Goal: Answer question/provide support

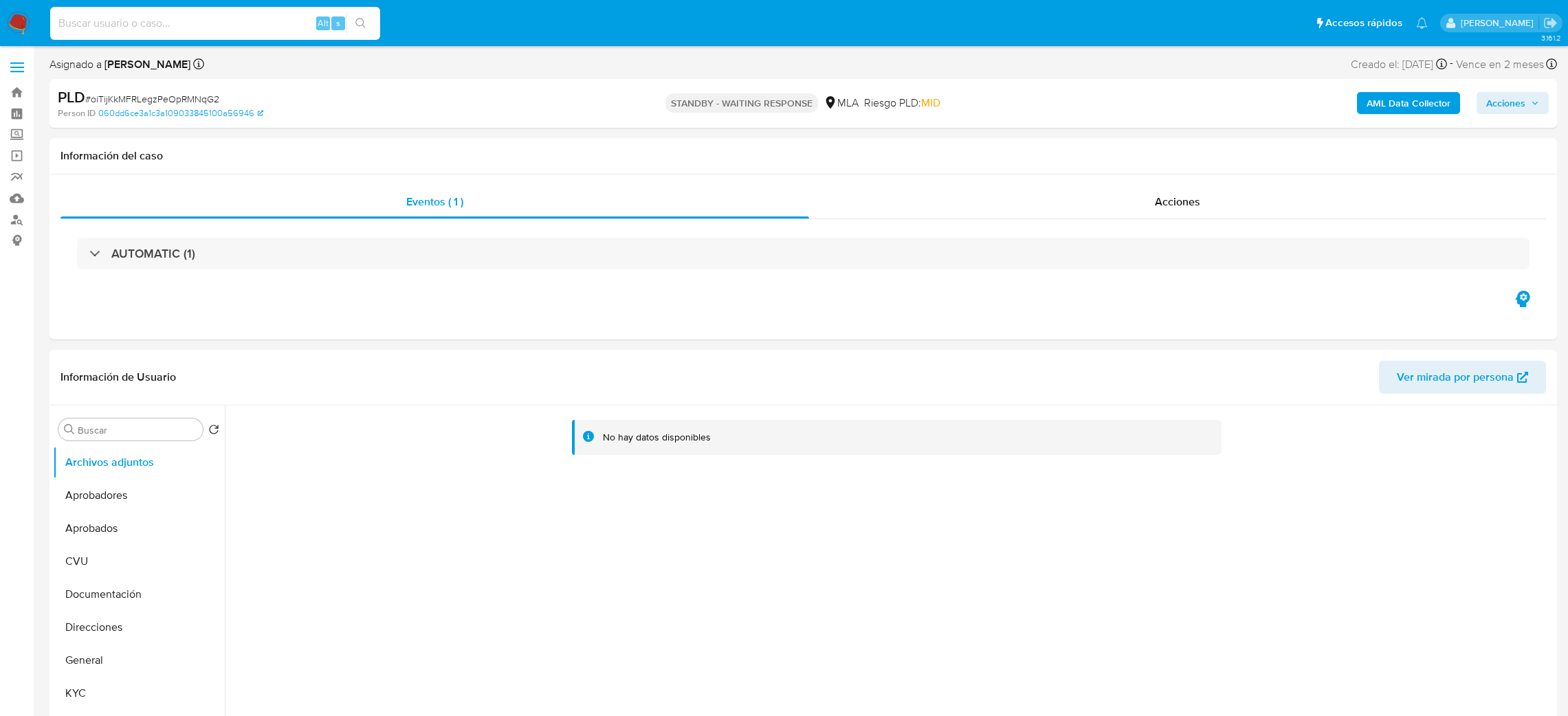
select select "10"
type input "okmFwsaEjBW55YLTbO9OVW5A"
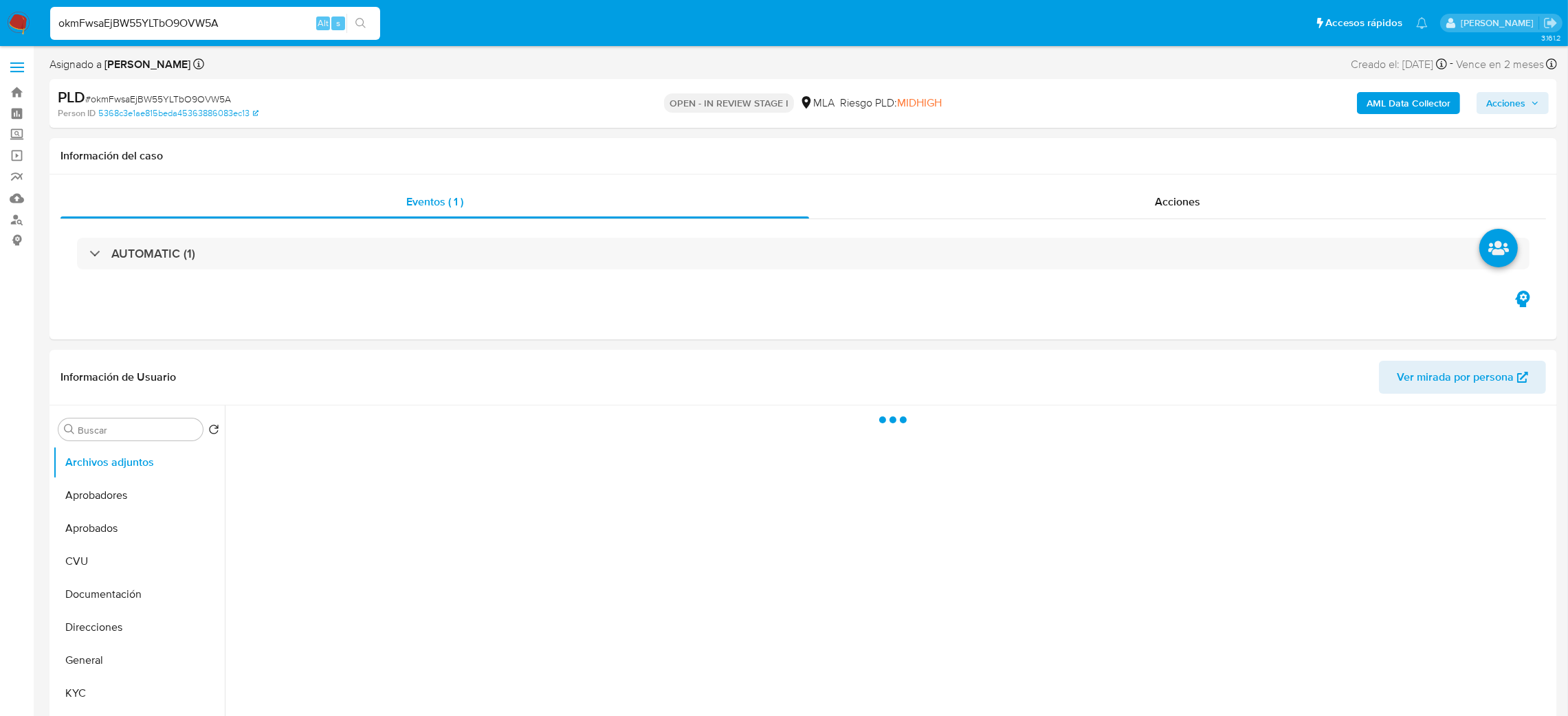
select select "10"
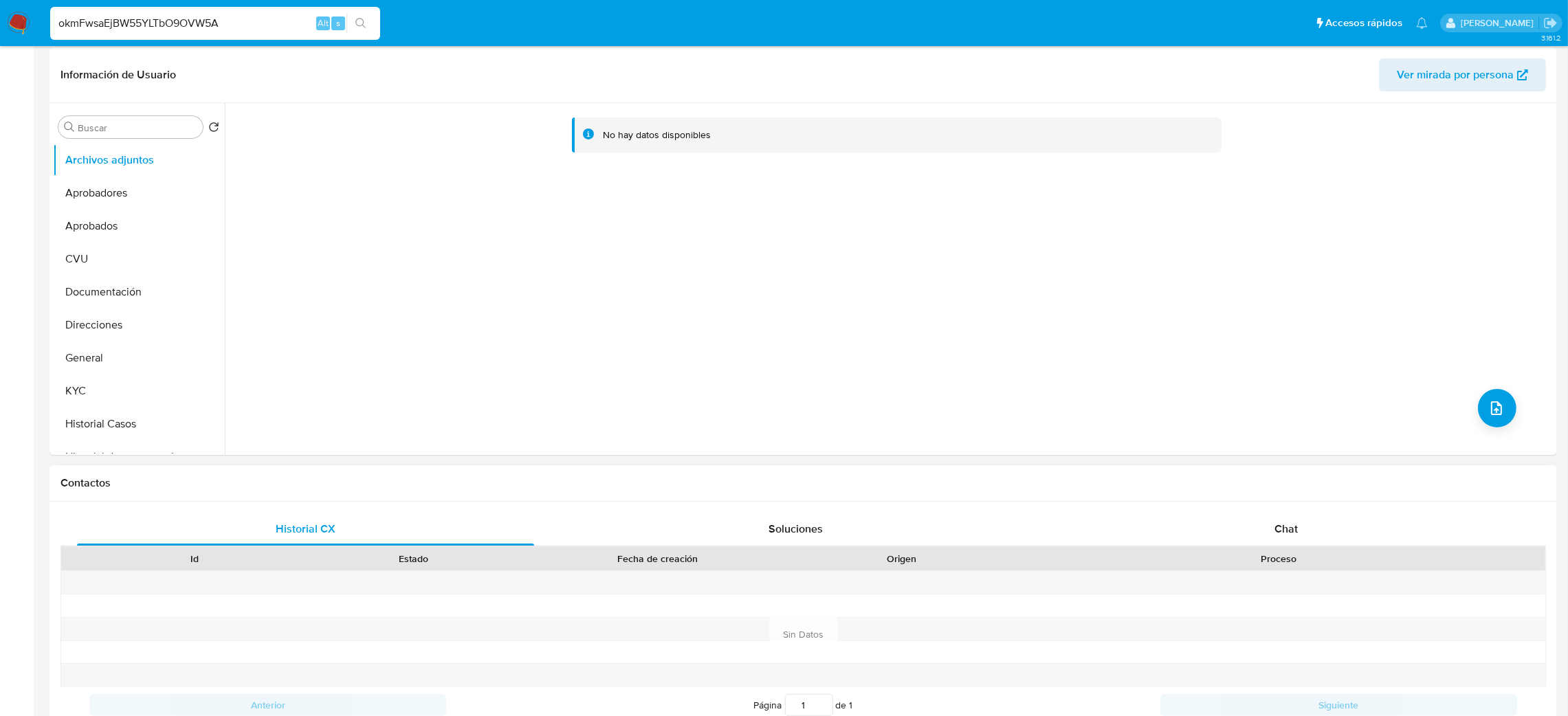
scroll to position [618, 0]
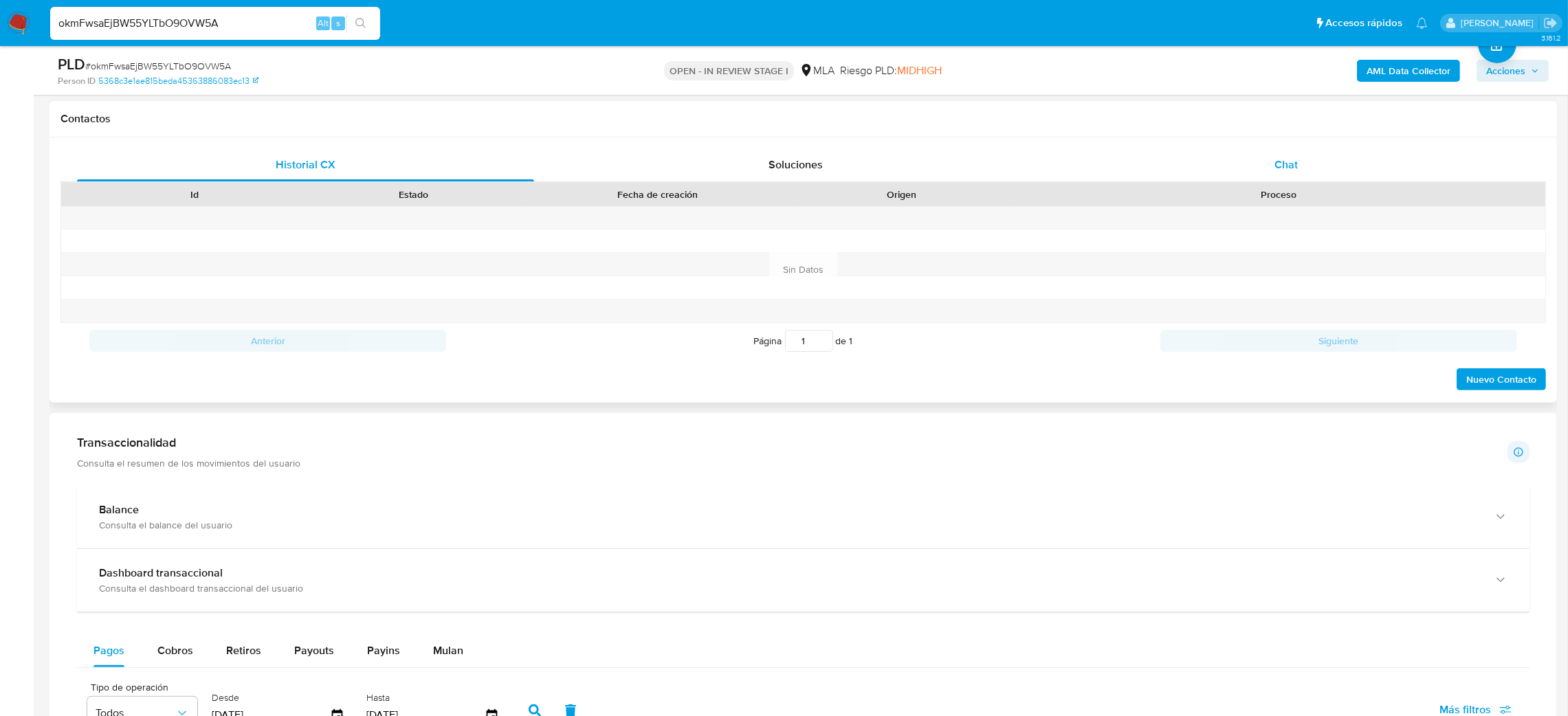
click at [1310, 150] on div "Chat" at bounding box center [1286, 165] width 457 height 33
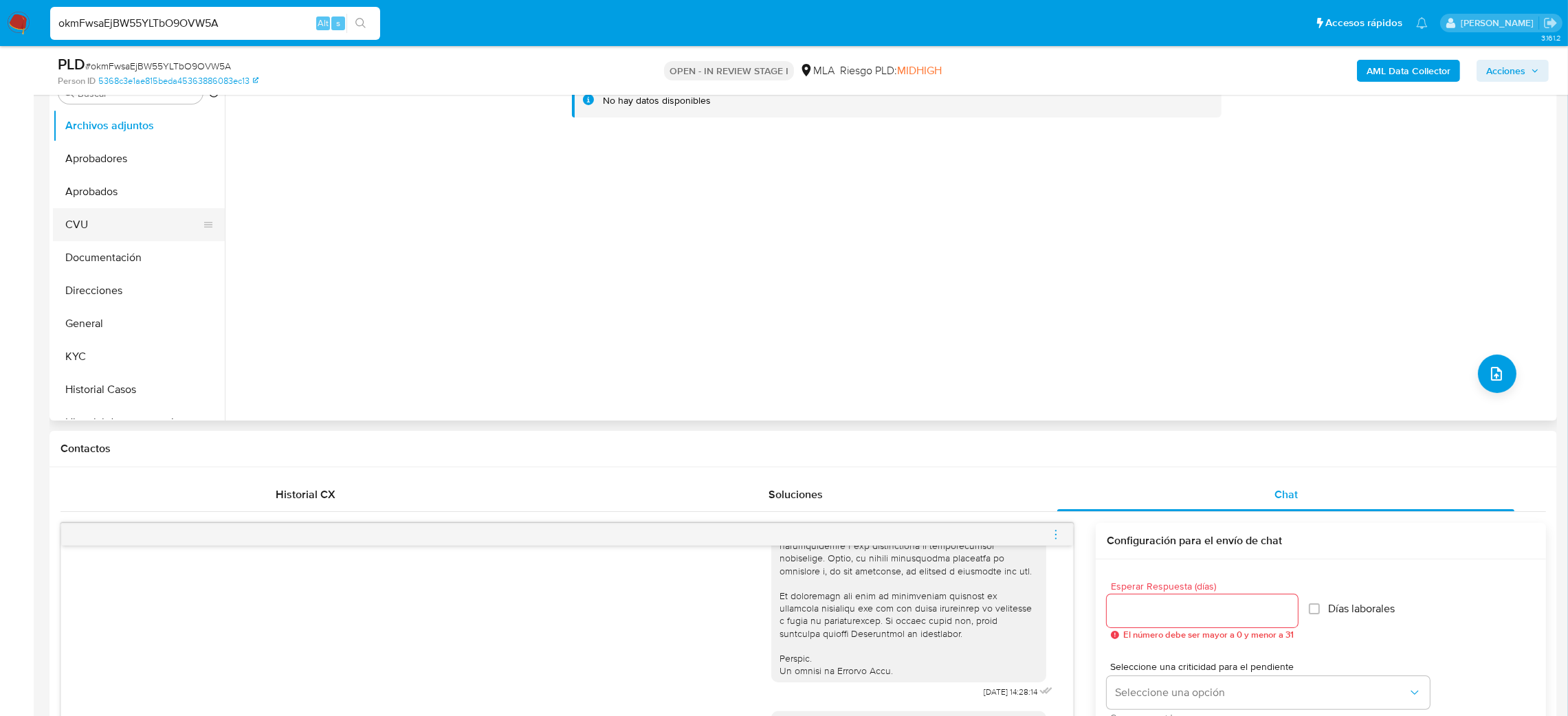
scroll to position [206, 0]
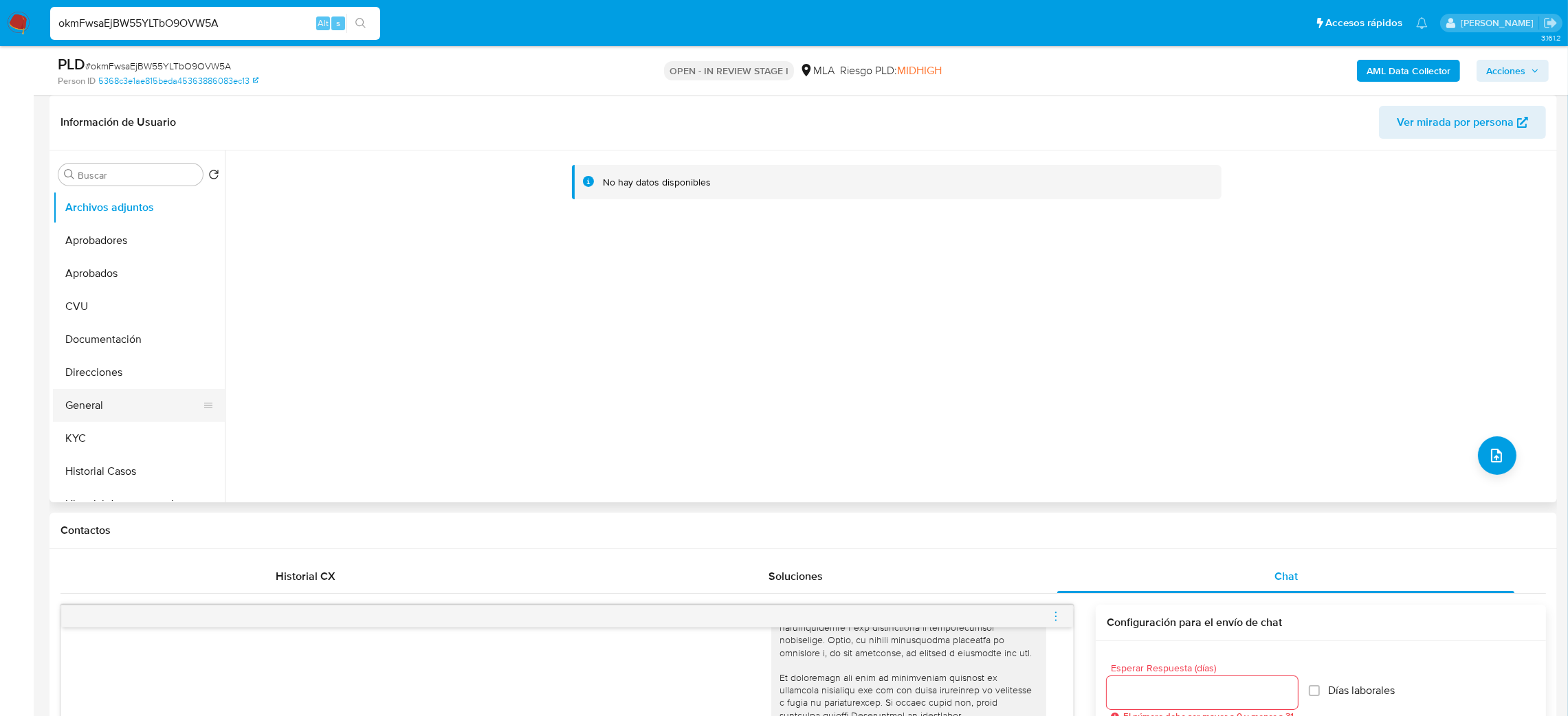
click at [118, 416] on button "General" at bounding box center [133, 405] width 161 height 33
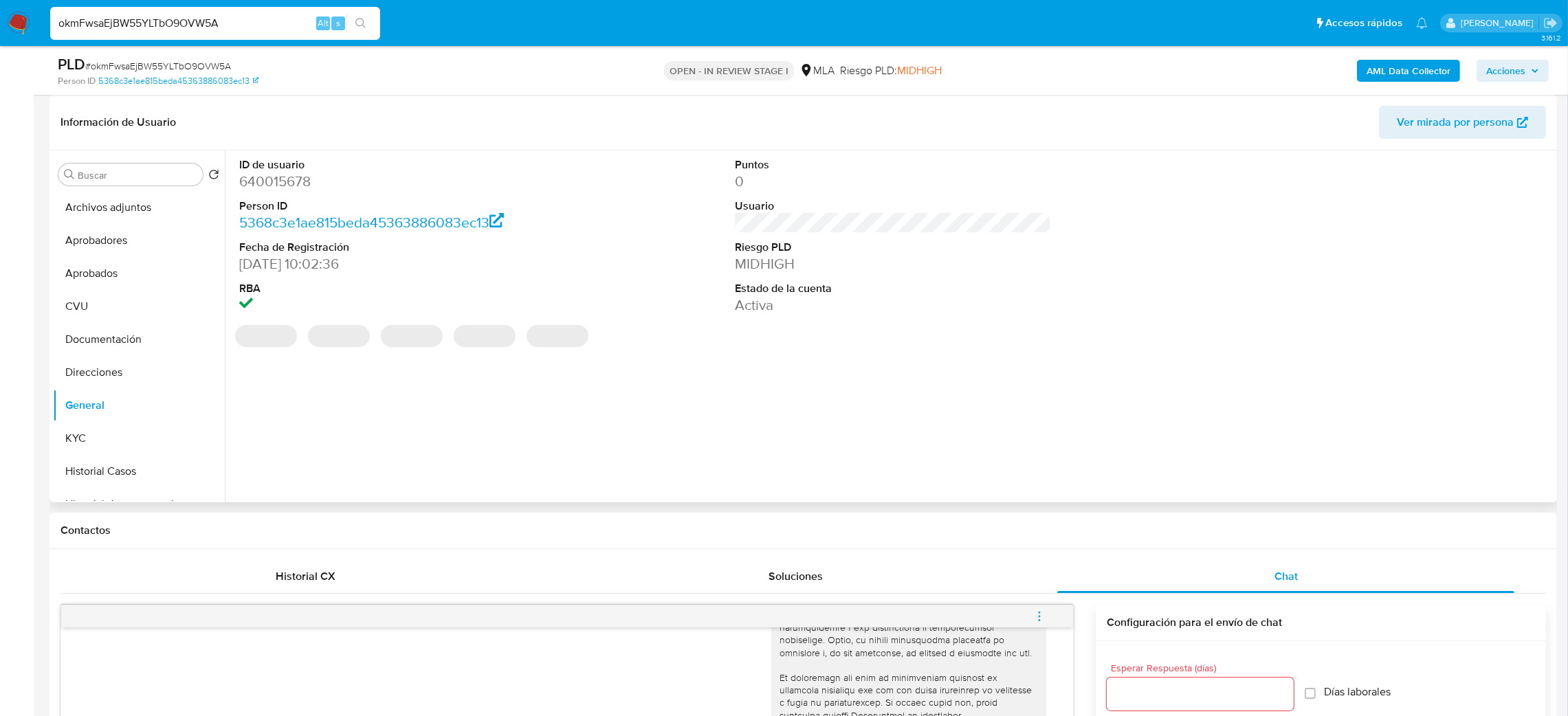
click at [258, 187] on dd "640015678" at bounding box center [398, 181] width 317 height 19
copy dd "640015678"
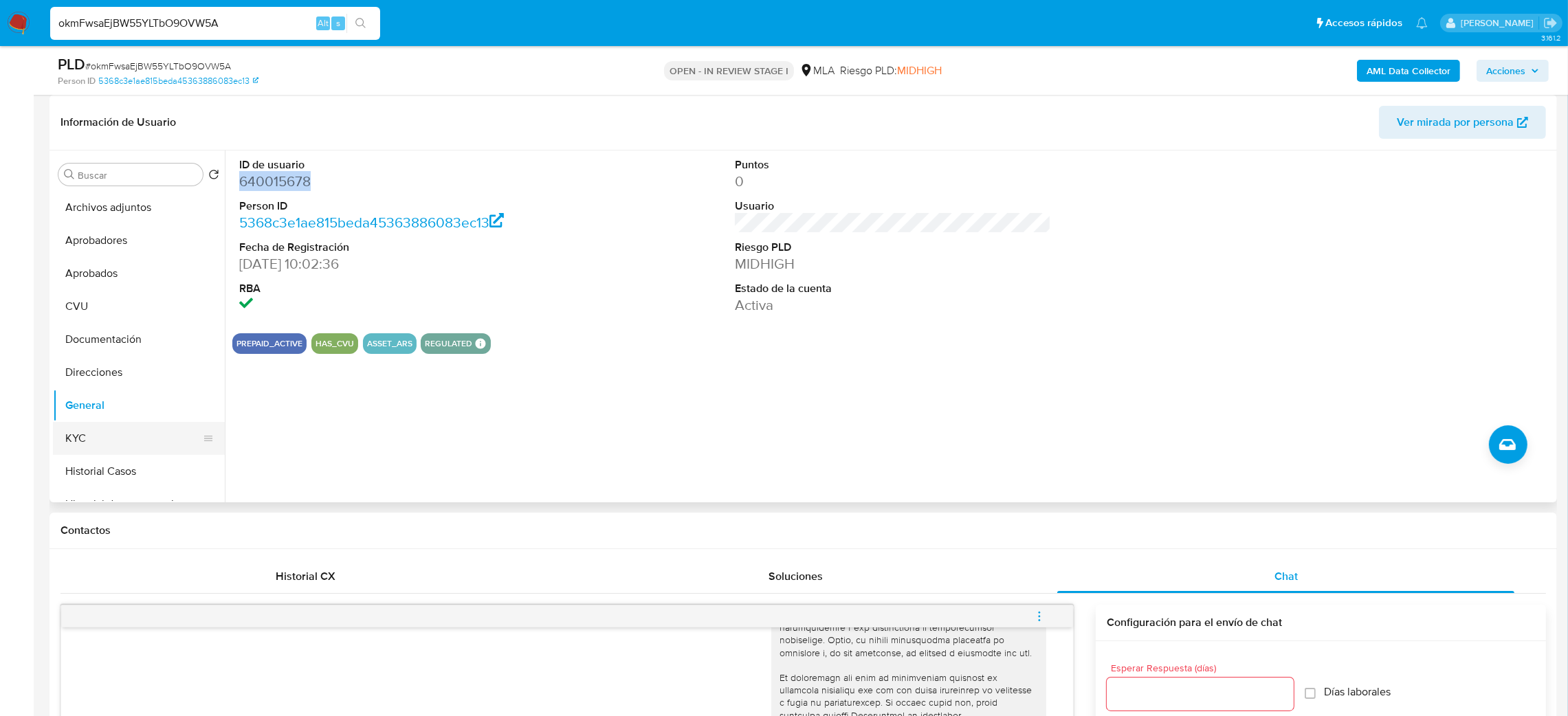
drag, startPoint x: 104, startPoint y: 428, endPoint x: 93, endPoint y: 431, distance: 11.4
click at [103, 428] on button "KYC" at bounding box center [133, 438] width 161 height 33
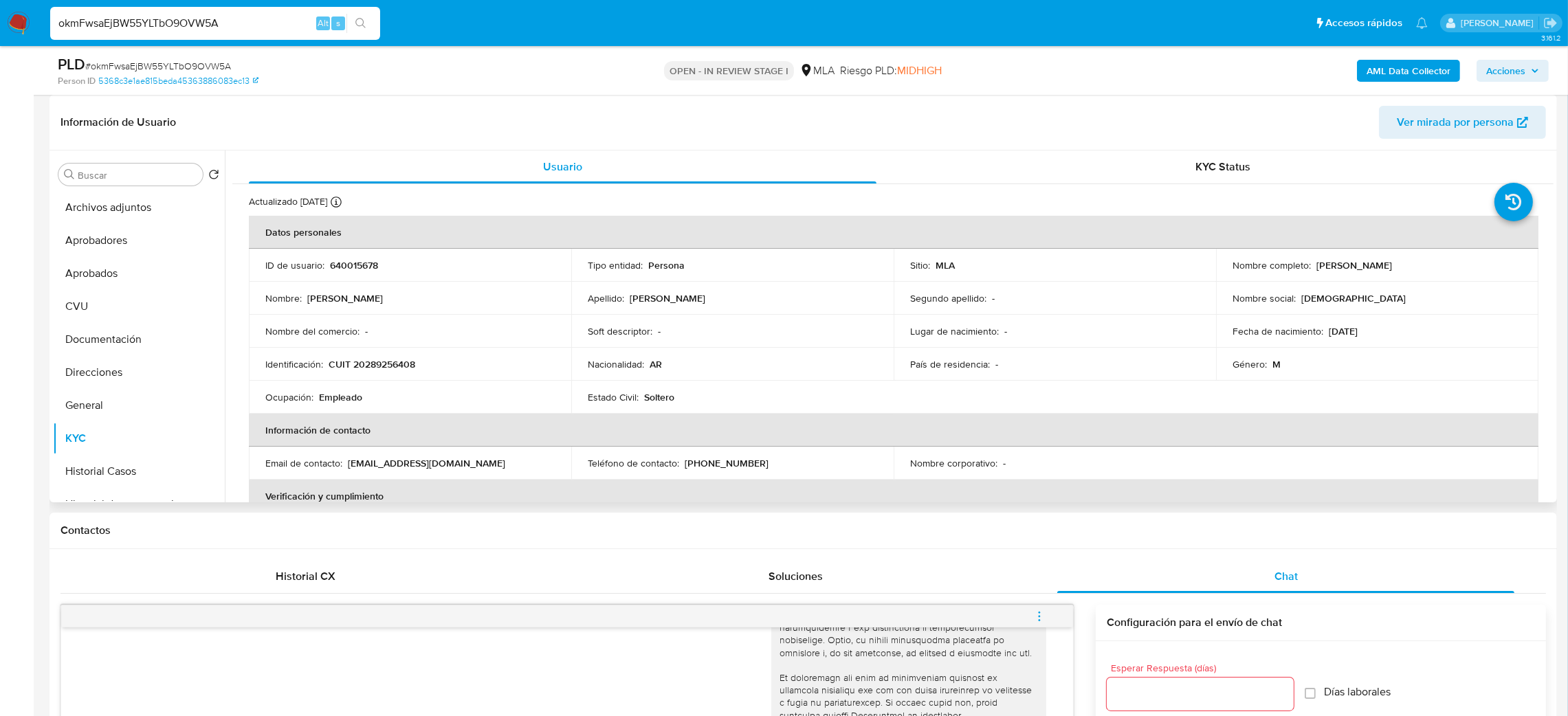
click at [374, 364] on p "CUIT 20289256408" at bounding box center [372, 364] width 86 height 12
click at [374, 364] on p "CUIT 20289256408" at bounding box center [372, 364] width 86 height 12
copy p "20289256408"
click at [341, 374] on td "Identificación : CUIT 20289256408" at bounding box center [410, 364] width 322 height 33
drag, startPoint x: 365, startPoint y: 365, endPoint x: 410, endPoint y: 369, distance: 45.2
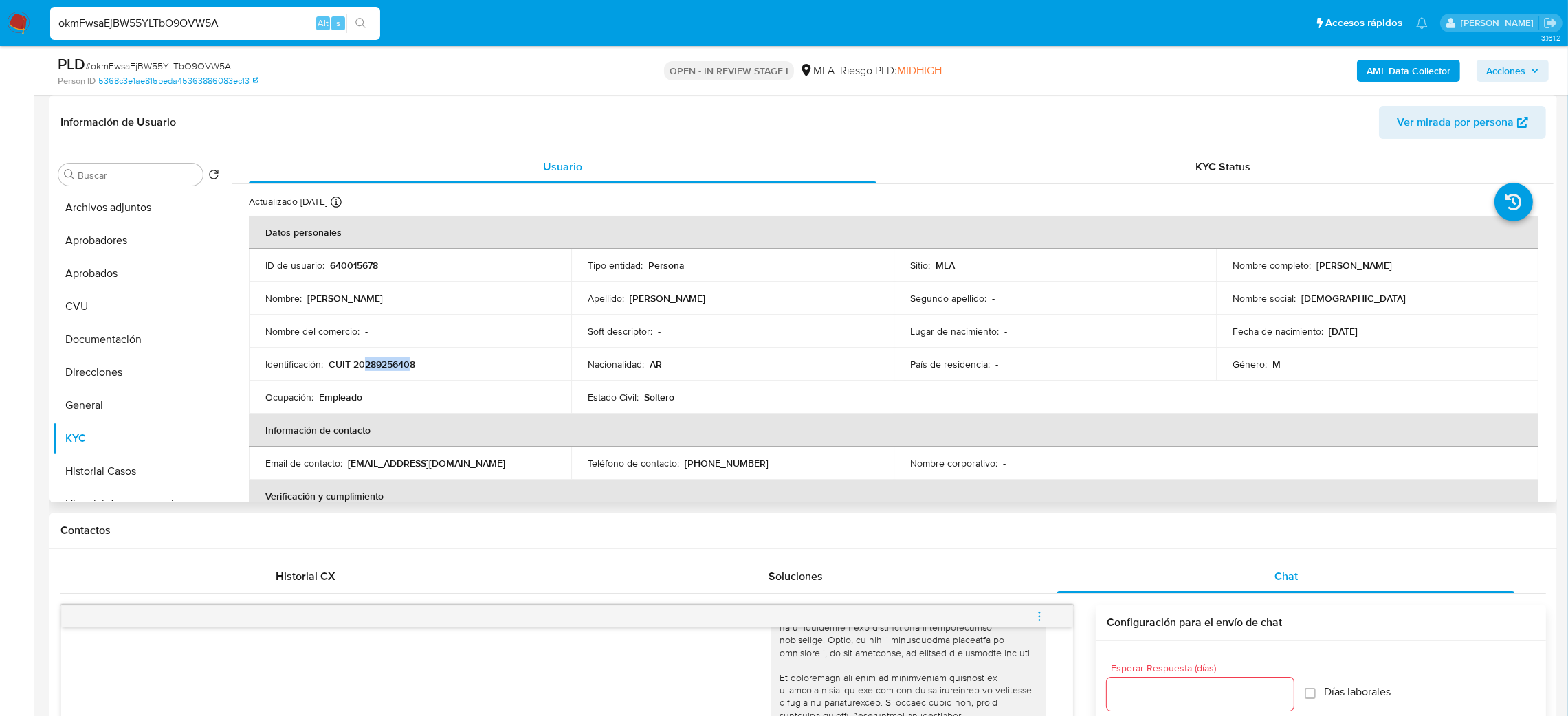
click at [410, 369] on p "CUIT 20289256408" at bounding box center [372, 364] width 86 height 12
copy p "28925640"
click at [188, 63] on span "# okmFwsaEjBW55YLTbO9OVW5A" at bounding box center [158, 66] width 146 height 13
copy span "okmFwsaEjBW55YLTbO9OVW5A"
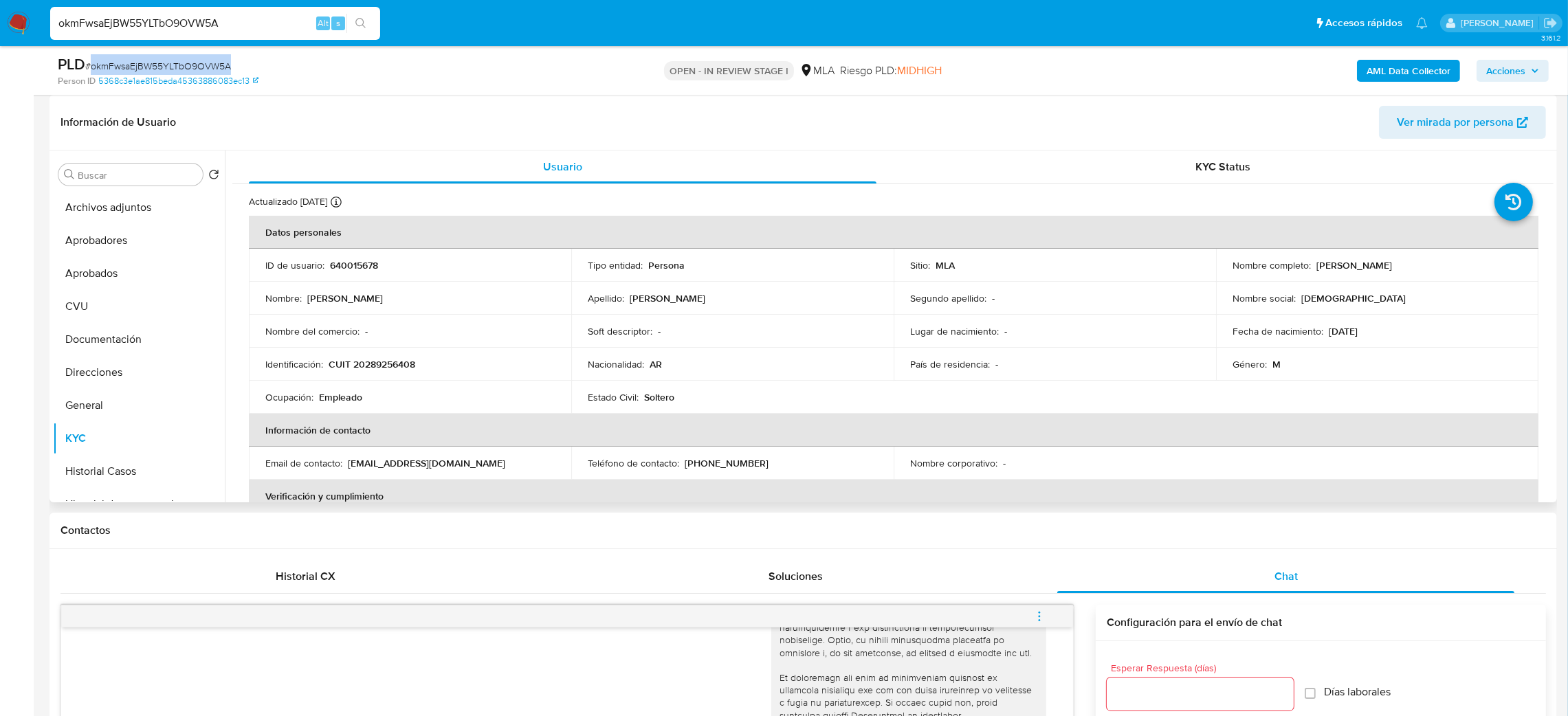
drag, startPoint x: 1313, startPoint y: 267, endPoint x: 1426, endPoint y: 263, distance: 113.1
click at [1426, 263] on div "Nombre completo : Jesus Uriel Lozano" at bounding box center [1377, 265] width 290 height 12
copy p "Jesus Uriel Lozano"
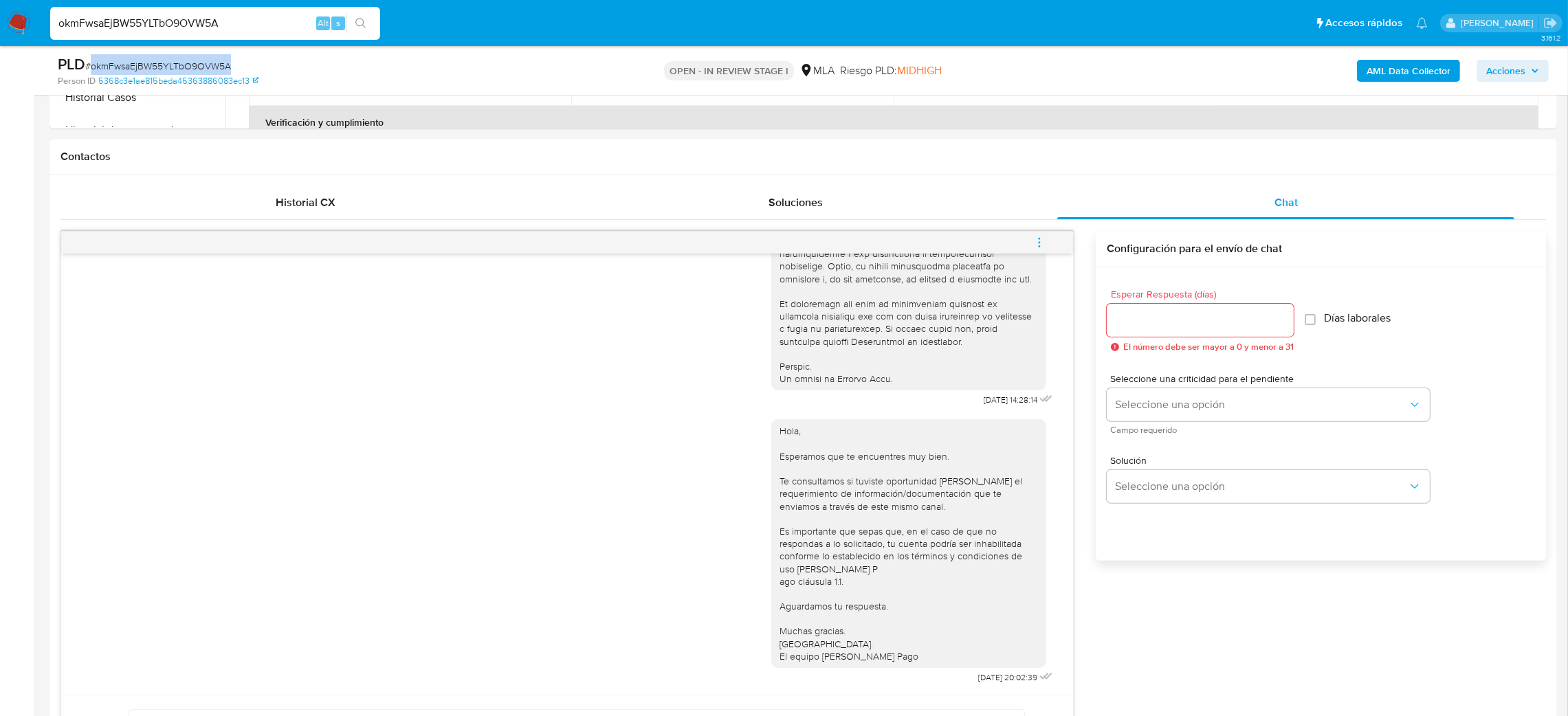
scroll to position [194, 0]
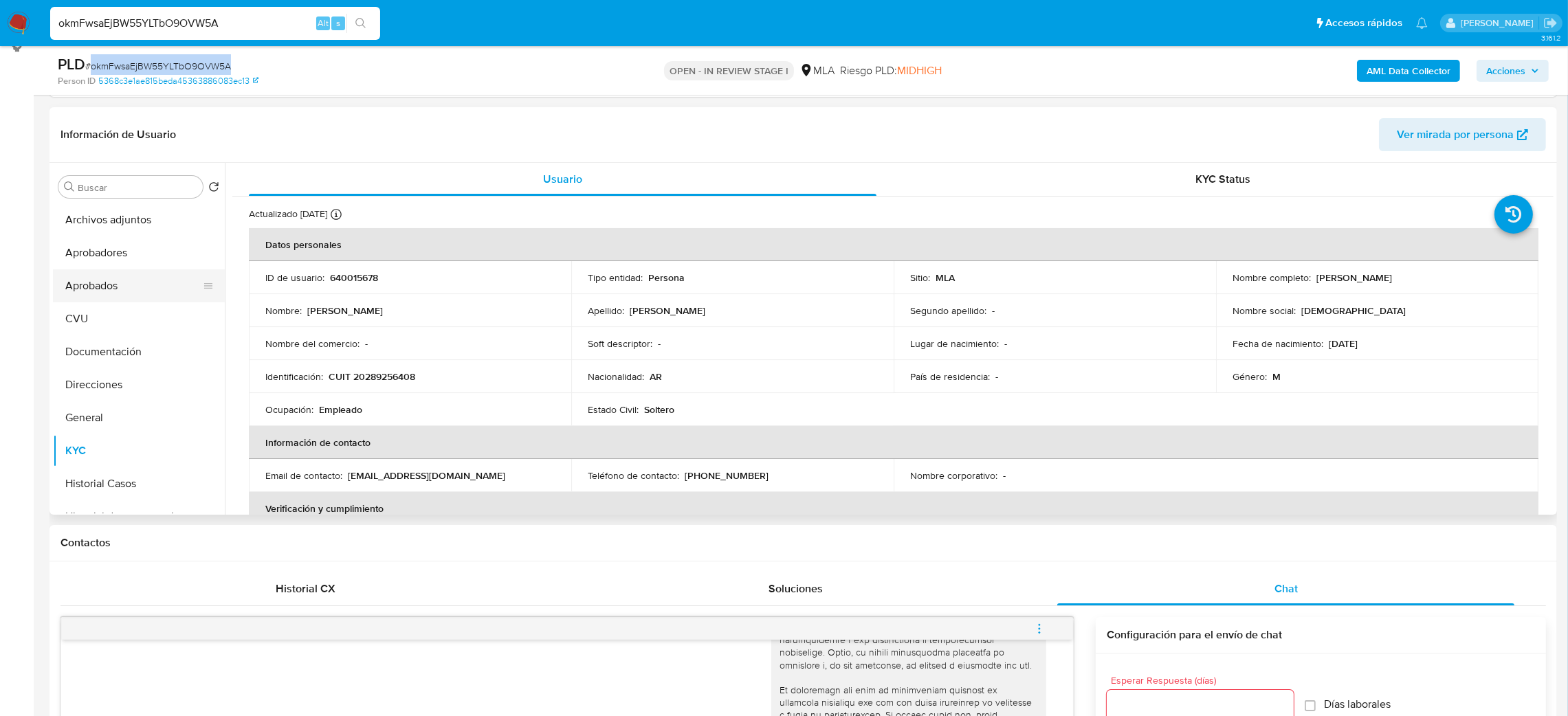
click at [90, 284] on button "Aprobados" at bounding box center [133, 286] width 161 height 33
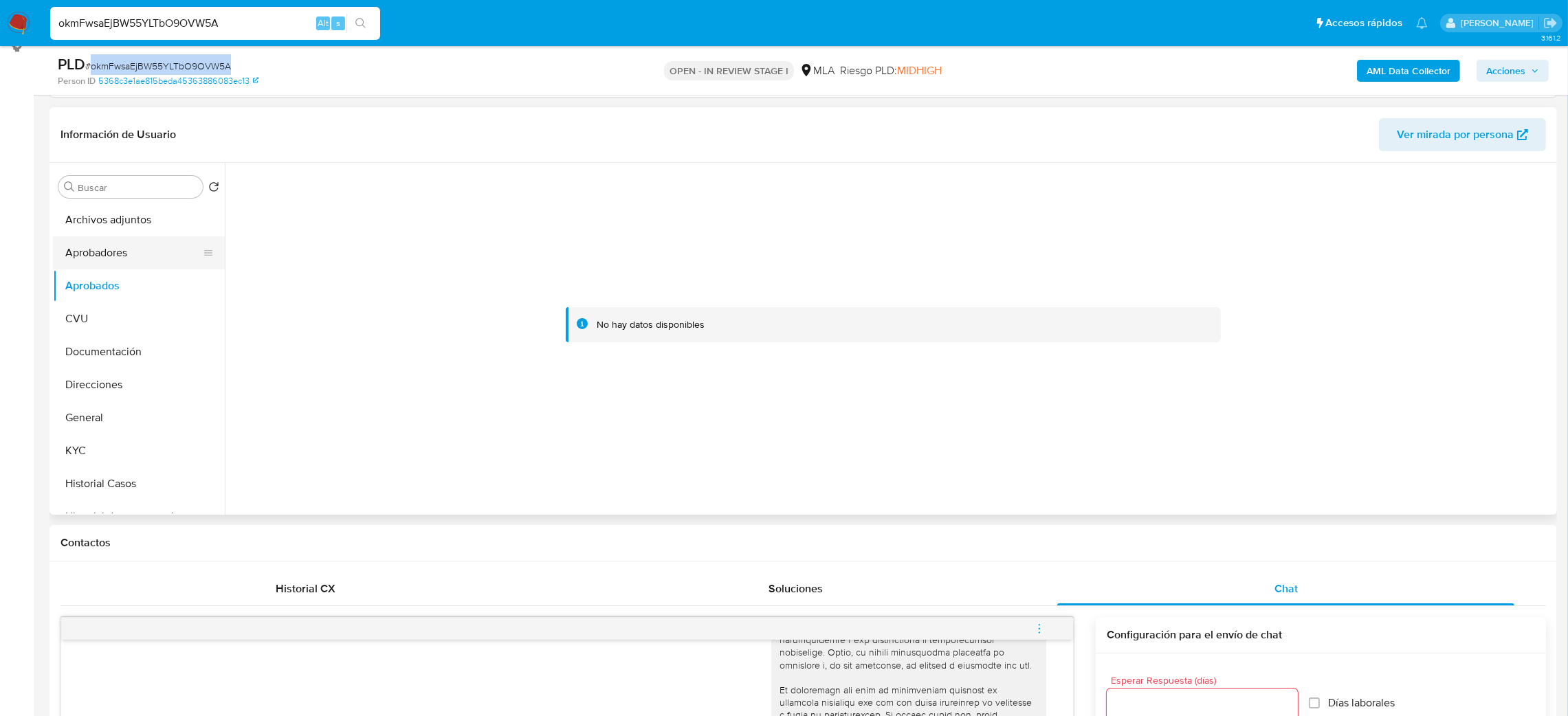
click at [110, 242] on button "Aprobadores" at bounding box center [133, 253] width 161 height 33
click at [89, 304] on button "CVU" at bounding box center [133, 318] width 161 height 33
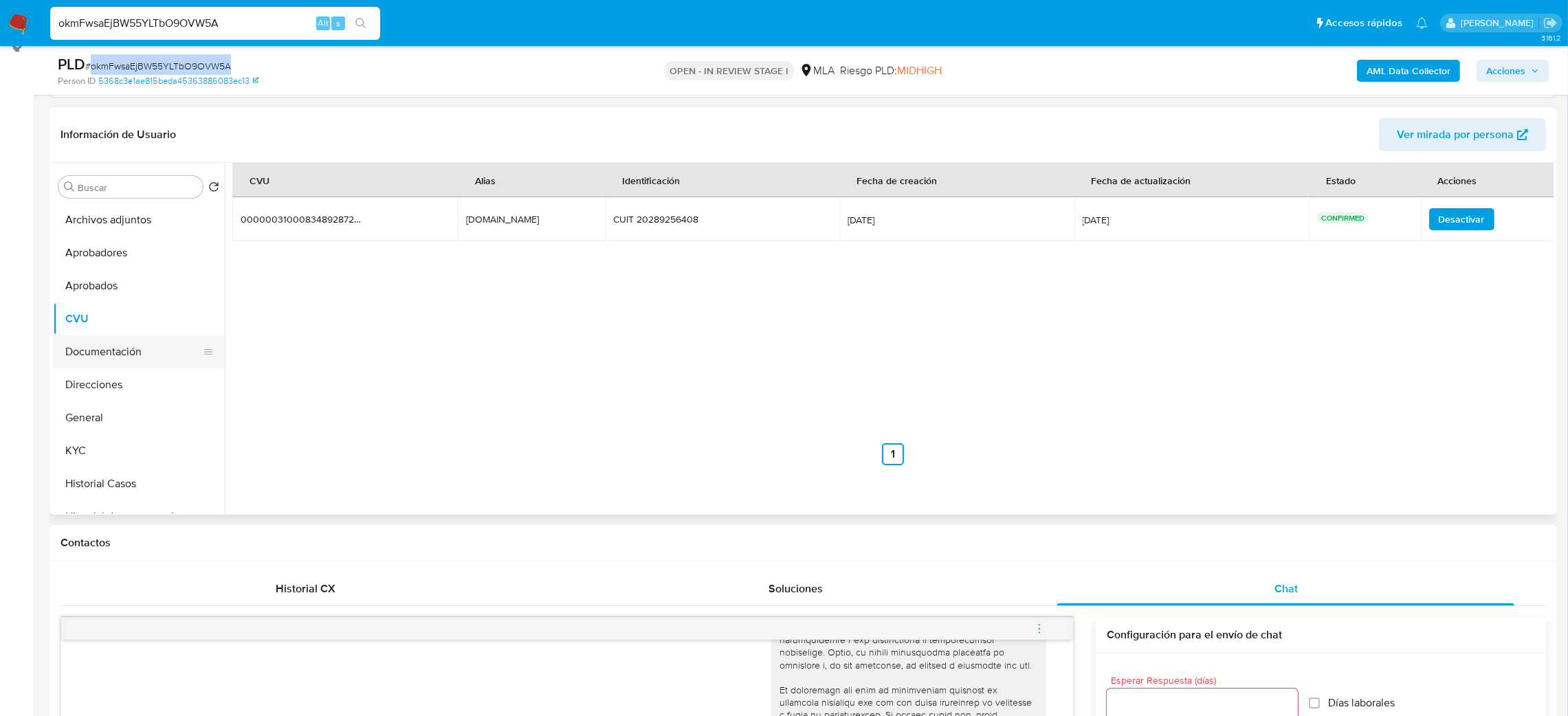
click at [112, 362] on button "Documentación" at bounding box center [133, 352] width 161 height 33
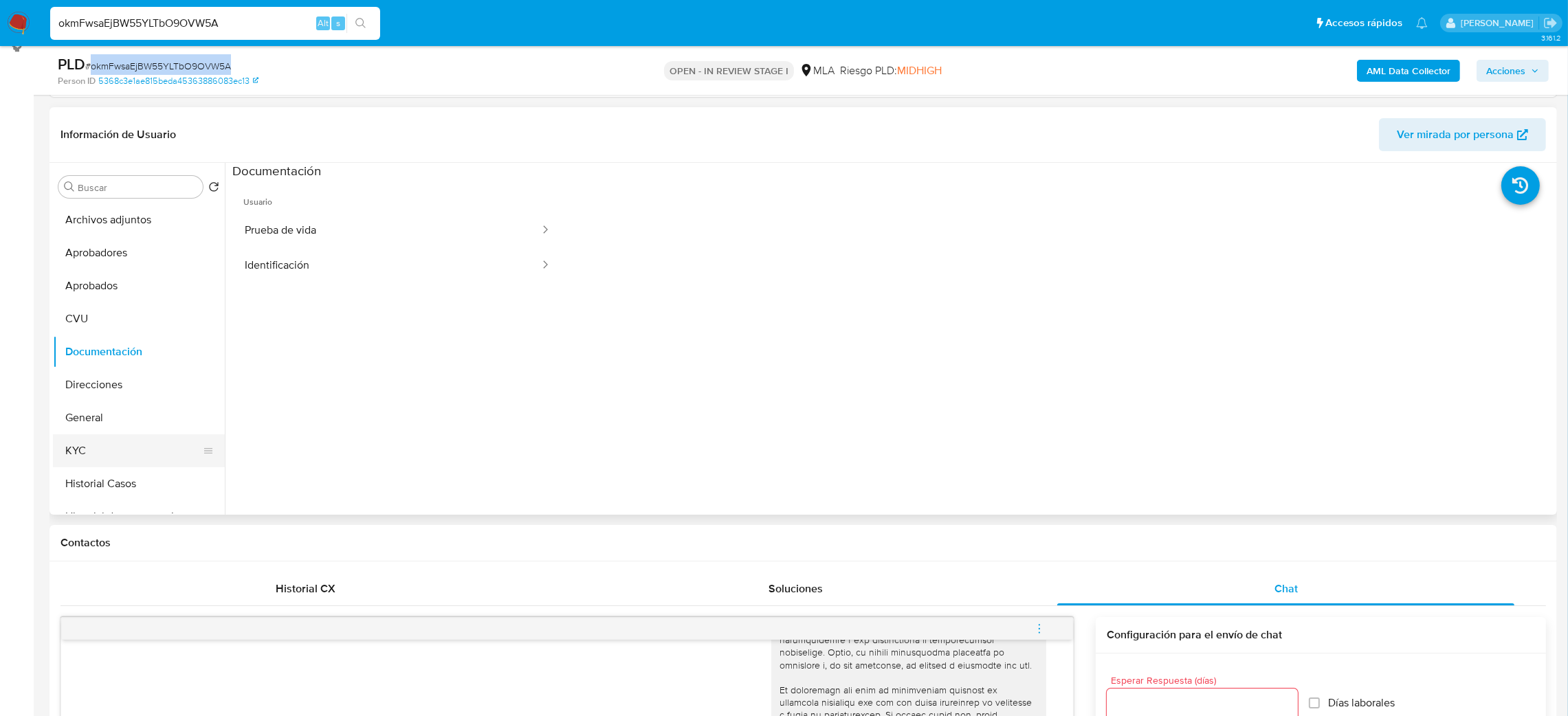
click at [133, 459] on button "KYC" at bounding box center [133, 451] width 161 height 33
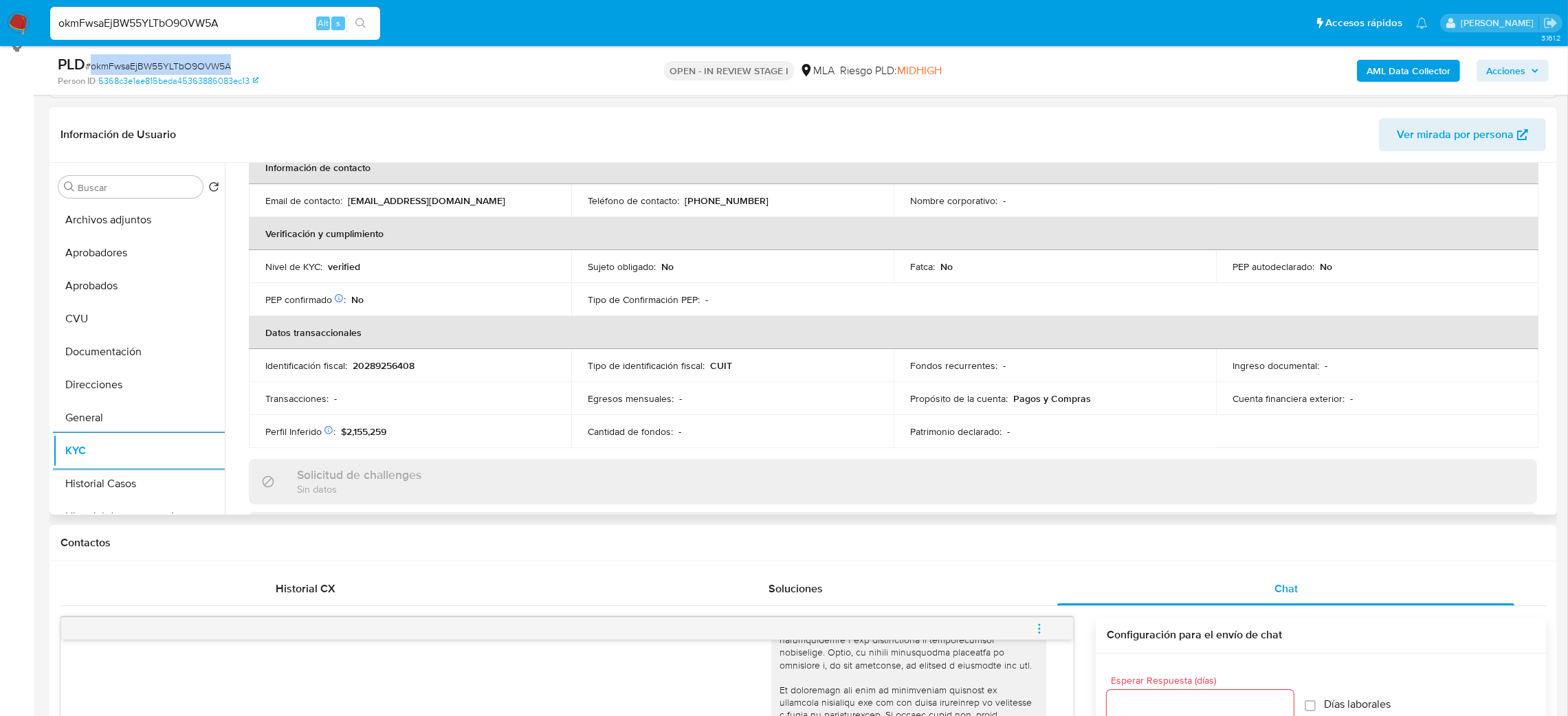
scroll to position [0, 0]
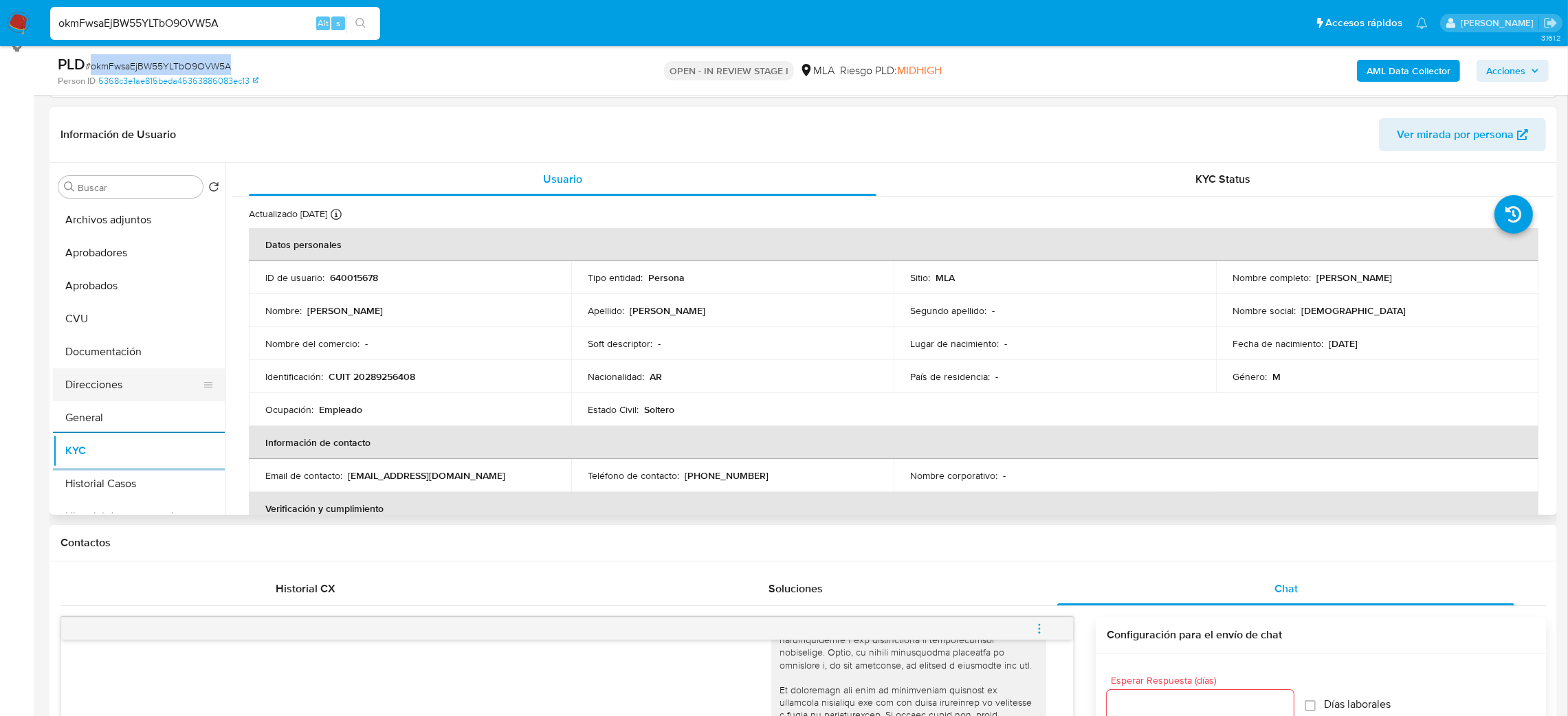
click at [116, 385] on button "Direcciones" at bounding box center [133, 384] width 161 height 33
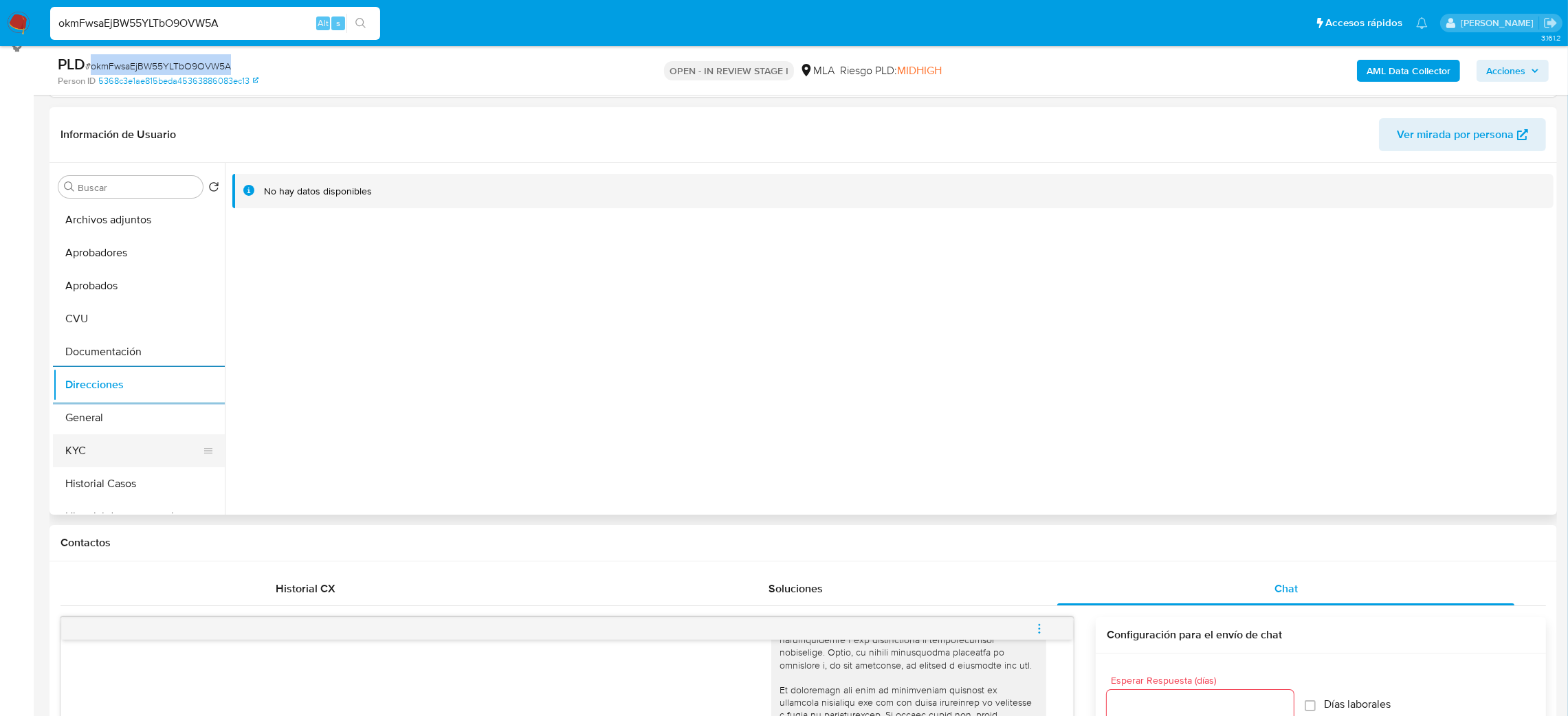
drag, startPoint x: 76, startPoint y: 445, endPoint x: 178, endPoint y: 439, distance: 102.2
click at [76, 444] on button "KYC" at bounding box center [133, 451] width 161 height 33
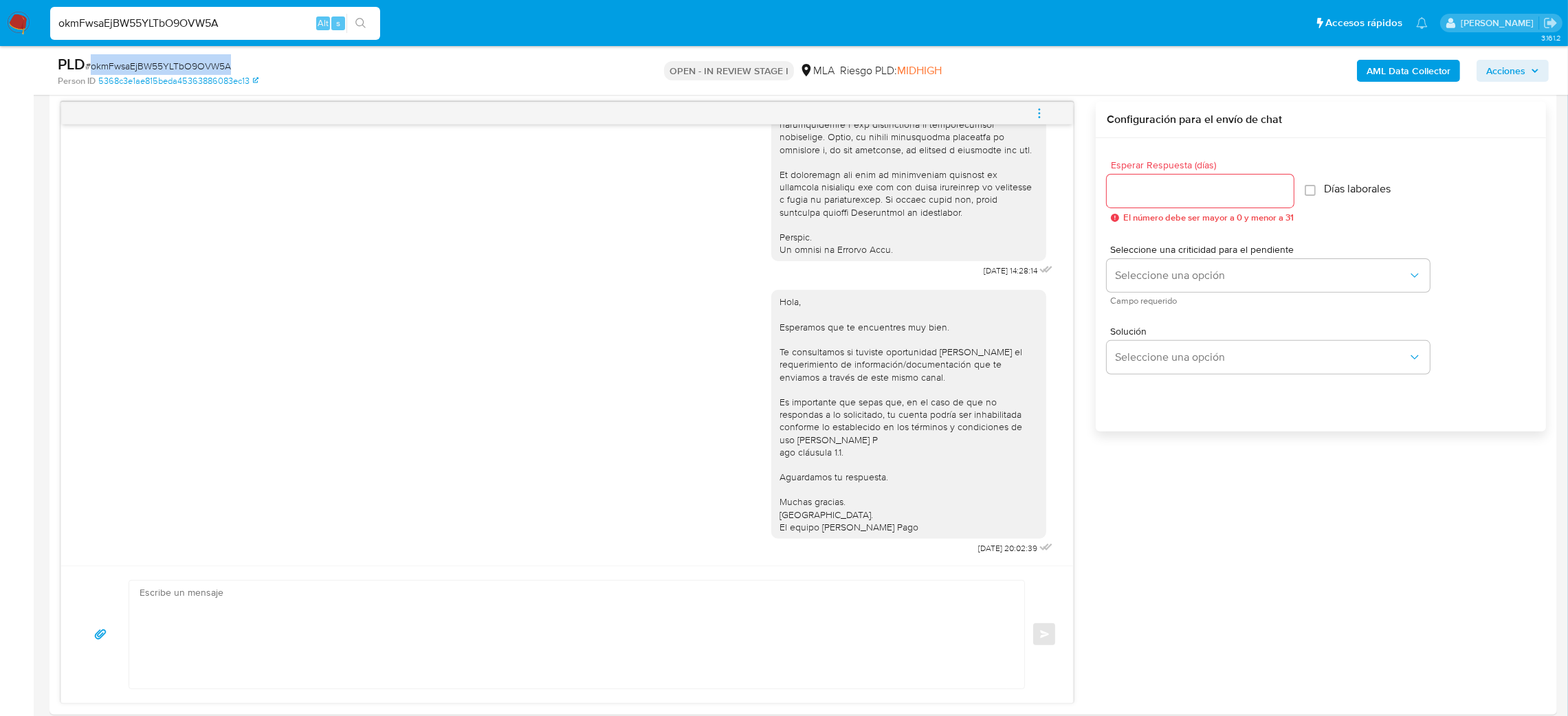
scroll to position [812, 0]
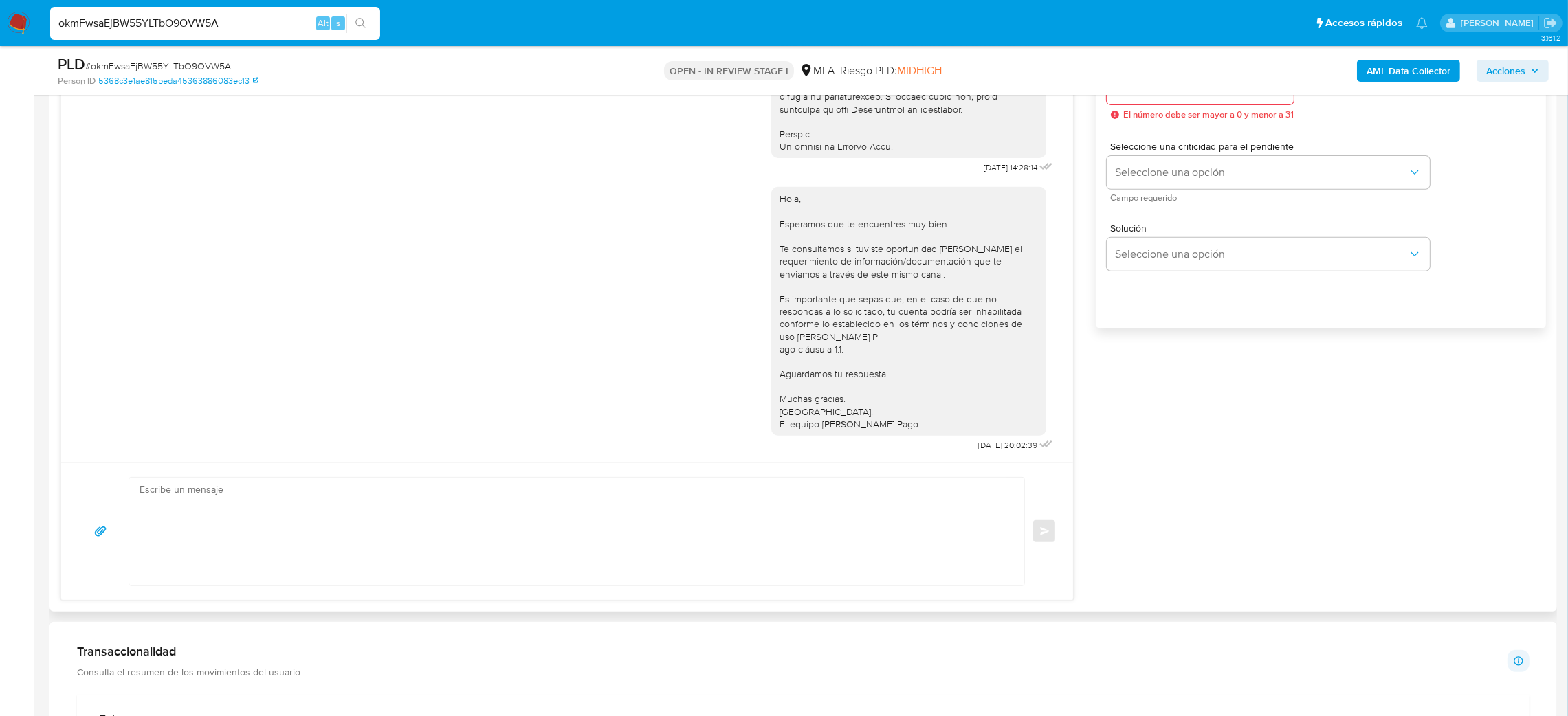
click at [193, 504] on textarea at bounding box center [573, 531] width 867 height 108
paste textarea "Hola, Esperamos que te encuentres muy bien. Te consultamos si tuviste oportunid…"
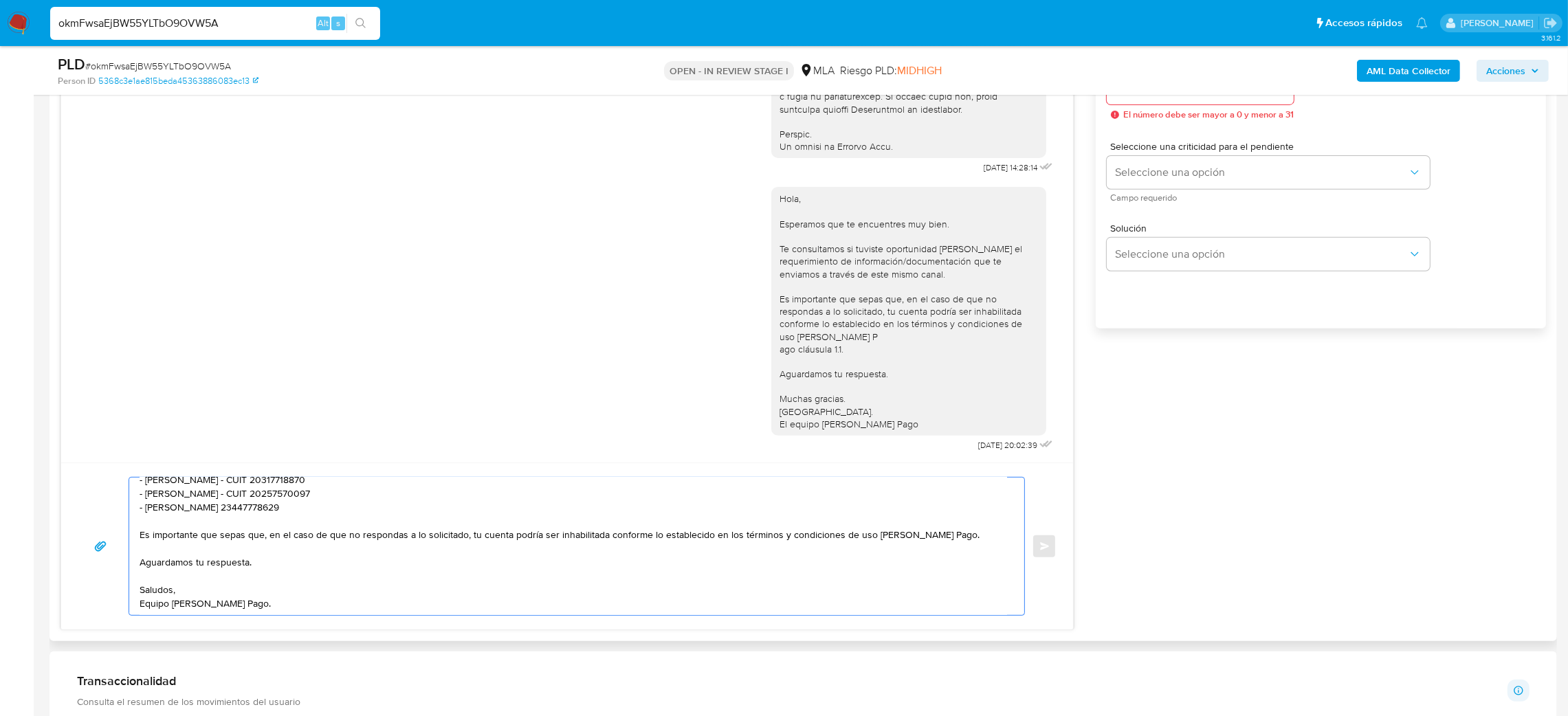
scroll to position [0, 0]
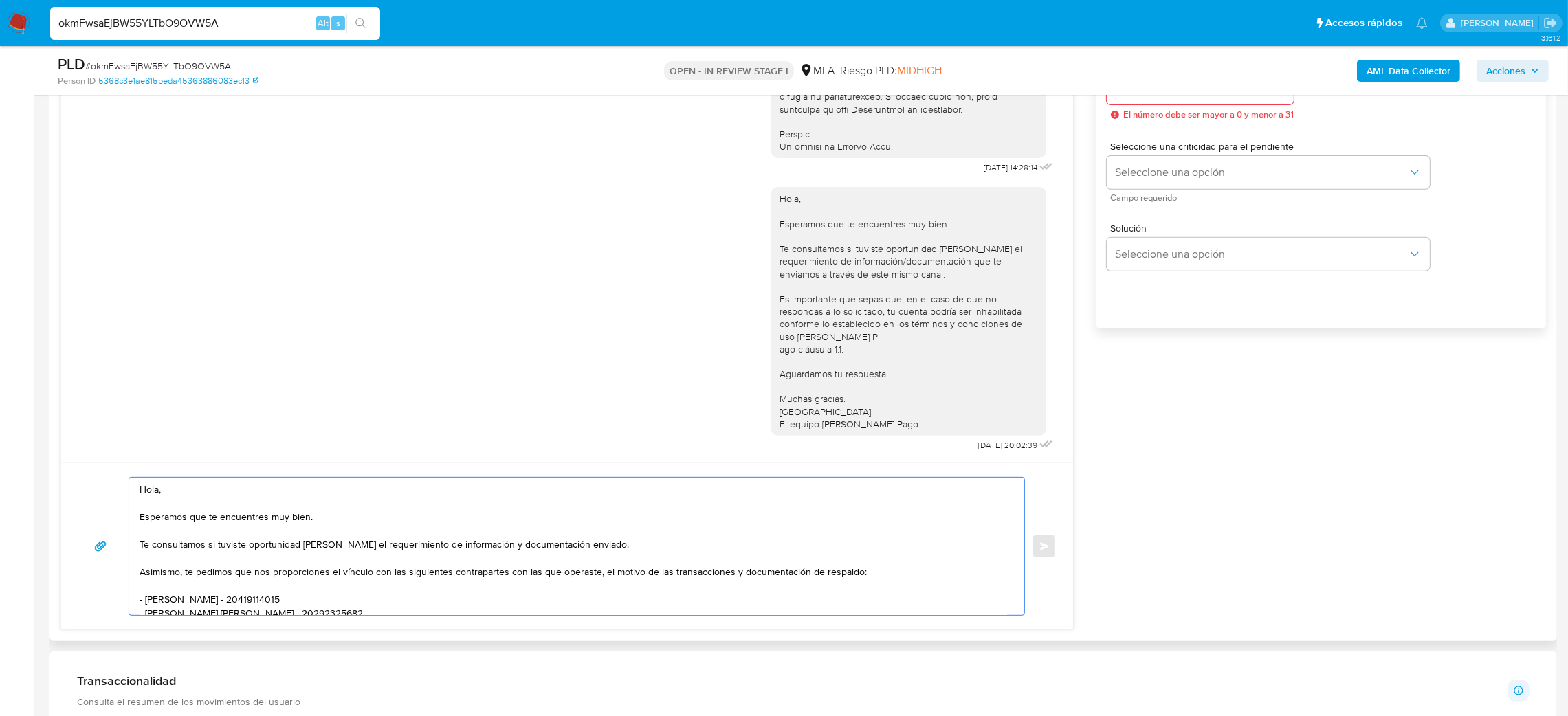
type textarea "Hola, Esperamos que te encuentres muy bien. Te consultamos si tuviste oportunid…"
click at [1149, 96] on input "Esperar Respuesta (días)" at bounding box center [1200, 88] width 187 height 18
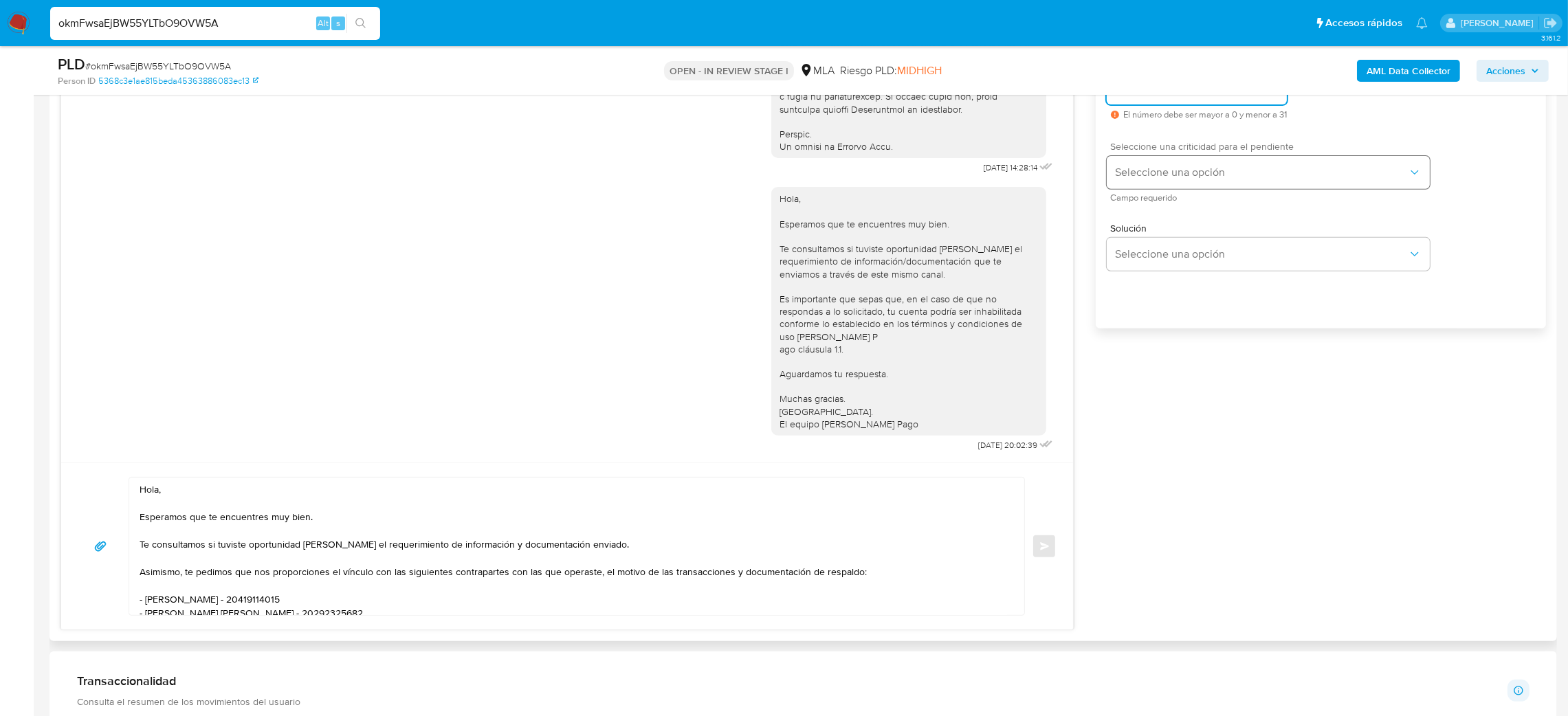
type input "2"
click at [1160, 173] on span "Seleccione una opción" at bounding box center [1261, 172] width 293 height 13
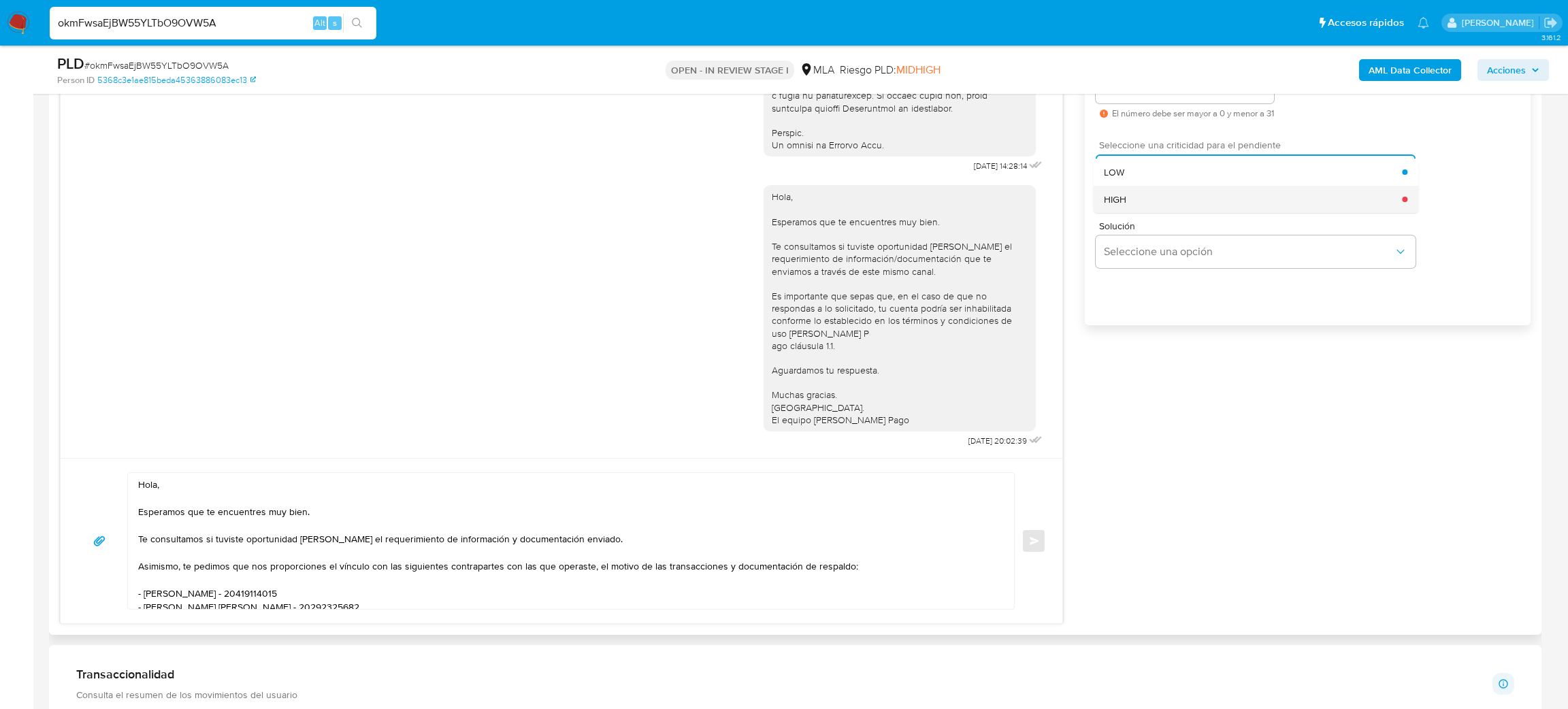
click at [1147, 205] on div "HIGH" at bounding box center [1253, 199] width 298 height 27
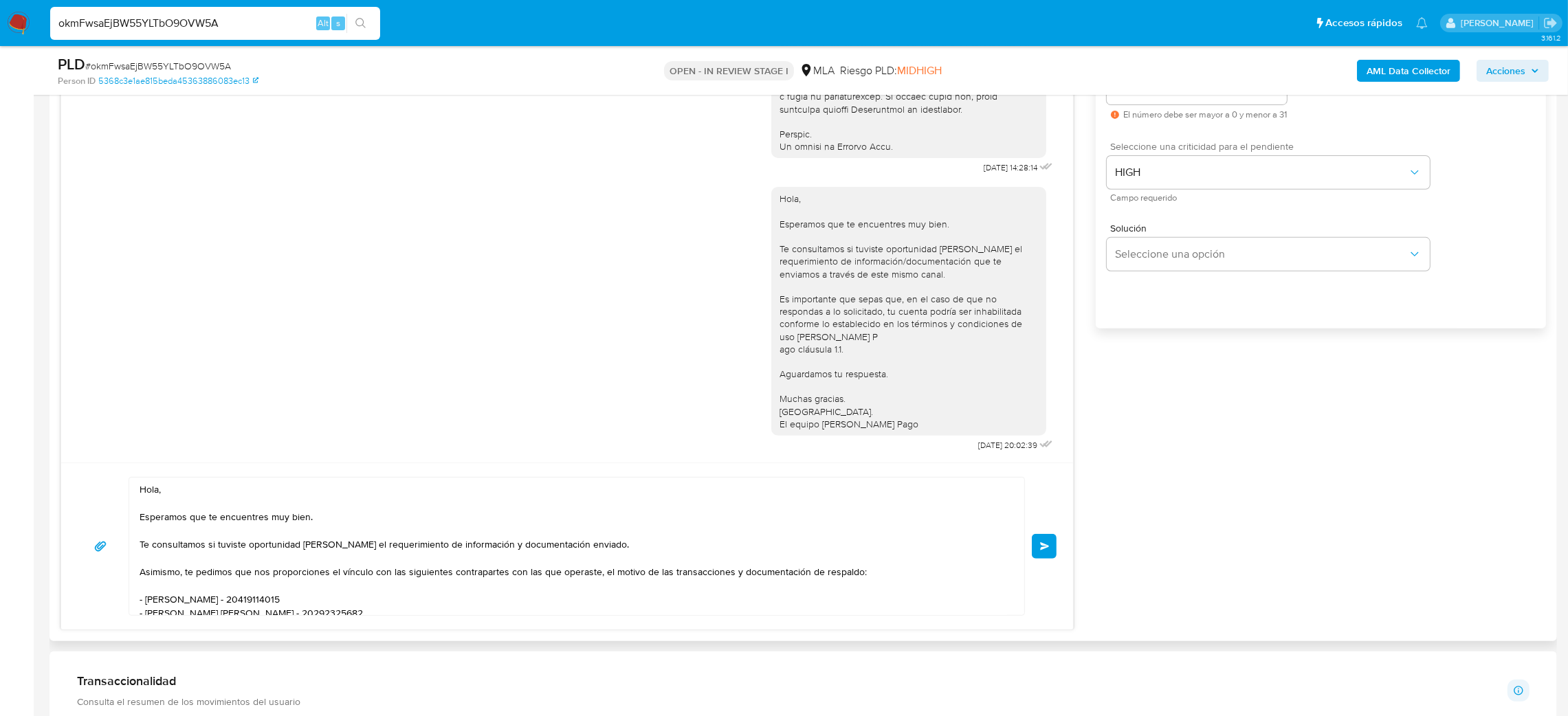
click at [1046, 557] on button "Enviar" at bounding box center [1044, 546] width 25 height 25
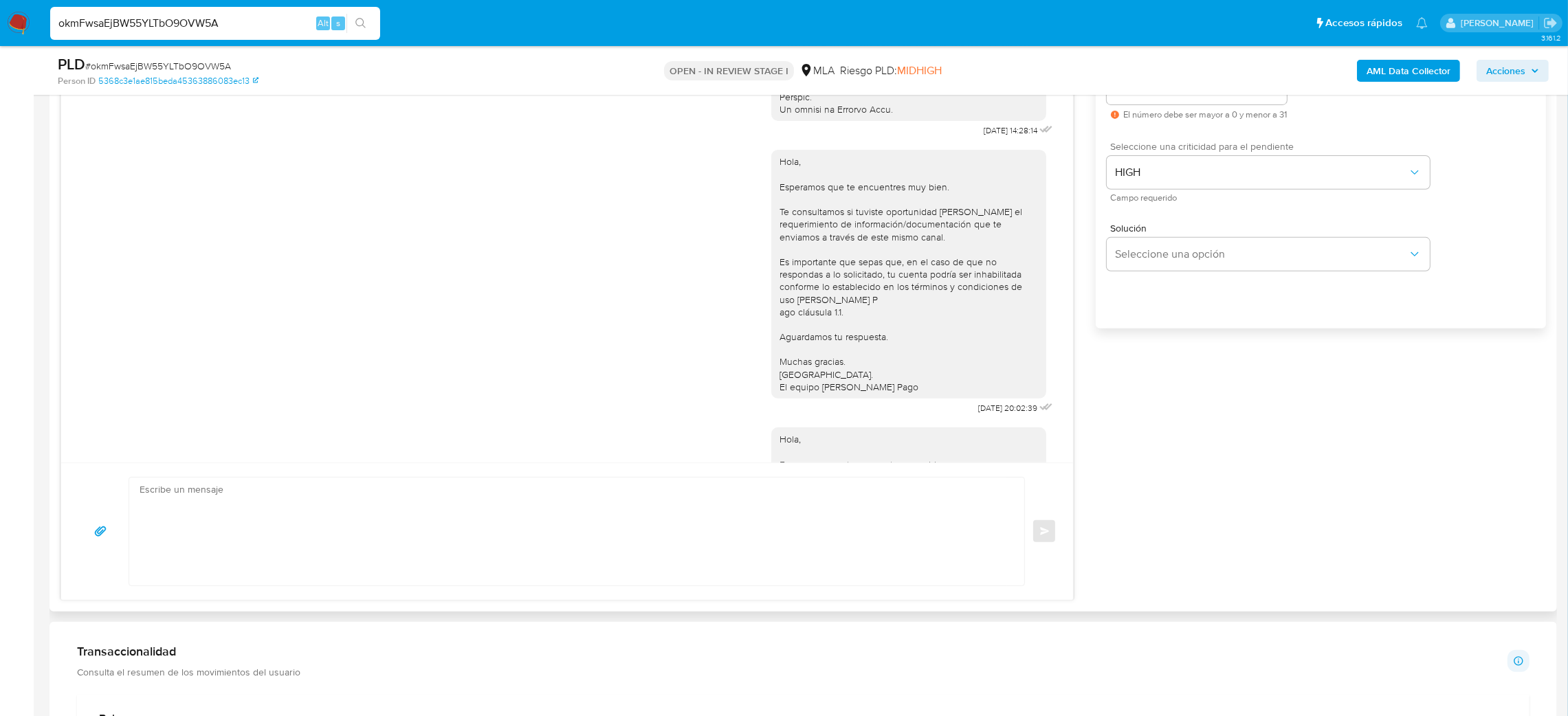
scroll to position [1029, 0]
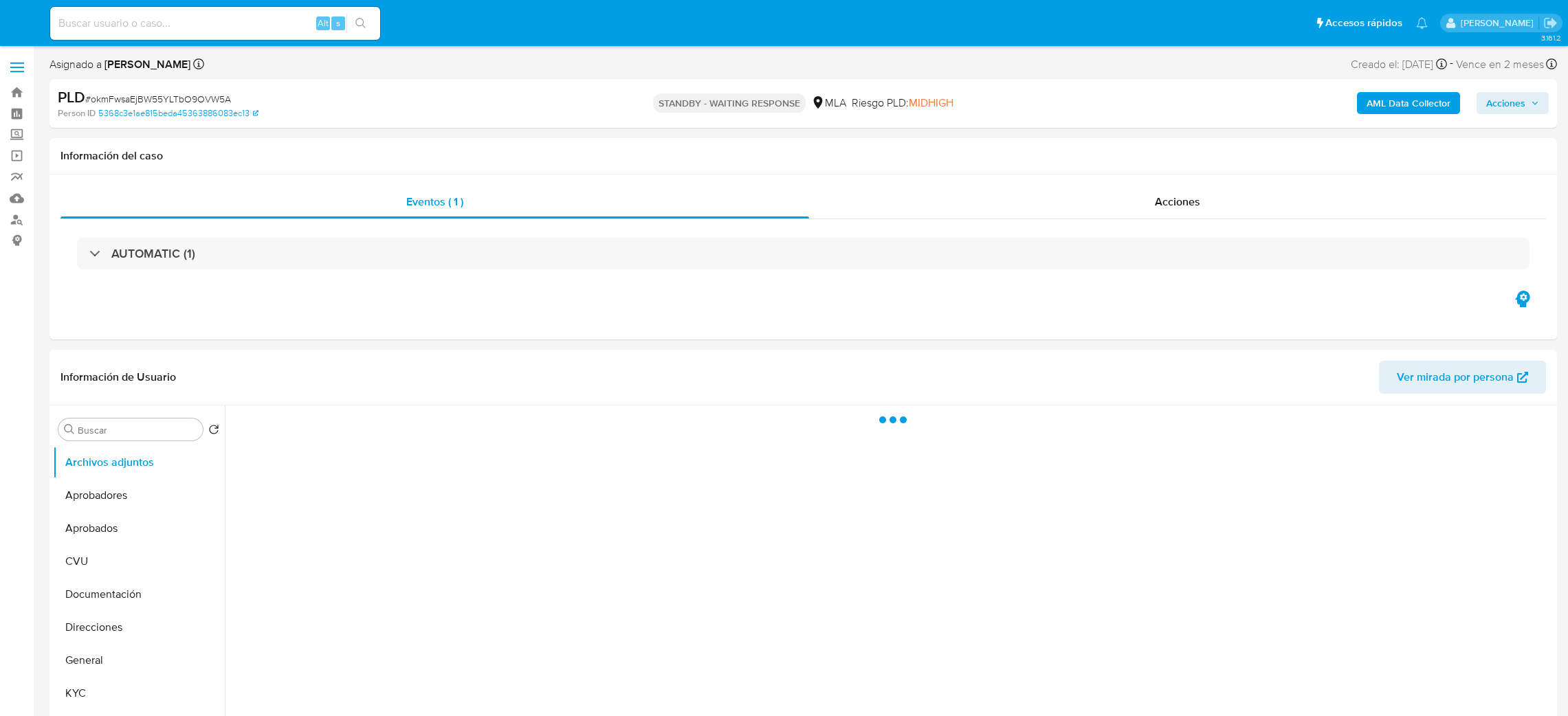
select select "10"
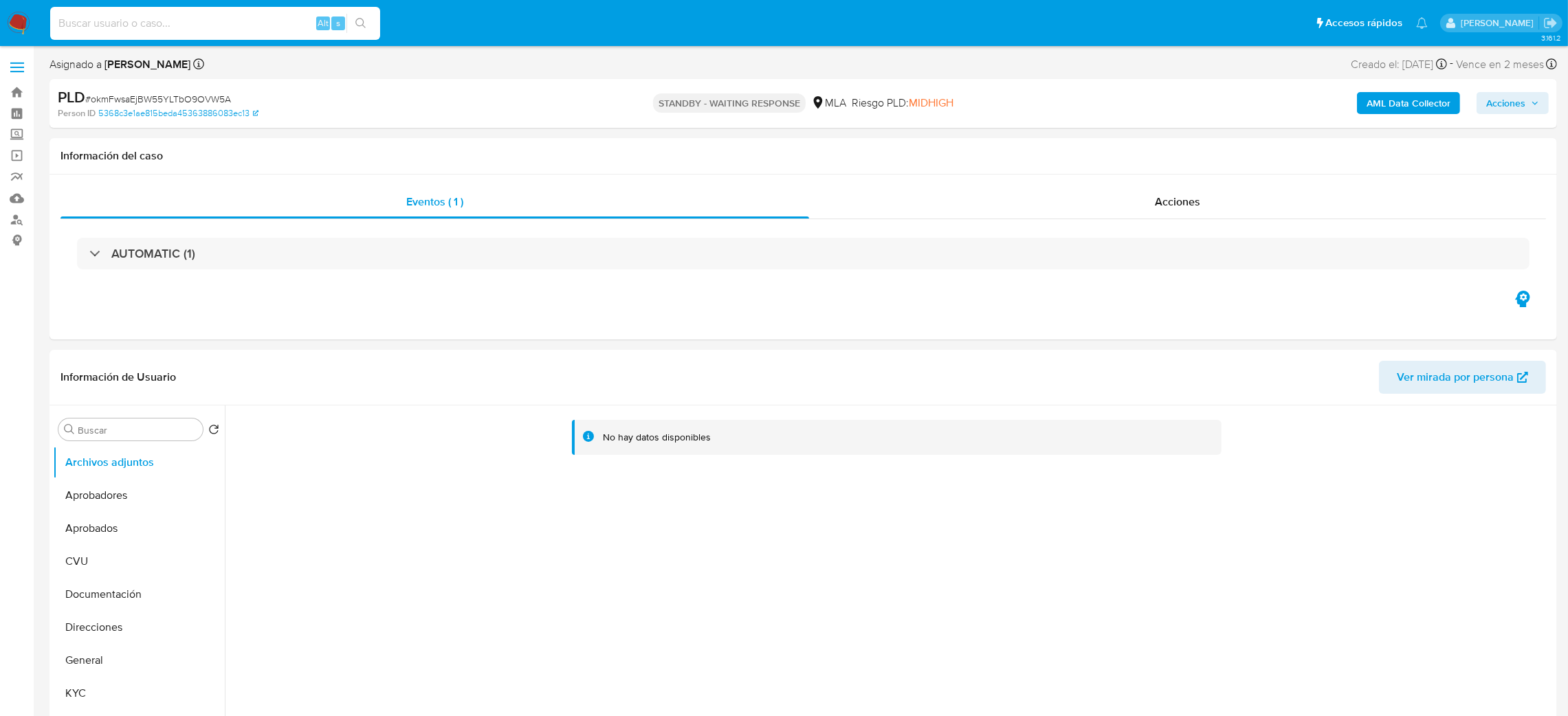
click at [168, 23] on input at bounding box center [215, 23] width 330 height 18
paste input "0HwB7UwKMD8p0S45cAL5VkDQ"
type input "0HwB7UwKMD8p0S45cAL5VkDQ"
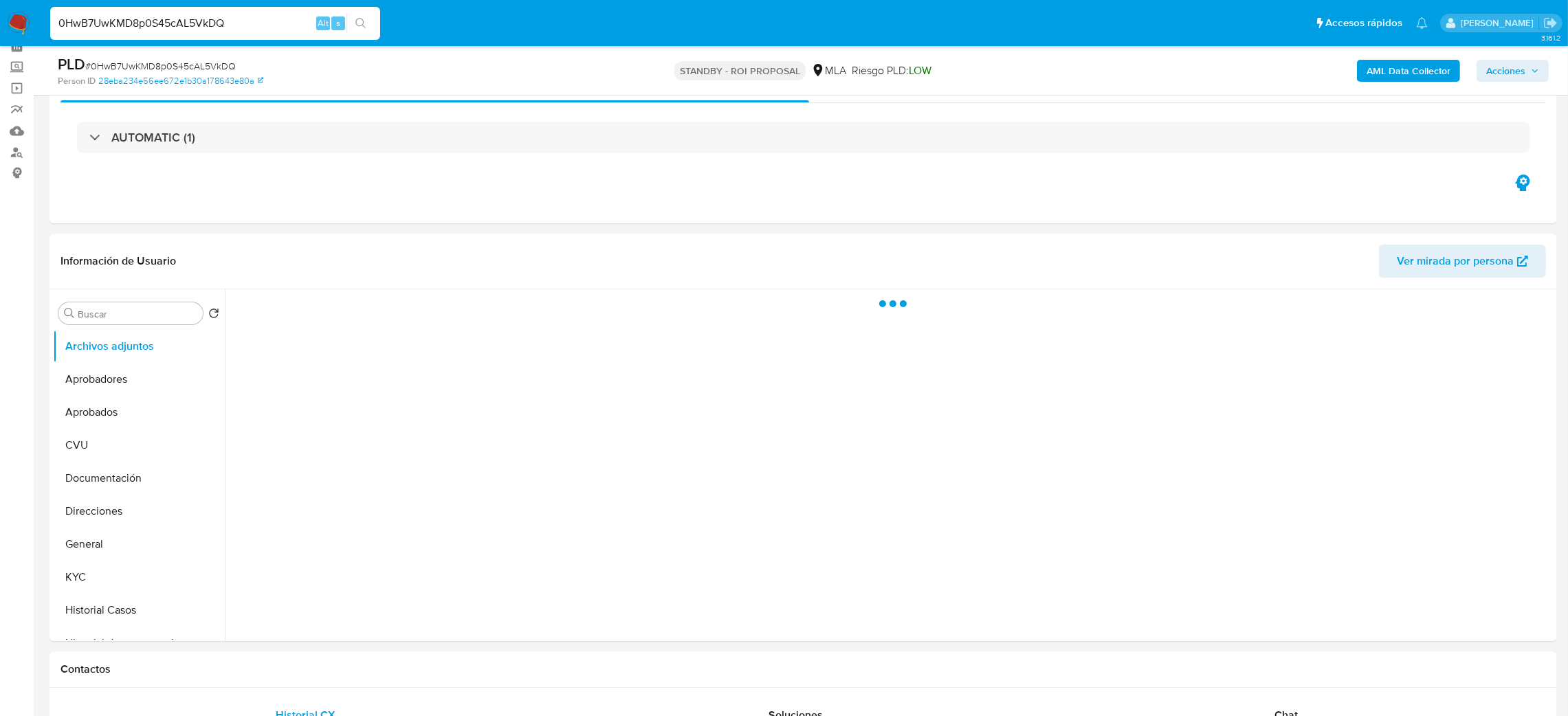
scroll to position [103, 0]
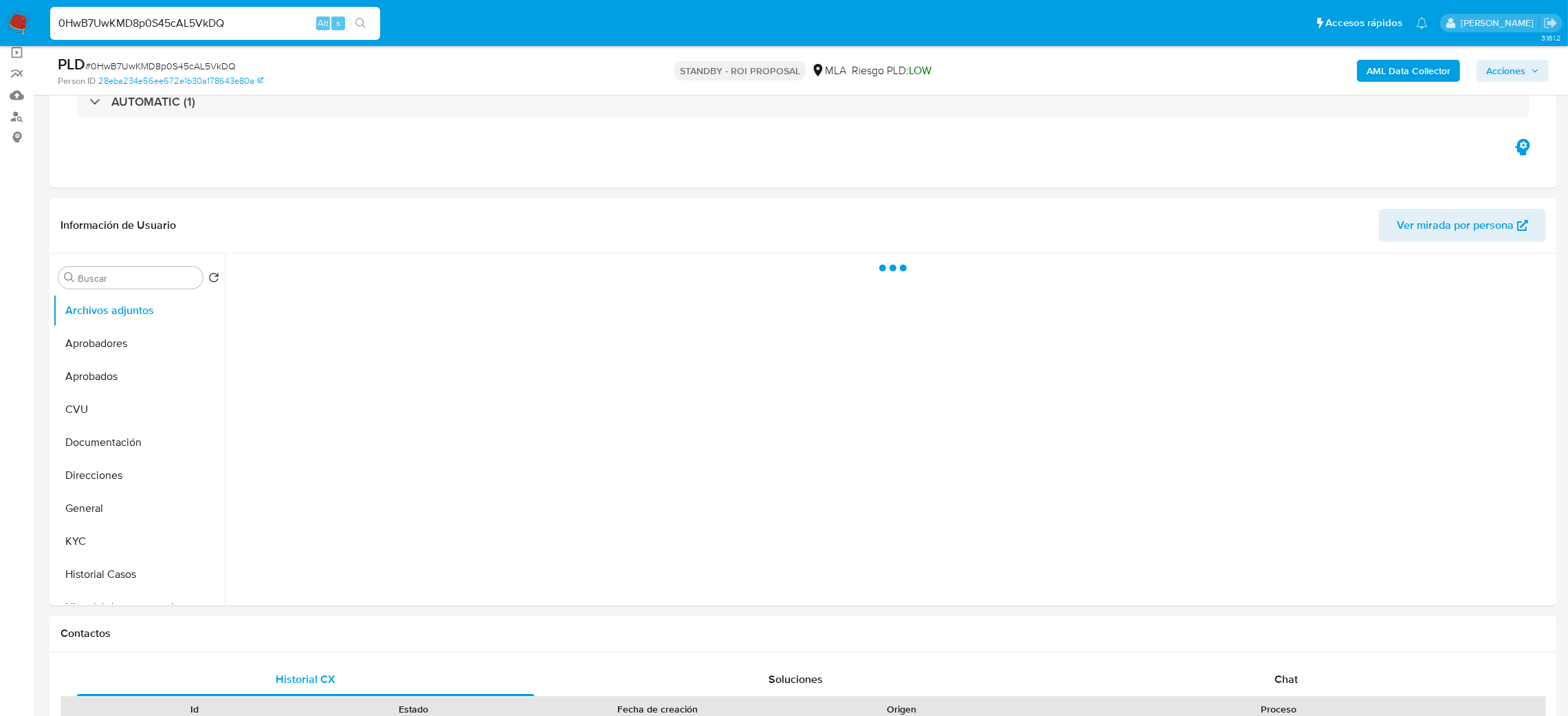
select select "10"
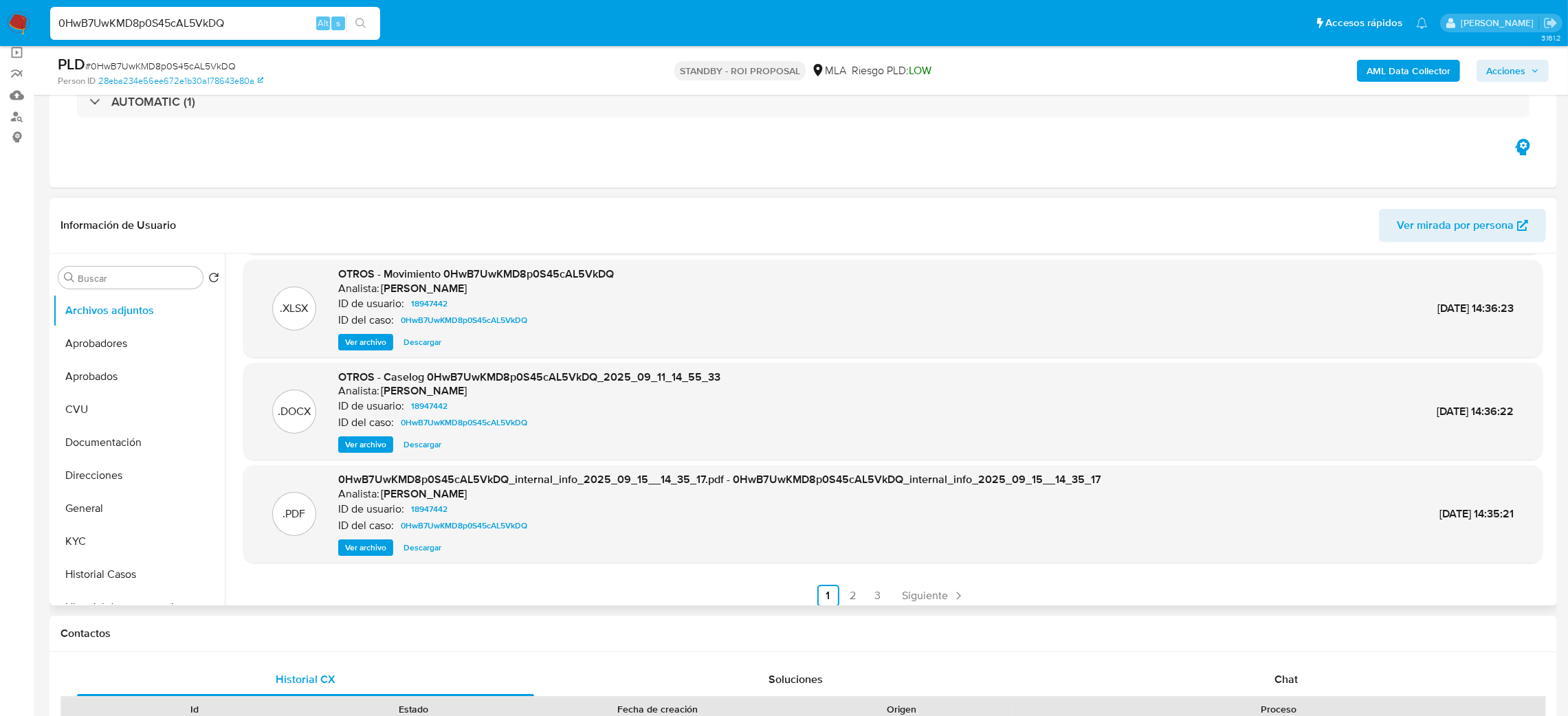
scroll to position [115, 0]
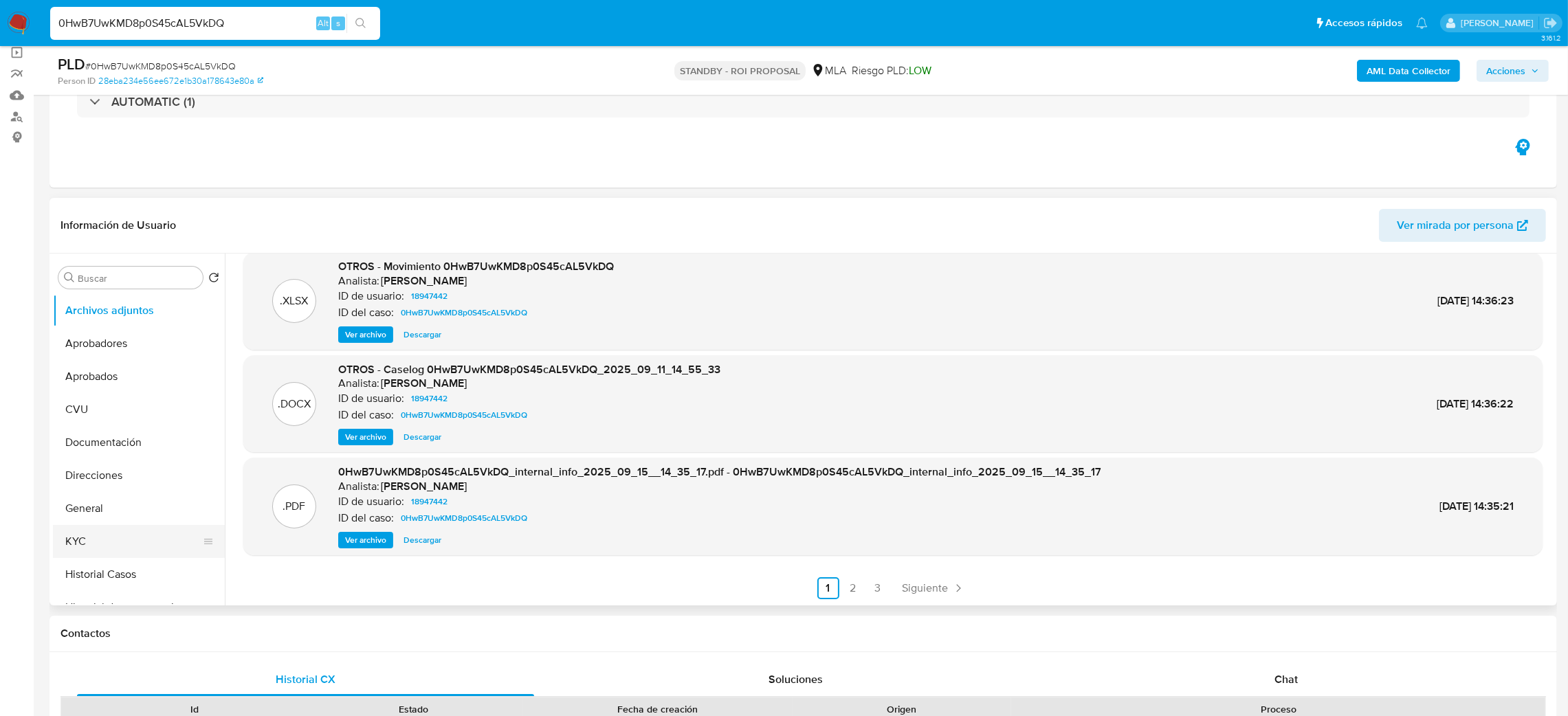
click at [91, 543] on button "KYC" at bounding box center [133, 541] width 161 height 33
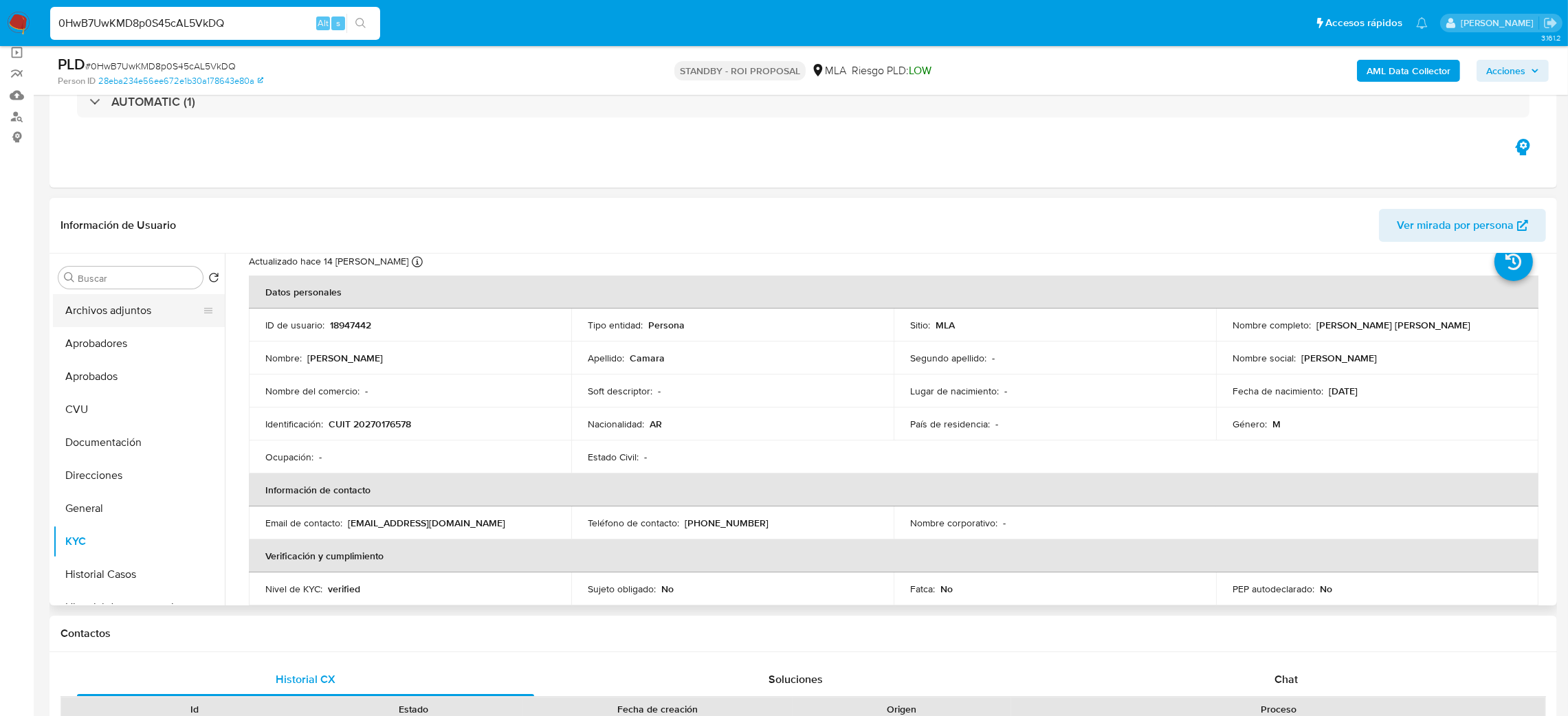
scroll to position [0, 0]
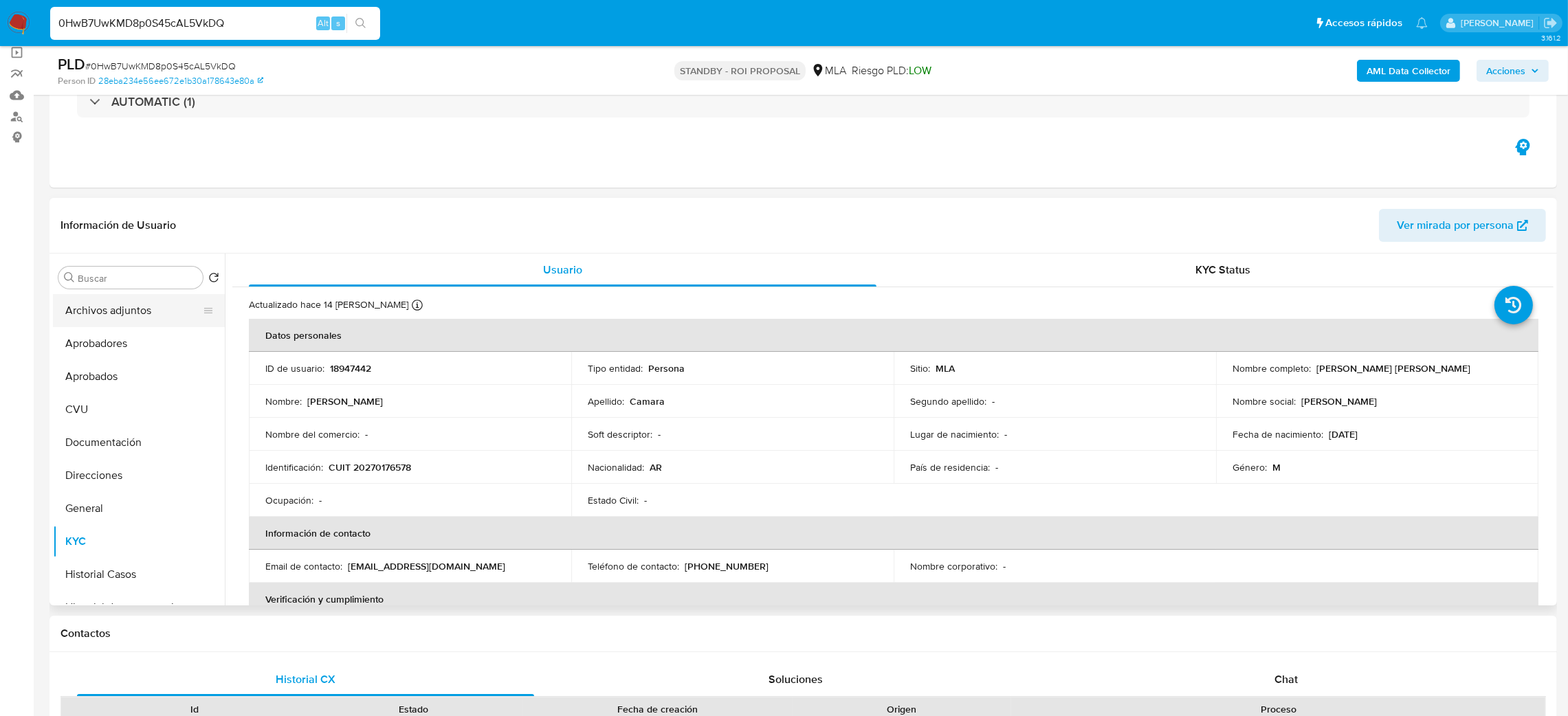
click at [131, 309] on button "Archivos adjuntos" at bounding box center [133, 311] width 161 height 33
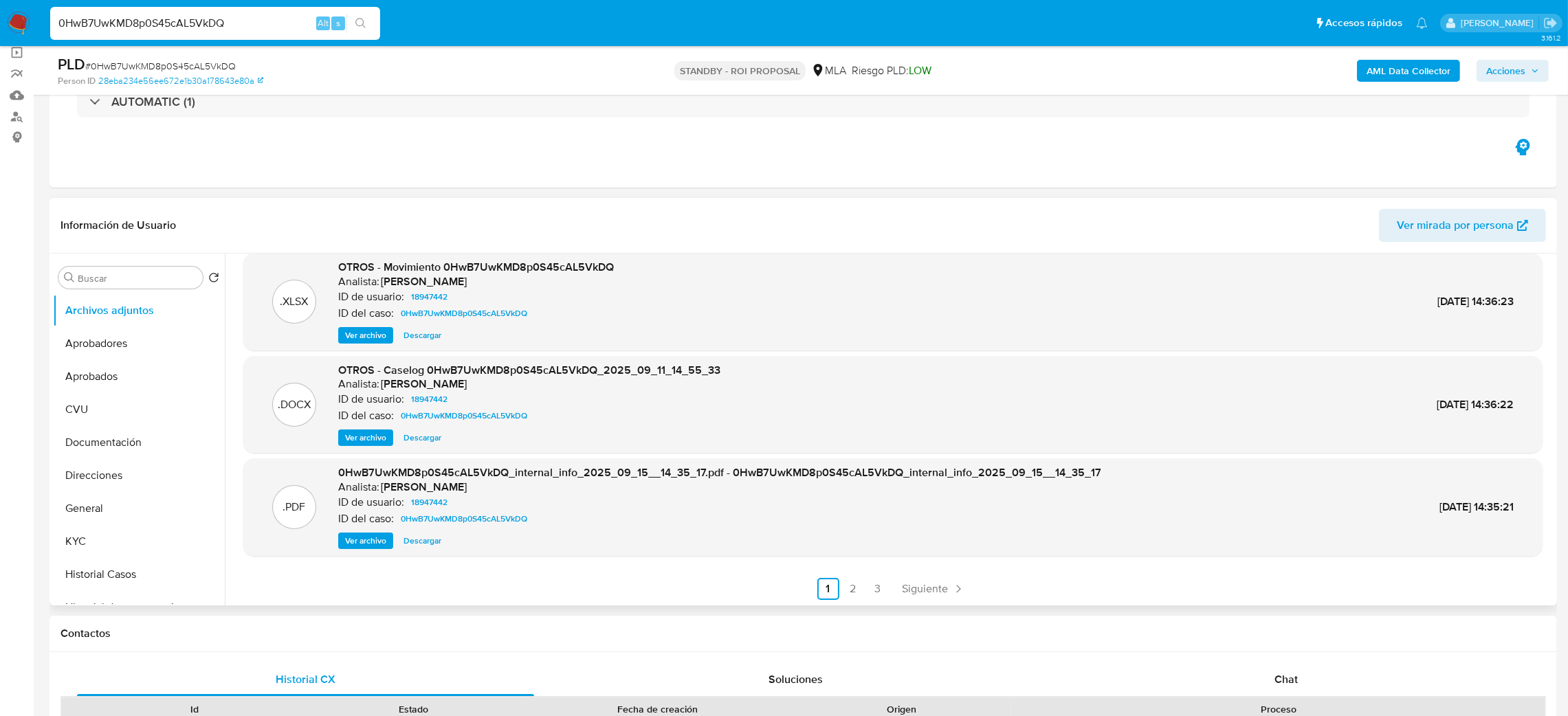
scroll to position [115, 0]
click at [845, 594] on link "2" at bounding box center [853, 588] width 22 height 22
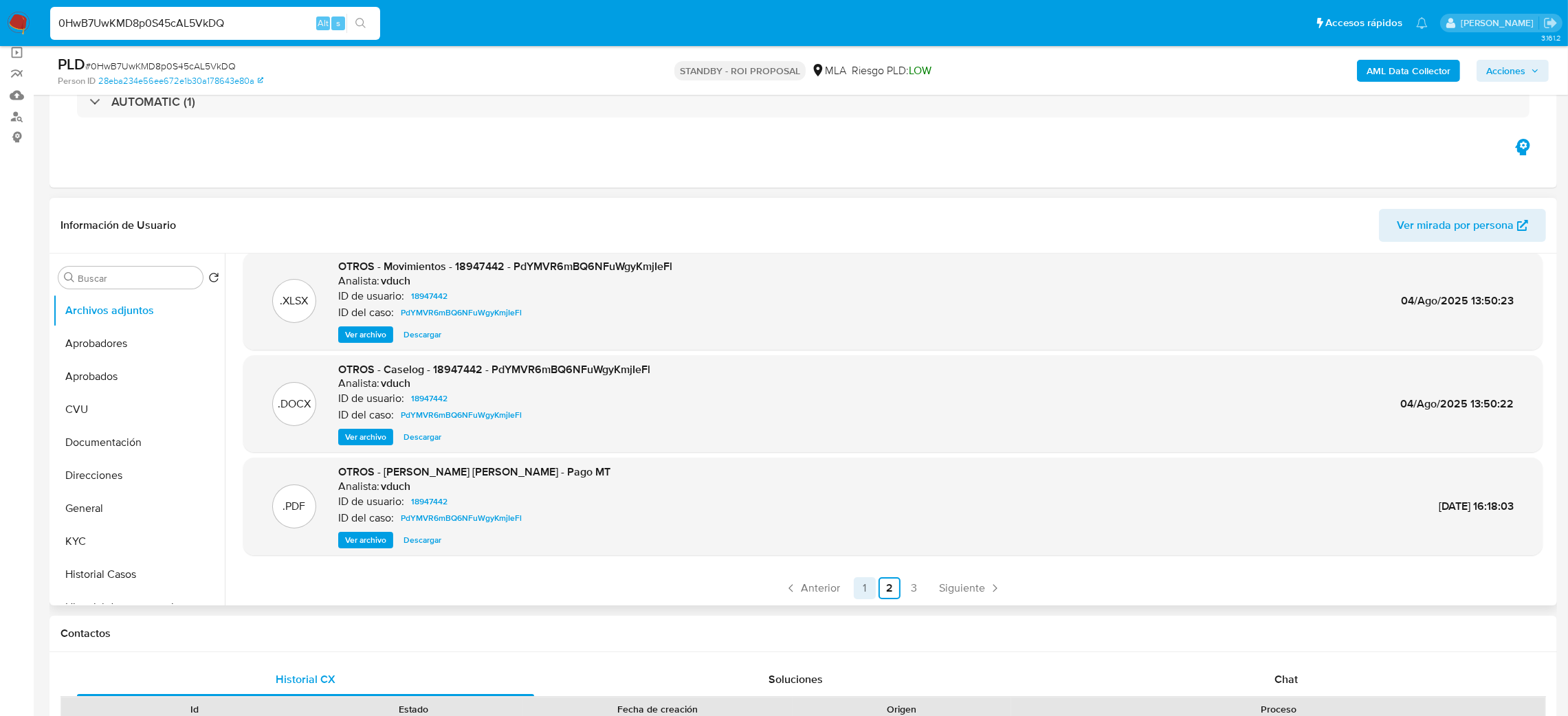
click at [861, 587] on link "1" at bounding box center [864, 588] width 22 height 22
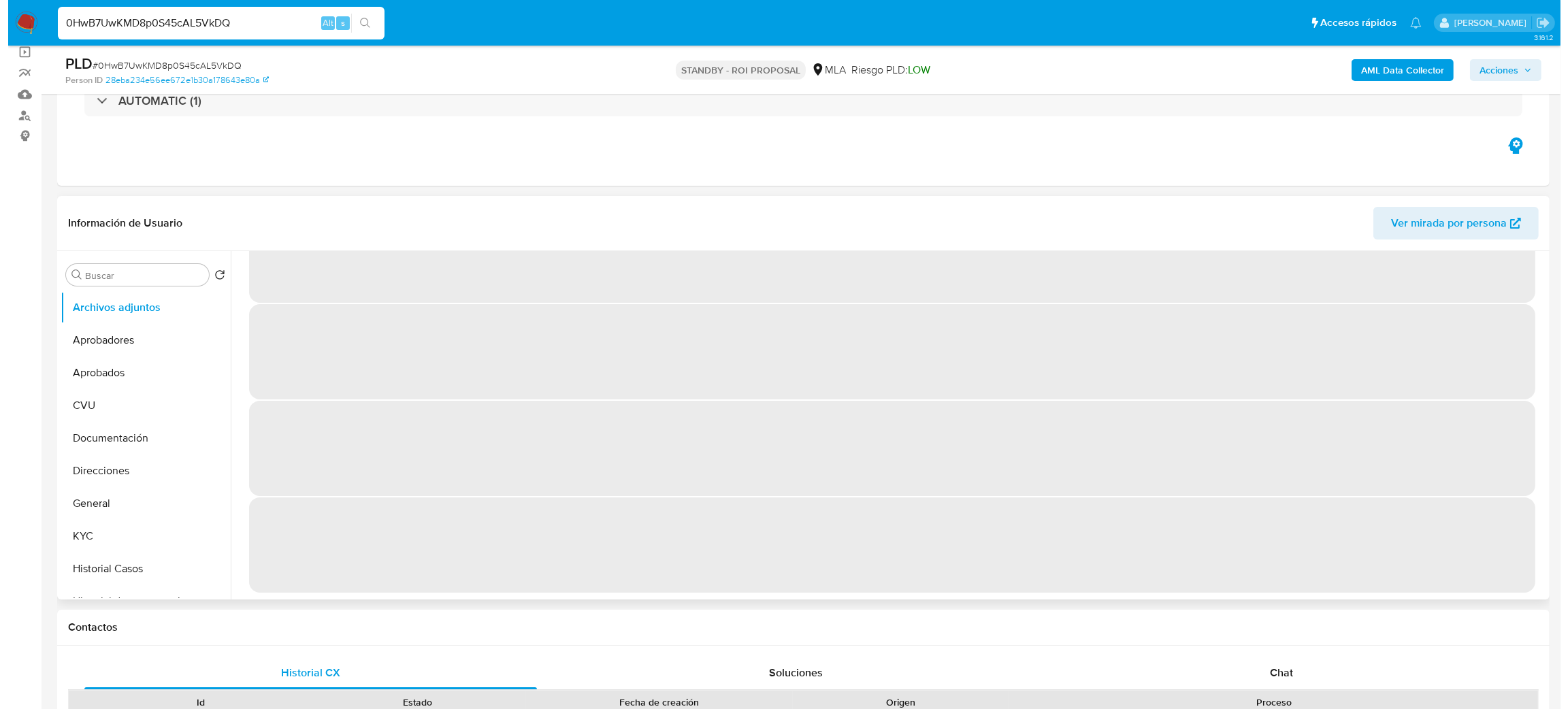
scroll to position [0, 0]
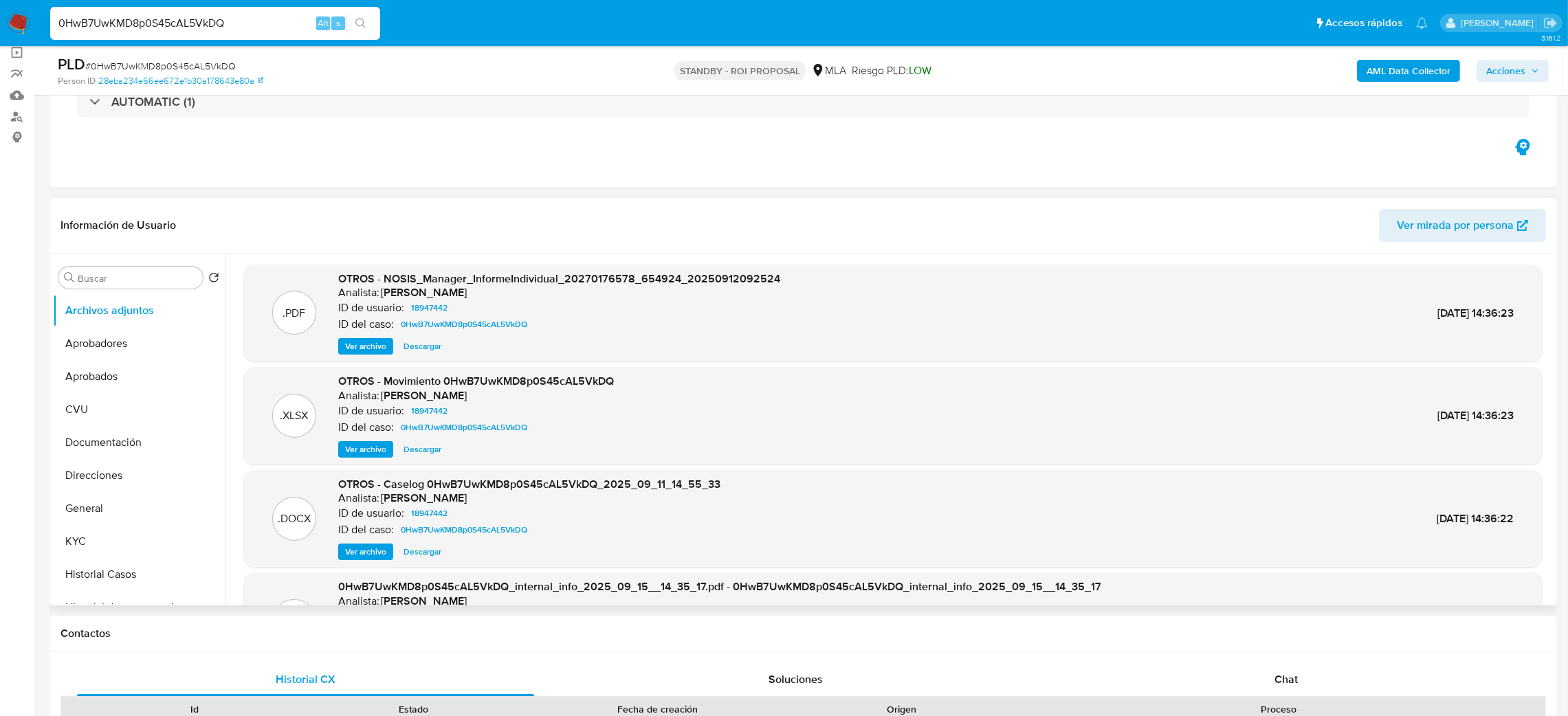
click at [372, 554] on span "Ver archivo" at bounding box center [365, 551] width 41 height 13
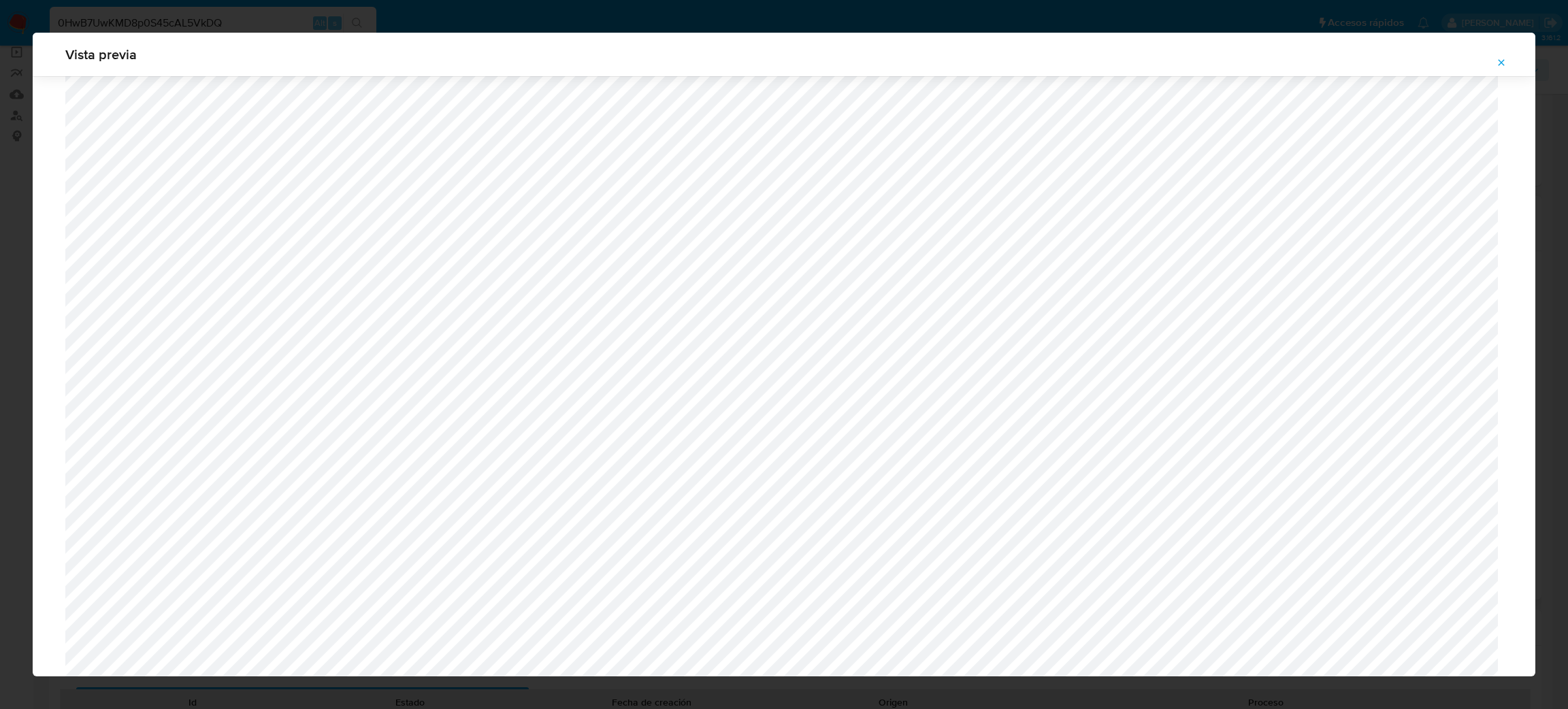
scroll to position [890, 0]
drag, startPoint x: 1494, startPoint y: 56, endPoint x: 1130, endPoint y: 240, distance: 407.9
click at [1494, 55] on button "Attachment preview" at bounding box center [1501, 62] width 30 height 22
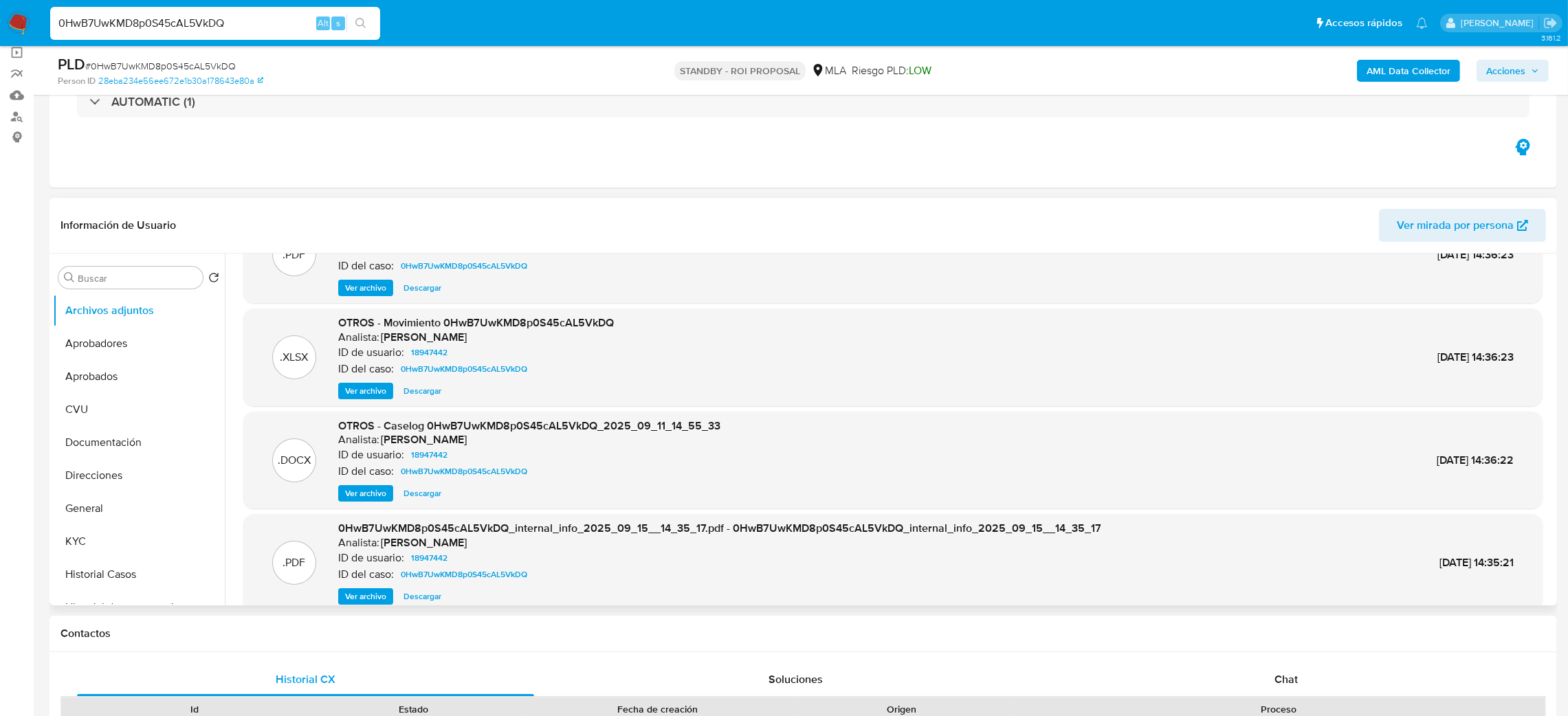
scroll to position [115, 0]
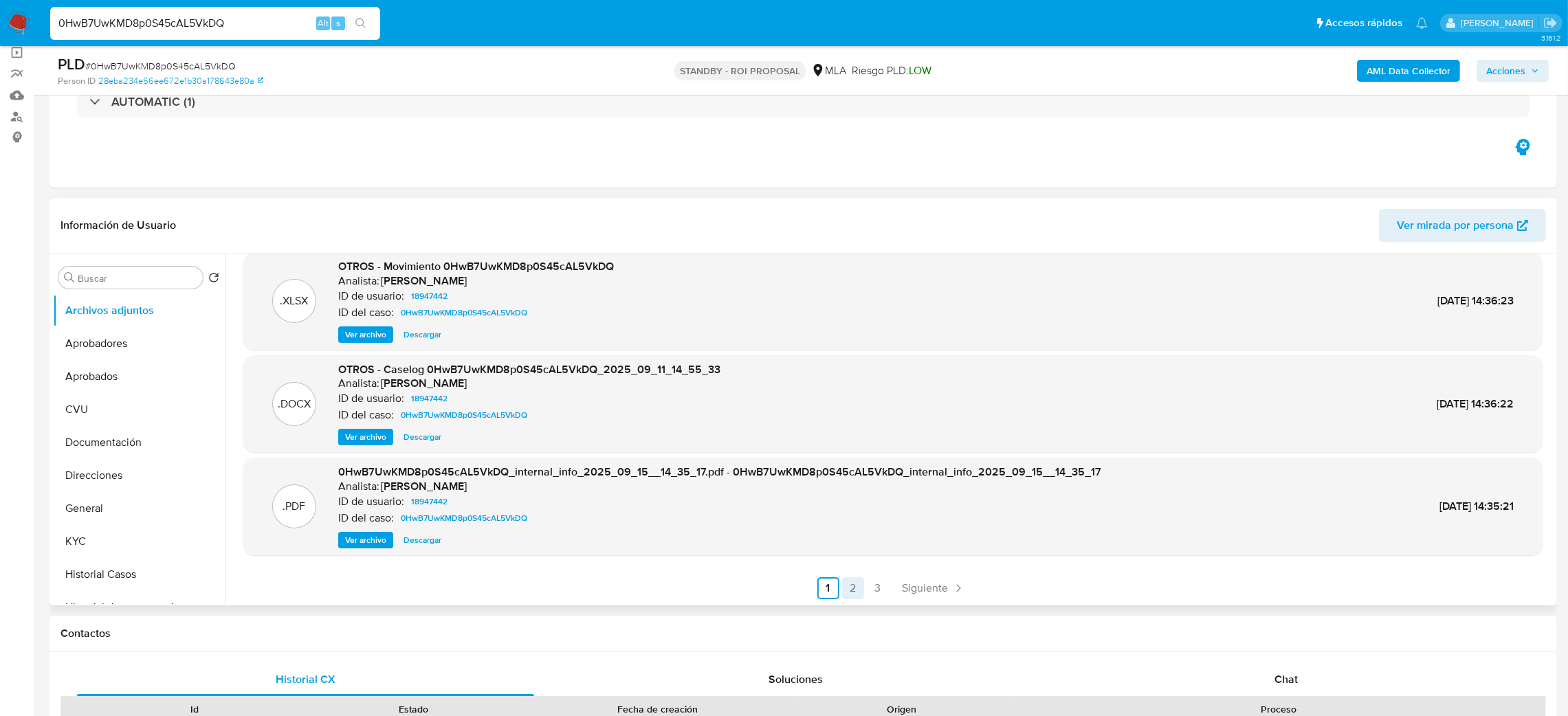
click at [857, 577] on link "2" at bounding box center [853, 588] width 22 height 22
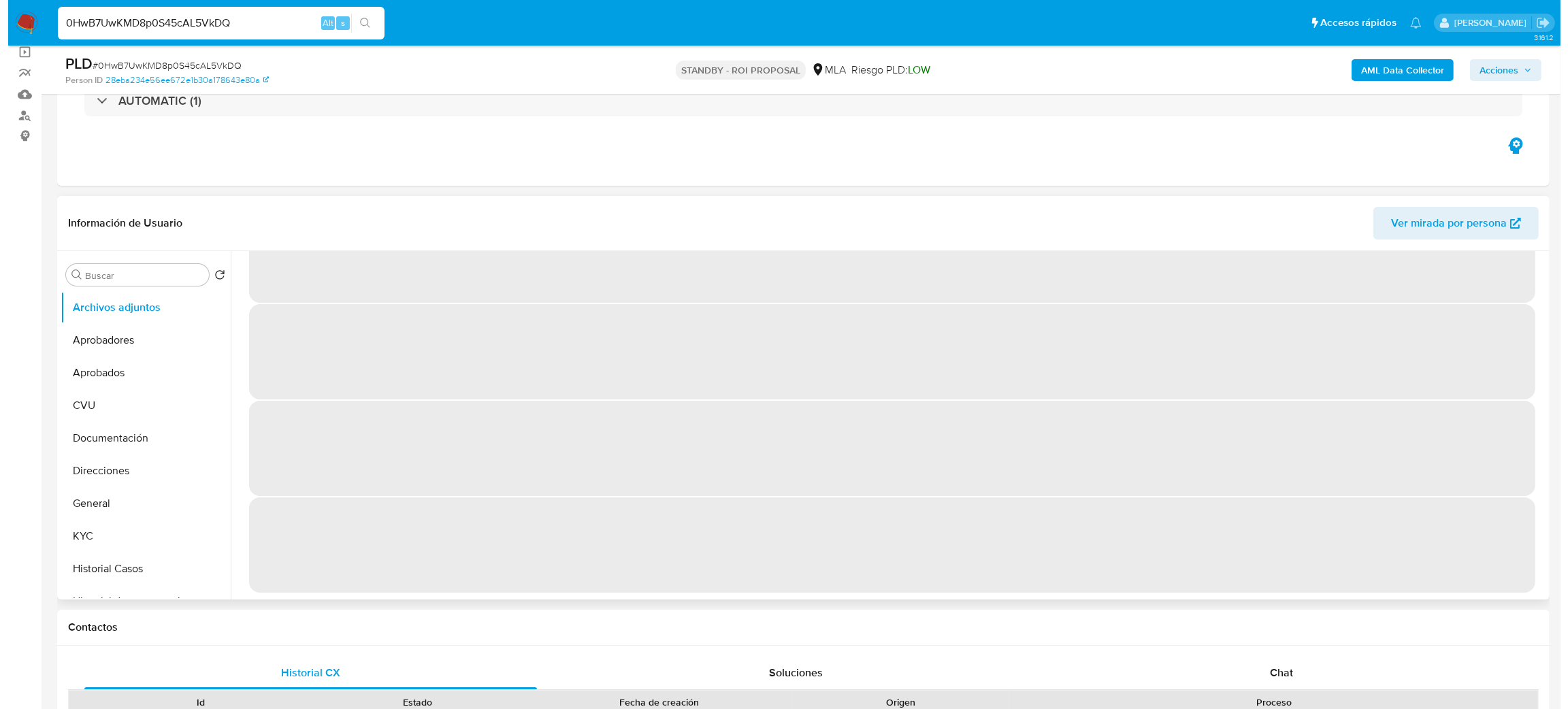
scroll to position [0, 0]
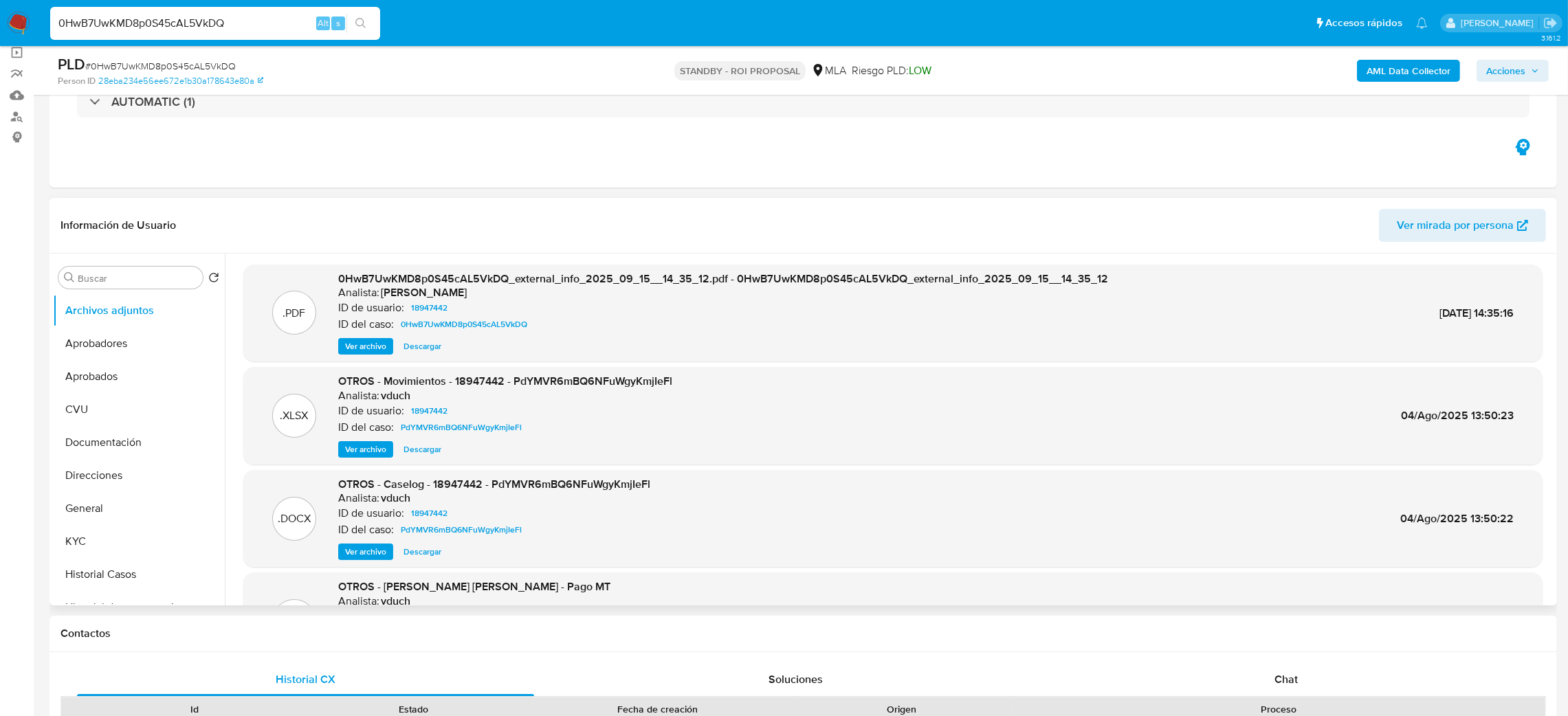
click at [368, 556] on span "Ver archivo" at bounding box center [365, 551] width 41 height 13
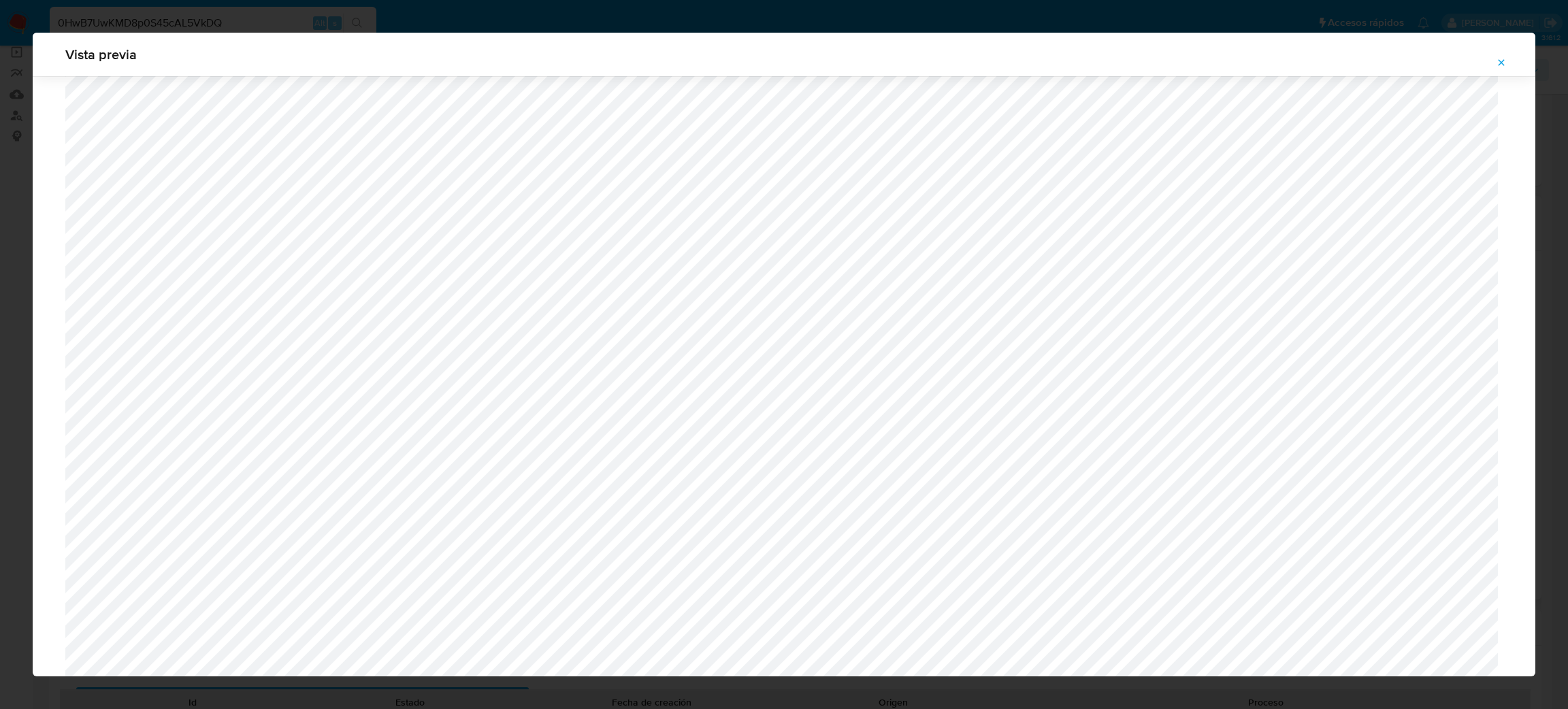
scroll to position [788, 0]
click at [1502, 67] on icon "Attachment preview" at bounding box center [1501, 63] width 11 height 11
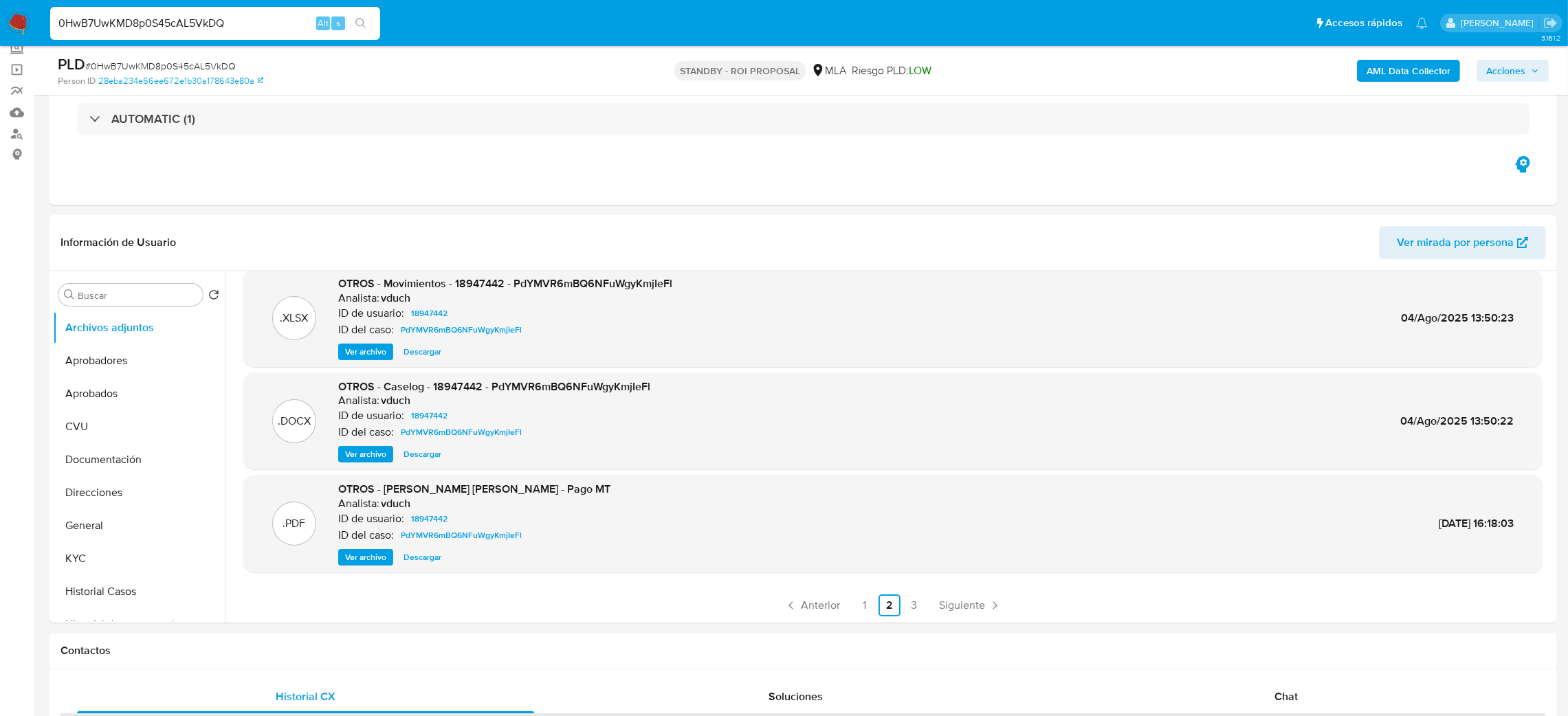
scroll to position [206, 0]
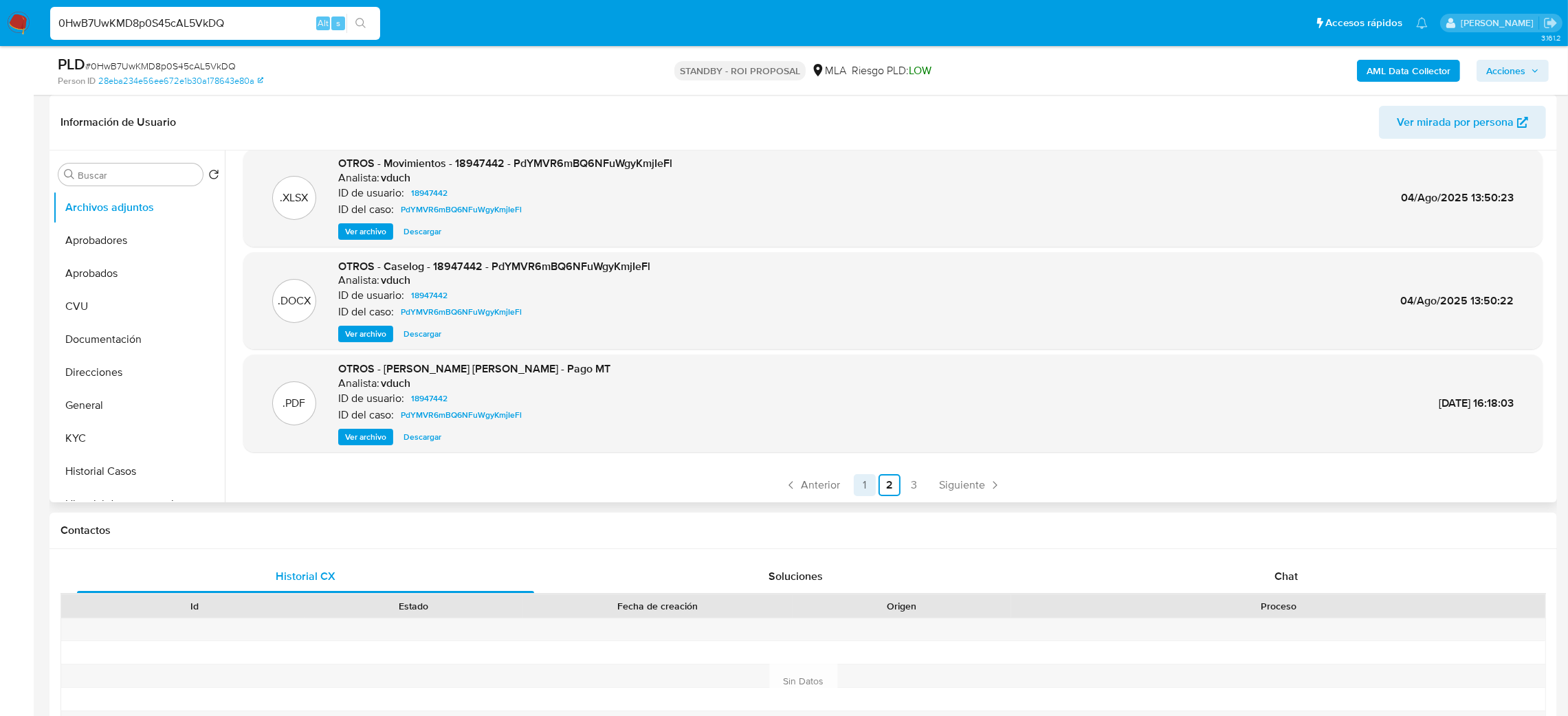
click at [867, 486] on link "1" at bounding box center [864, 485] width 22 height 22
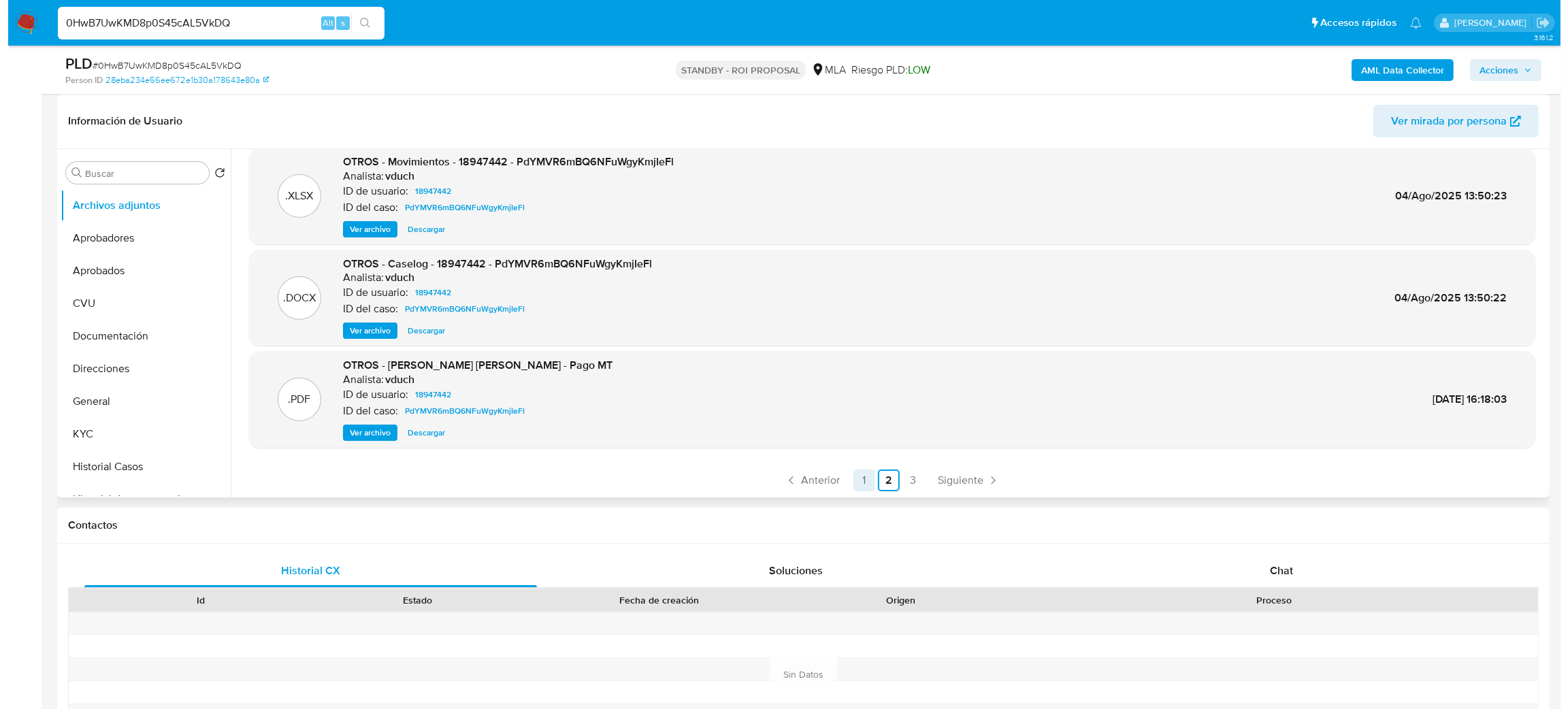
scroll to position [0, 0]
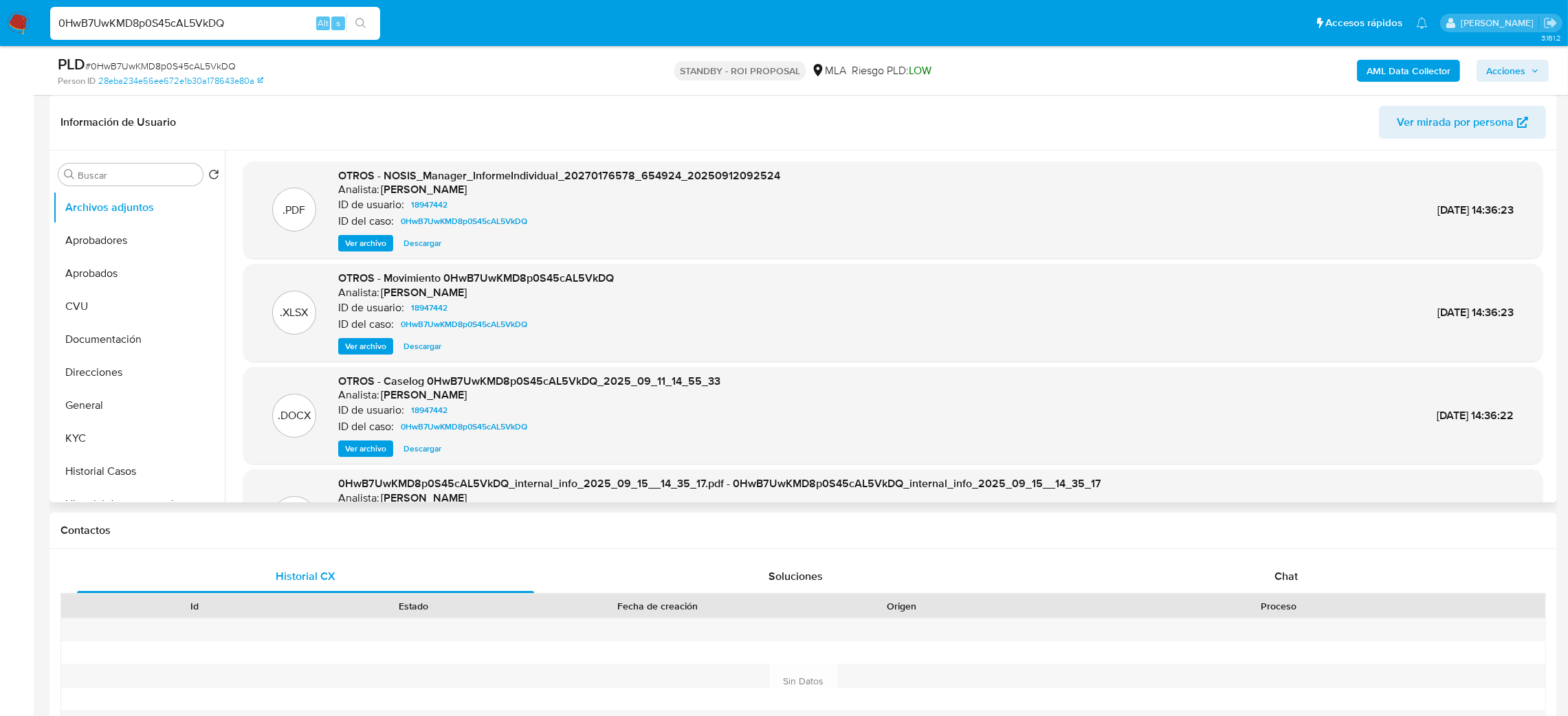
click at [355, 454] on span "Ver archivo" at bounding box center [365, 448] width 41 height 13
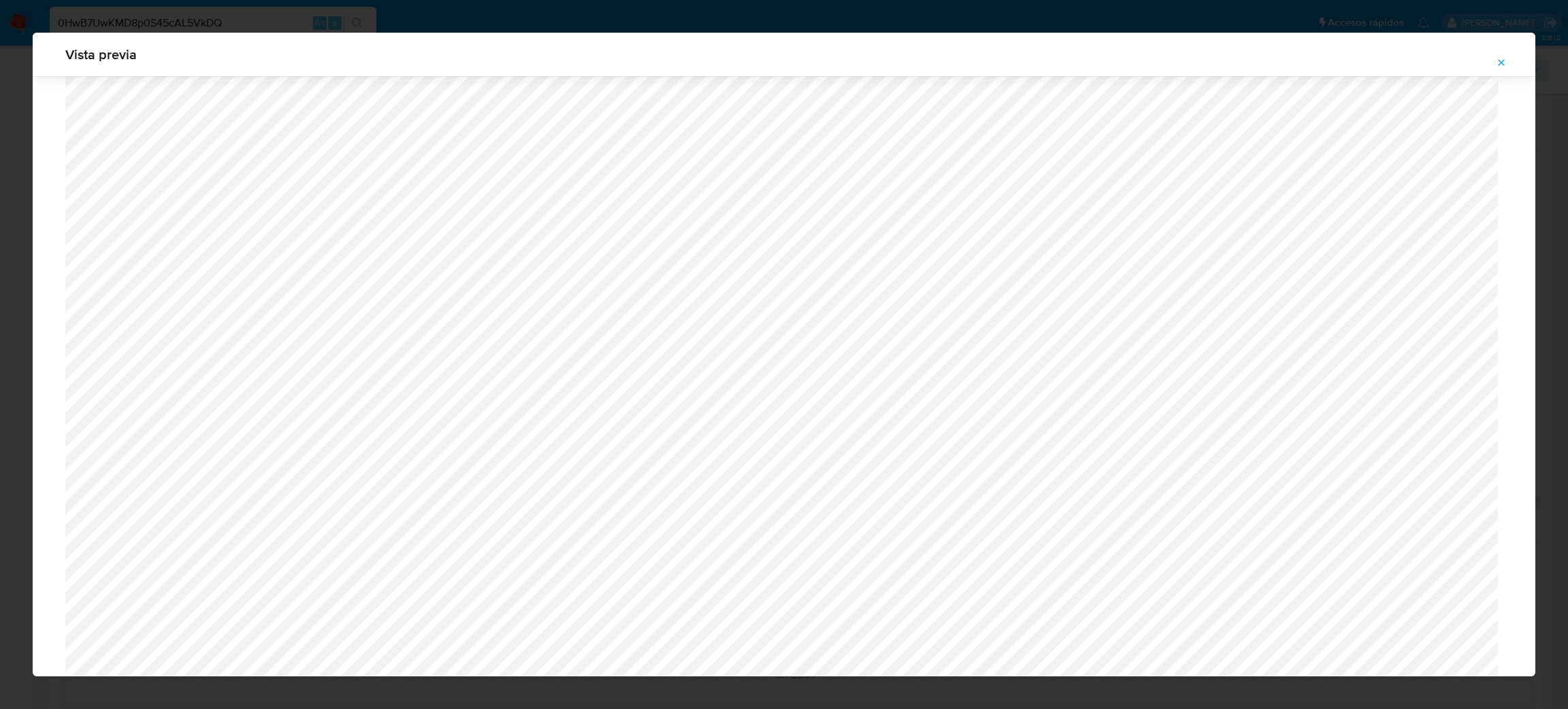
scroll to position [788, 0]
click at [1498, 64] on icon "Attachment preview" at bounding box center [1501, 63] width 11 height 11
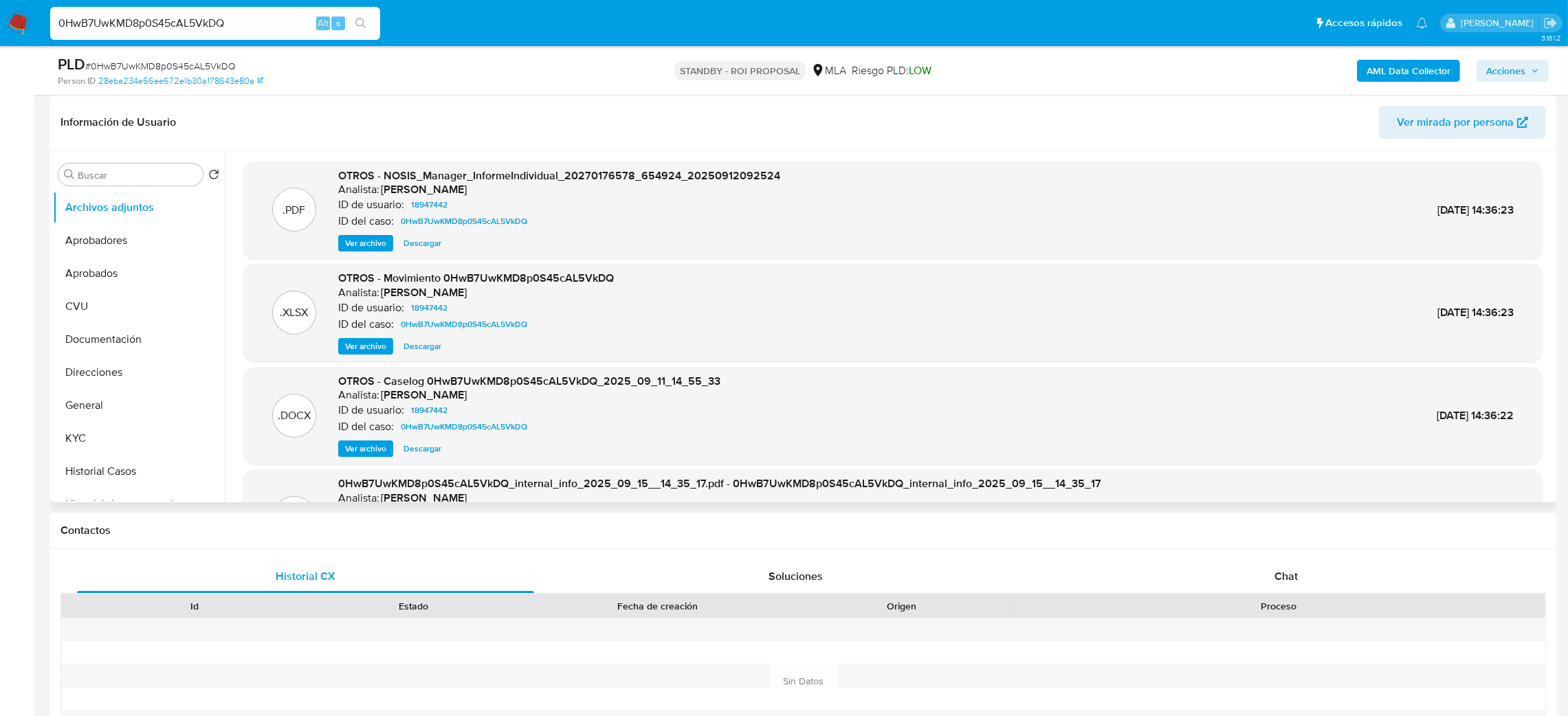
scroll to position [115, 0]
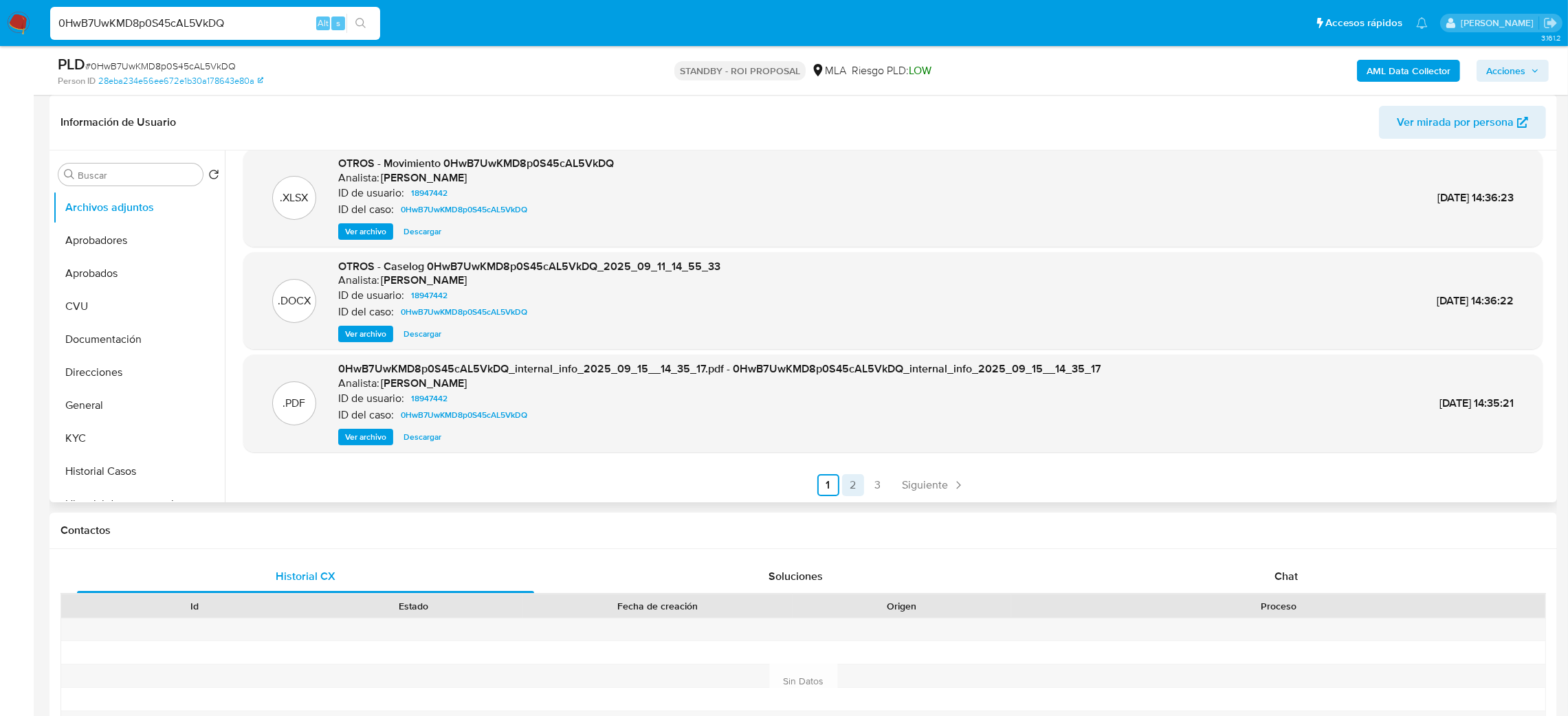
click at [847, 477] on link "2" at bounding box center [853, 485] width 22 height 22
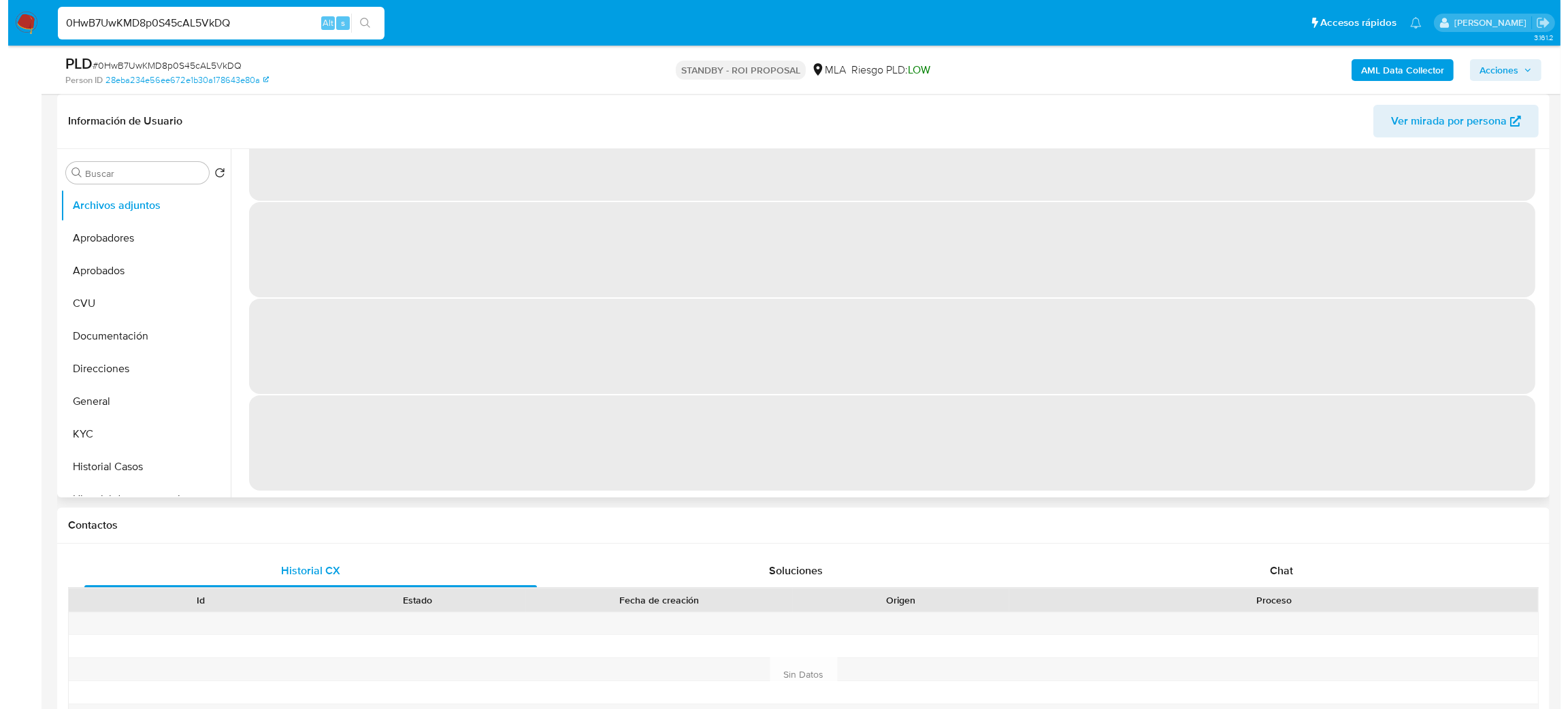
scroll to position [0, 0]
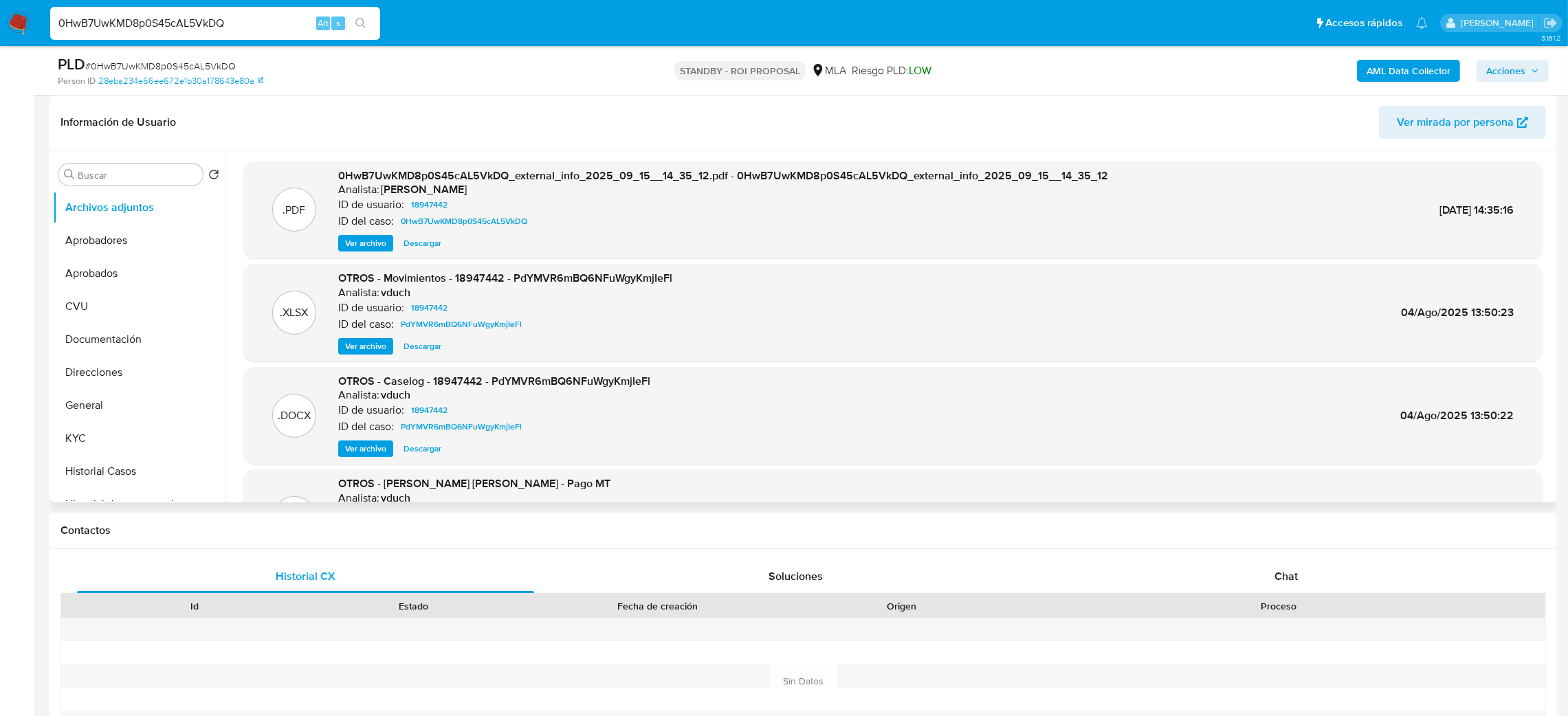
click at [349, 447] on span "Ver archivo" at bounding box center [365, 448] width 41 height 13
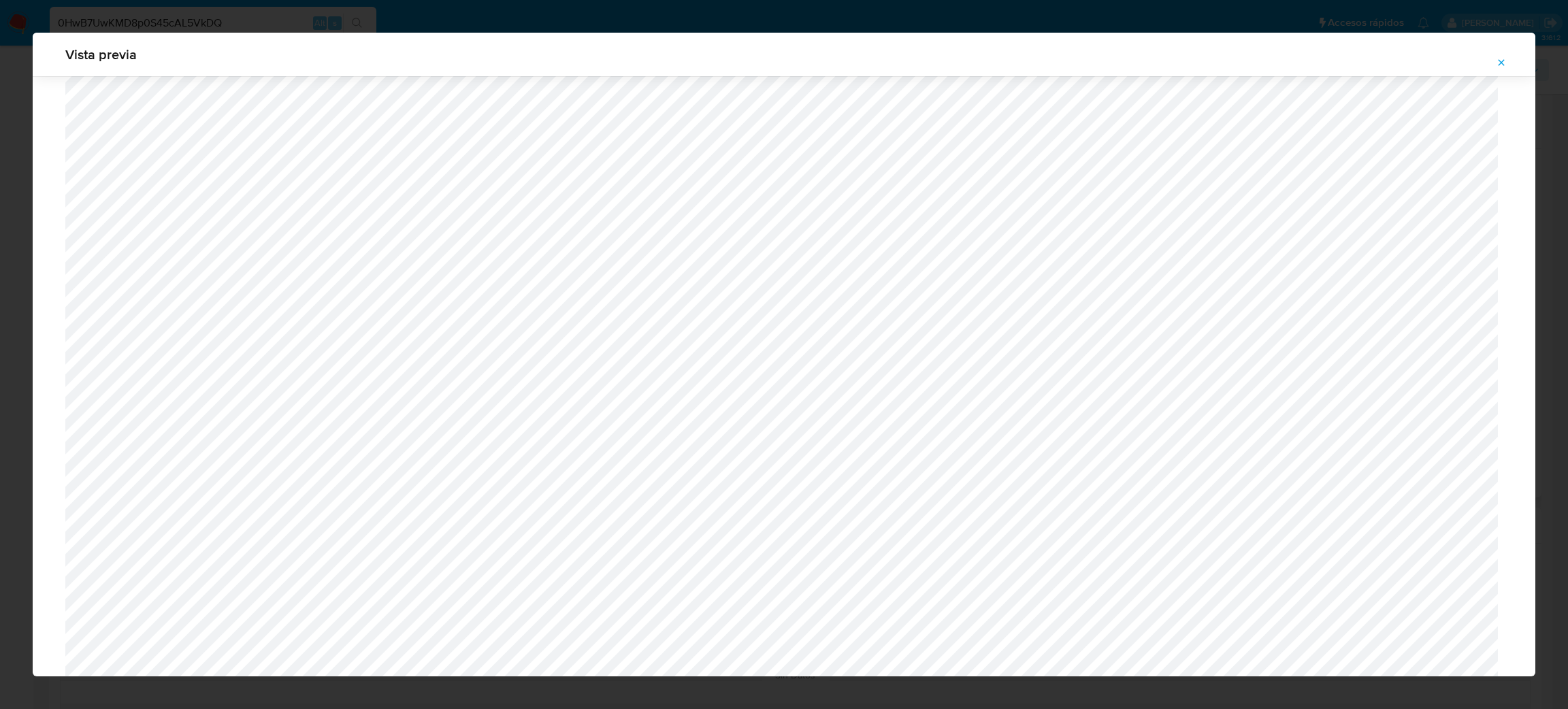
scroll to position [788, 0]
click at [59, 301] on div "Attachment preview" at bounding box center [784, 649] width 1503 height 2724
click at [1506, 57] on icon "Attachment preview" at bounding box center [1501, 63] width 11 height 11
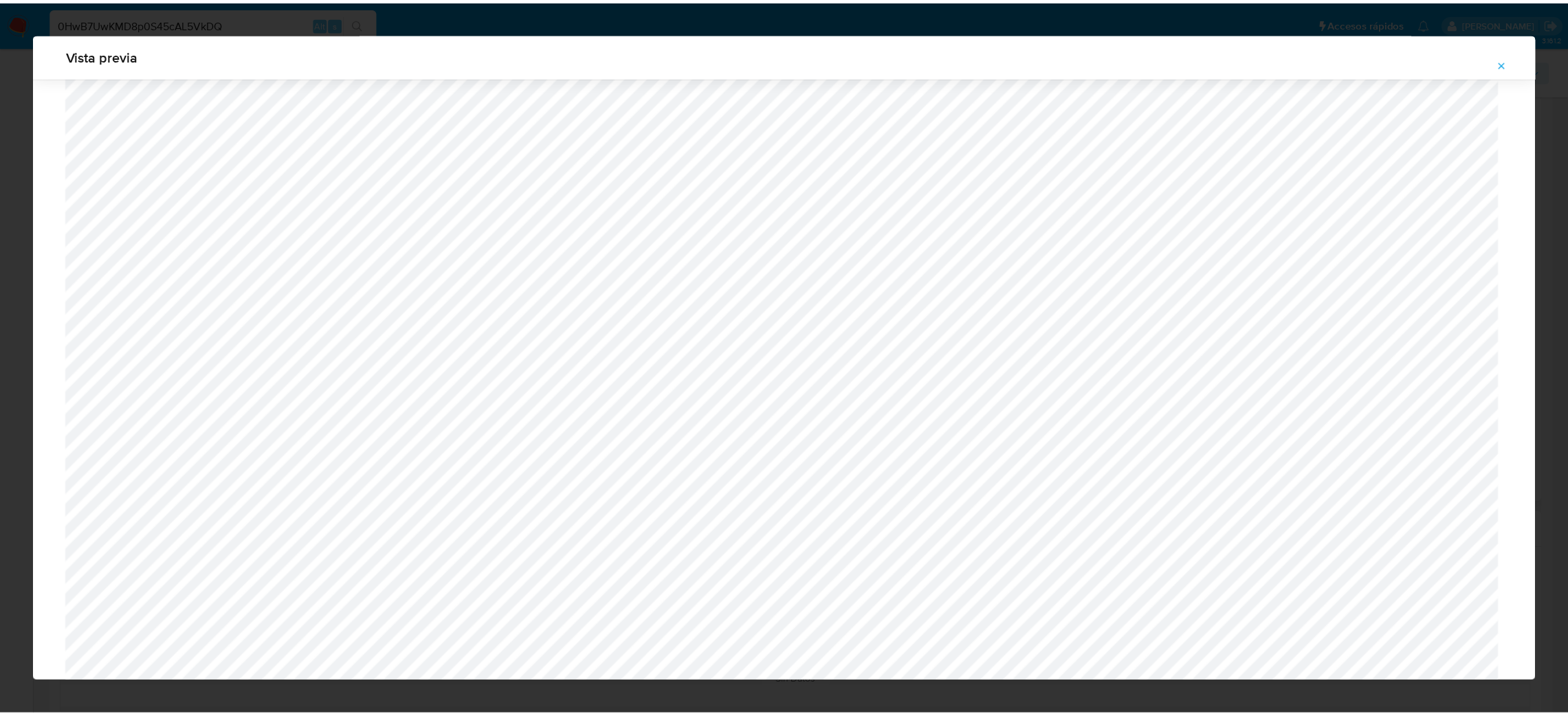
scroll to position [0, 0]
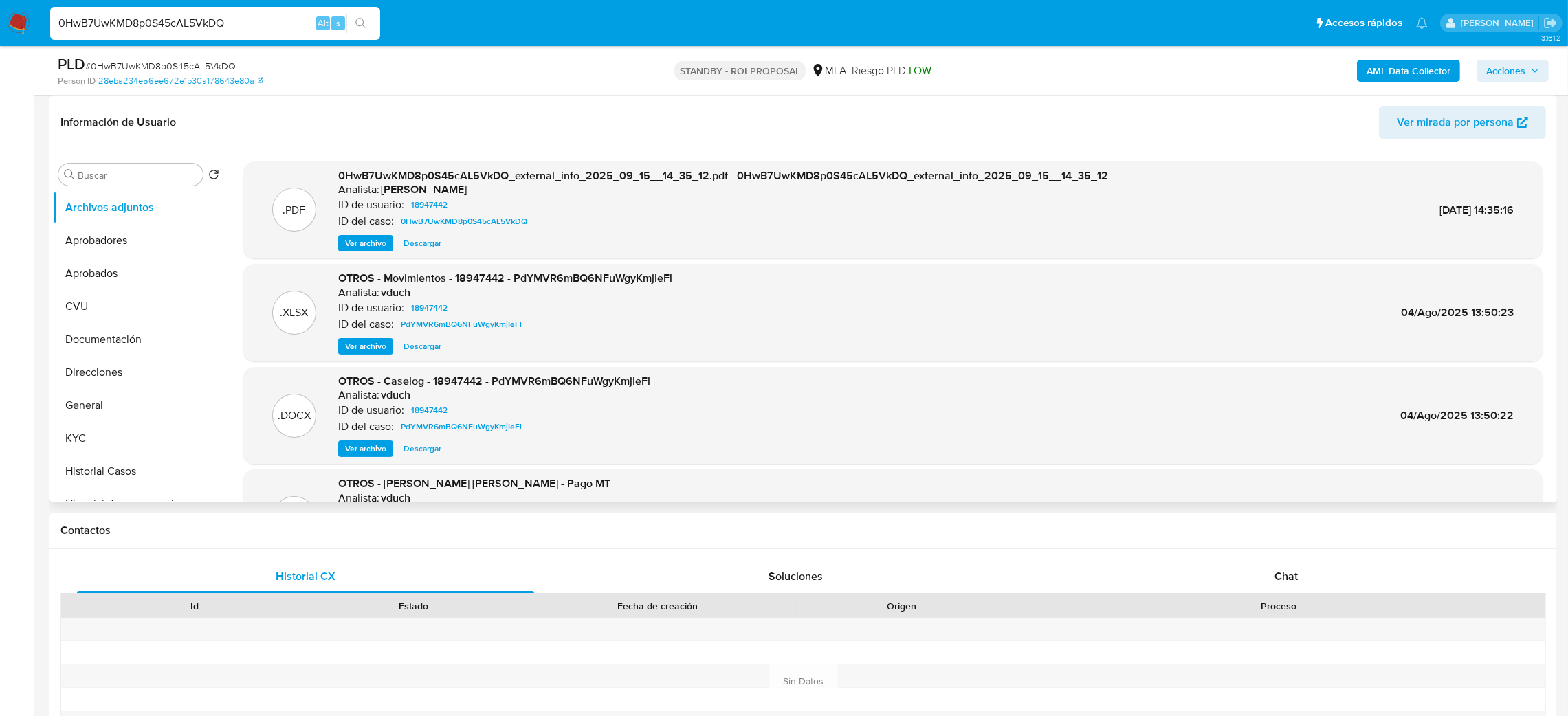
drag, startPoint x: 236, startPoint y: 23, endPoint x: 0, endPoint y: 30, distance: 236.1
click at [0, 30] on nav "Pausado Ver notificaciones 0HwB7UwKMD8p0S45cAL5VkDQ Alt s Accesos rápidos Presi…" at bounding box center [784, 23] width 1568 height 46
paste input "4ovgRmZ3UPPxIOwGCM9juQv1"
type input "4ovgRmZ3UPPxIOwGCM9juQv1"
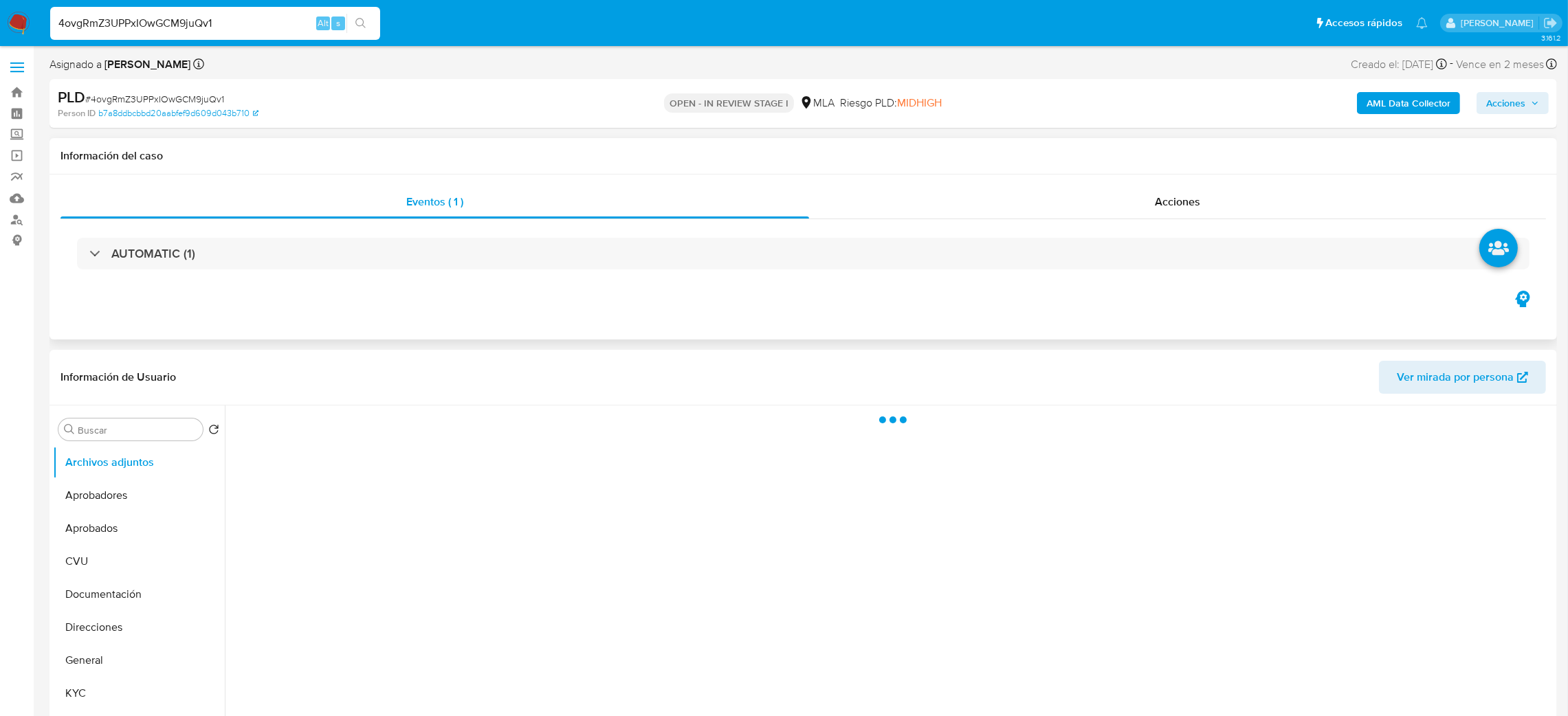
select select "10"
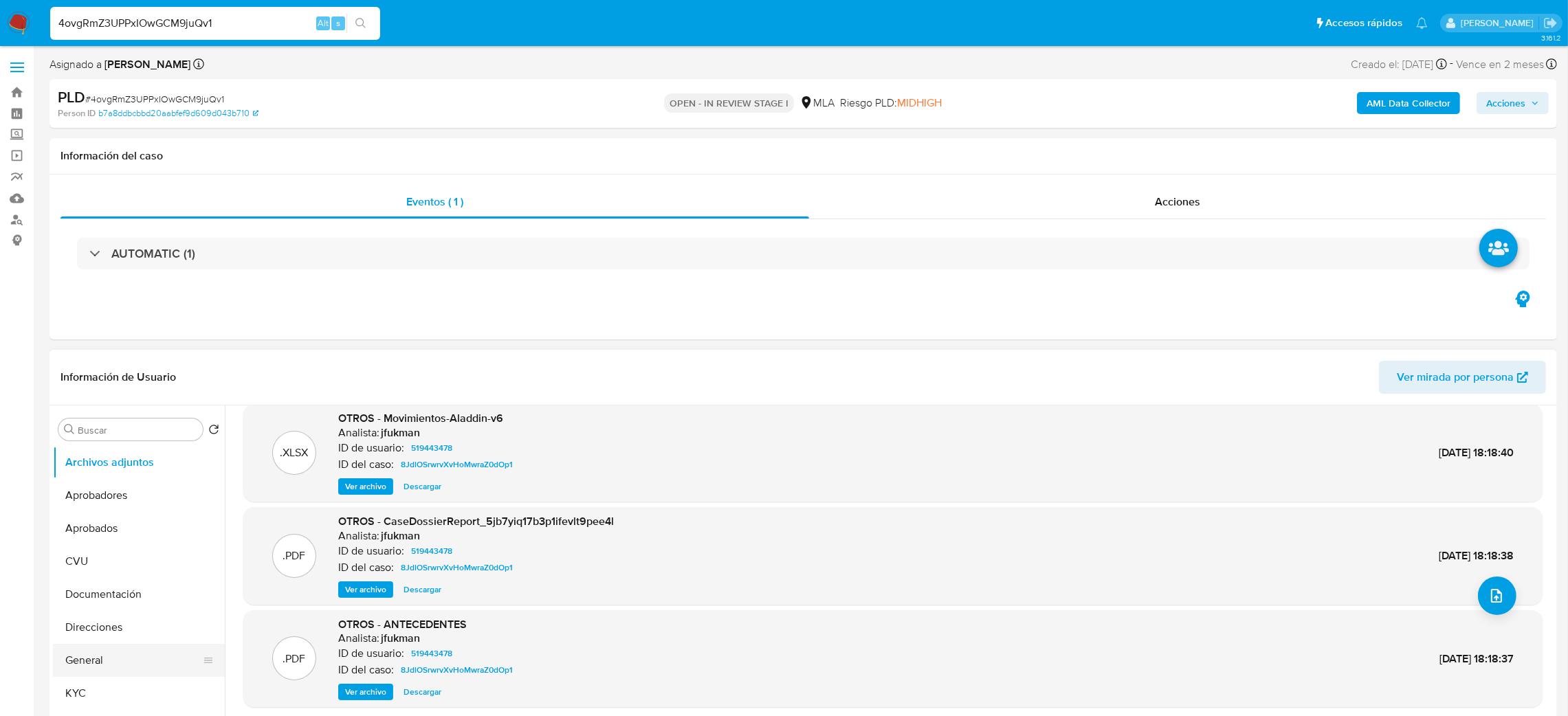
click at [103, 653] on button "General" at bounding box center [133, 660] width 161 height 33
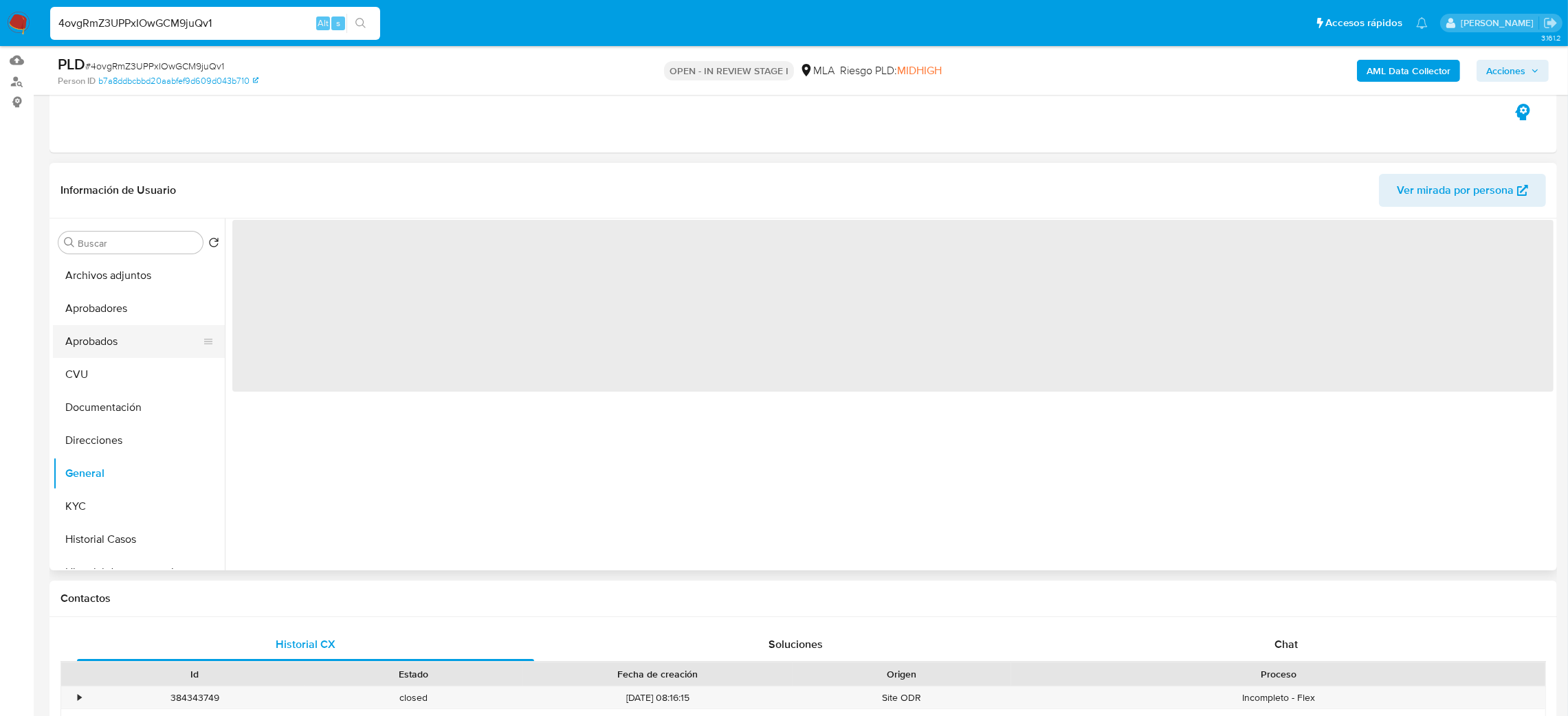
scroll to position [103, 0]
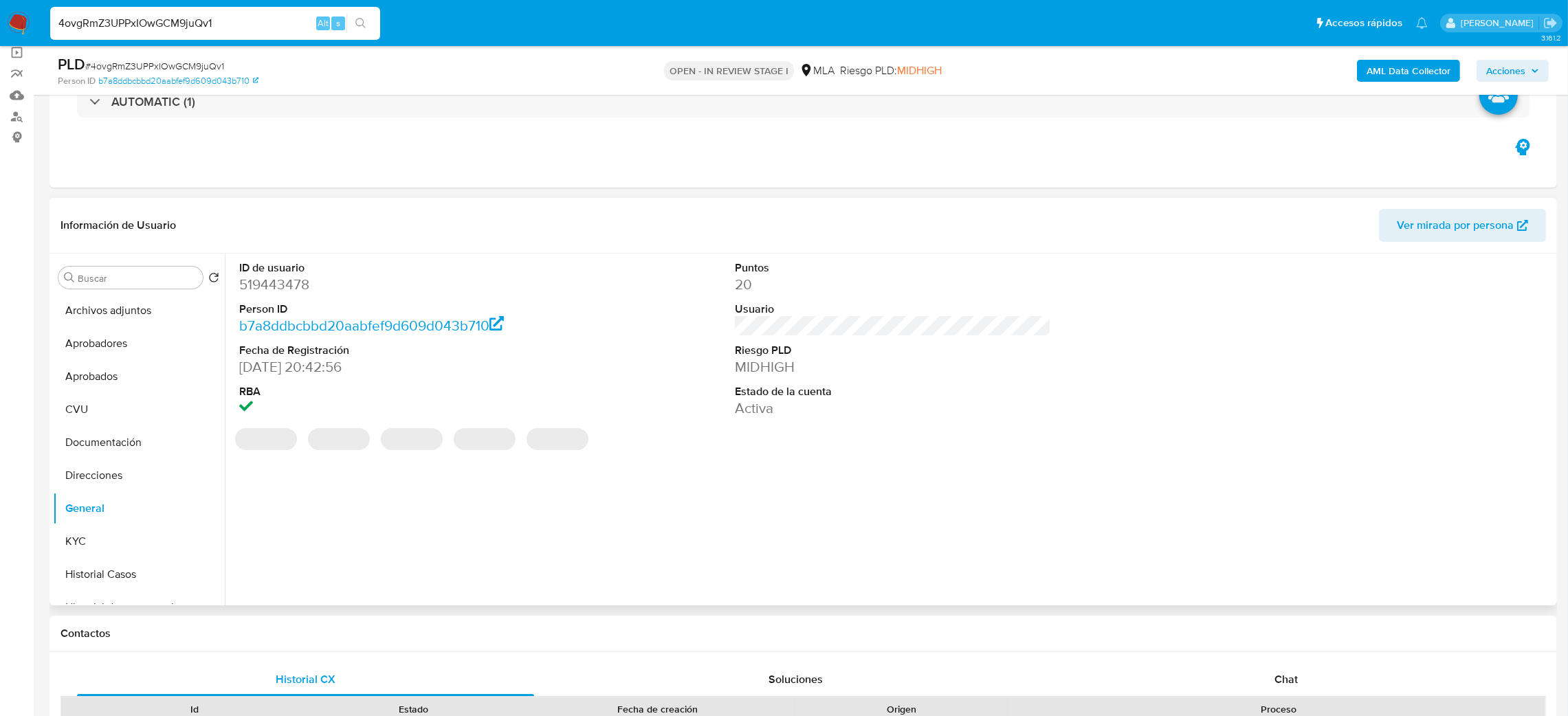
click at [266, 282] on dd "519443478" at bounding box center [398, 284] width 317 height 19
copy dd "519443478"
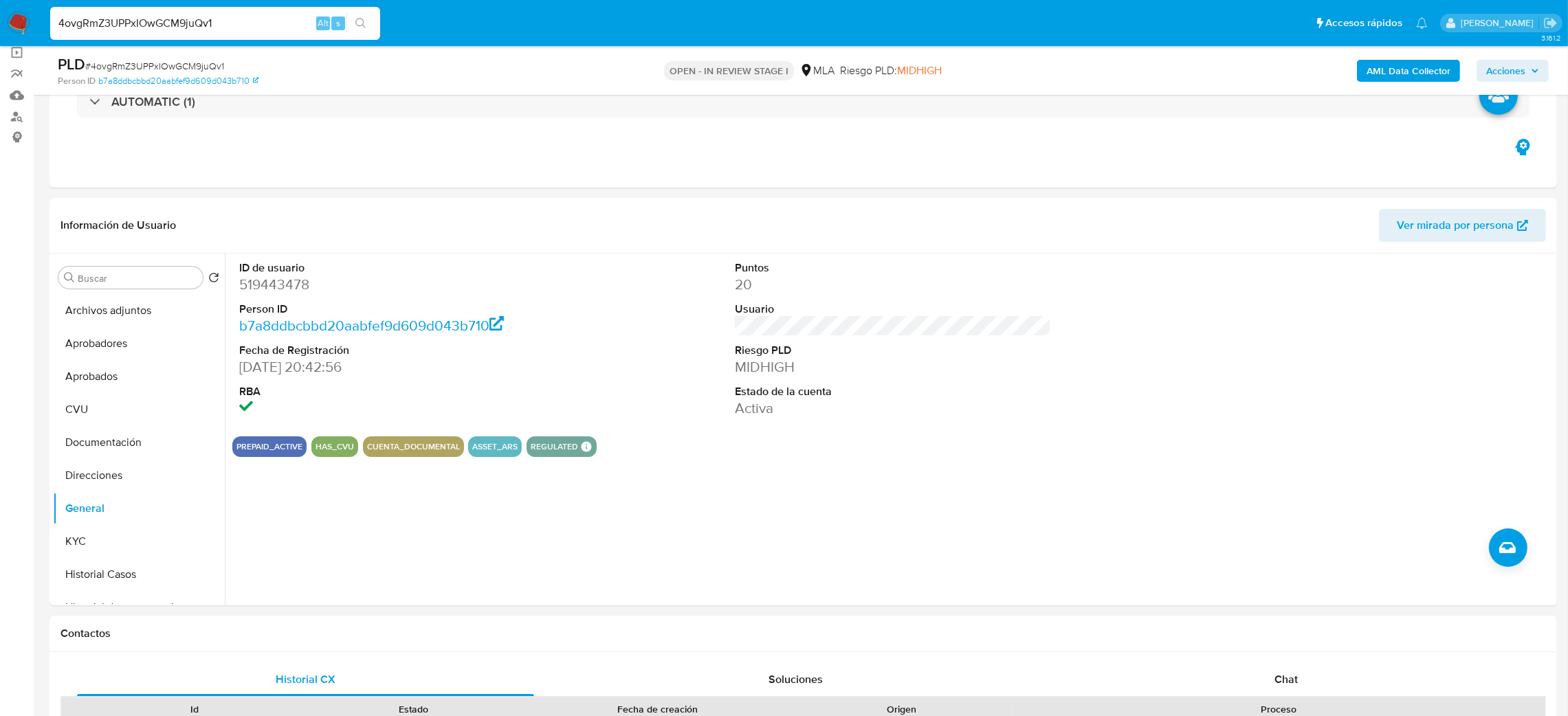
click at [175, 63] on span "# 4ovgRmZ3UPPxIOwGCM9juQv1" at bounding box center [154, 66] width 139 height 13
copy span "4ovgRmZ3UPPxIOwGCM9juQv1"
click at [110, 551] on button "KYC" at bounding box center [133, 541] width 161 height 33
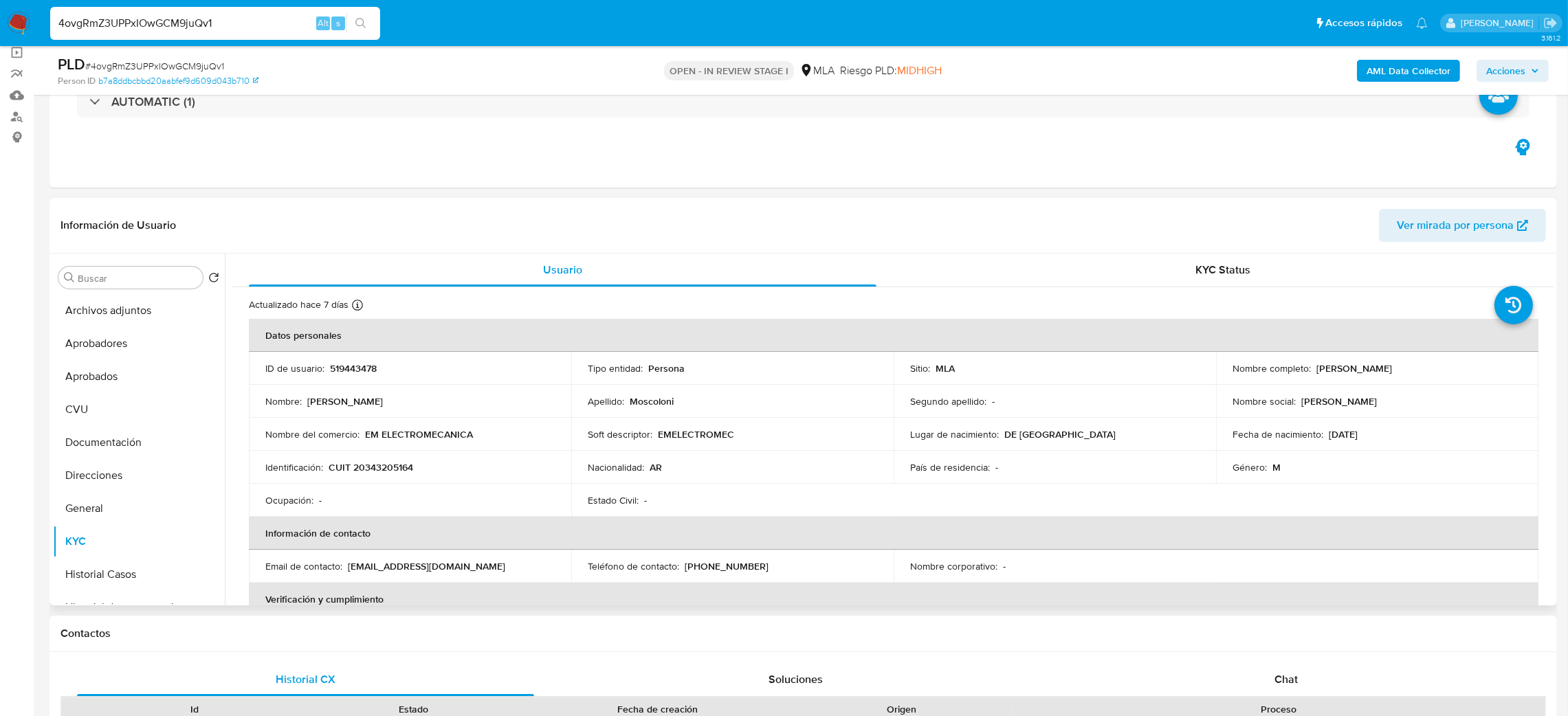
click at [383, 473] on p "CUIT 20343205164" at bounding box center [370, 467] width 84 height 12
copy p "20343205164"
click at [377, 445] on td "Nombre del comercio : EM ELECTROMECANICA" at bounding box center [410, 434] width 322 height 33
drag, startPoint x: 362, startPoint y: 470, endPoint x: 407, endPoint y: 473, distance: 45.1
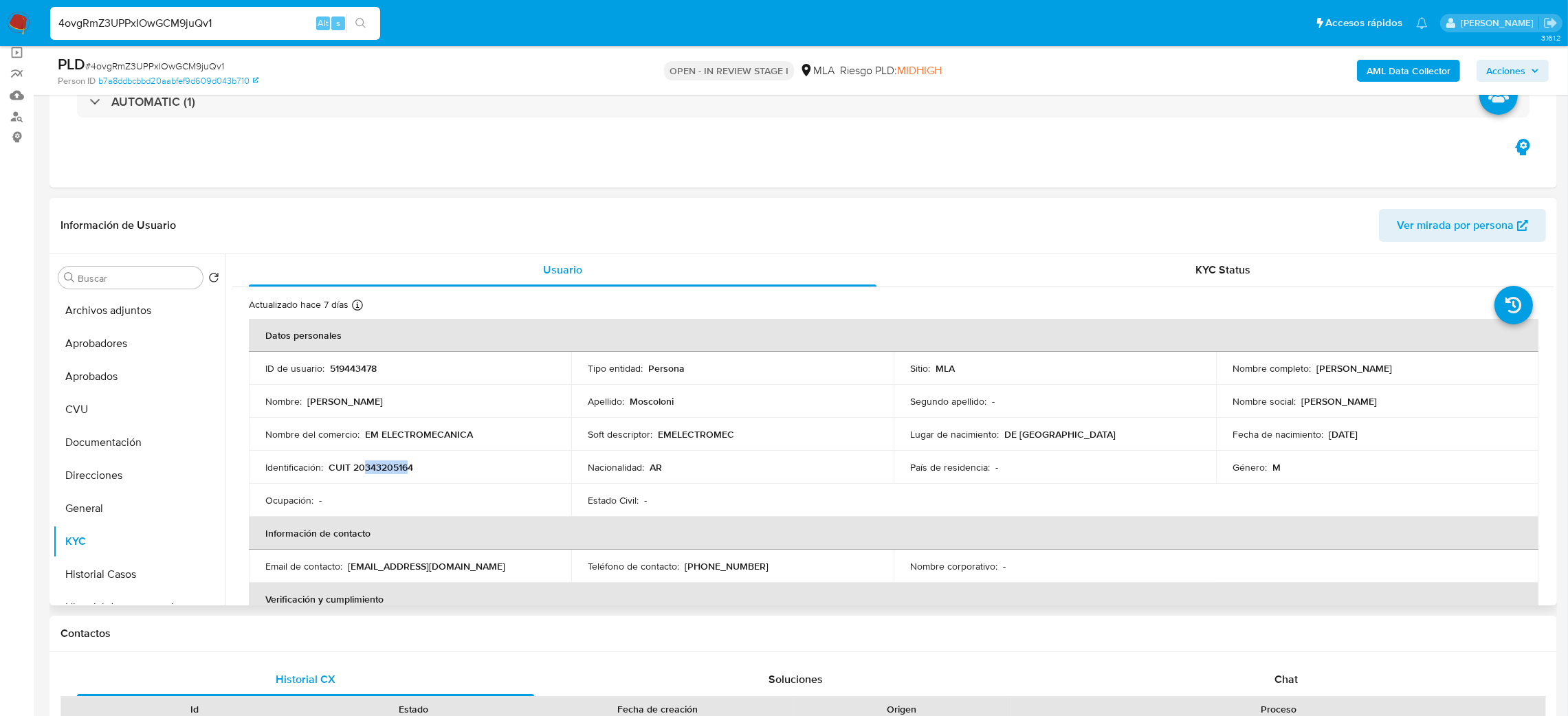
click at [407, 473] on p "CUIT 20343205164" at bounding box center [370, 467] width 84 height 12
copy p "34320516"
drag, startPoint x: 1384, startPoint y: 371, endPoint x: 1453, endPoint y: 369, distance: 69.0
click at [1453, 369] on div "Nombre completo : Esteban Gabriel Moscoloni" at bounding box center [1377, 368] width 290 height 12
copy div "Esteban Gabriel Moscoloni"
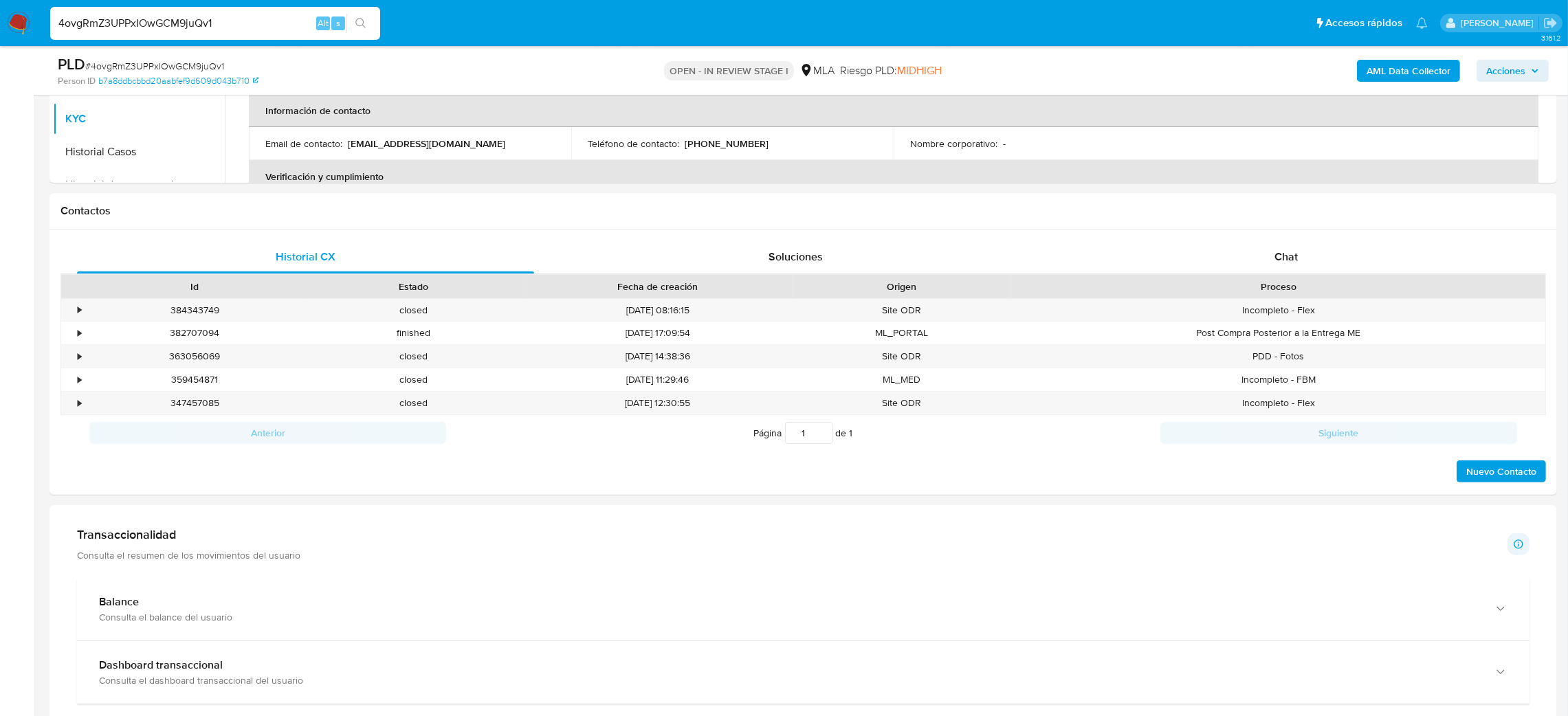
scroll to position [113, 0]
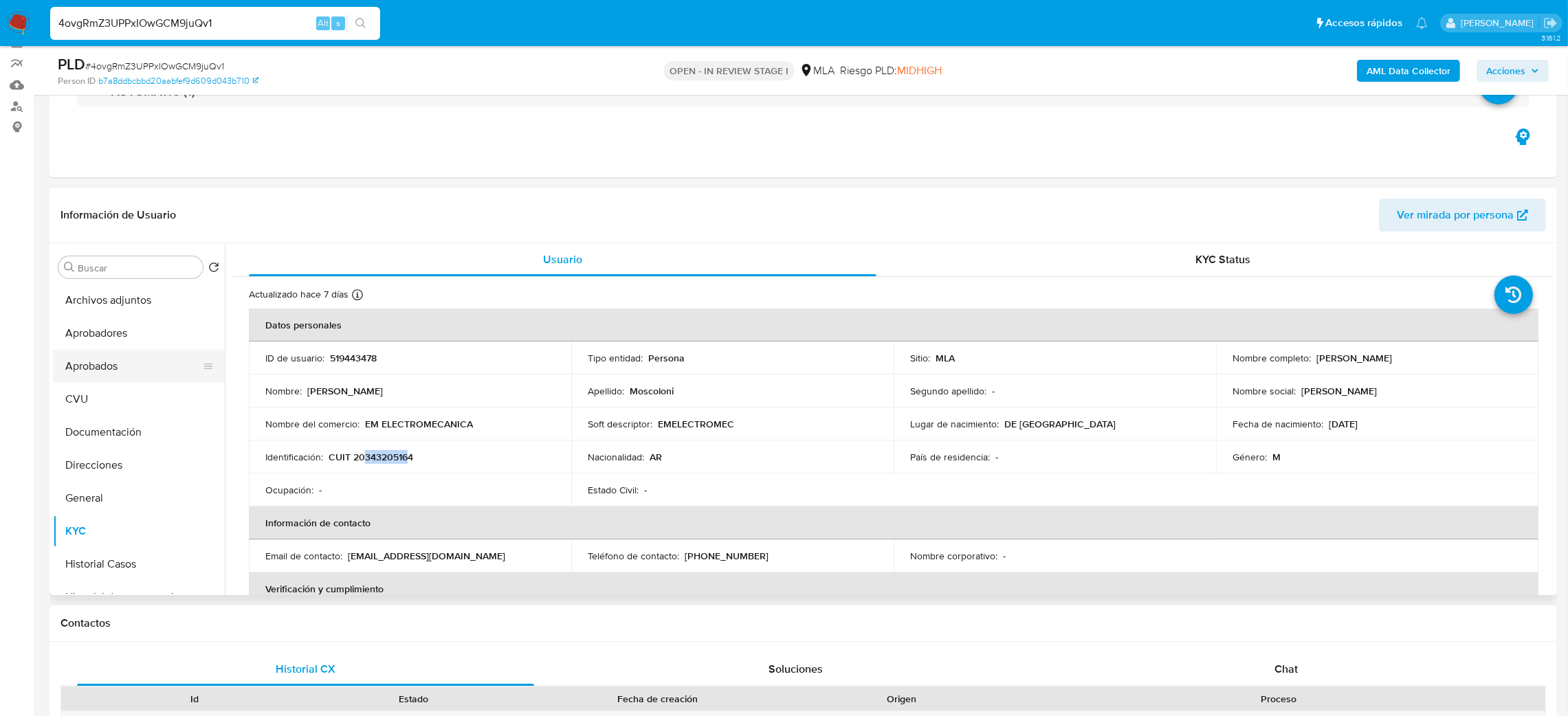
click at [116, 340] on button "Aprobadores" at bounding box center [139, 333] width 172 height 33
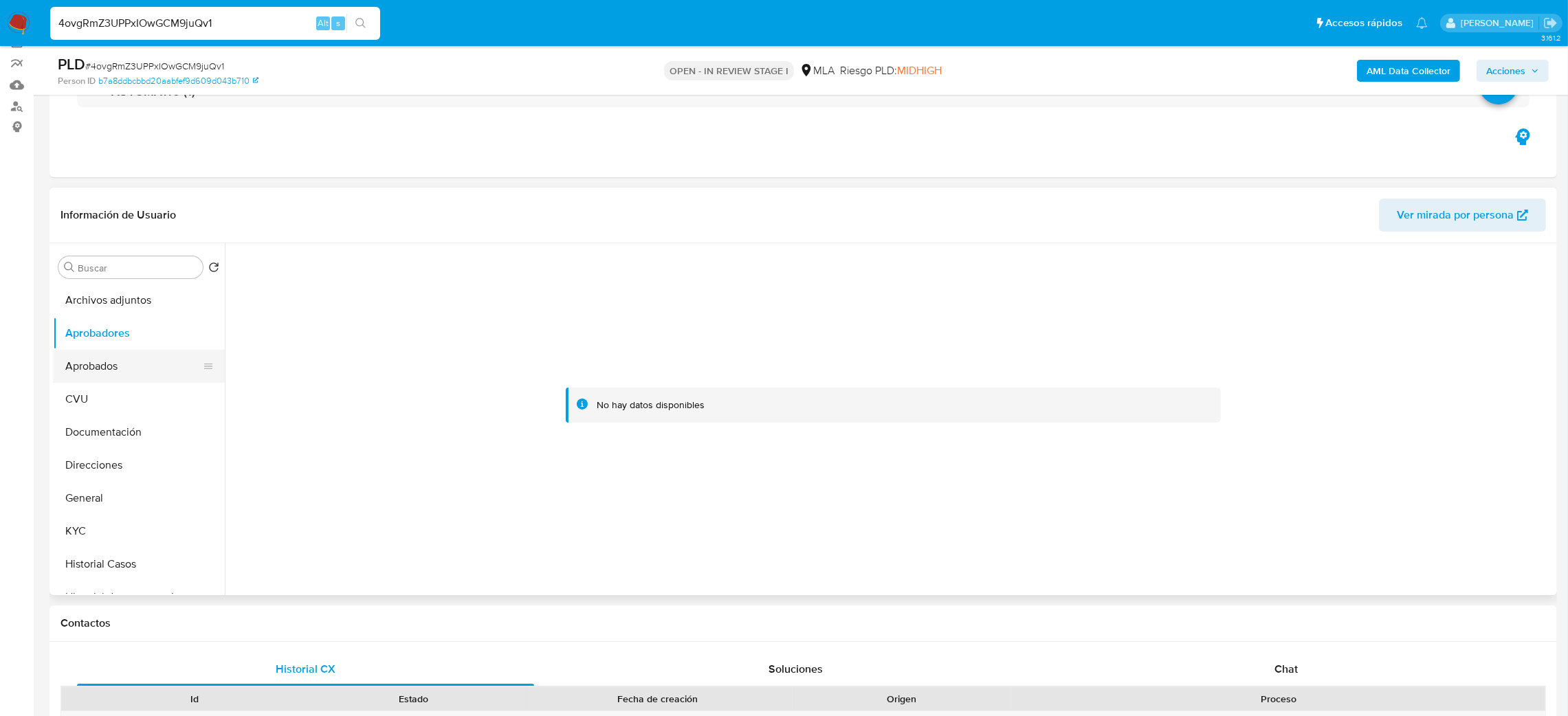
click at [118, 373] on button "Aprobados" at bounding box center [133, 366] width 161 height 33
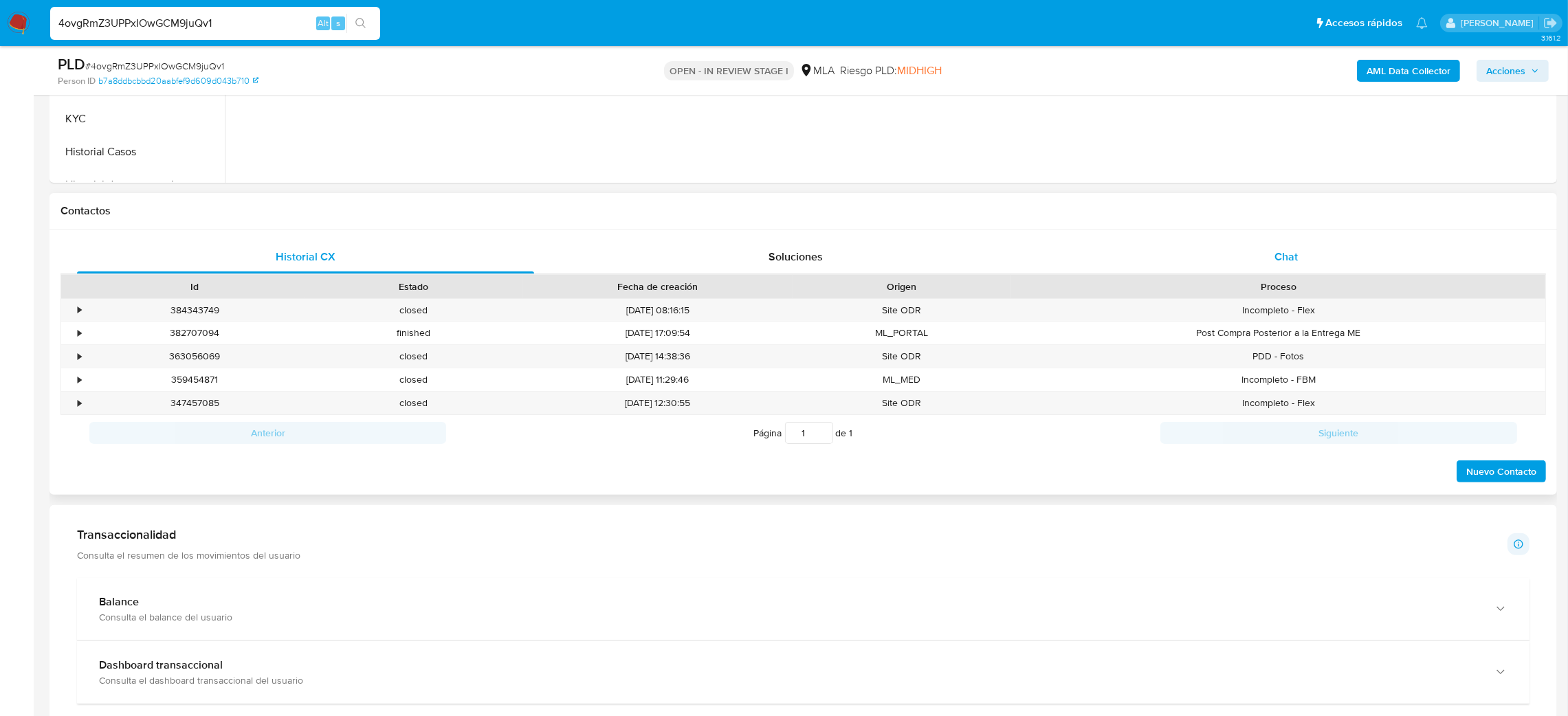
click at [1274, 243] on div "Chat" at bounding box center [1286, 257] width 457 height 33
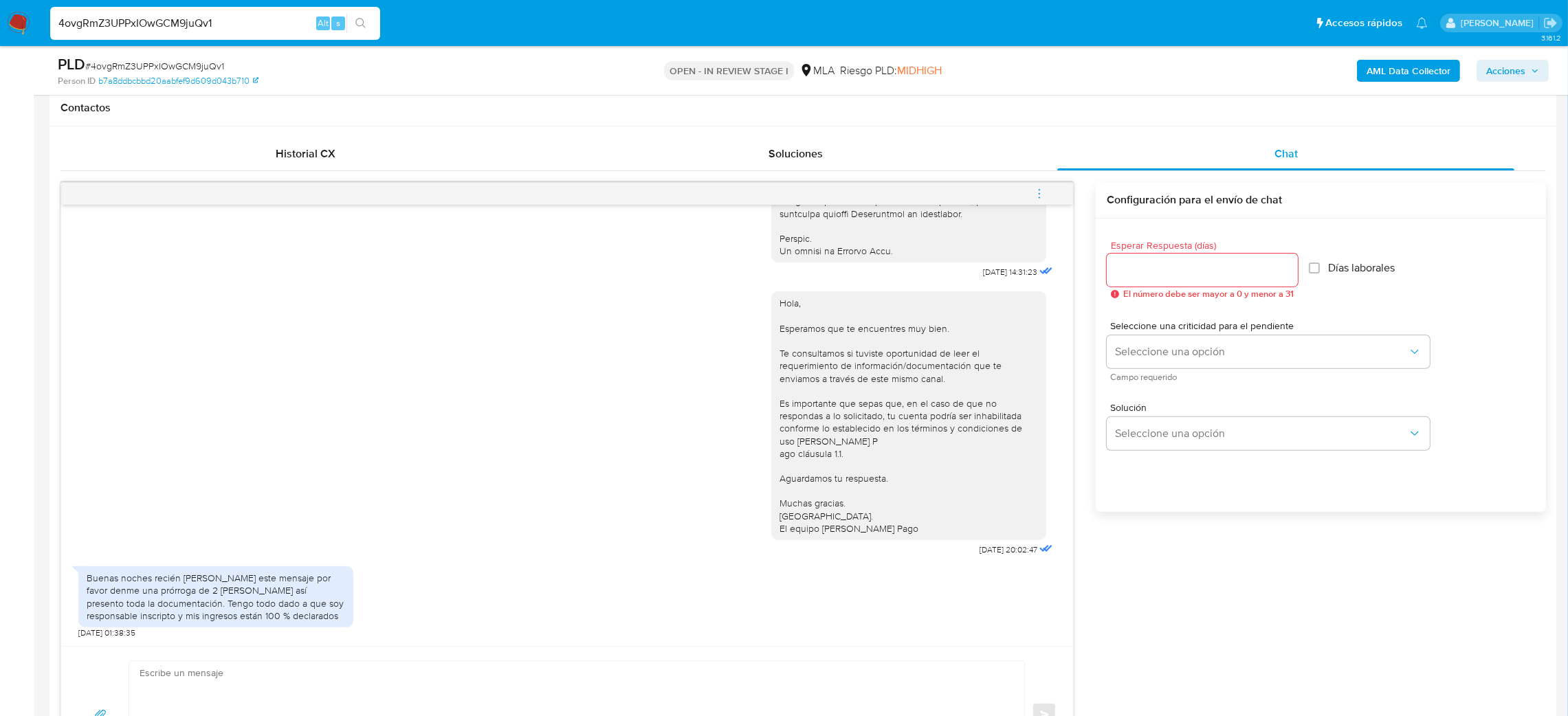
scroll to position [216, 0]
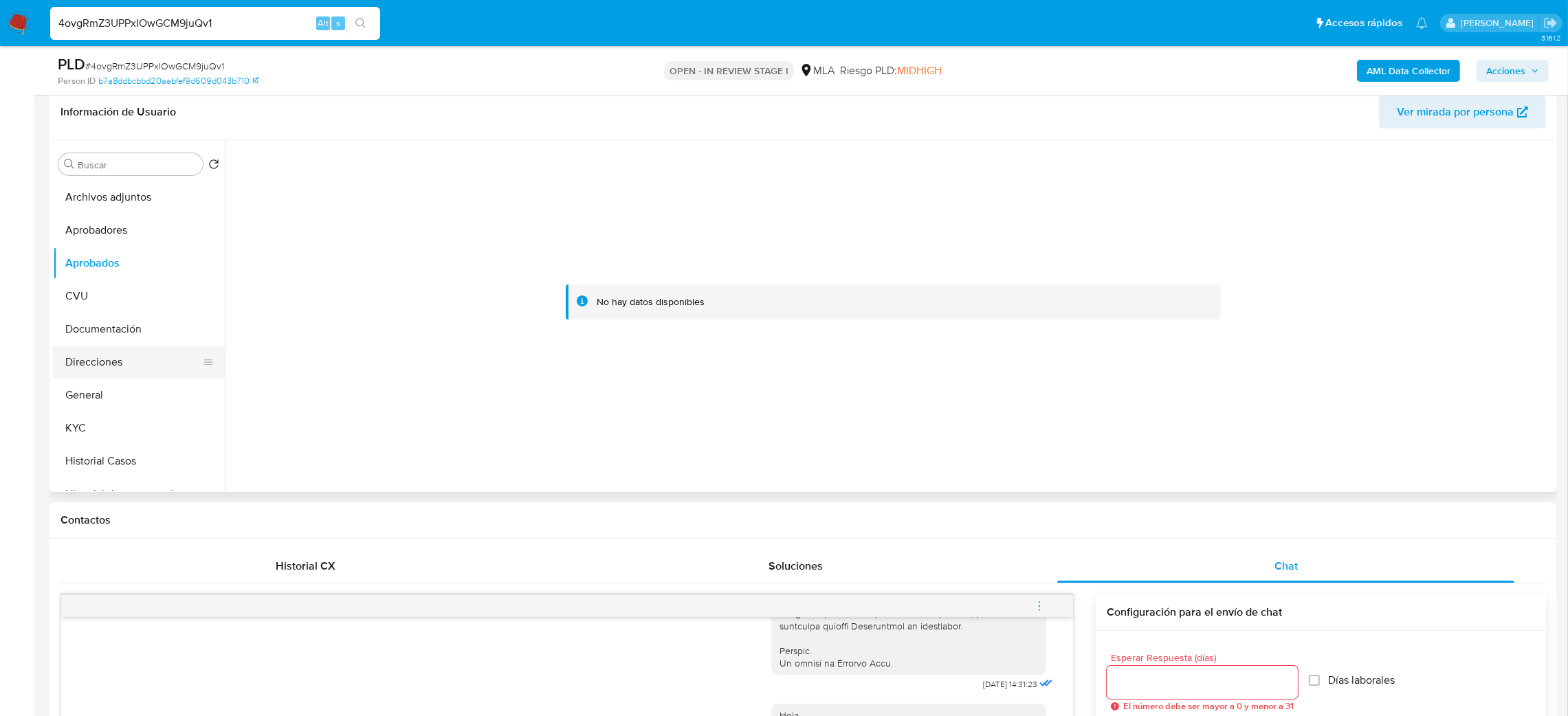
click at [147, 367] on button "Direcciones" at bounding box center [133, 362] width 161 height 33
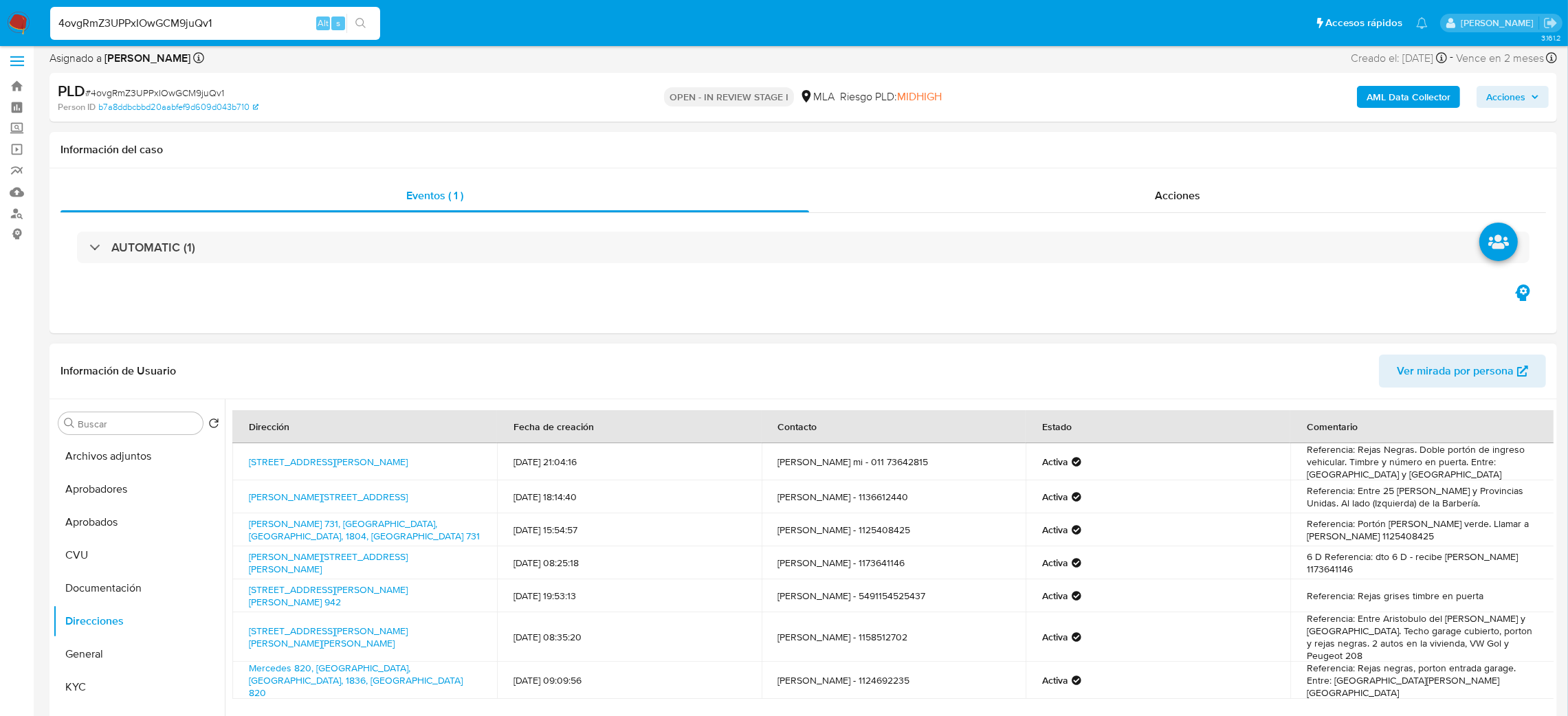
scroll to position [0, 0]
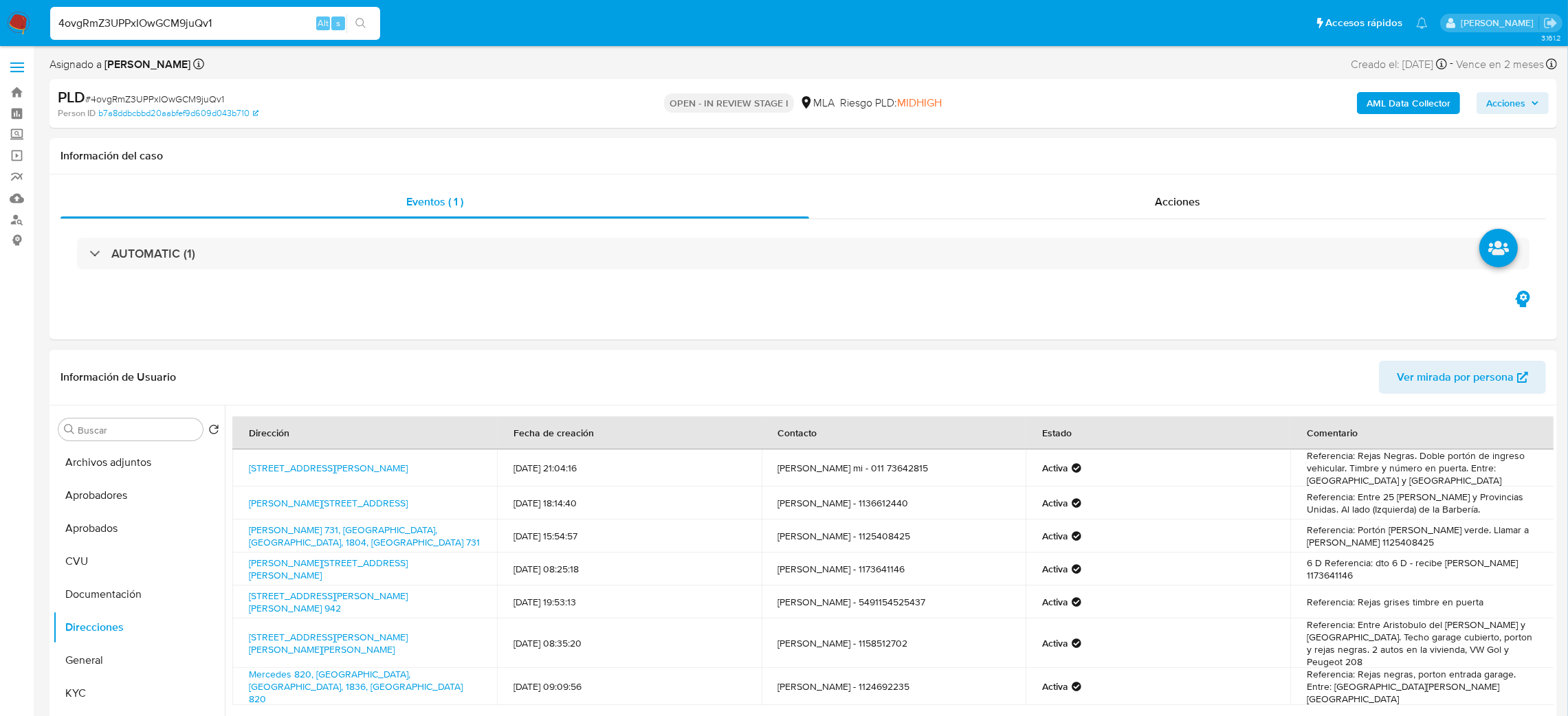
click at [1484, 386] on span "Ver mirada por persona" at bounding box center [1455, 377] width 117 height 33
click at [96, 686] on button "KYC" at bounding box center [133, 693] width 161 height 33
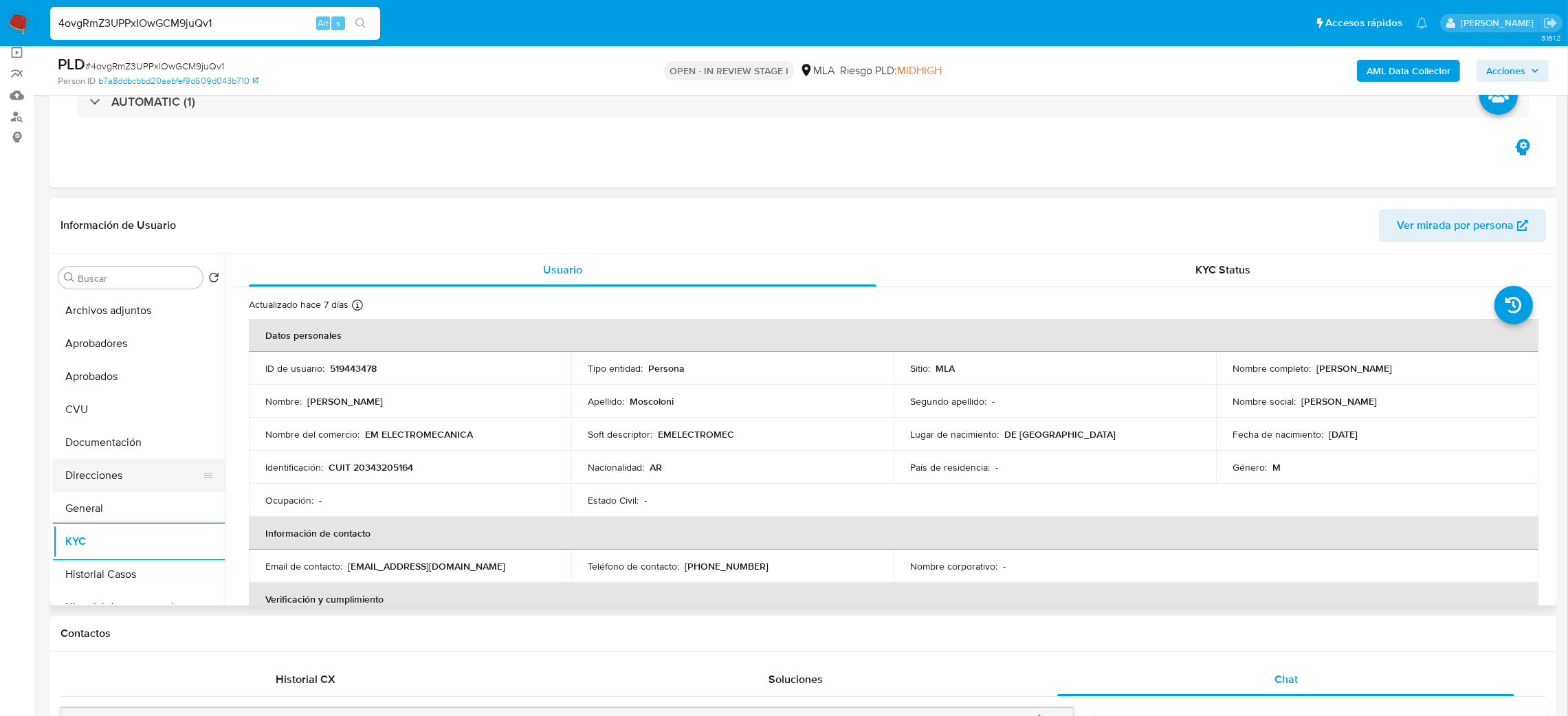
click at [86, 475] on button "Direcciones" at bounding box center [133, 475] width 161 height 33
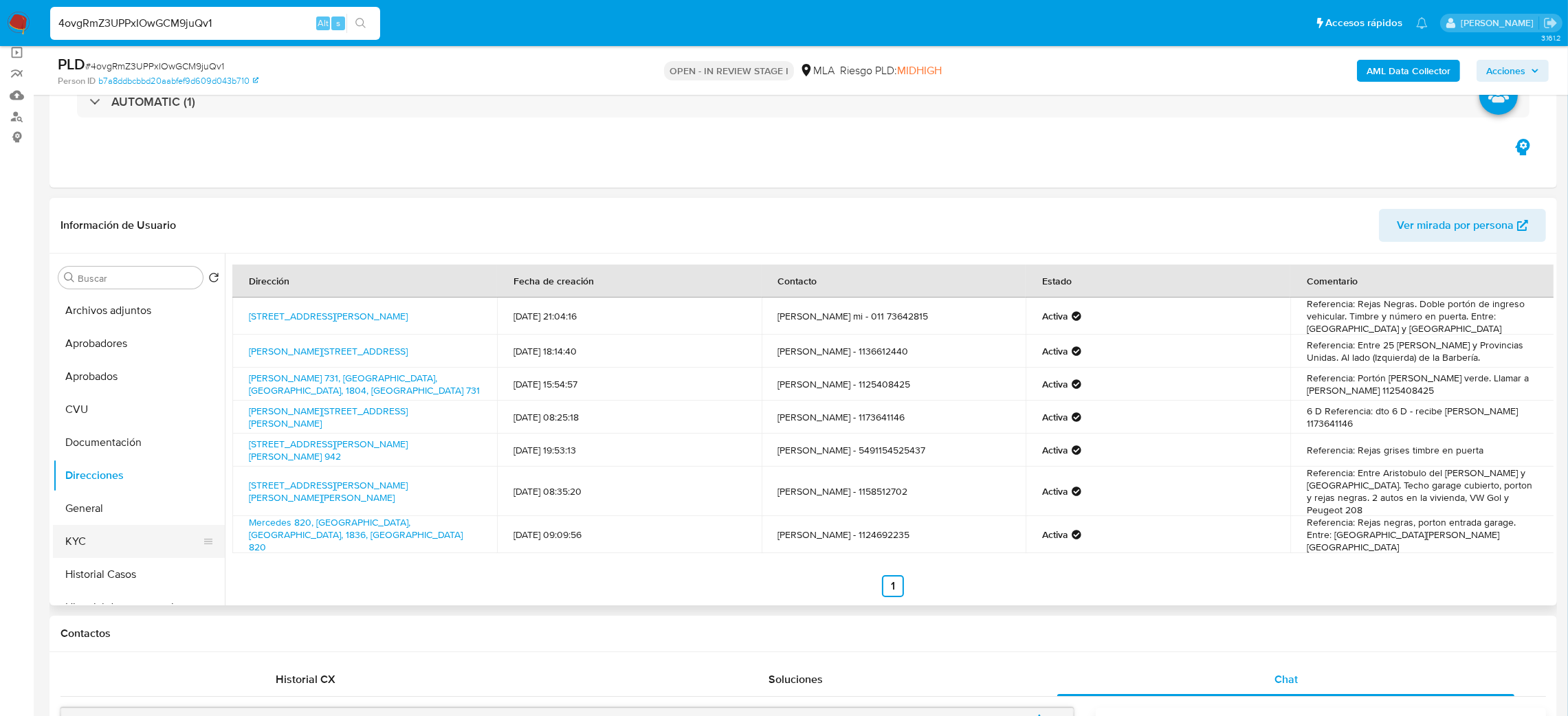
drag, startPoint x: 115, startPoint y: 548, endPoint x: 186, endPoint y: 534, distance: 72.4
click at [115, 546] on button "KYC" at bounding box center [133, 541] width 161 height 33
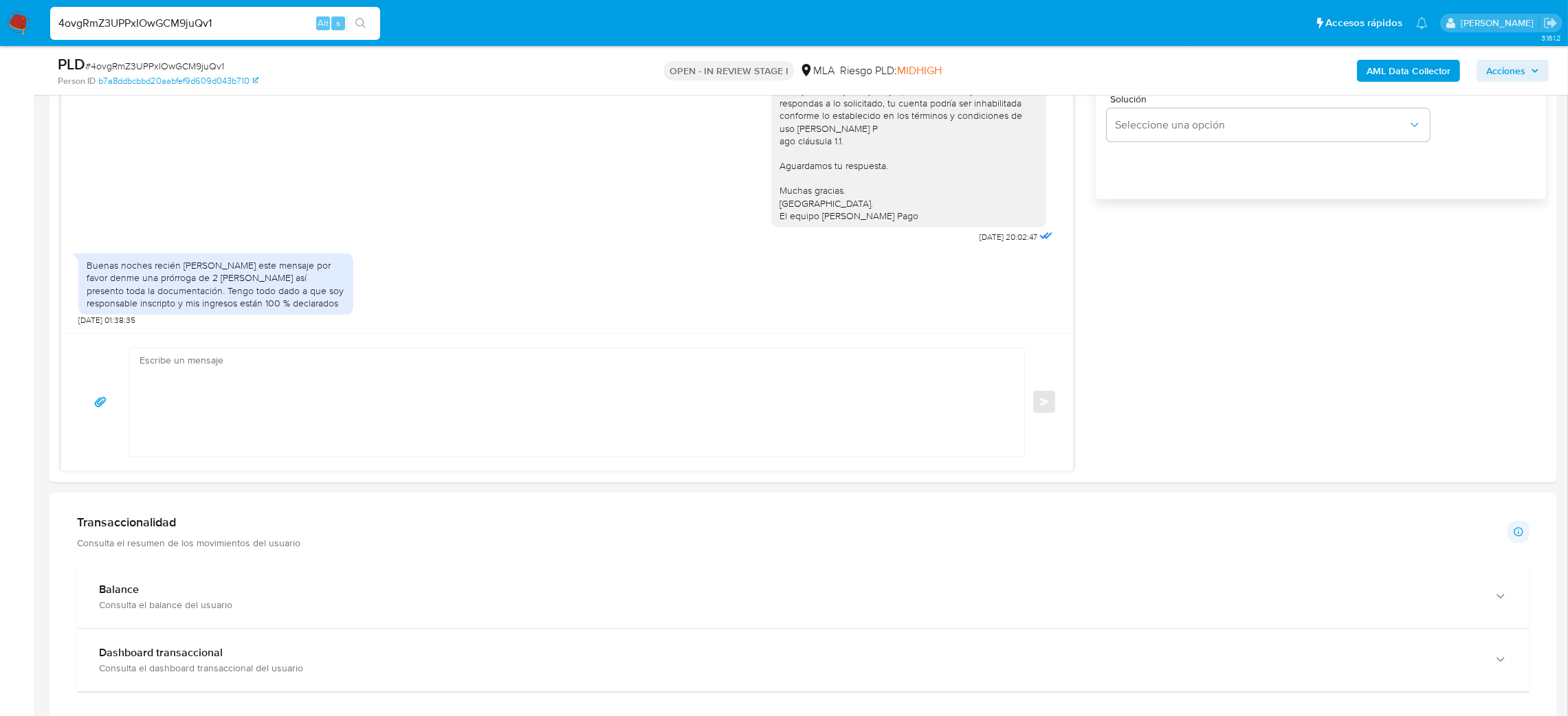
scroll to position [1030, 0]
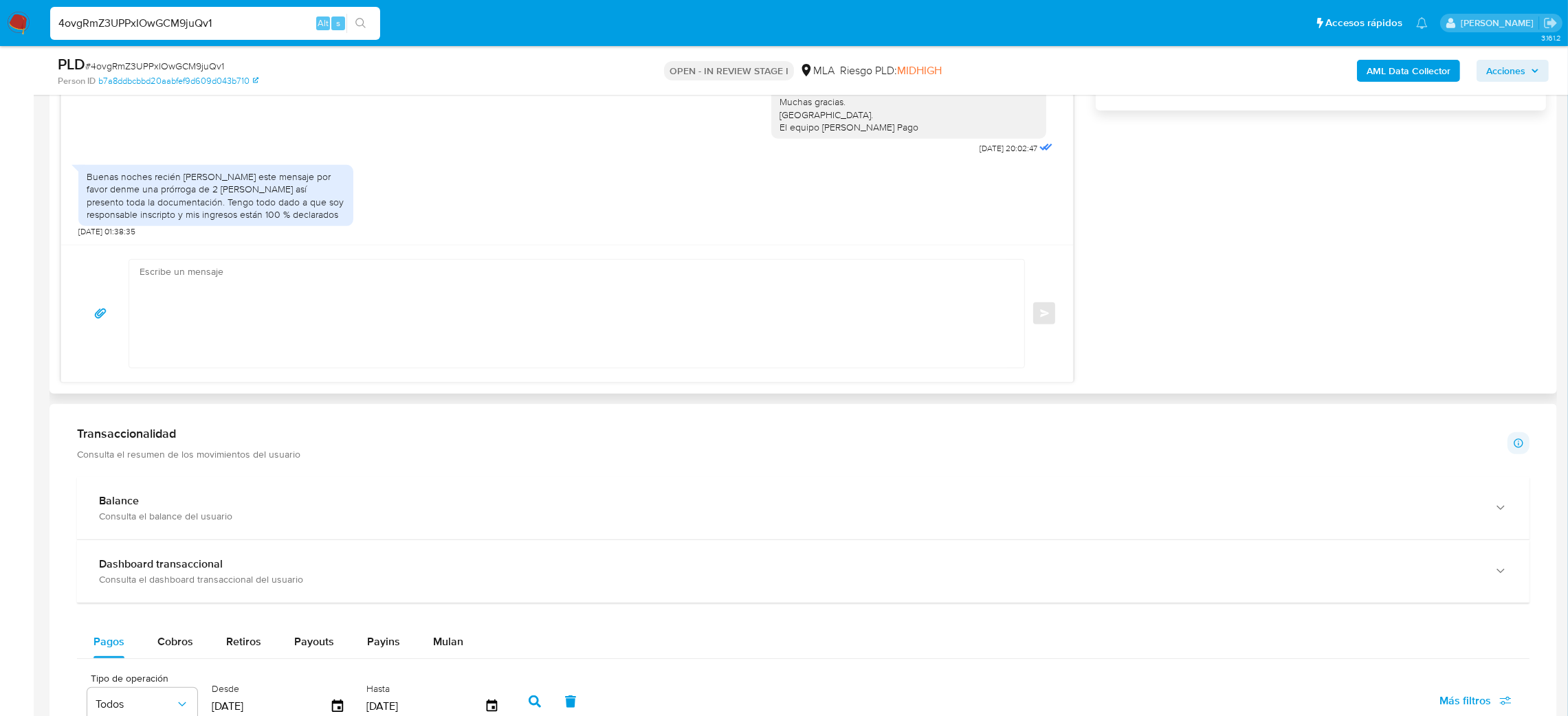
click at [241, 313] on textarea at bounding box center [573, 313] width 867 height 108
paste textarea "Hola, Esperamos que te encuentres muy bien. Te consultamos si tuviste oportunid…"
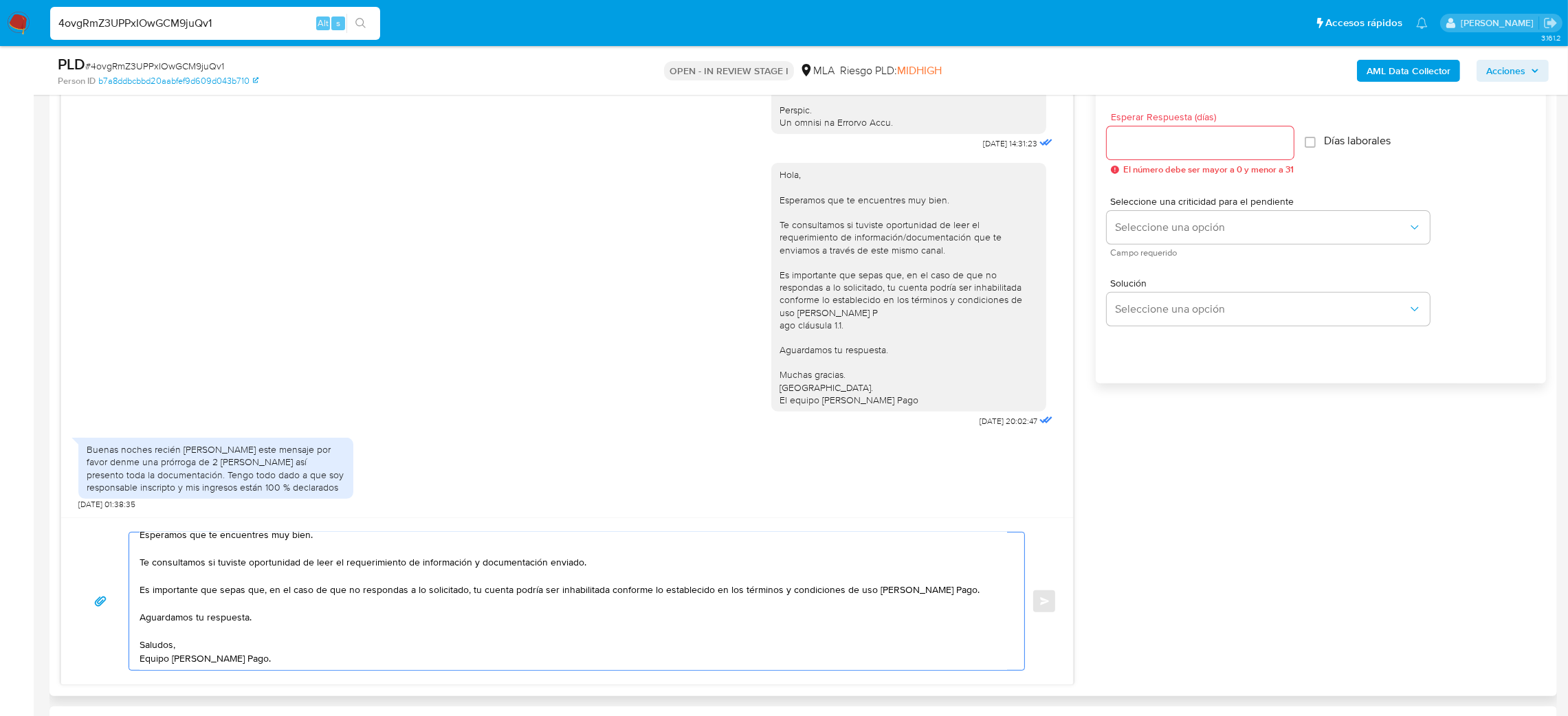
scroll to position [722, 0]
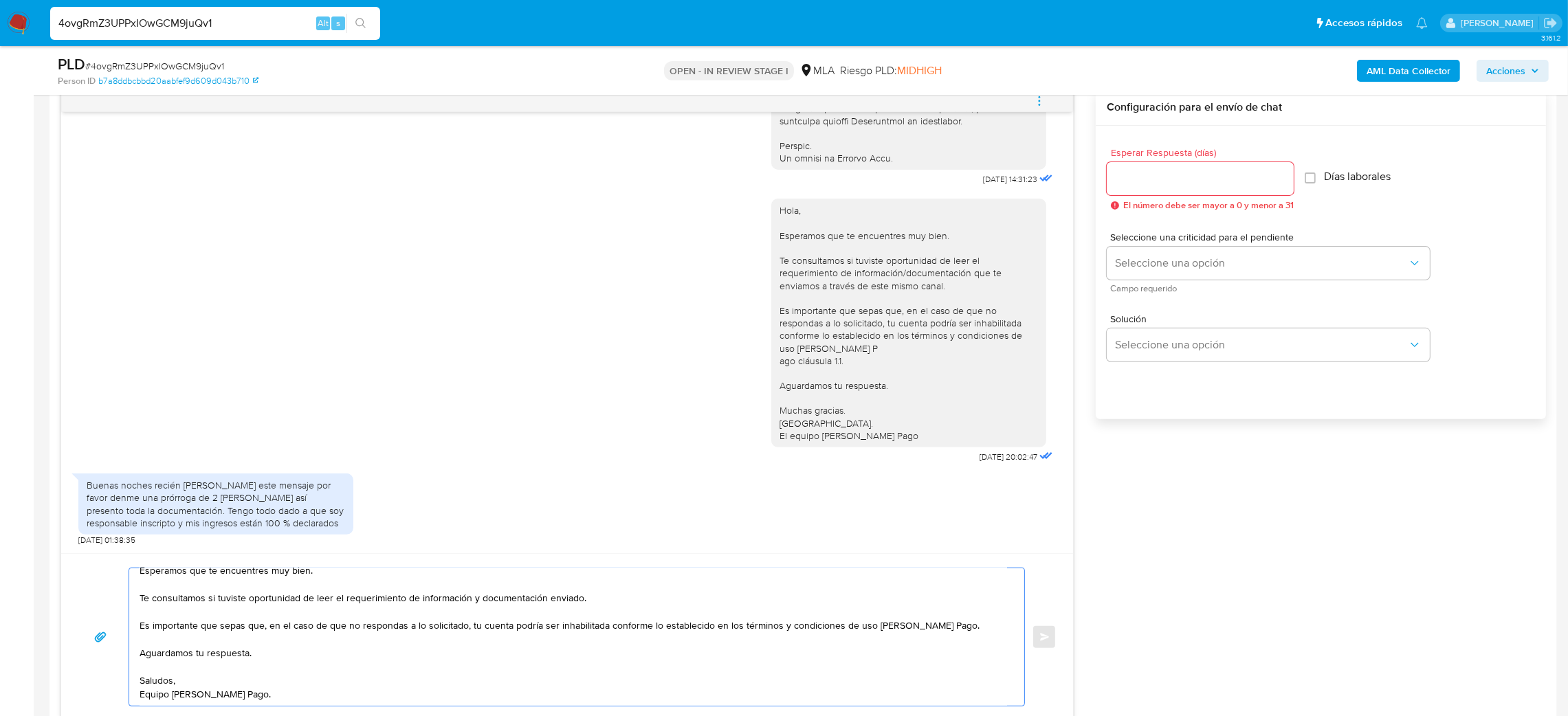
type textarea "Hola, Esperamos que te encuentres muy bien. Te consultamos si tuviste oportunid…"
click at [1146, 181] on input "Esperar Respuesta (días)" at bounding box center [1200, 178] width 187 height 18
type input "2"
click at [1138, 258] on span "Seleccione una opción" at bounding box center [1261, 262] width 293 height 13
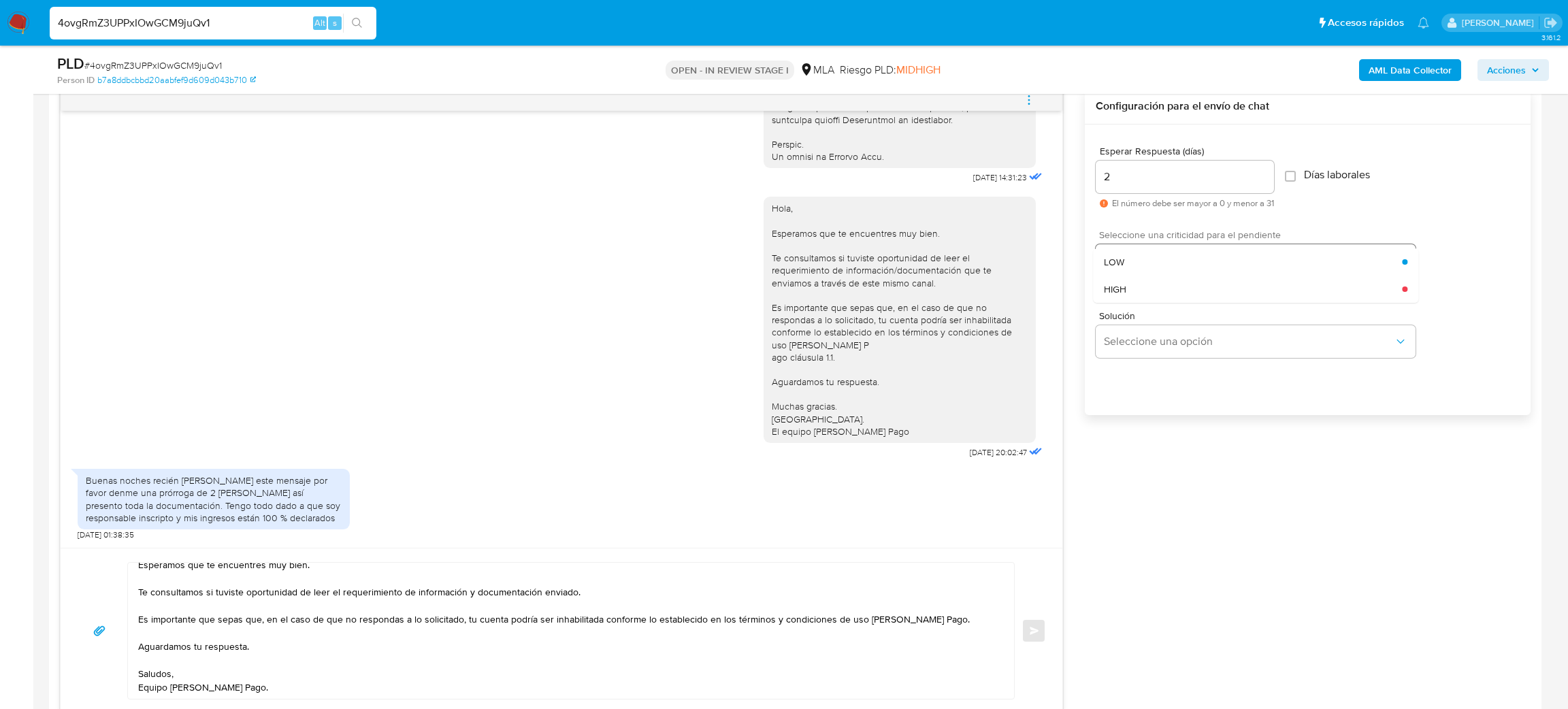
click at [1129, 290] on div "HIGH" at bounding box center [1253, 289] width 298 height 27
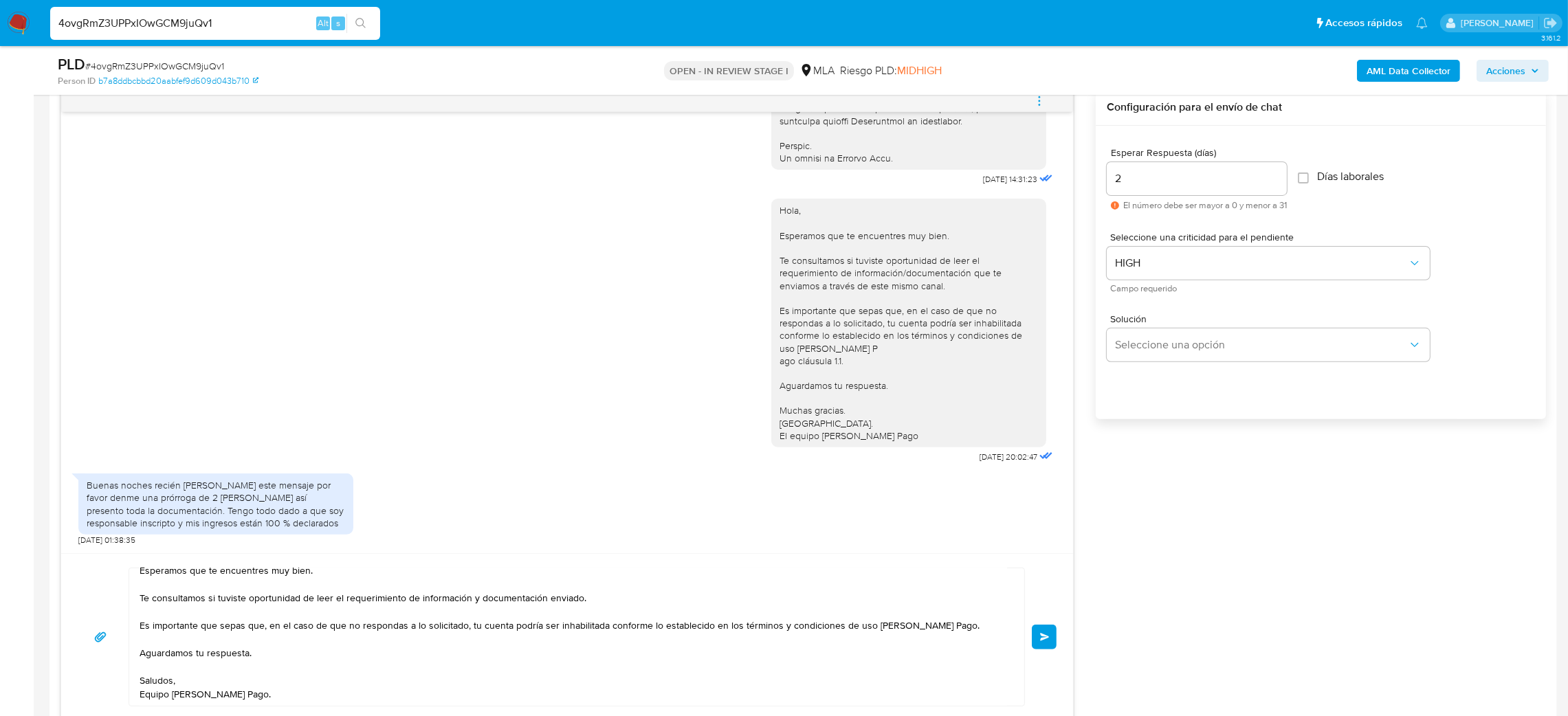
click at [1040, 636] on span "Enviar" at bounding box center [1045, 637] width 10 height 8
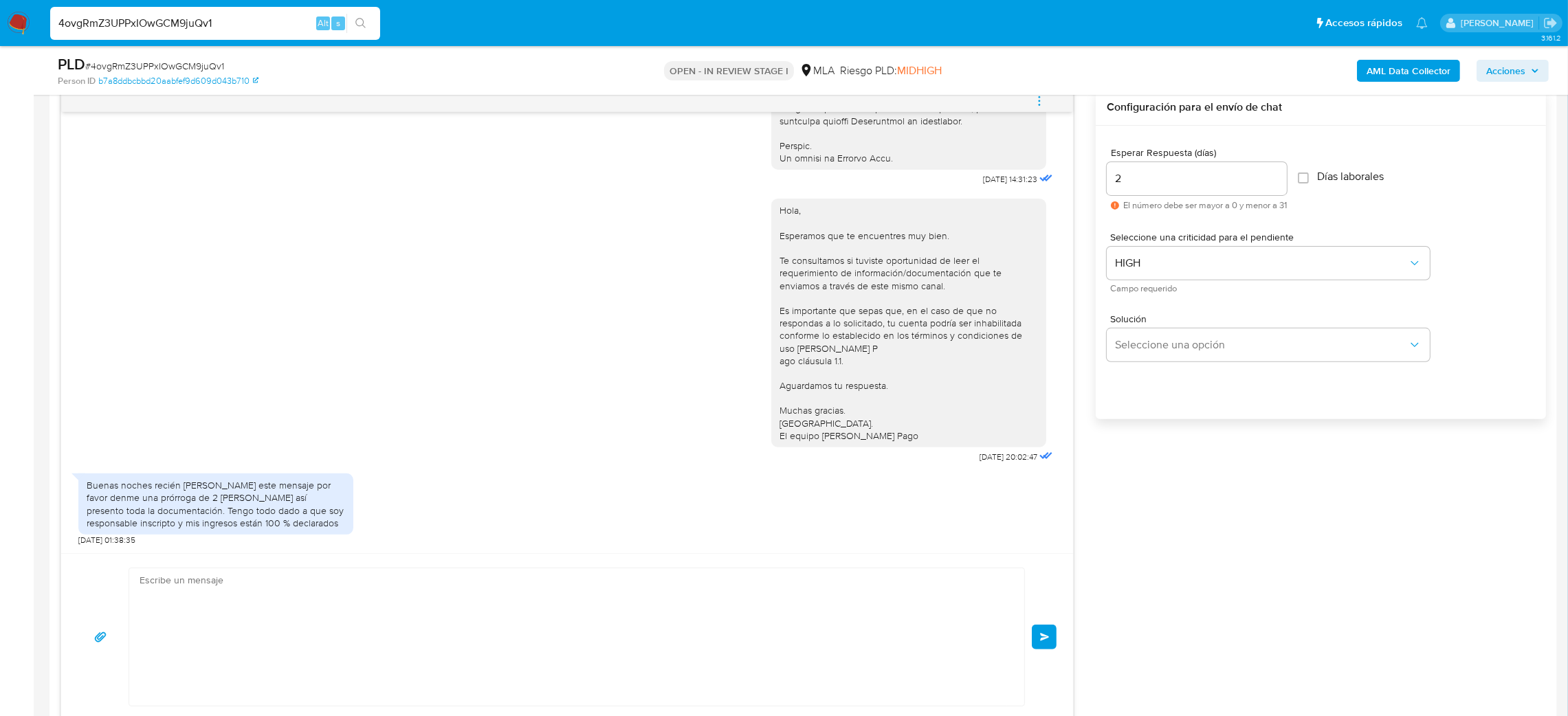
scroll to position [959, 0]
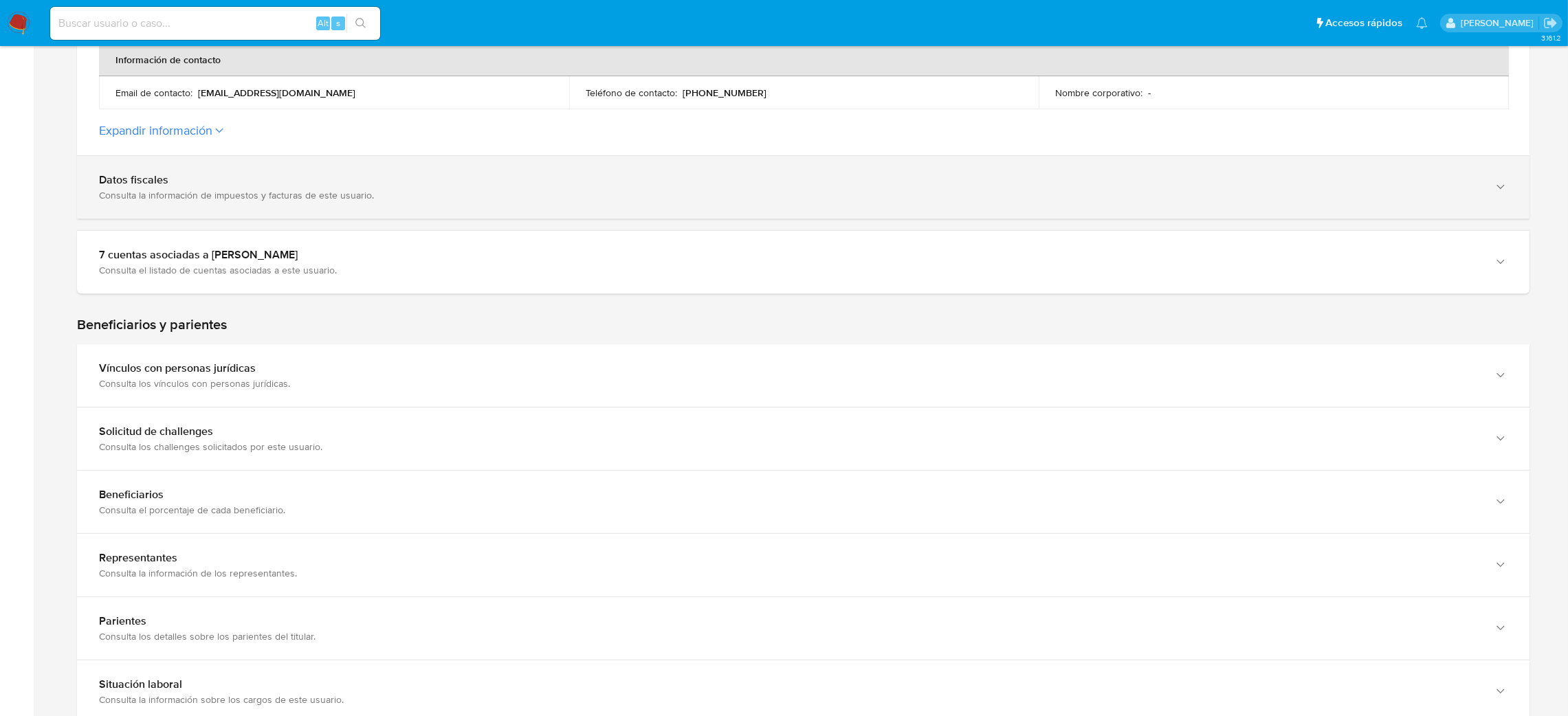
scroll to position [447, 0]
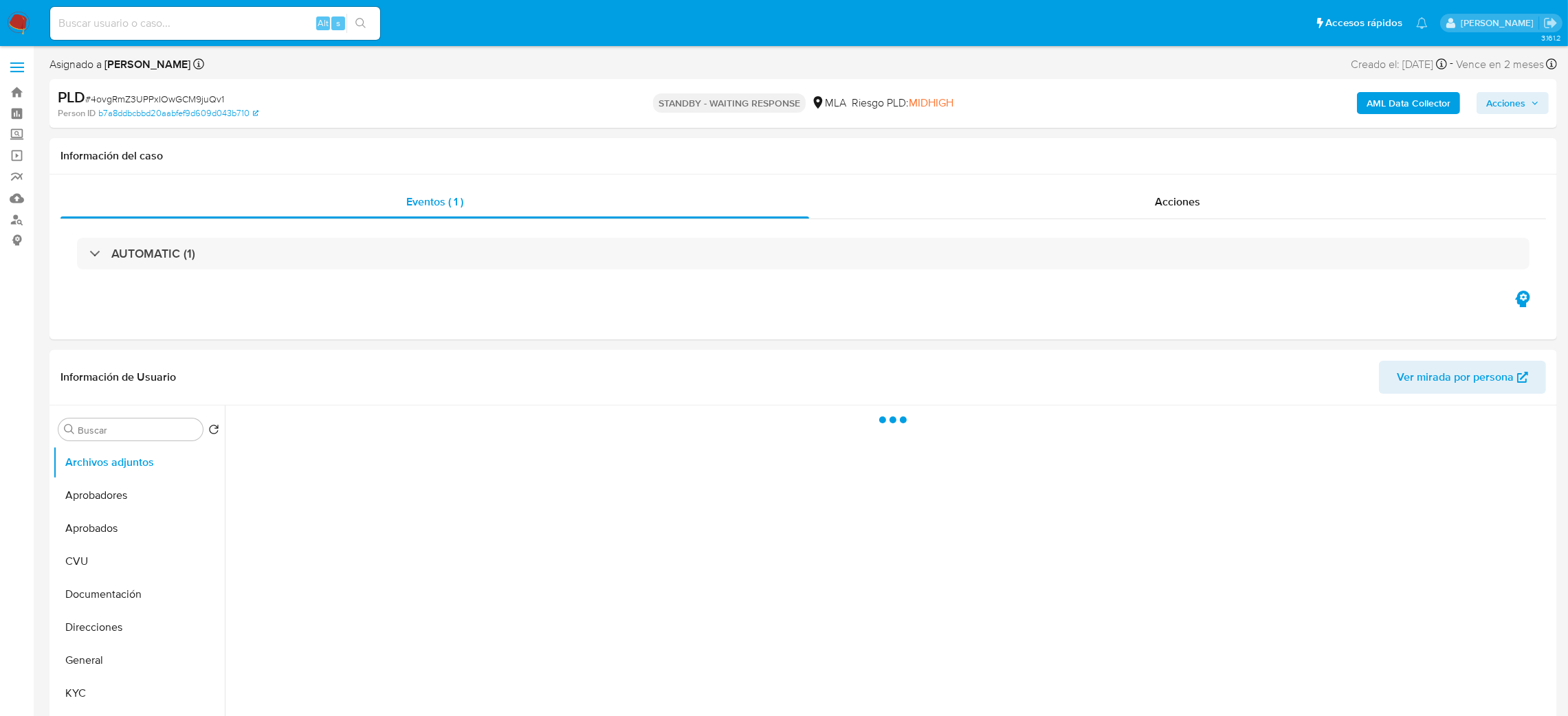
select select "10"
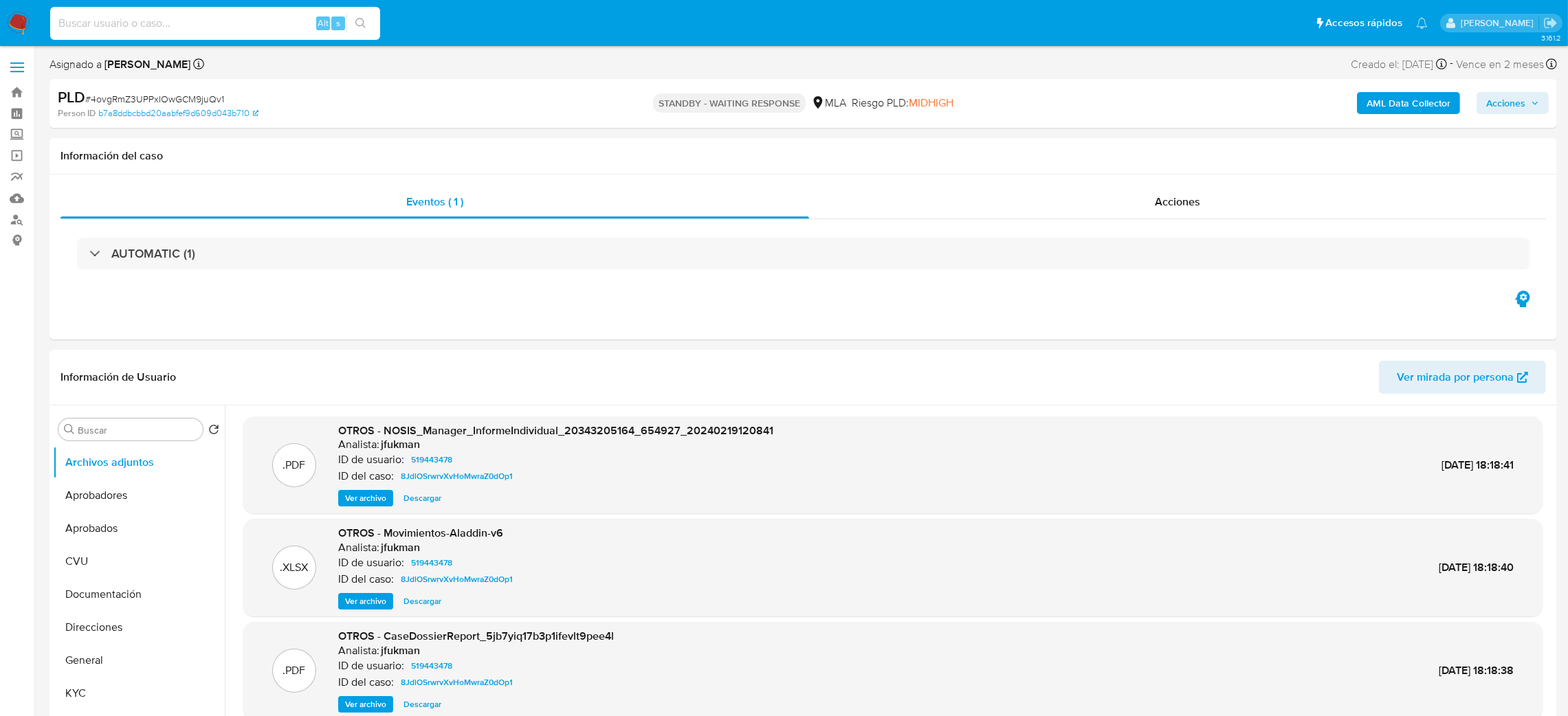
click at [167, 26] on input at bounding box center [215, 23] width 330 height 18
paste input "lKaTxZJ8a9FXVcEWmp8jHtEQ"
type input "lKaTxZJ8a9FXVcEWmp8jHtEQ"
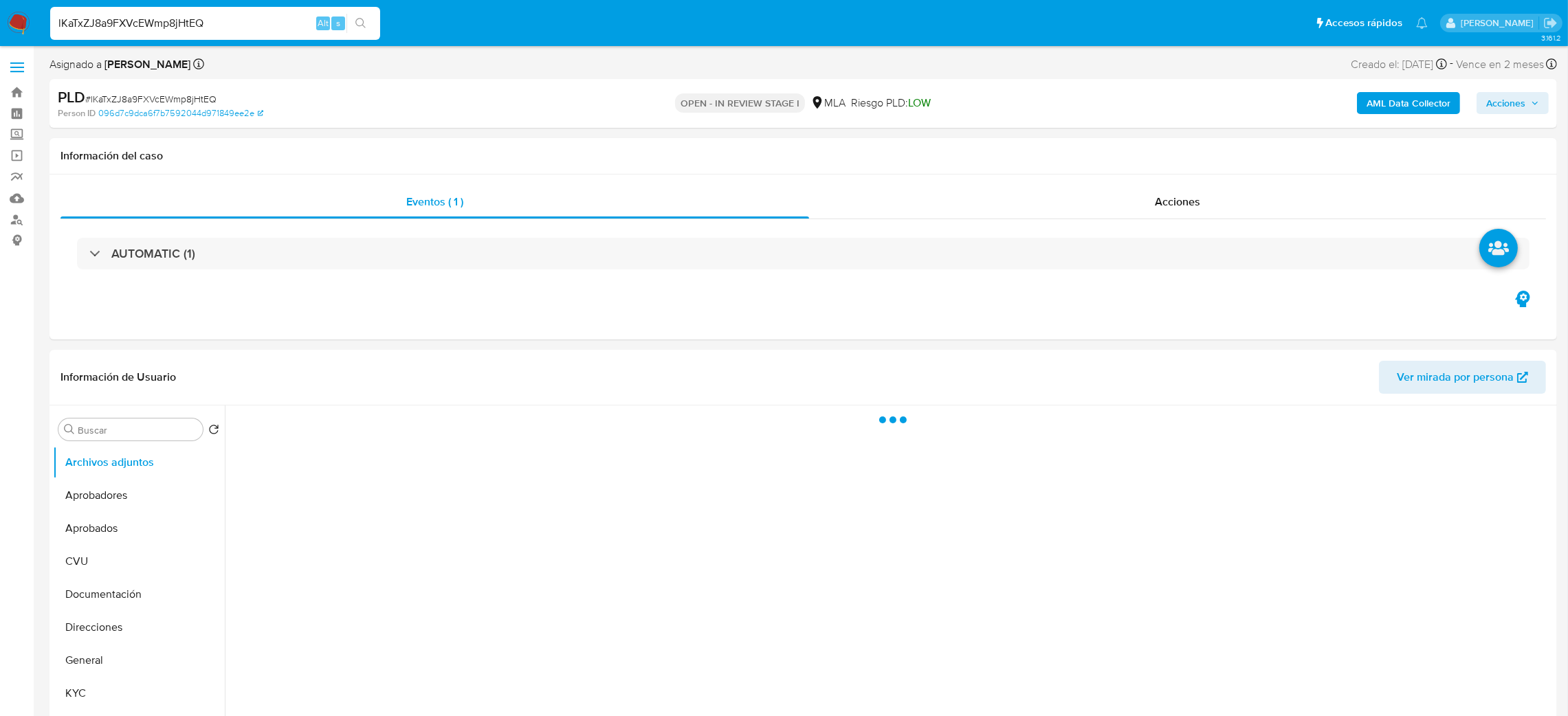
select select "10"
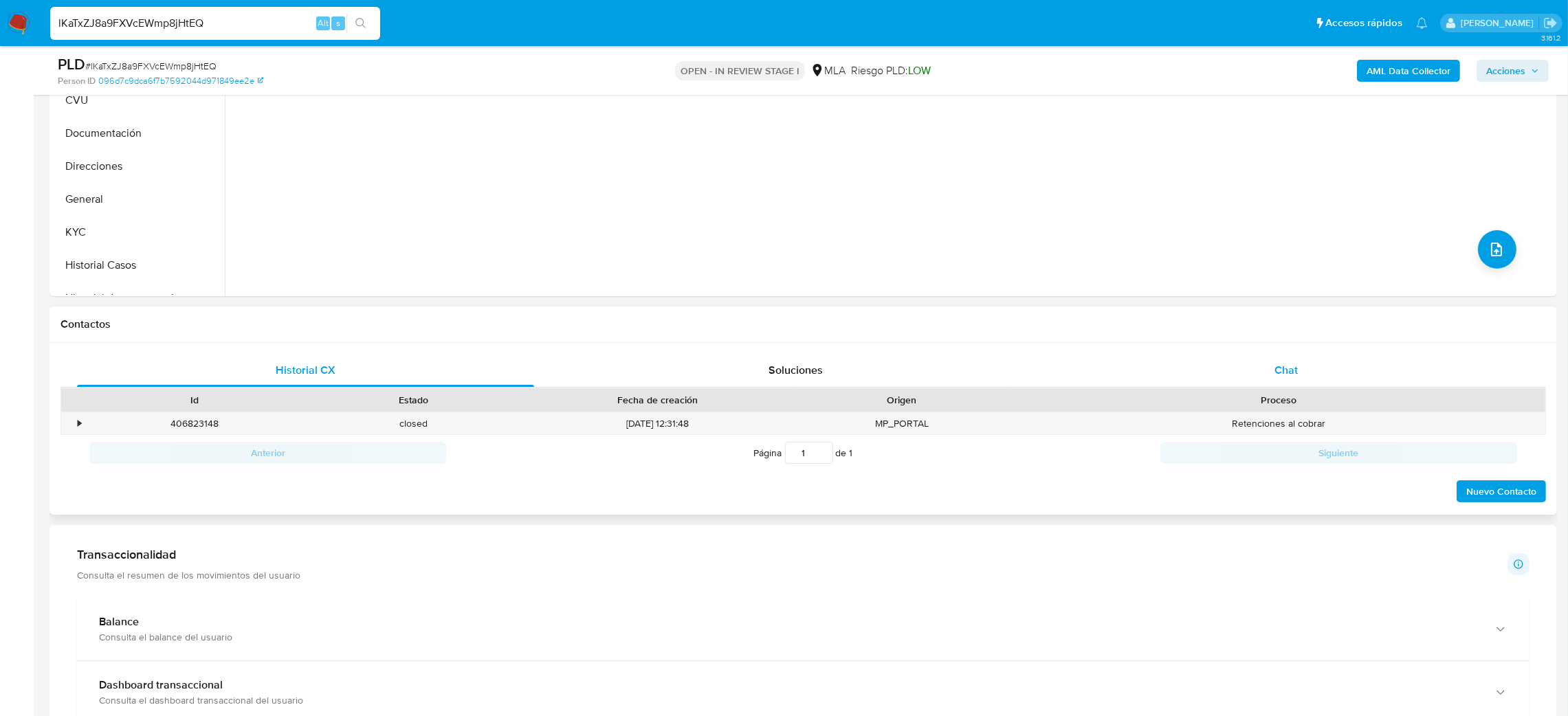
click at [1313, 372] on div "Chat" at bounding box center [1286, 370] width 457 height 33
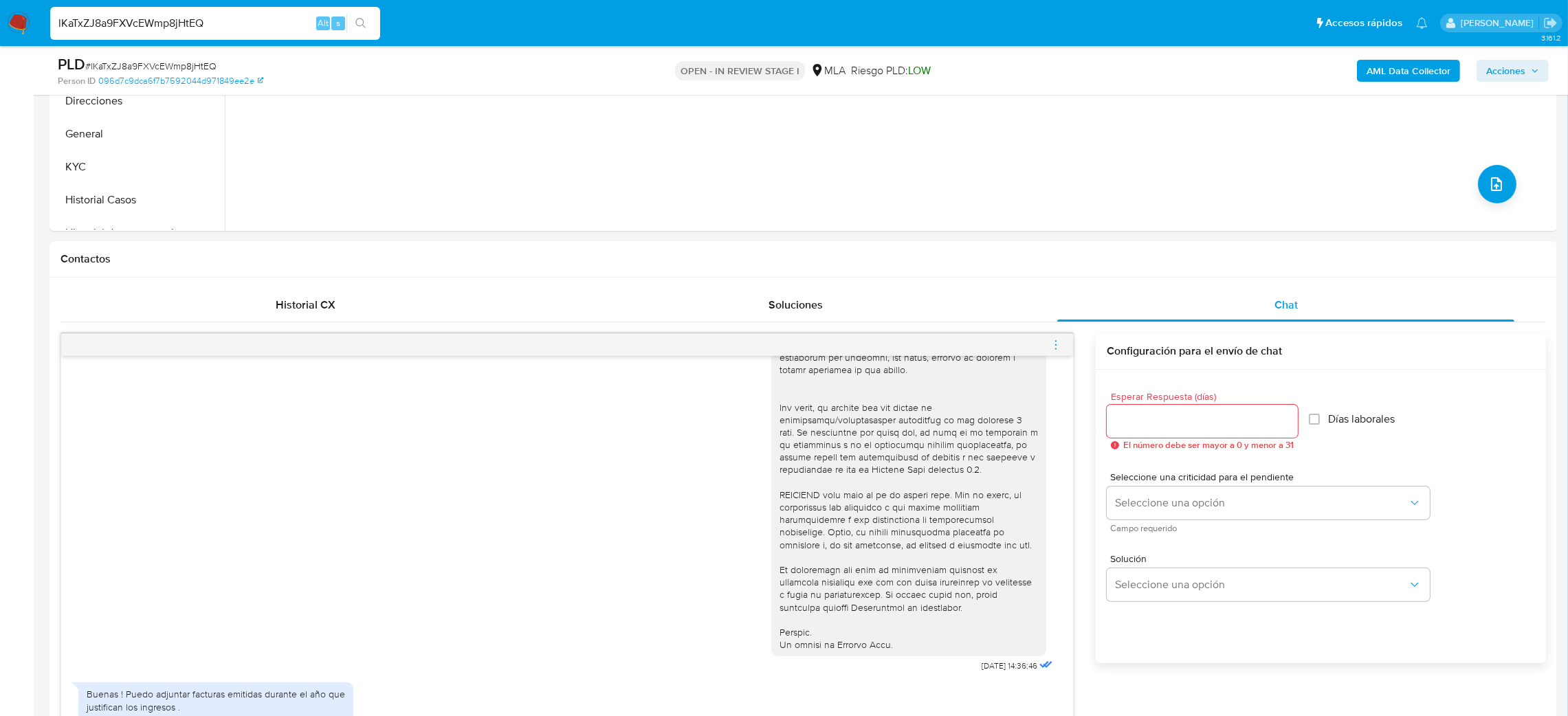
scroll to position [206, 0]
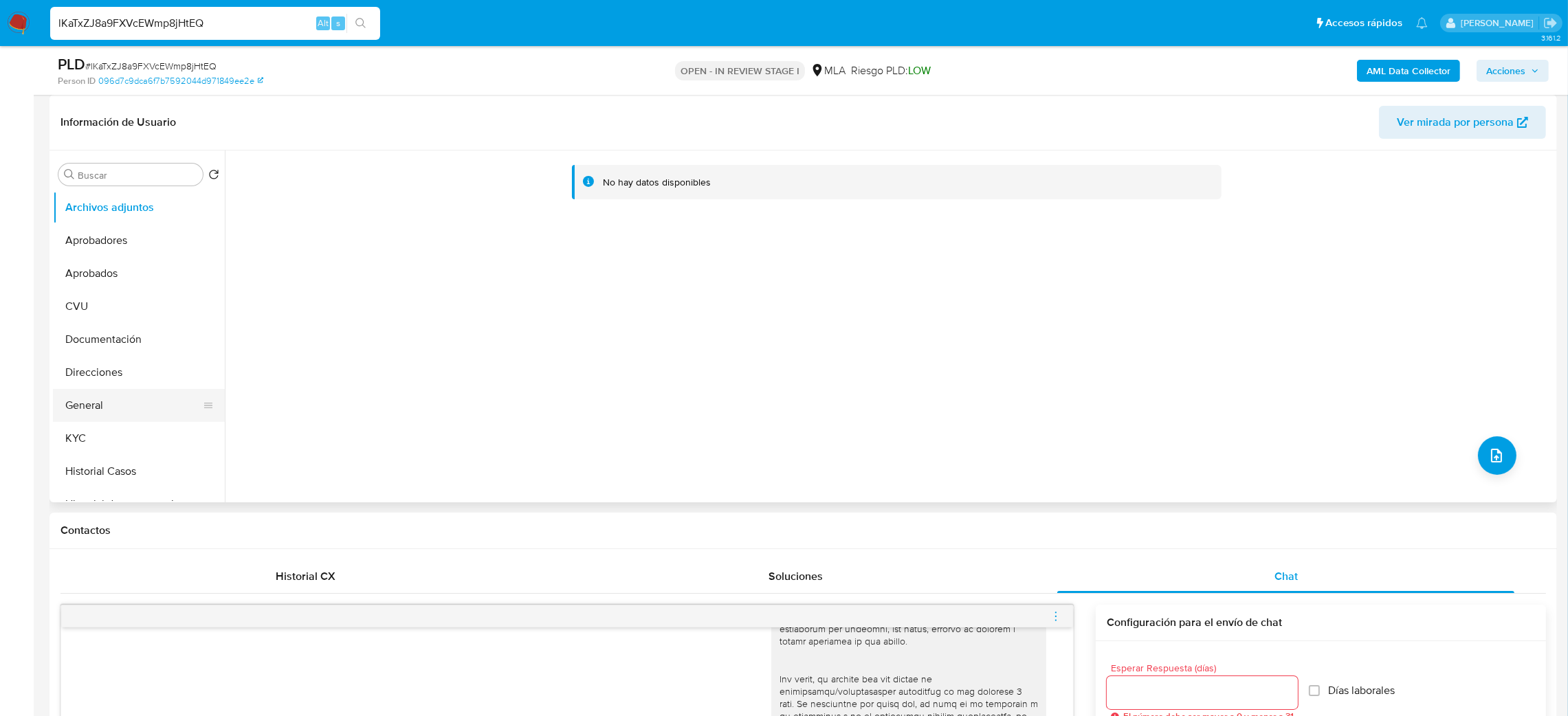
click at [117, 398] on button "General" at bounding box center [133, 405] width 161 height 33
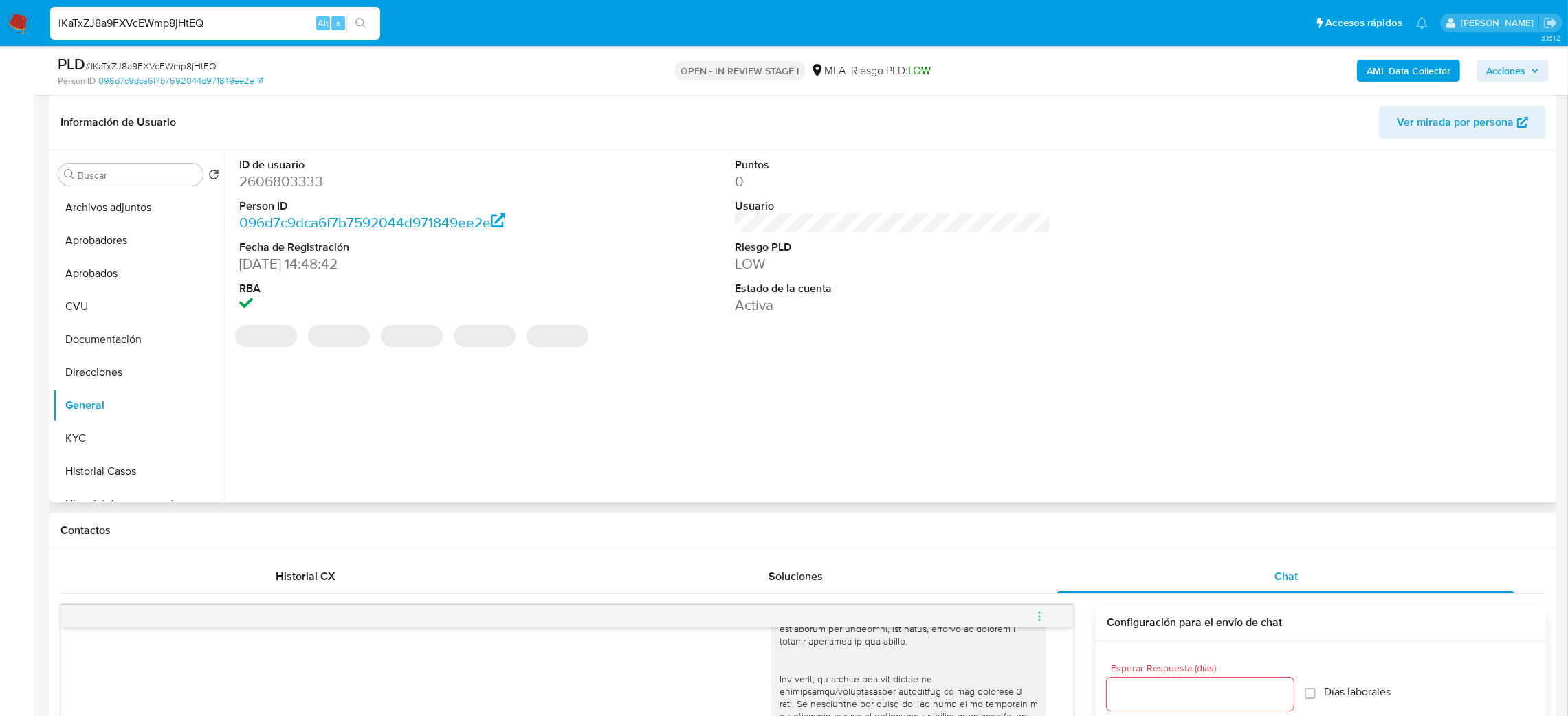
click at [278, 187] on dd "2606803333" at bounding box center [398, 181] width 317 height 19
copy dd "2606803333"
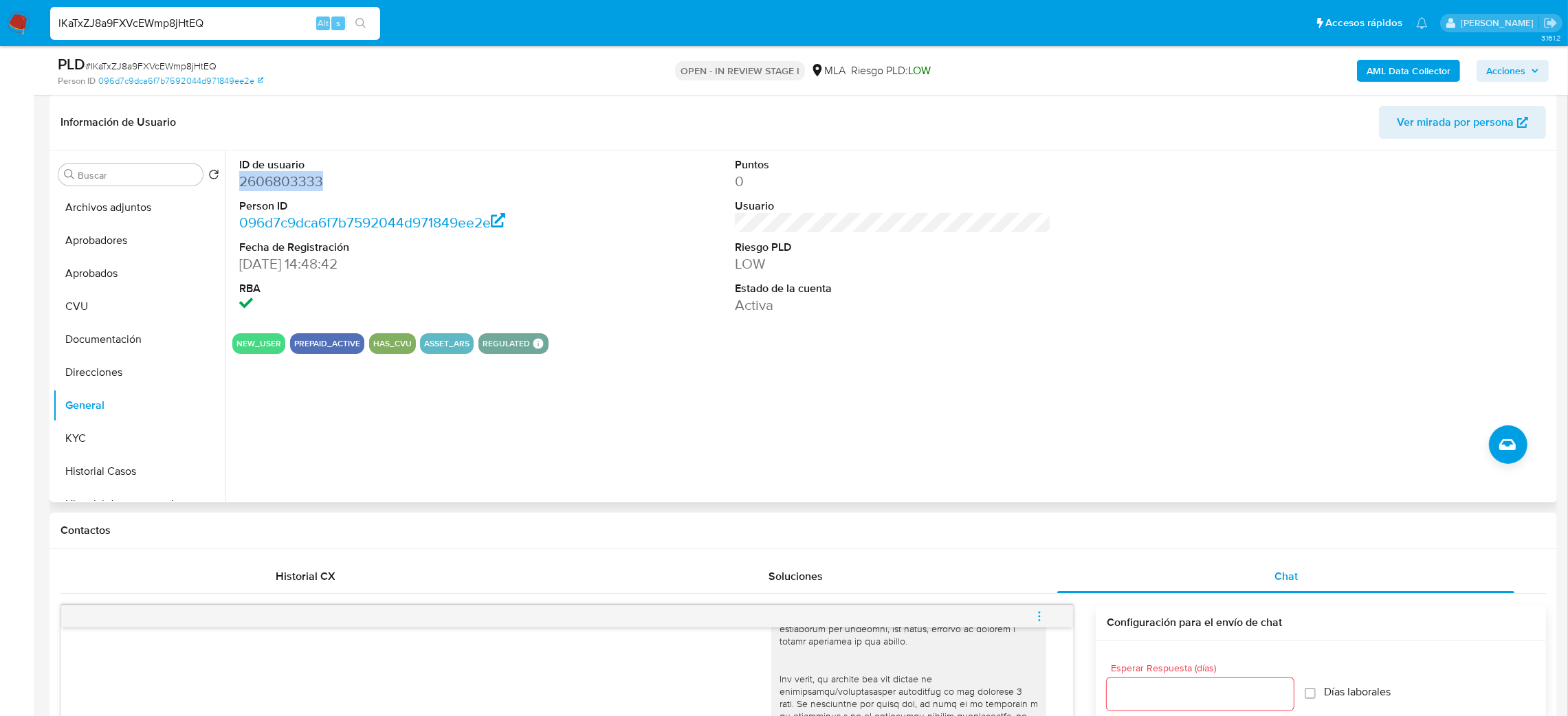
copy dd "2606803333"
click at [89, 442] on button "KYC" at bounding box center [133, 438] width 161 height 33
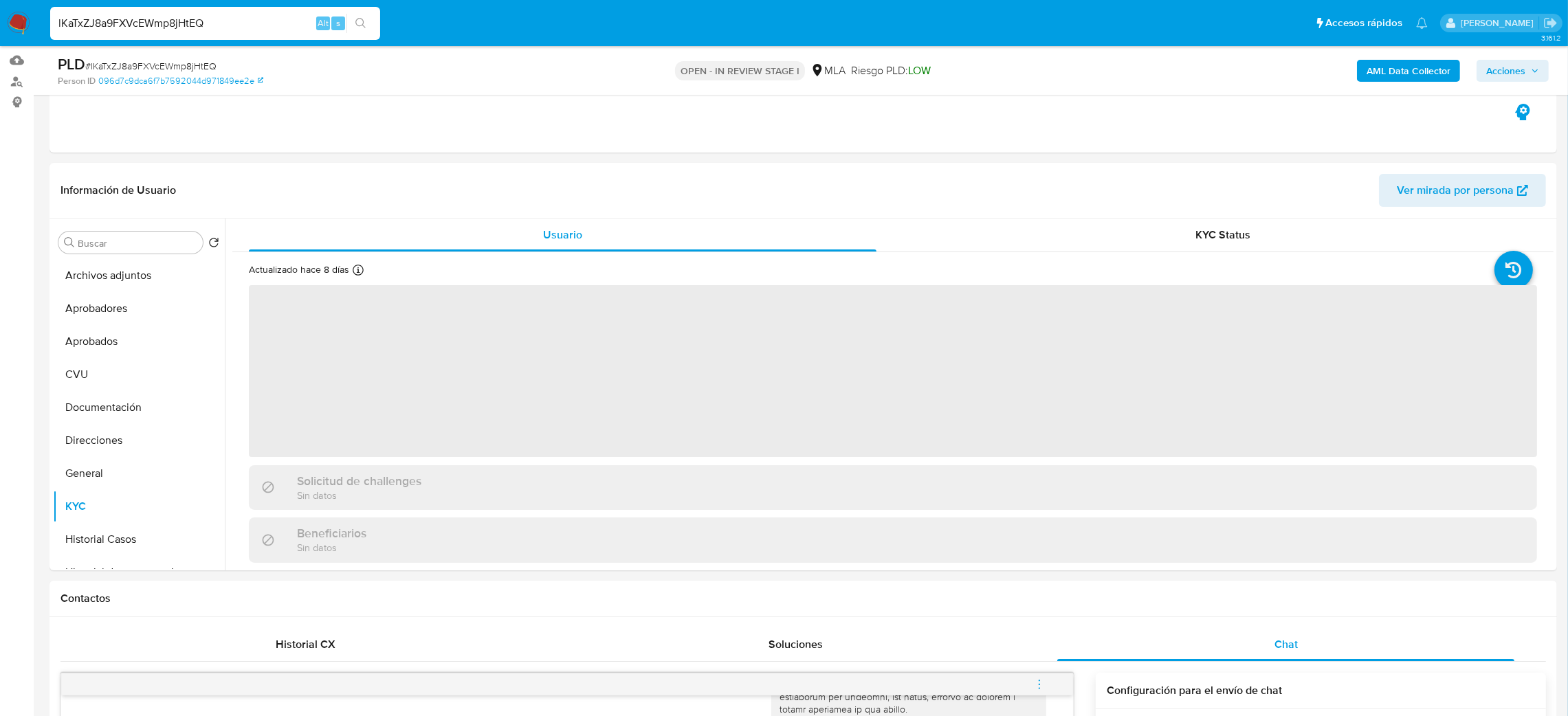
scroll to position [103, 0]
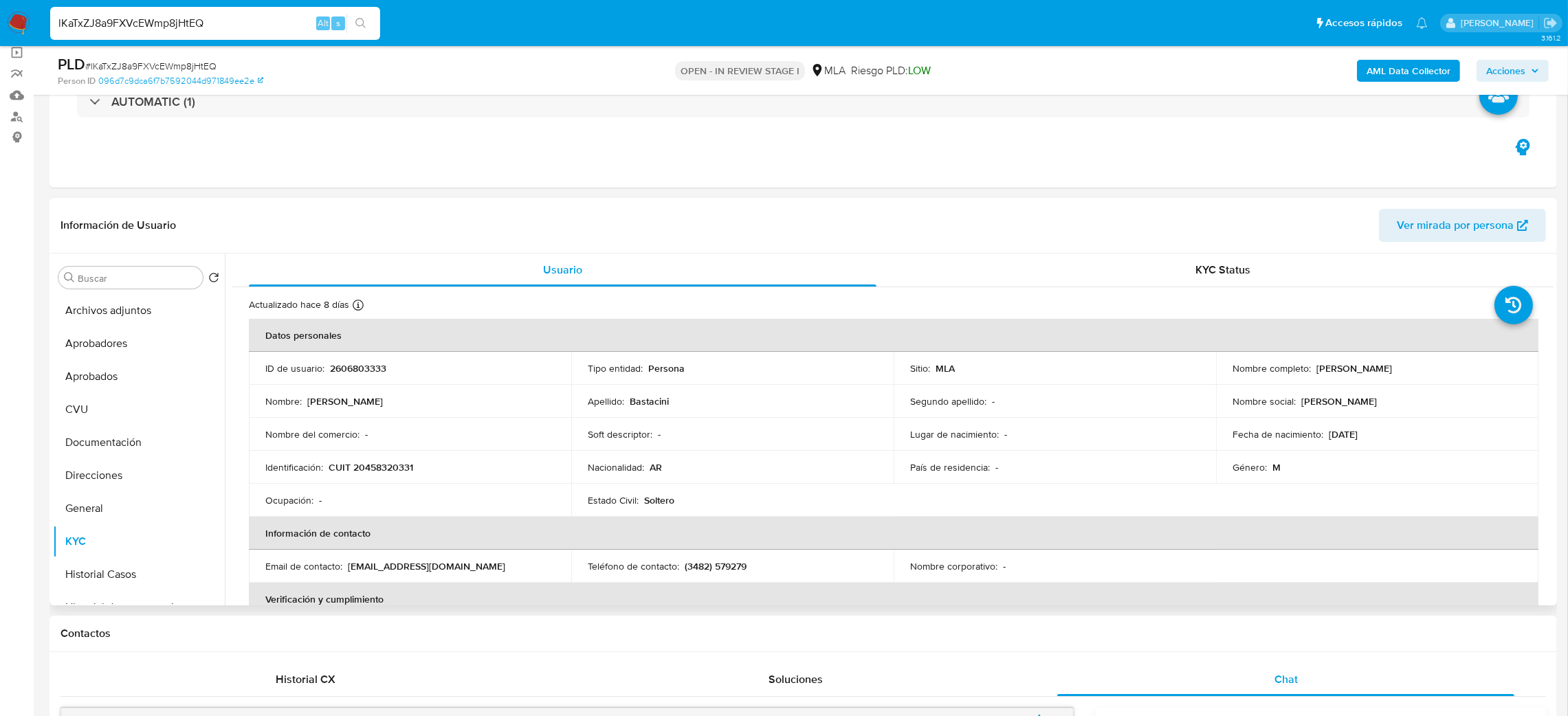
click at [399, 462] on p "CUIT 20458320331" at bounding box center [370, 467] width 84 height 12
copy p "20458320331"
click at [386, 457] on td "Identificación : CUIT 20458320331" at bounding box center [410, 467] width 322 height 33
drag, startPoint x: 365, startPoint y: 468, endPoint x: 408, endPoint y: 470, distance: 43.0
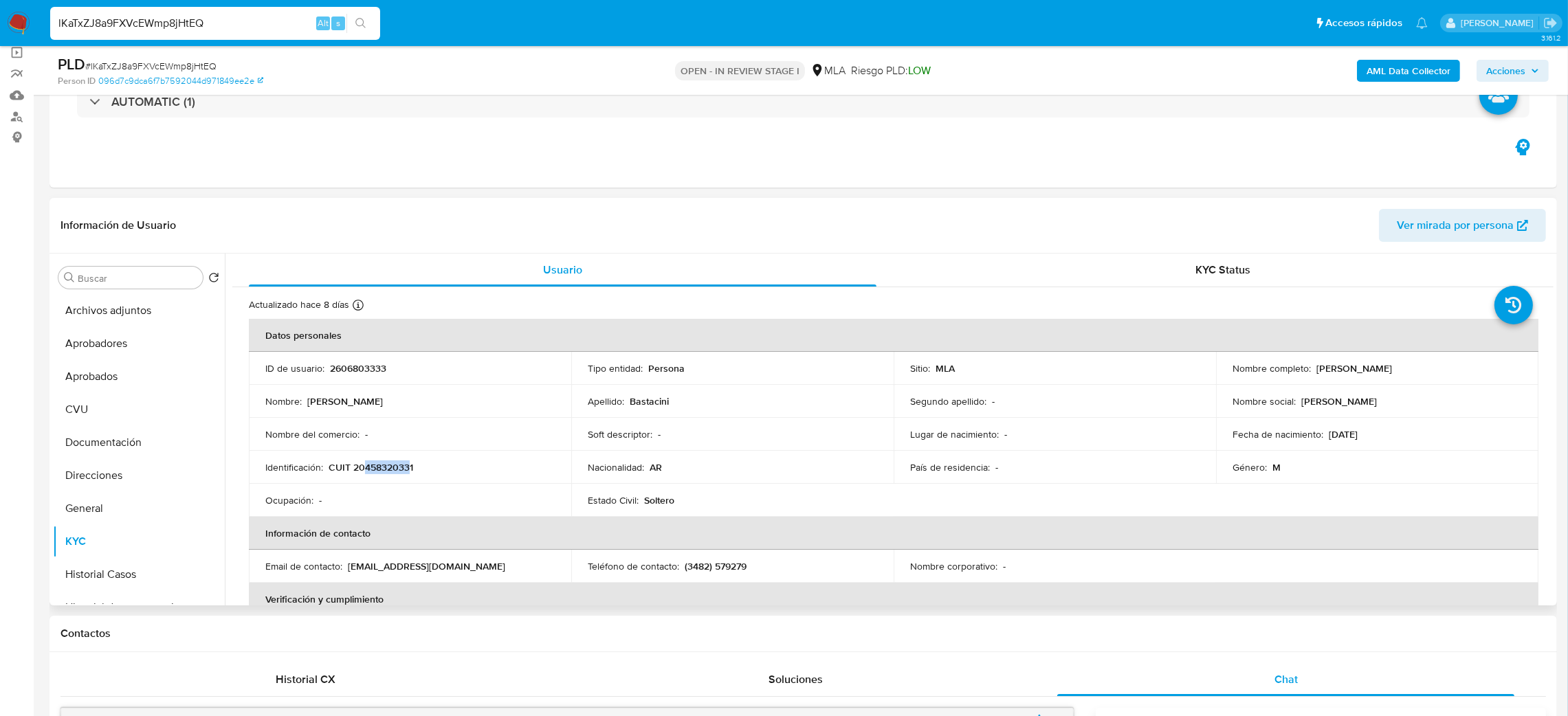
click at [408, 470] on p "CUIT 20458320331" at bounding box center [370, 467] width 84 height 12
copy p "45832033"
click at [182, 57] on div "PLD # lKaTxZJ8a9FXVcEWmp8jHtEQ" at bounding box center [304, 64] width 492 height 21
click at [181, 57] on div "PLD # lKaTxZJ8a9FXVcEWmp8jHtEQ" at bounding box center [304, 64] width 492 height 21
copy span "lKaTxZJ8a9FXVcEWmp8jHtEQ"
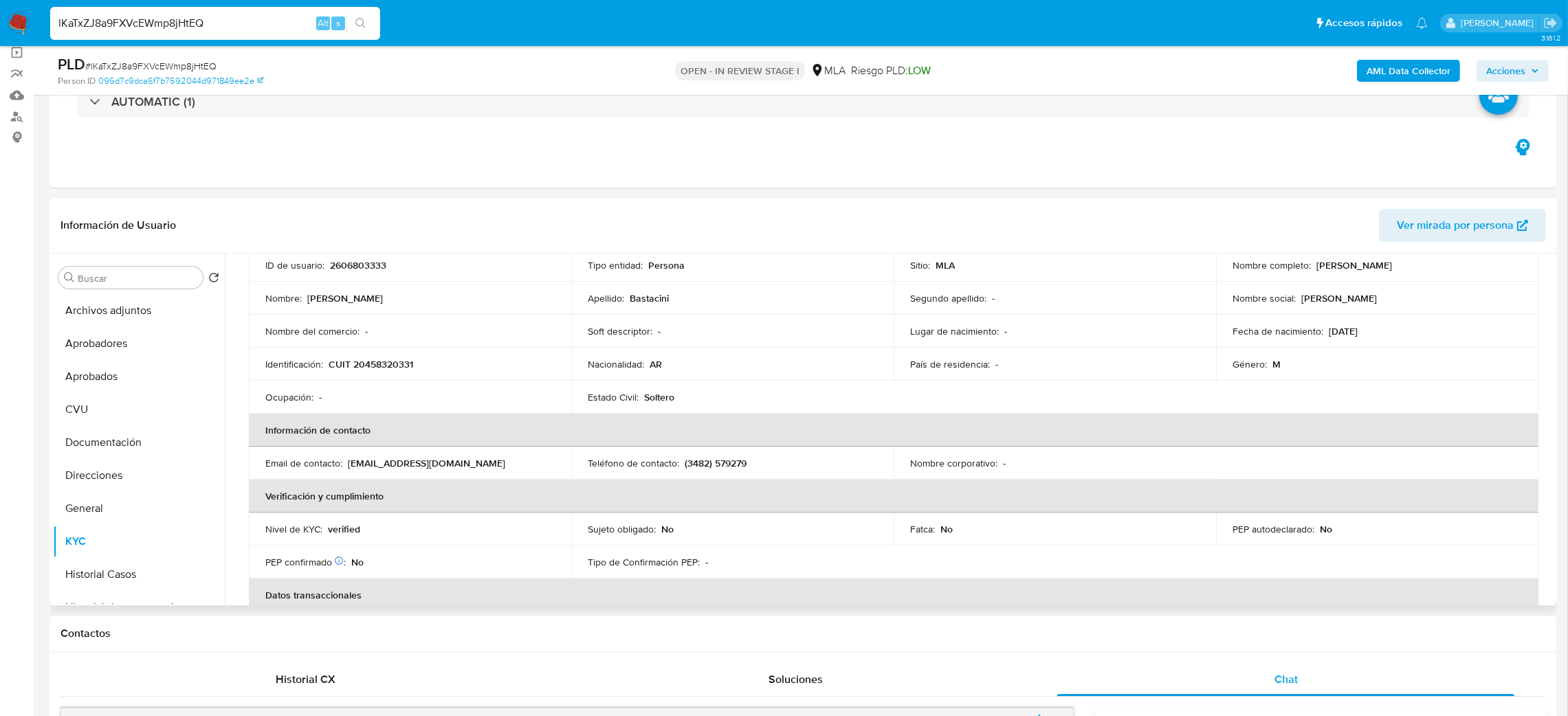
click at [728, 459] on p "(3482) 579279" at bounding box center [715, 463] width 62 height 12
click at [728, 458] on p "(3482) 579279" at bounding box center [715, 463] width 62 height 12
copy p "579279"
click at [694, 459] on p "(3482) 579279" at bounding box center [715, 463] width 62 height 12
click at [694, 458] on p "(3482) 579279" at bounding box center [715, 463] width 62 height 12
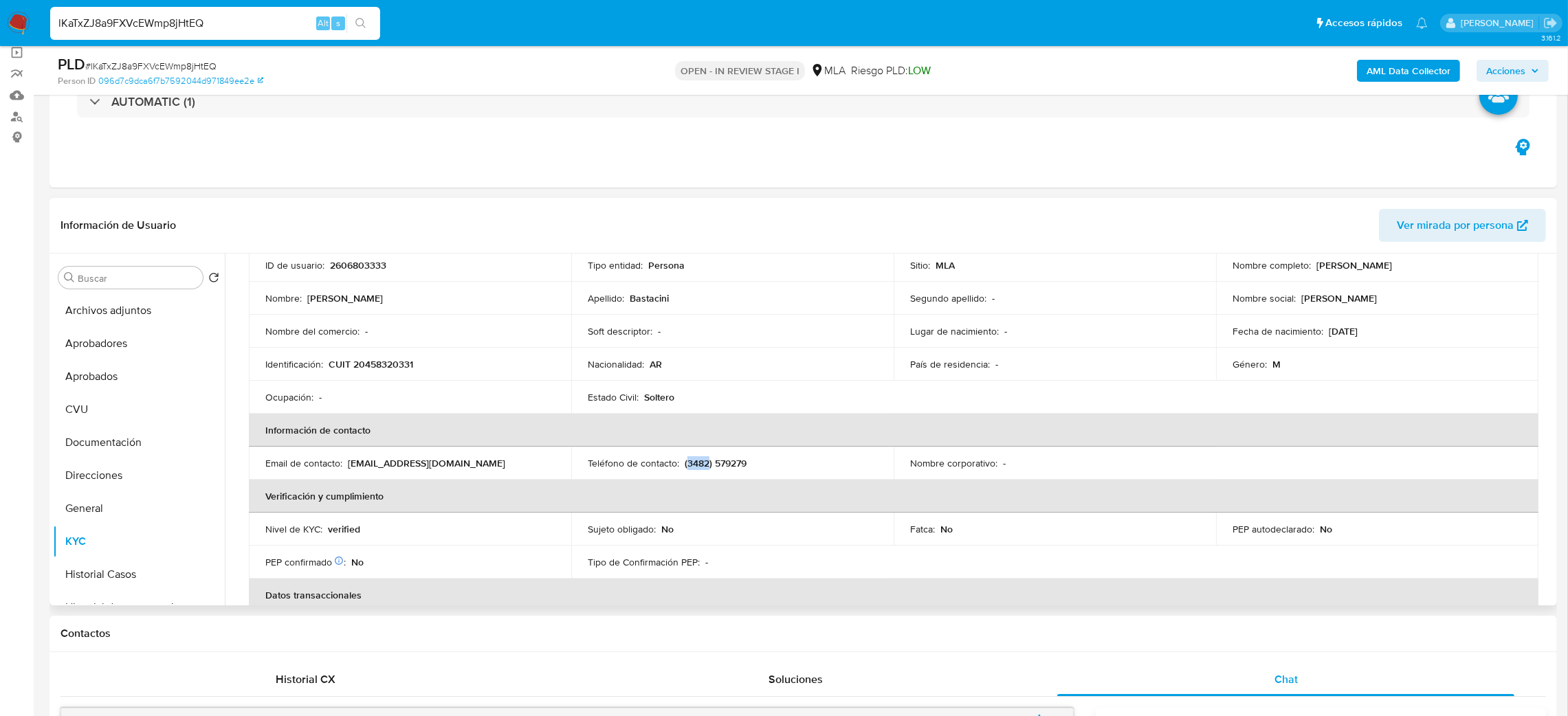
copy p "3482"
drag, startPoint x: 1314, startPoint y: 270, endPoint x: 1441, endPoint y: 272, distance: 127.0
click at [1441, 272] on div "Nombre completo : Juan Manuel Bastacini" at bounding box center [1377, 265] width 290 height 12
copy p "Juan Manuel Bastacini"
click at [107, 350] on button "Aprobadores" at bounding box center [133, 343] width 161 height 33
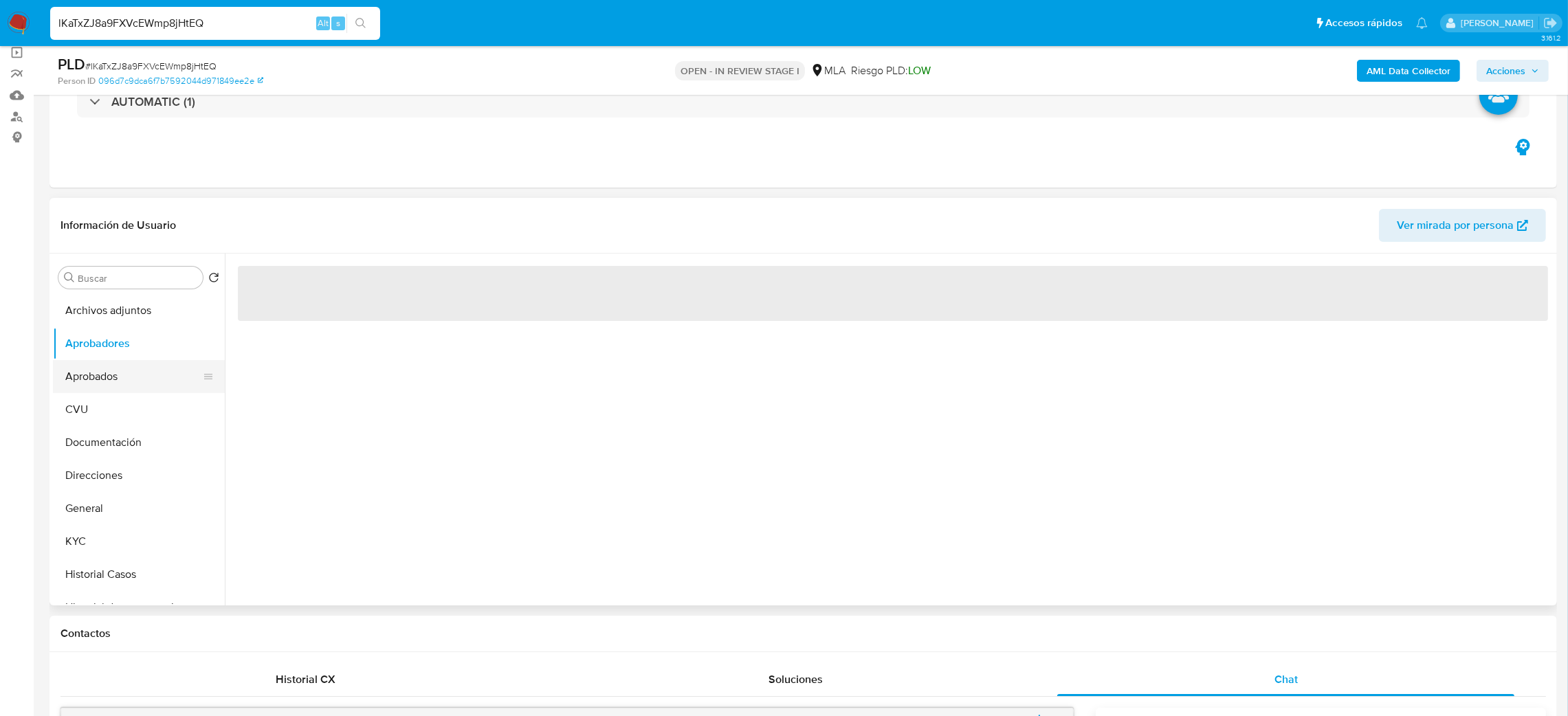
scroll to position [0, 0]
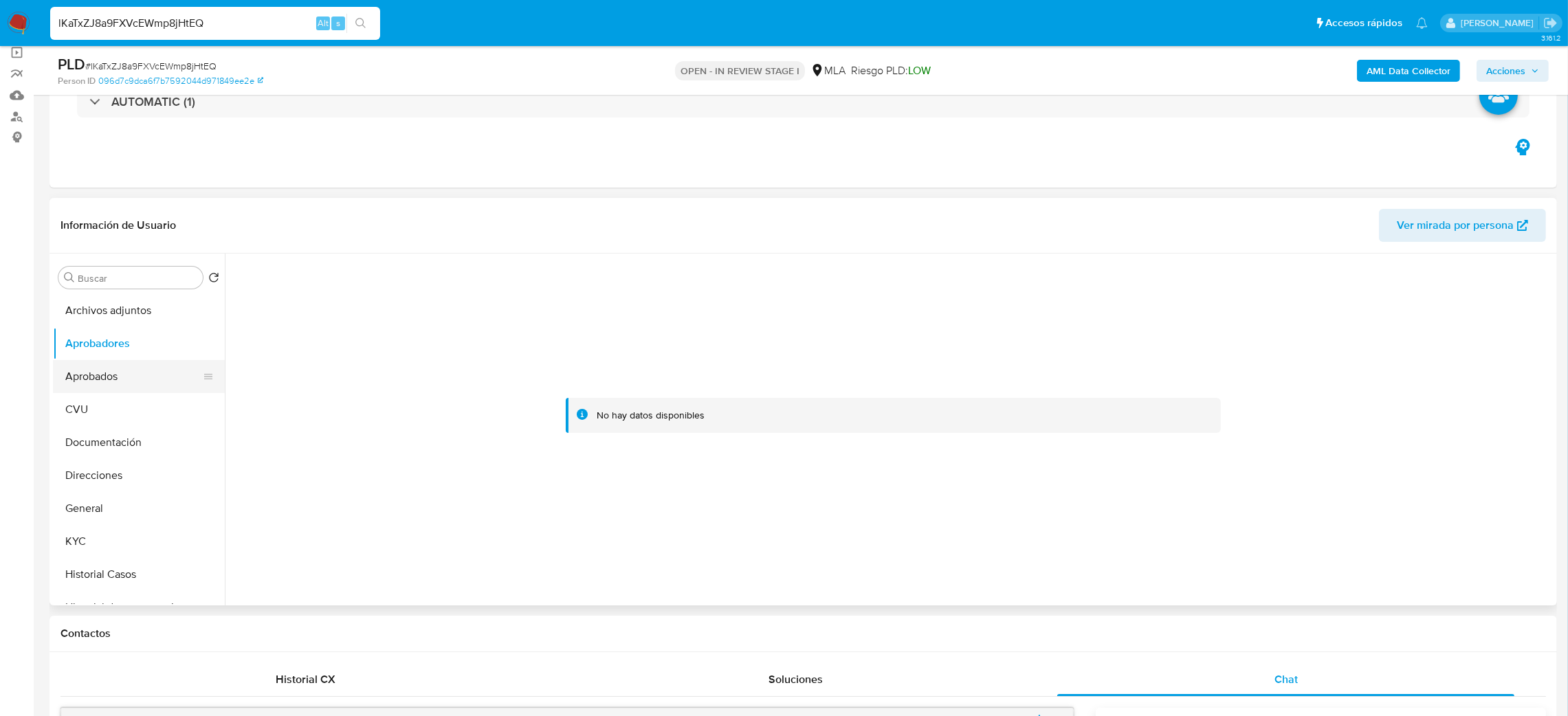
click at [148, 385] on button "Aprobados" at bounding box center [133, 376] width 161 height 33
click at [138, 416] on button "CVU" at bounding box center [133, 409] width 161 height 33
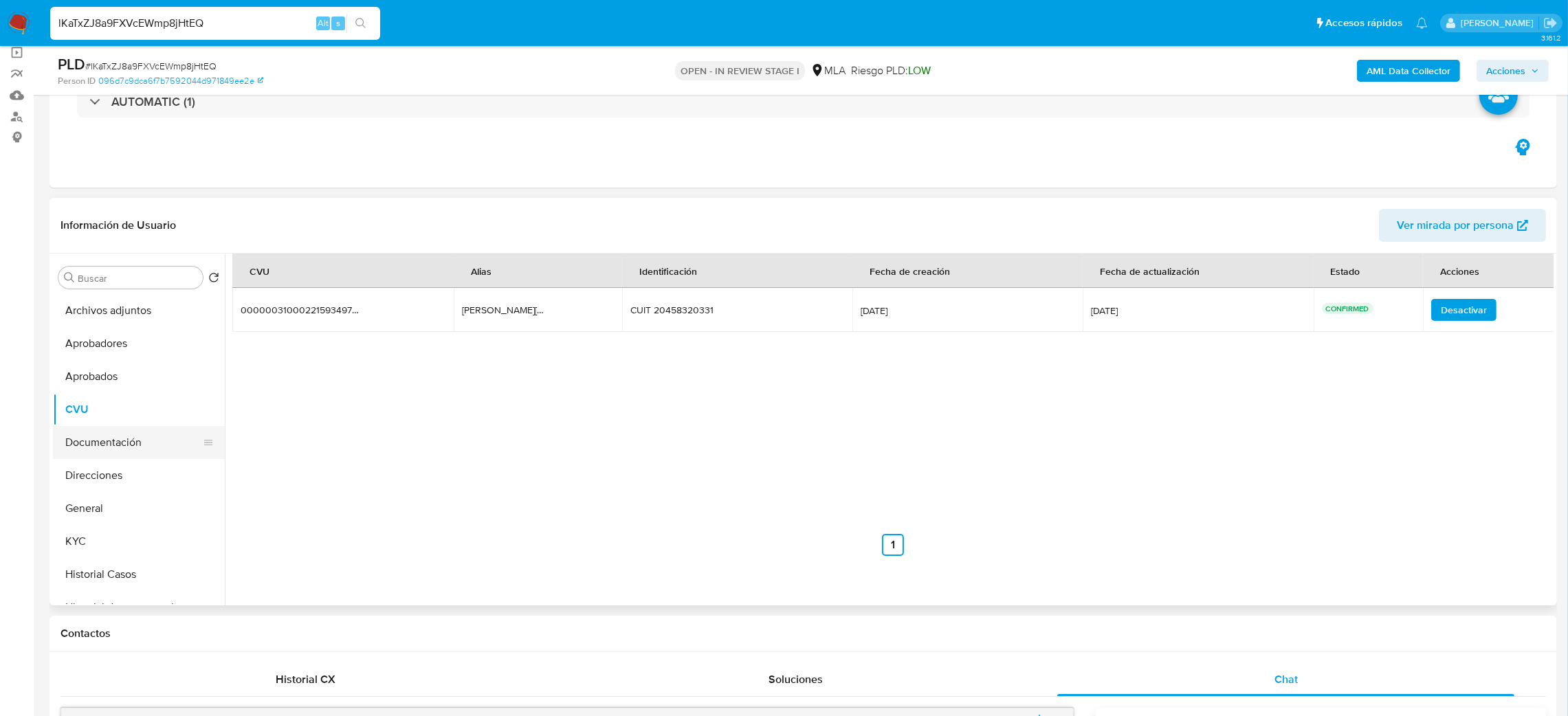
click at [132, 453] on button "Documentación" at bounding box center [133, 442] width 161 height 33
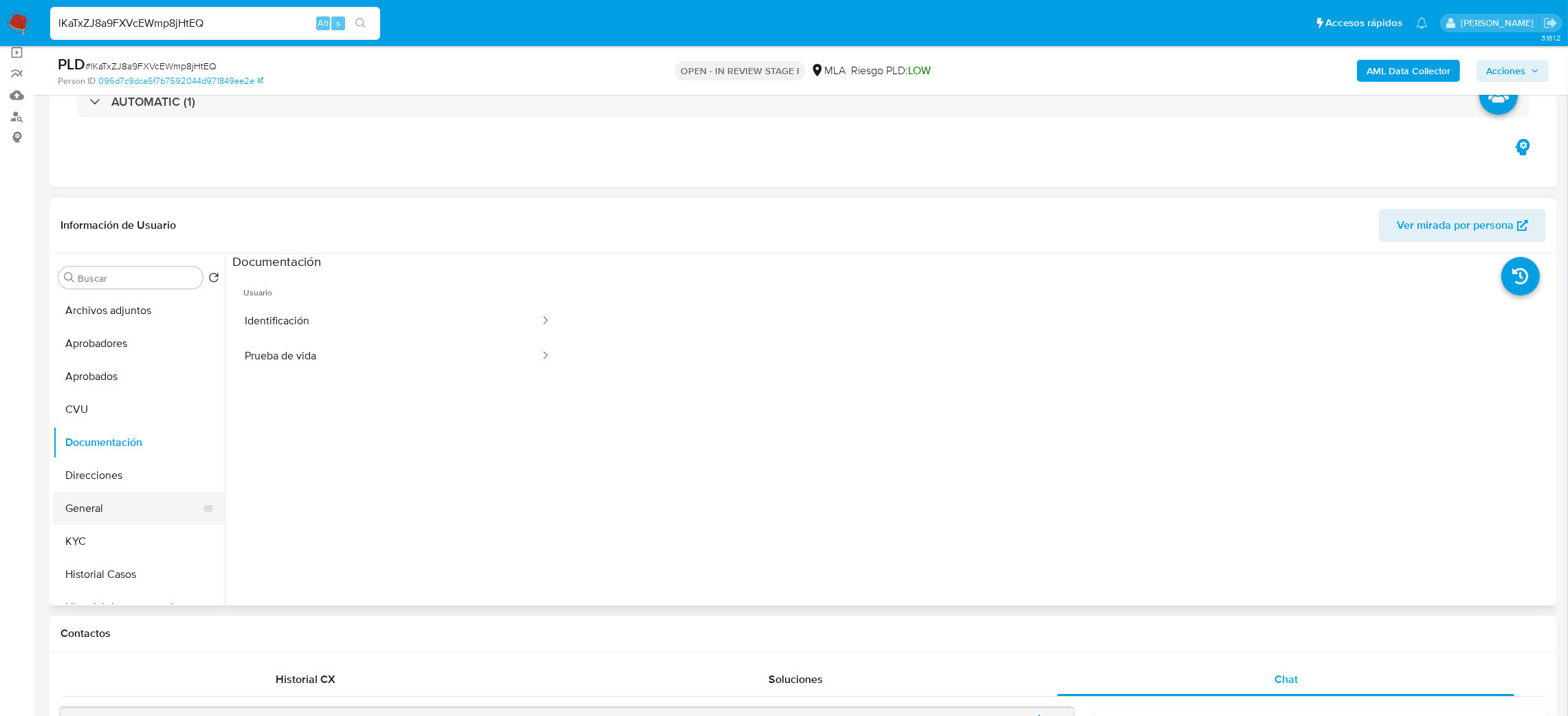
click at [126, 507] on button "General" at bounding box center [133, 508] width 161 height 33
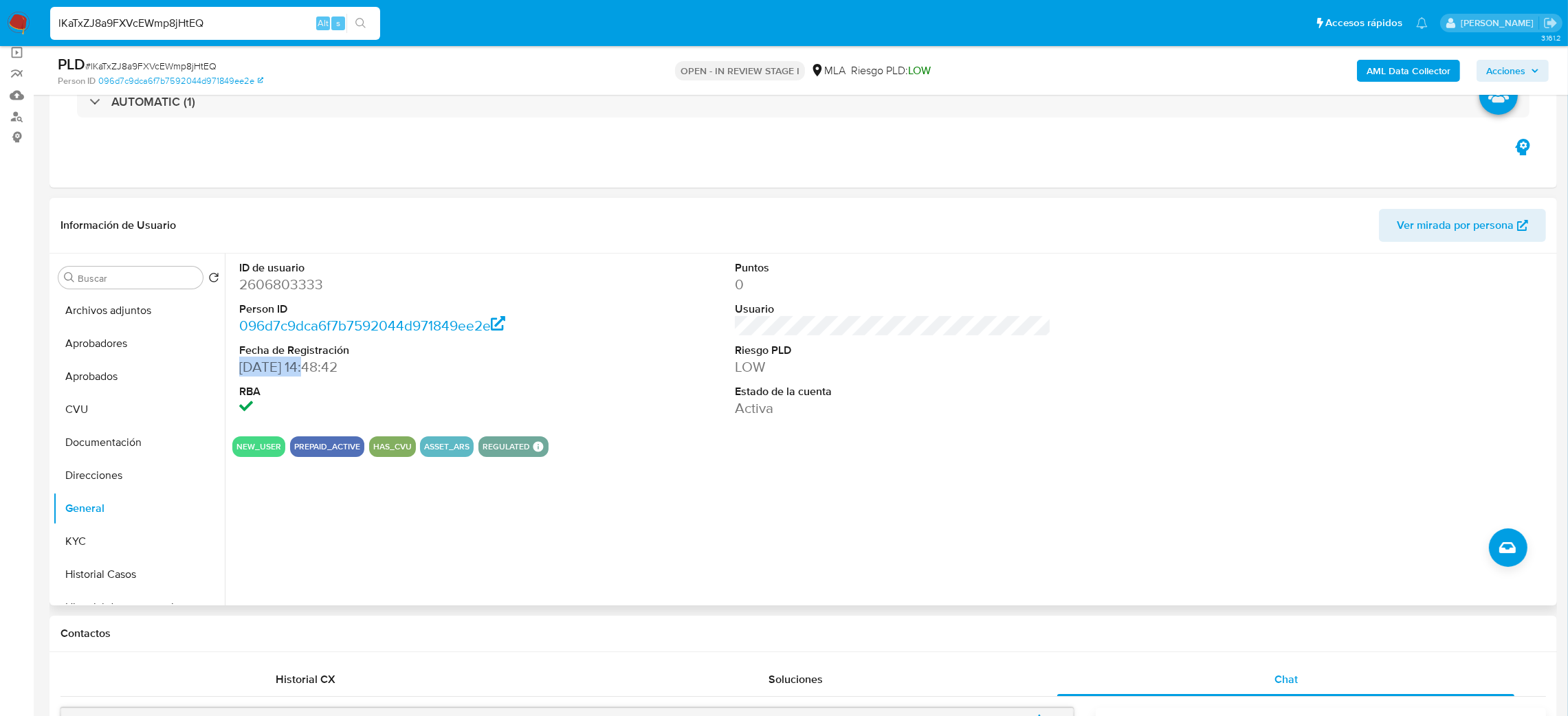
drag, startPoint x: 312, startPoint y: 369, endPoint x: 237, endPoint y: 367, distance: 75.0
click at [237, 367] on div "ID de usuario 2606803333 Person ID 096d7c9dca6f7b7592044d971849ee2e Fecha de Re…" at bounding box center [397, 339] width 331 height 172
copy dd "06/08/2025"
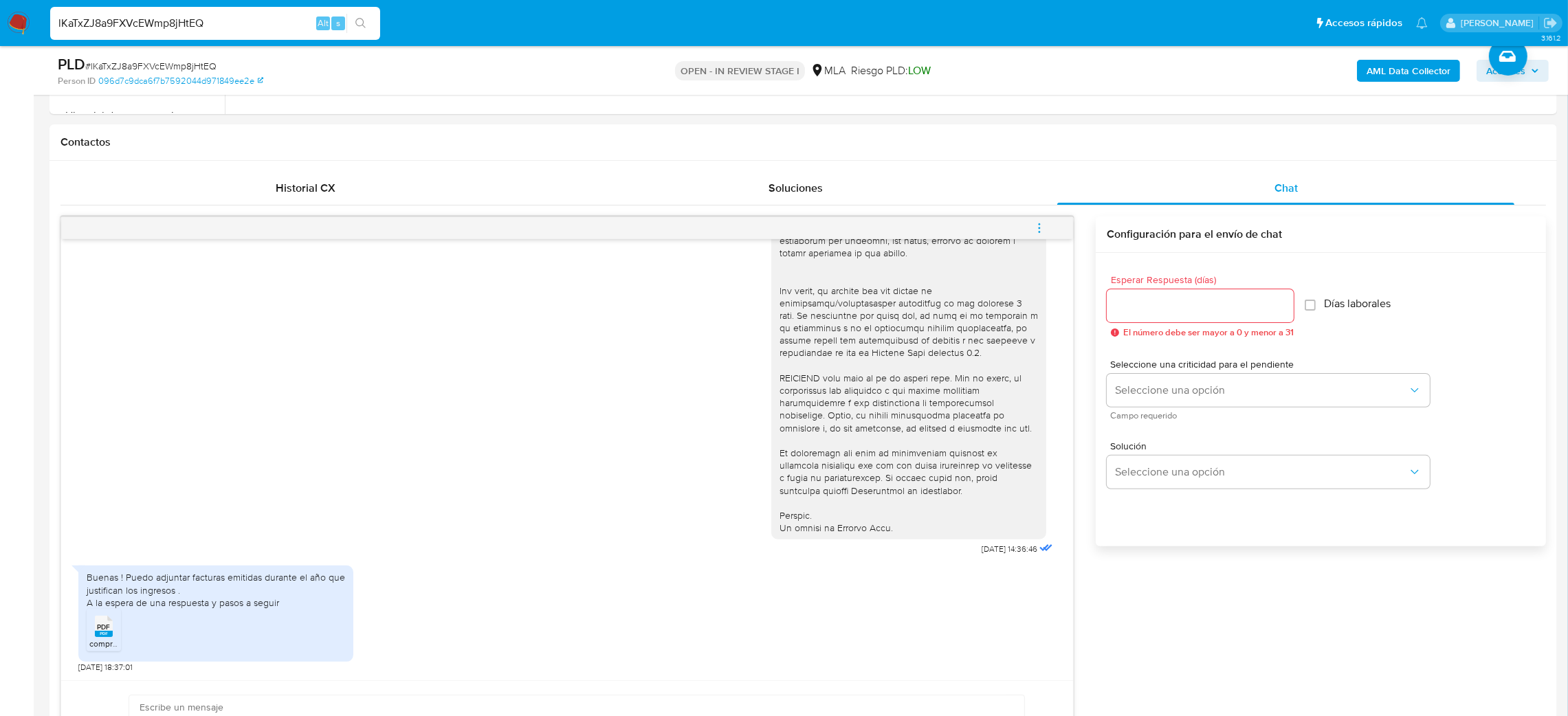
scroll to position [722, 0]
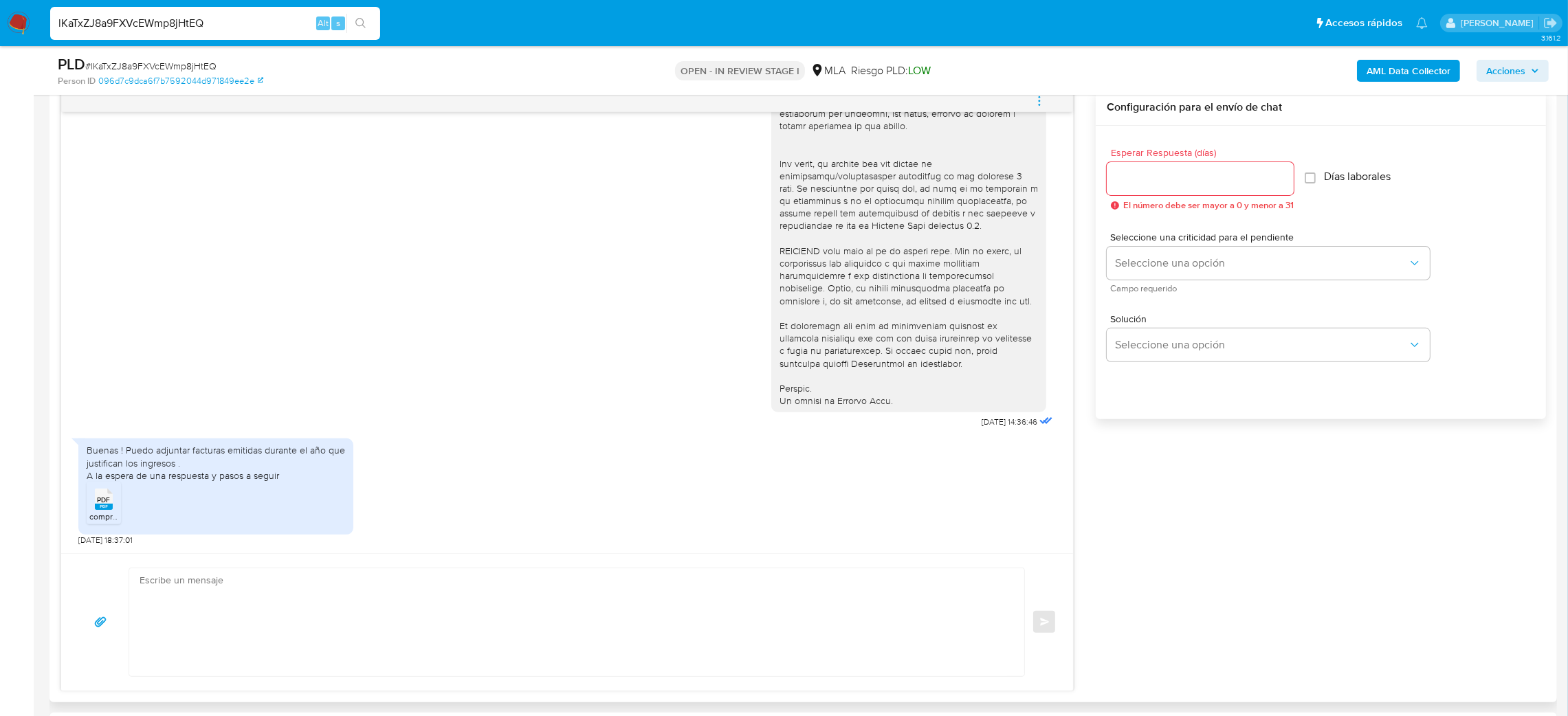
click at [100, 510] on rect at bounding box center [103, 507] width 18 height 6
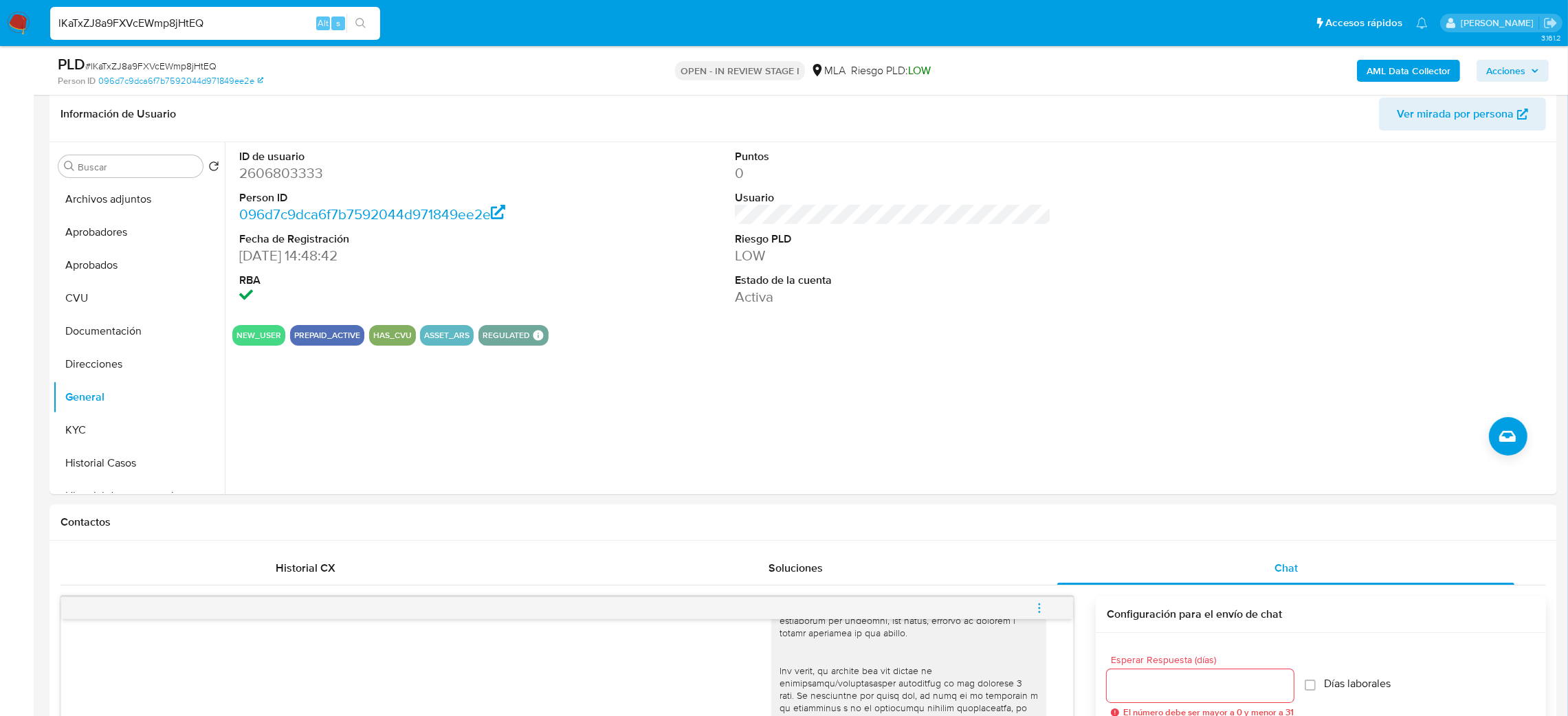
scroll to position [206, 0]
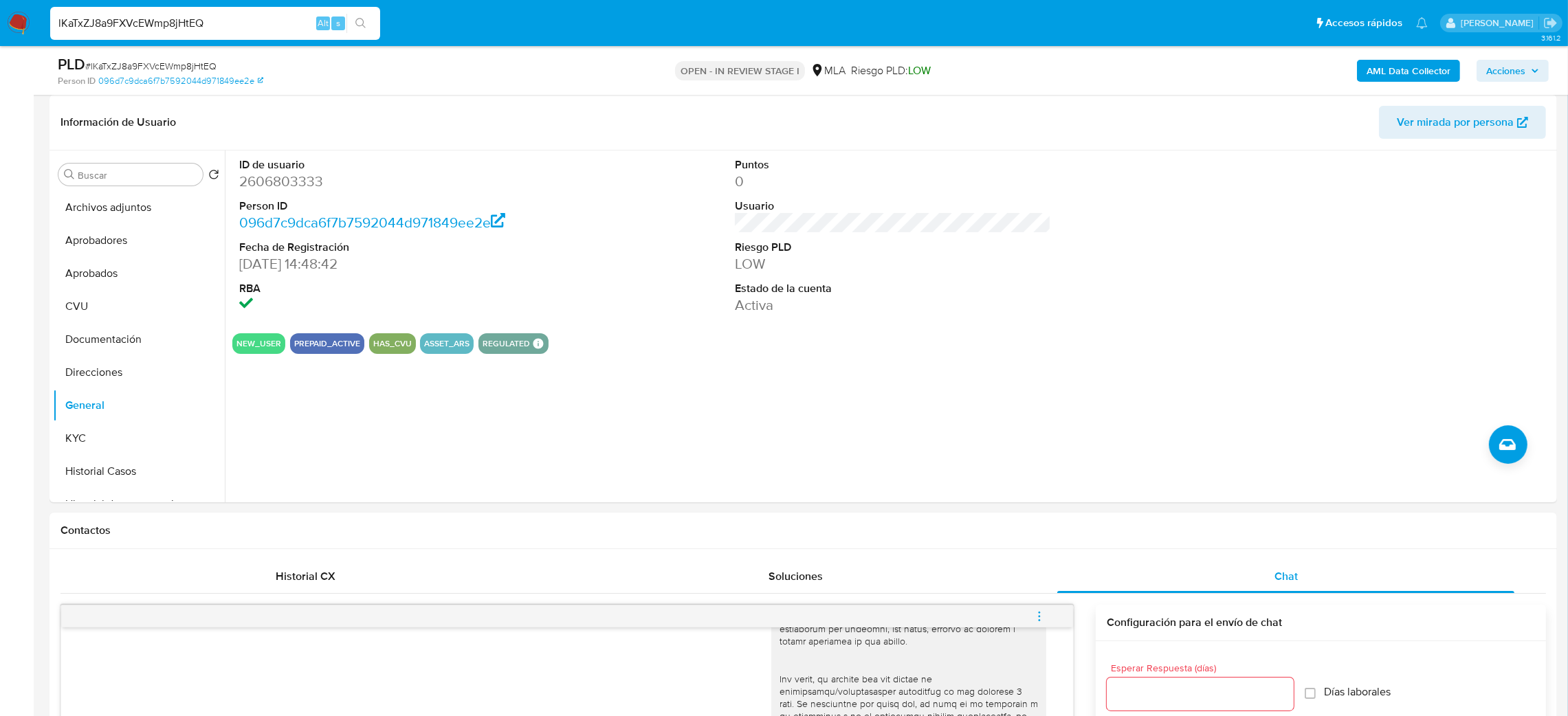
drag, startPoint x: 113, startPoint y: 445, endPoint x: 0, endPoint y: 484, distance: 119.5
click at [113, 444] on button "KYC" at bounding box center [139, 438] width 172 height 33
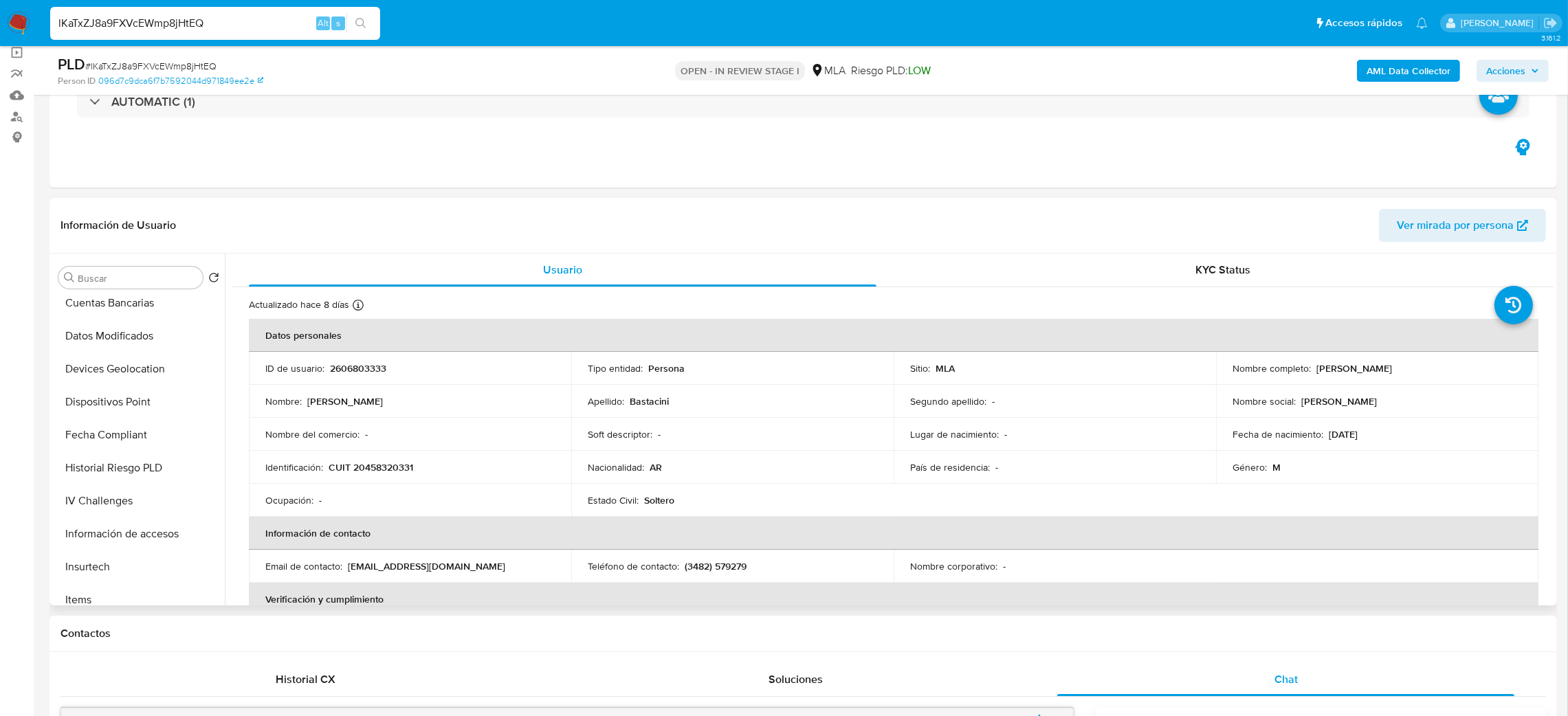
scroll to position [514, 0]
click at [113, 591] on button "Items" at bounding box center [133, 587] width 161 height 33
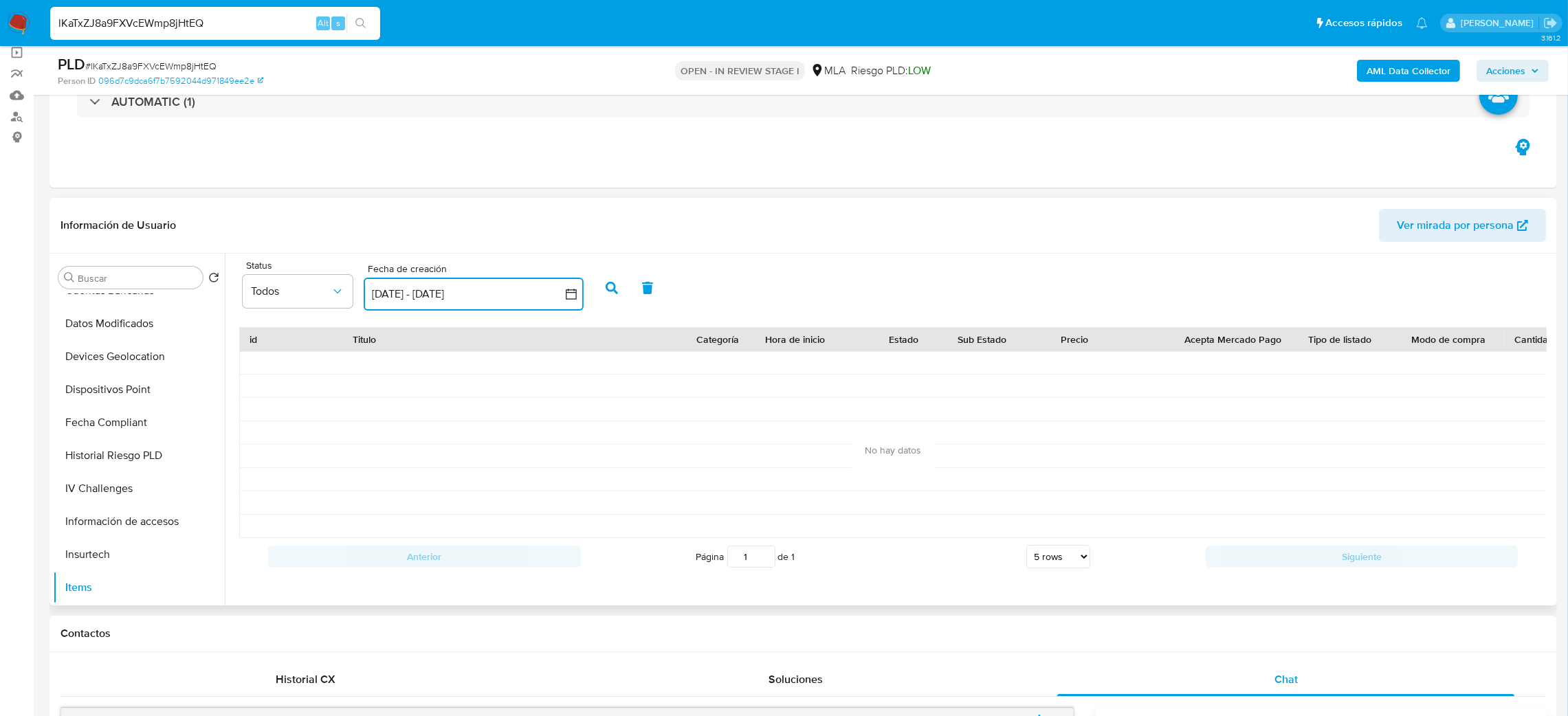
click at [434, 291] on button "30 ago 2025 - 29 sep 2025" at bounding box center [474, 294] width 220 height 33
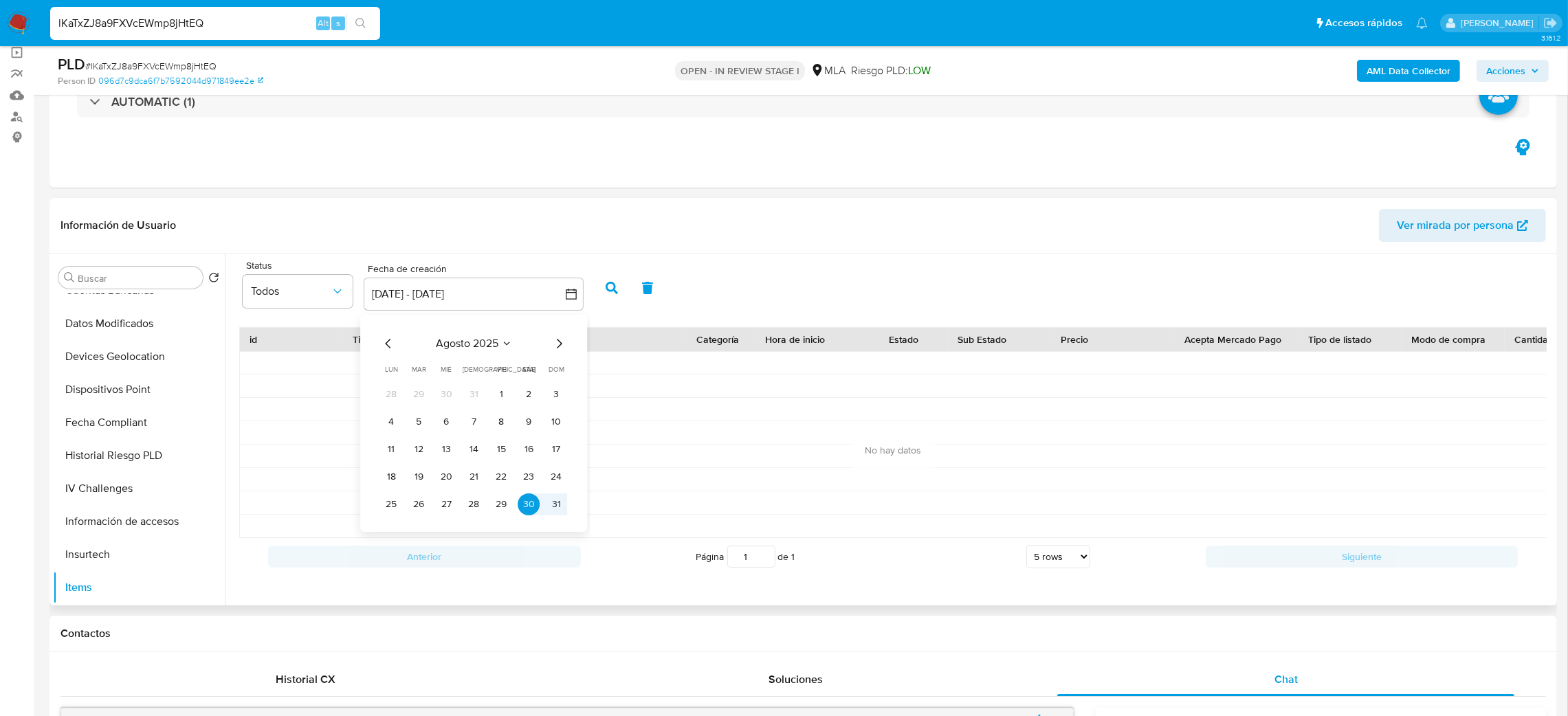
click at [384, 349] on icon "Mes anterior" at bounding box center [388, 343] width 16 height 16
click at [384, 348] on icon "Mes anterior" at bounding box center [388, 343] width 16 height 16
click at [447, 418] on button "4" at bounding box center [446, 422] width 22 height 22
click at [772, 294] on div "Status Todos Fecha de creación Fecha de creación junio 2025 junio 2025 lun lune…" at bounding box center [893, 287] width 1321 height 53
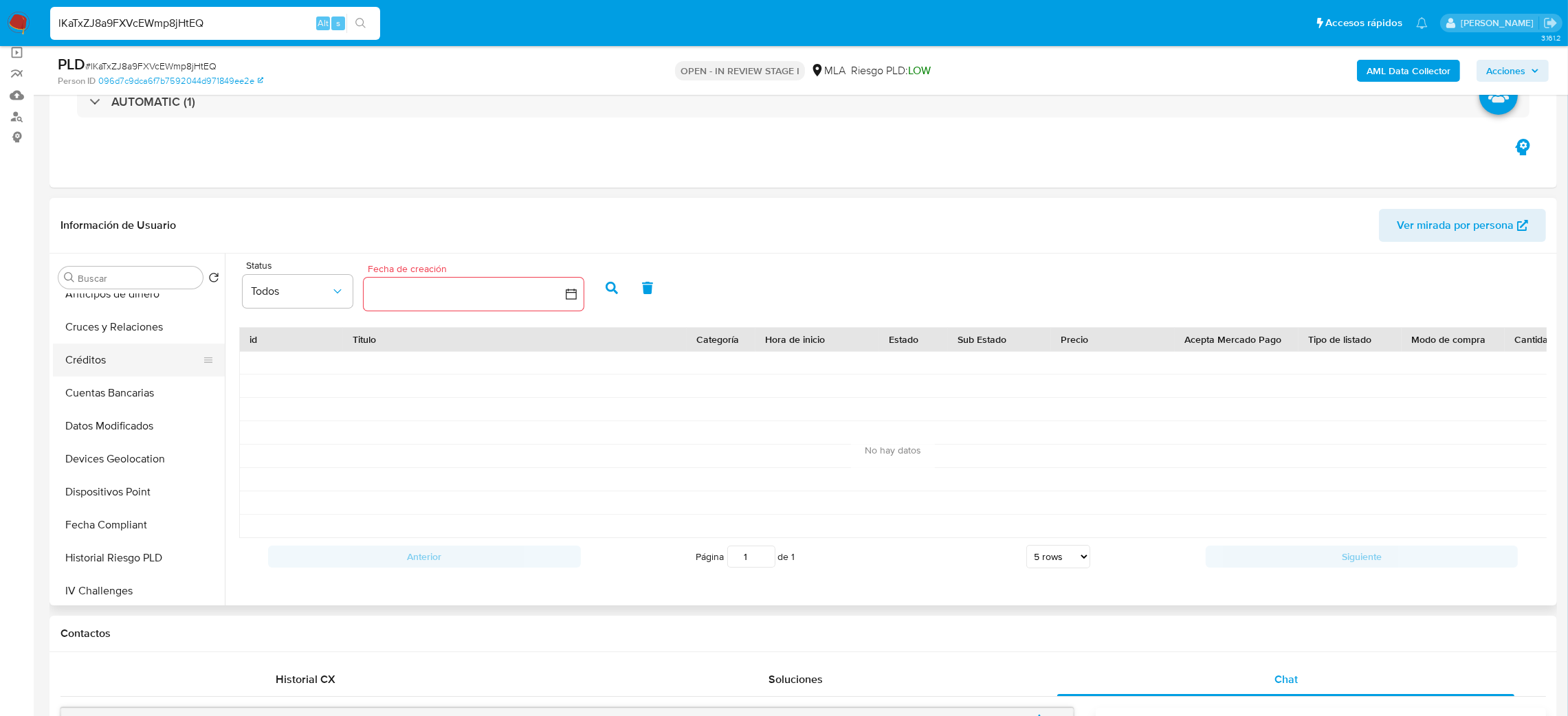
scroll to position [103, 0]
click at [97, 432] on button "KYC" at bounding box center [133, 438] width 161 height 33
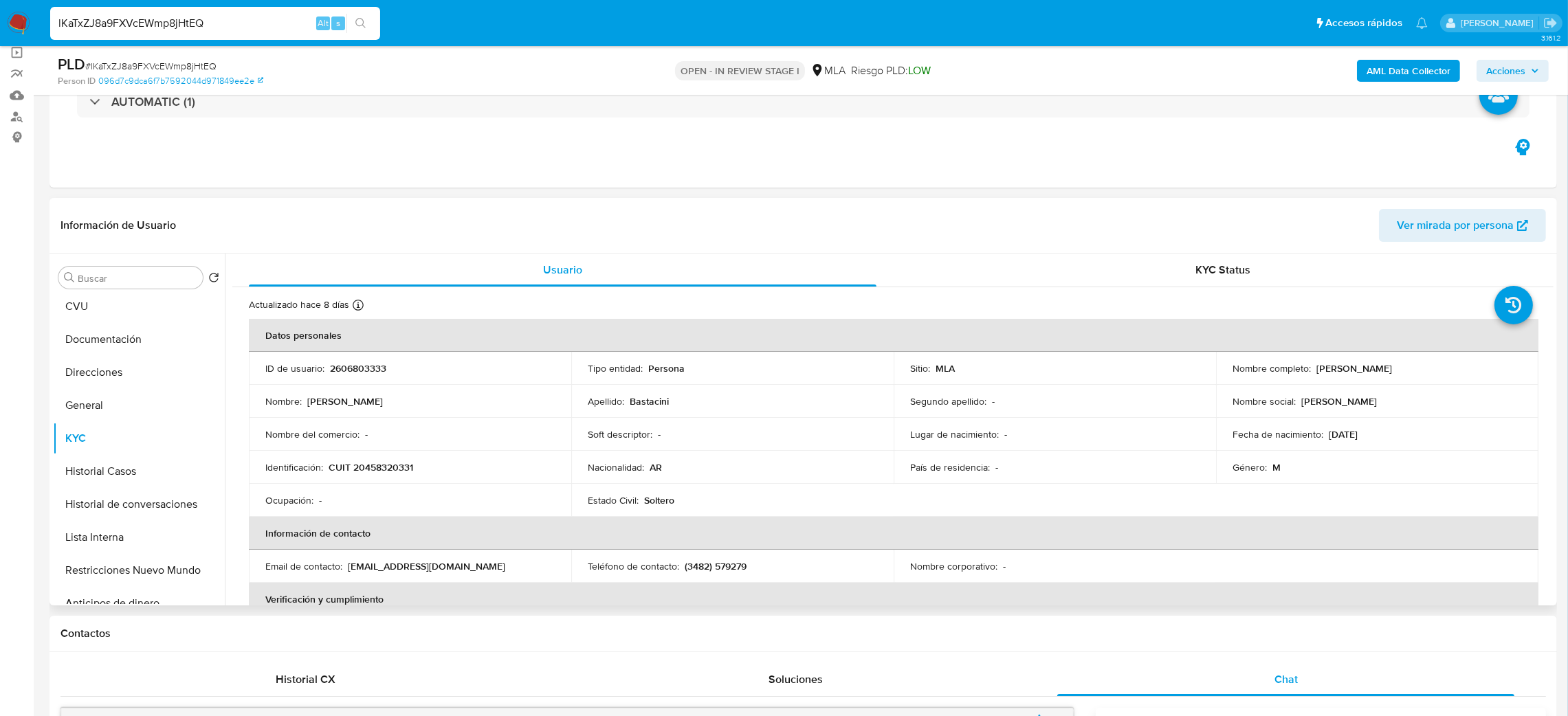
drag, startPoint x: 1313, startPoint y: 368, endPoint x: 1435, endPoint y: 368, distance: 122.0
click at [1435, 368] on div "Nombre completo : Juan Manuel Bastacini" at bounding box center [1377, 368] width 290 height 12
copy p "Juan Manuel Bastacini"
click at [122, 472] on button "Direcciones" at bounding box center [133, 475] width 161 height 33
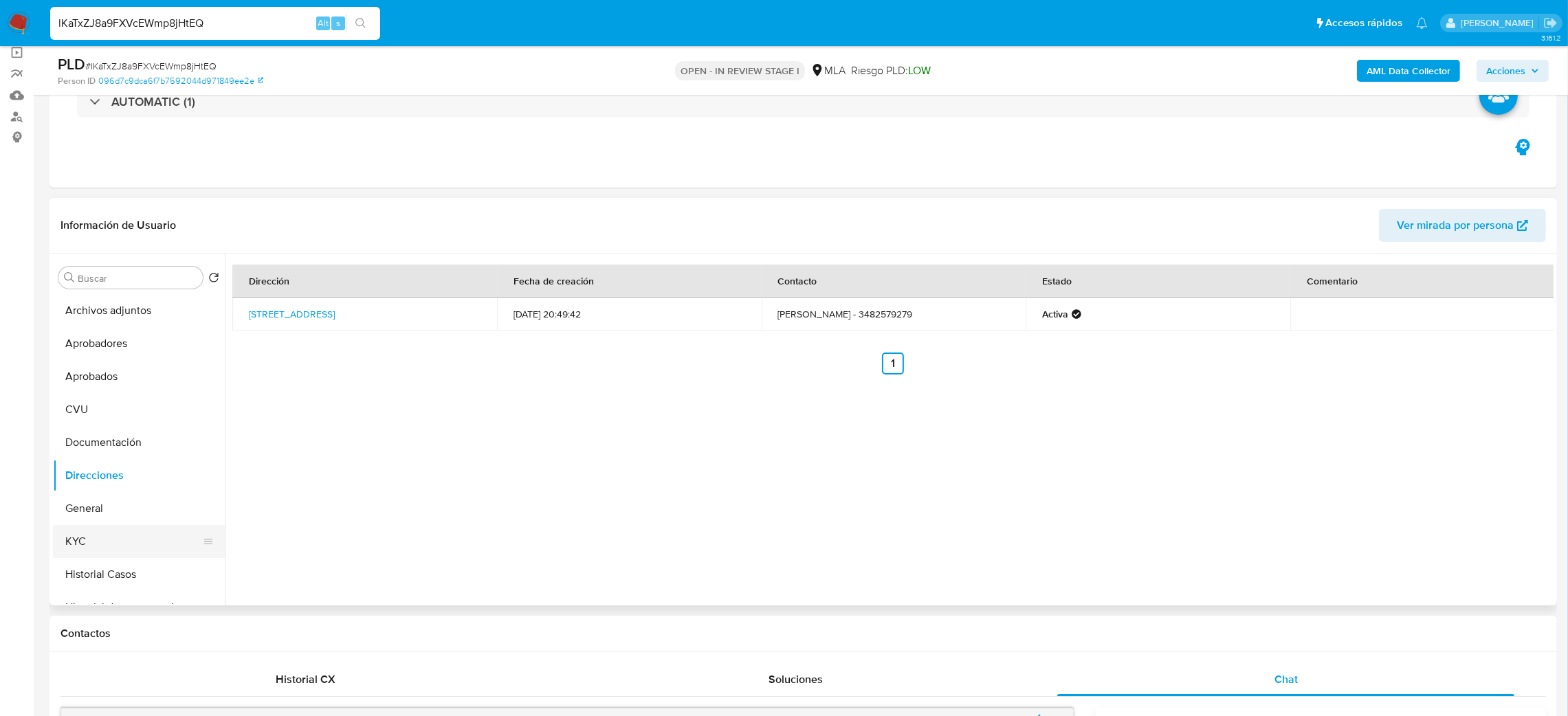
click at [89, 540] on button "KYC" at bounding box center [133, 541] width 161 height 33
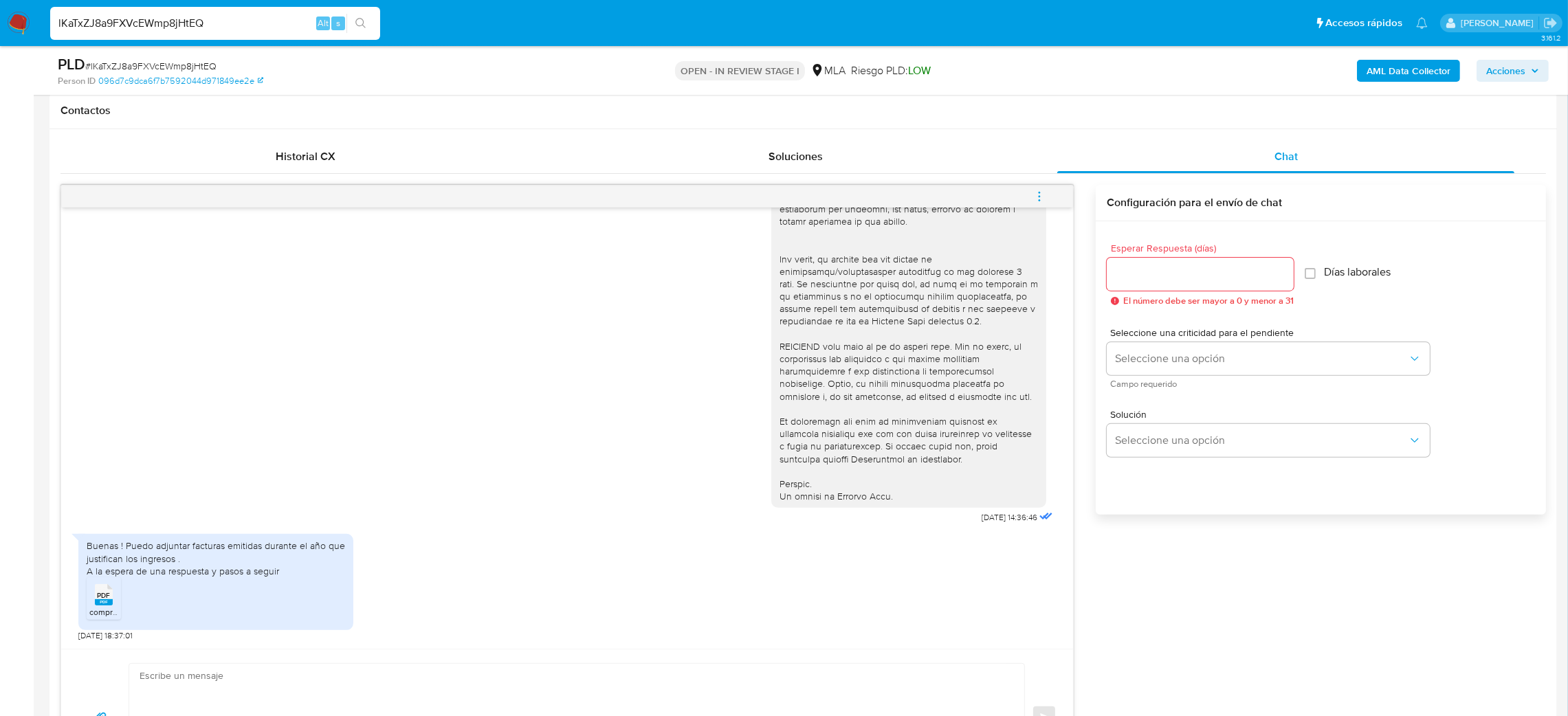
scroll to position [824, 0]
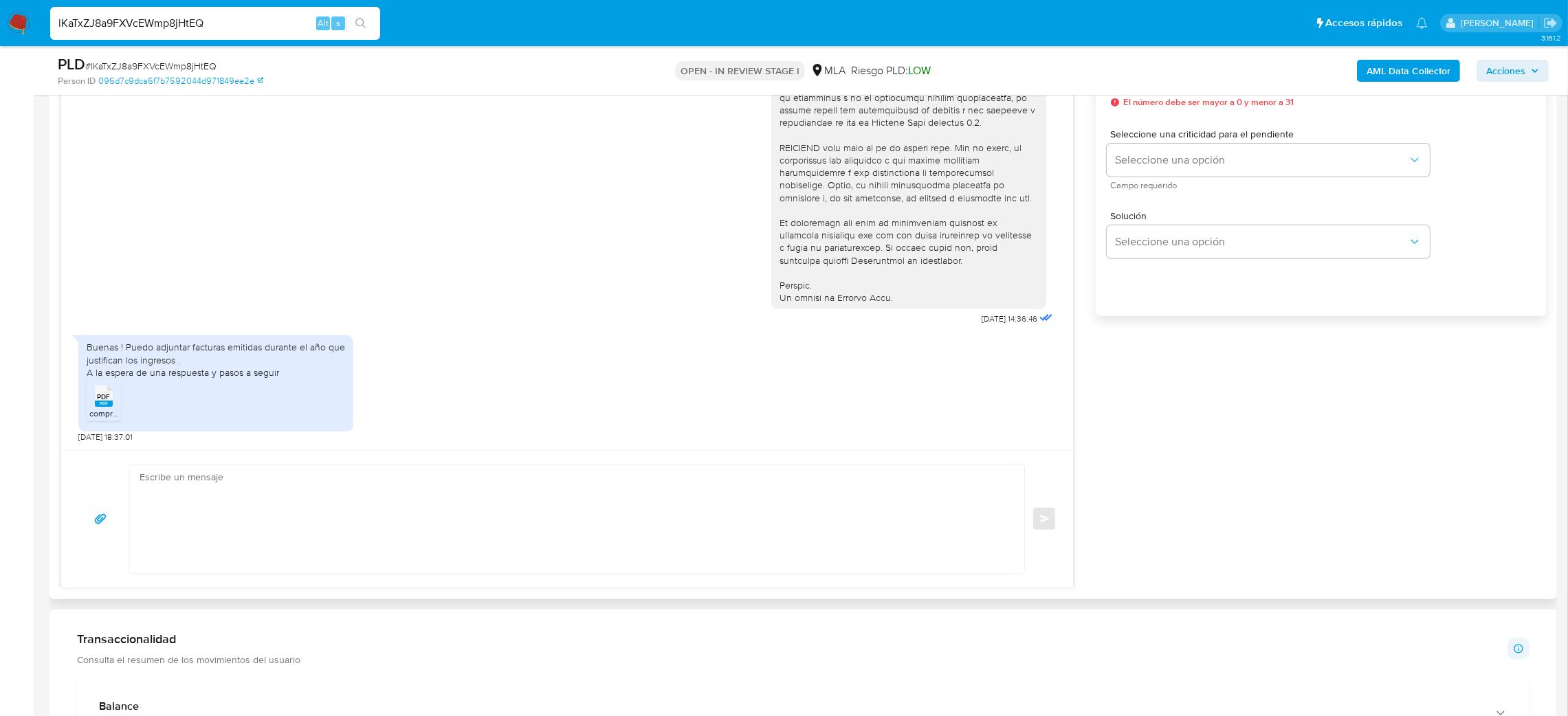
click at [220, 487] on textarea at bounding box center [573, 519] width 867 height 108
paste textarea "Hola, ¡Muchas gracias por tu respuesta! De acuerdo a la actividad que realices …"
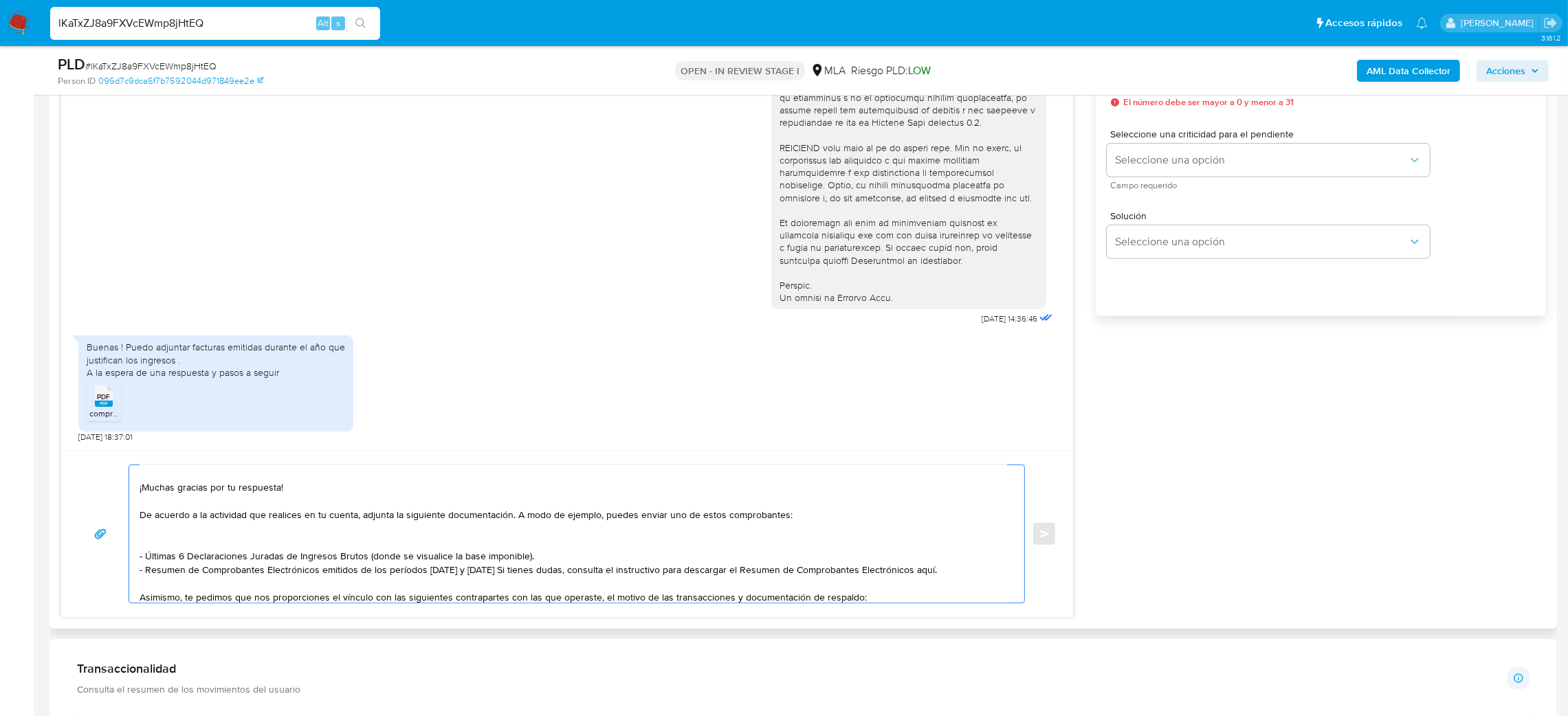
scroll to position [0, 0]
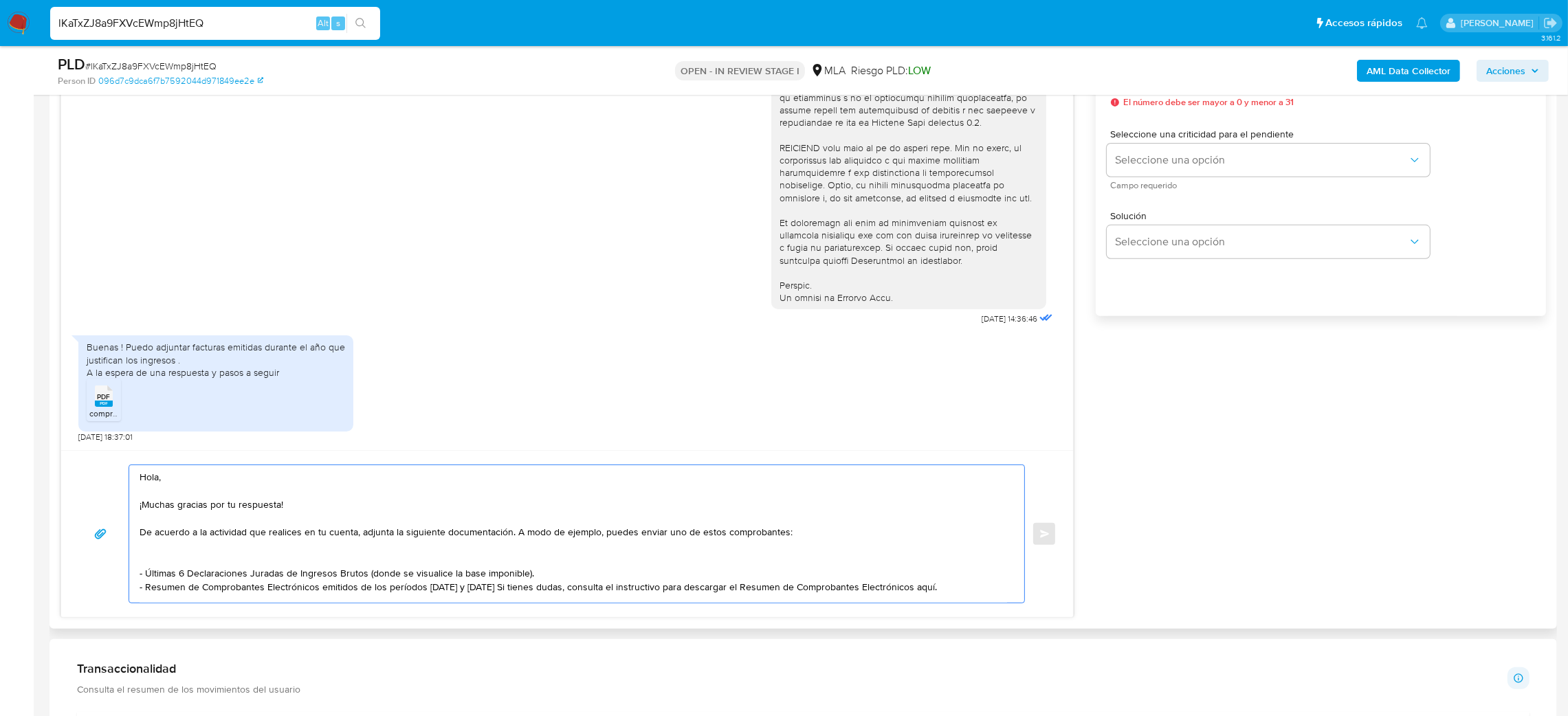
click at [139, 579] on textarea "Hola, ¡Muchas gracias por tu respuesta! De acuerdo a la actividad que realices …" at bounding box center [573, 533] width 867 height 137
click at [178, 563] on textarea "Hola, ¡Muchas gracias por tu respuesta! De acuerdo a la actividad que realices …" at bounding box center [573, 533] width 867 height 137
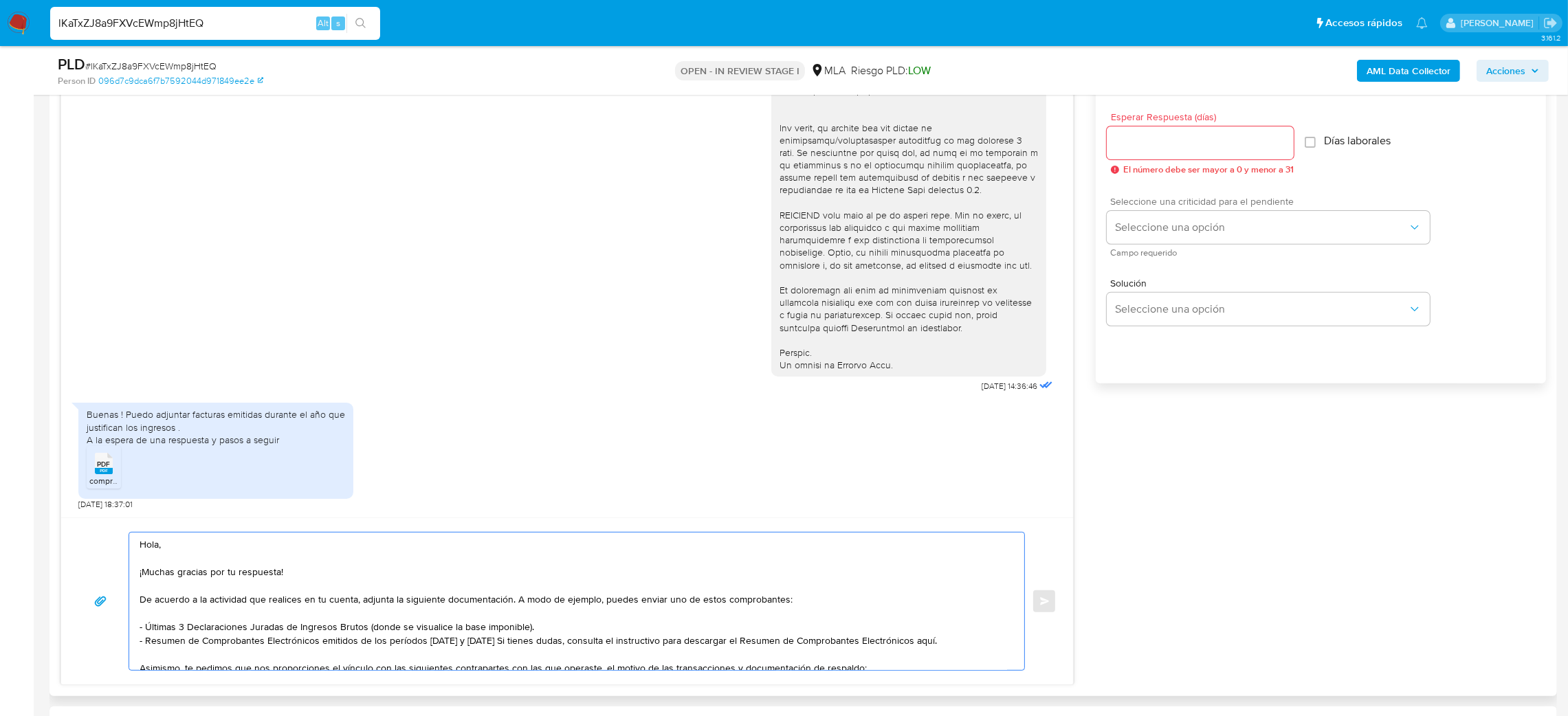
scroll to position [722, 0]
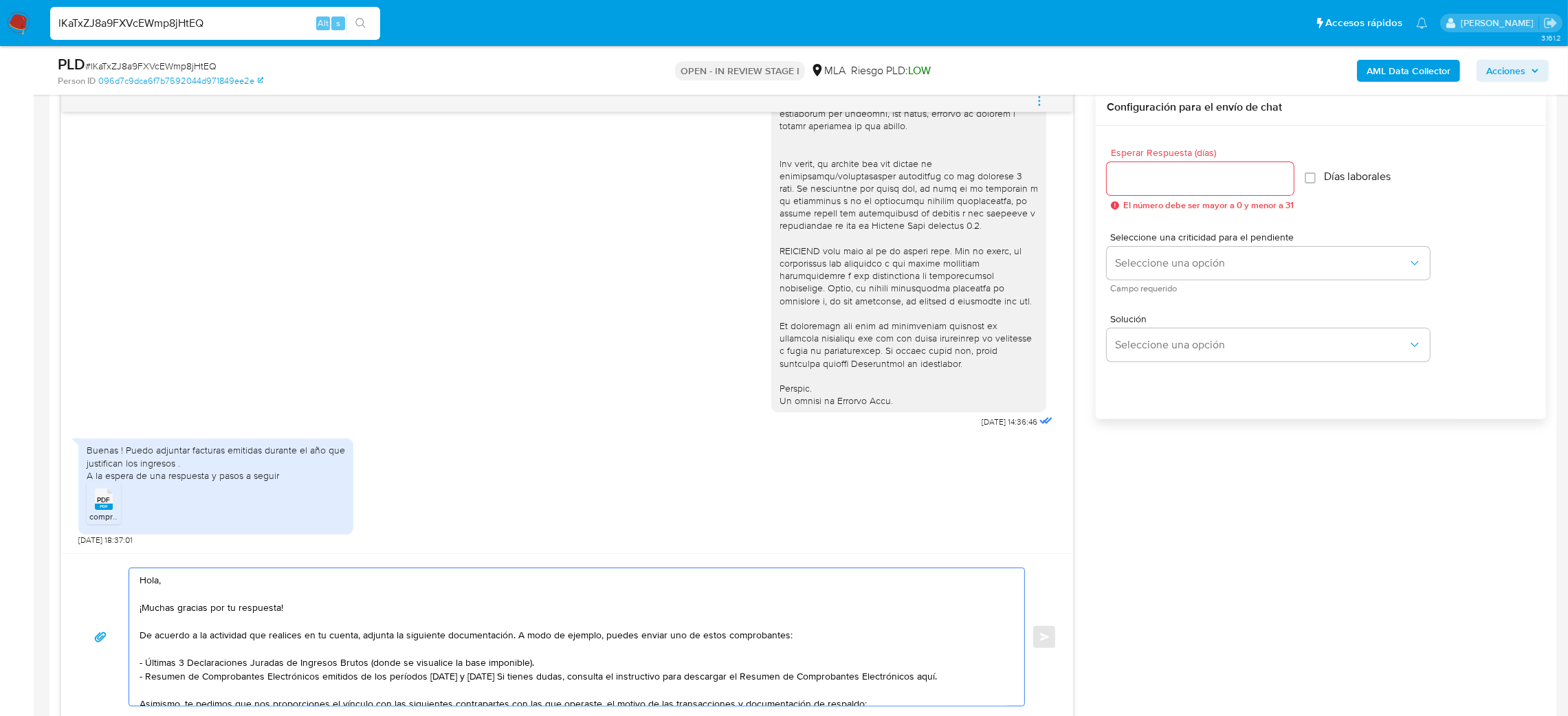
type textarea "Hola, ¡Muchas gracias por tu respuesta! De acuerdo a la actividad que realices …"
click at [1144, 176] on input "Esperar Respuesta (días)" at bounding box center [1200, 178] width 187 height 18
type input "3"
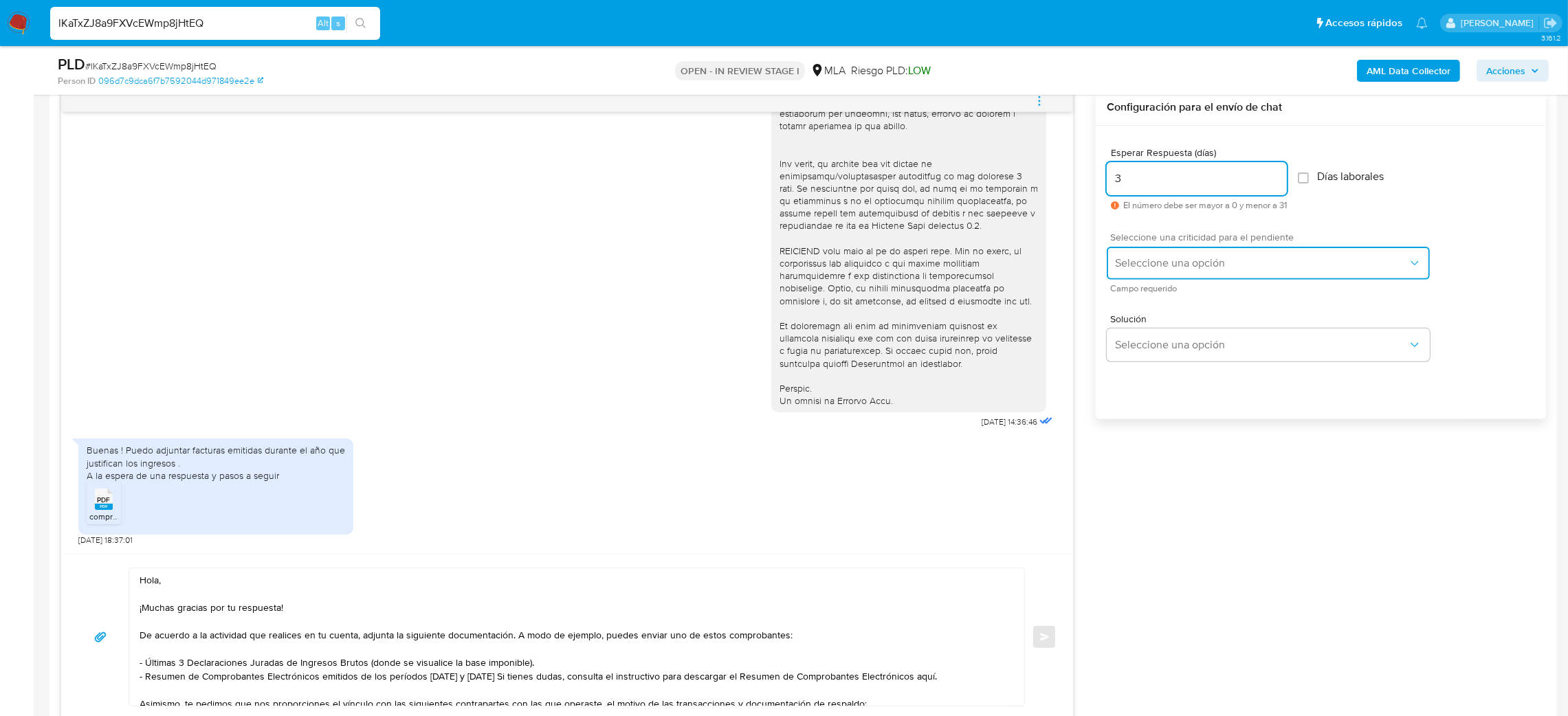
click at [1142, 260] on span "Seleccione una opción" at bounding box center [1261, 262] width 293 height 13
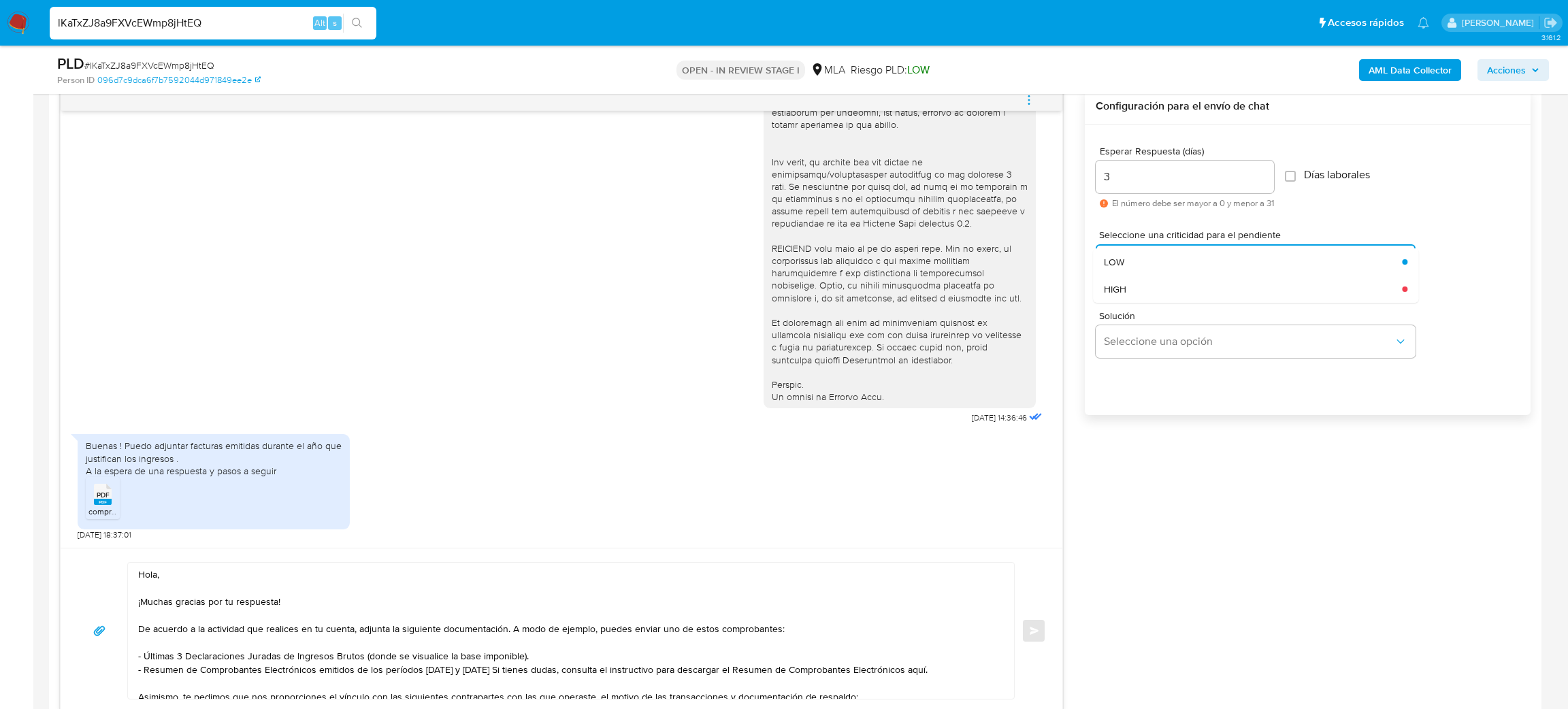
click at [1122, 308] on div "Solución Seleccione una opción" at bounding box center [1307, 337] width 424 height 74
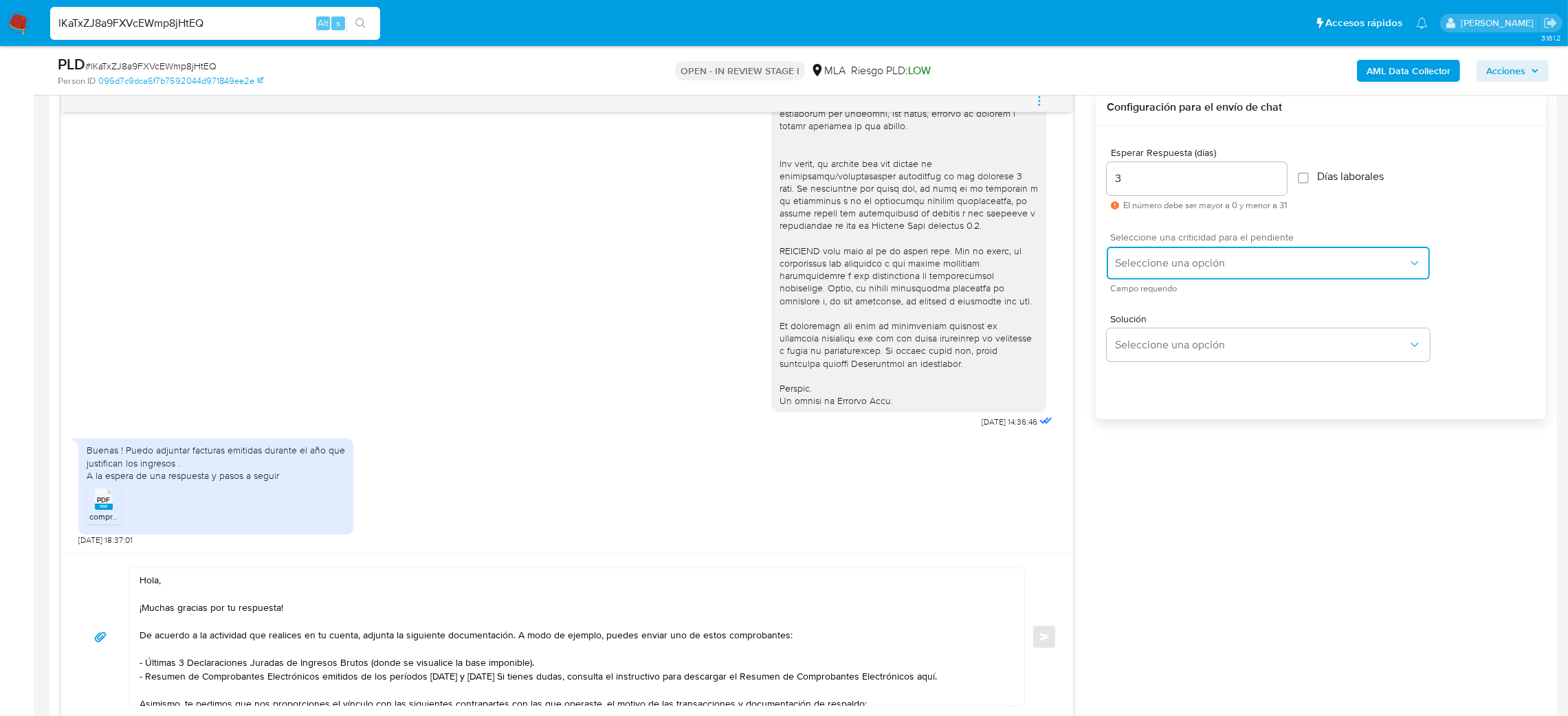
click at [1135, 254] on button "Seleccione una opción" at bounding box center [1268, 263] width 323 height 33
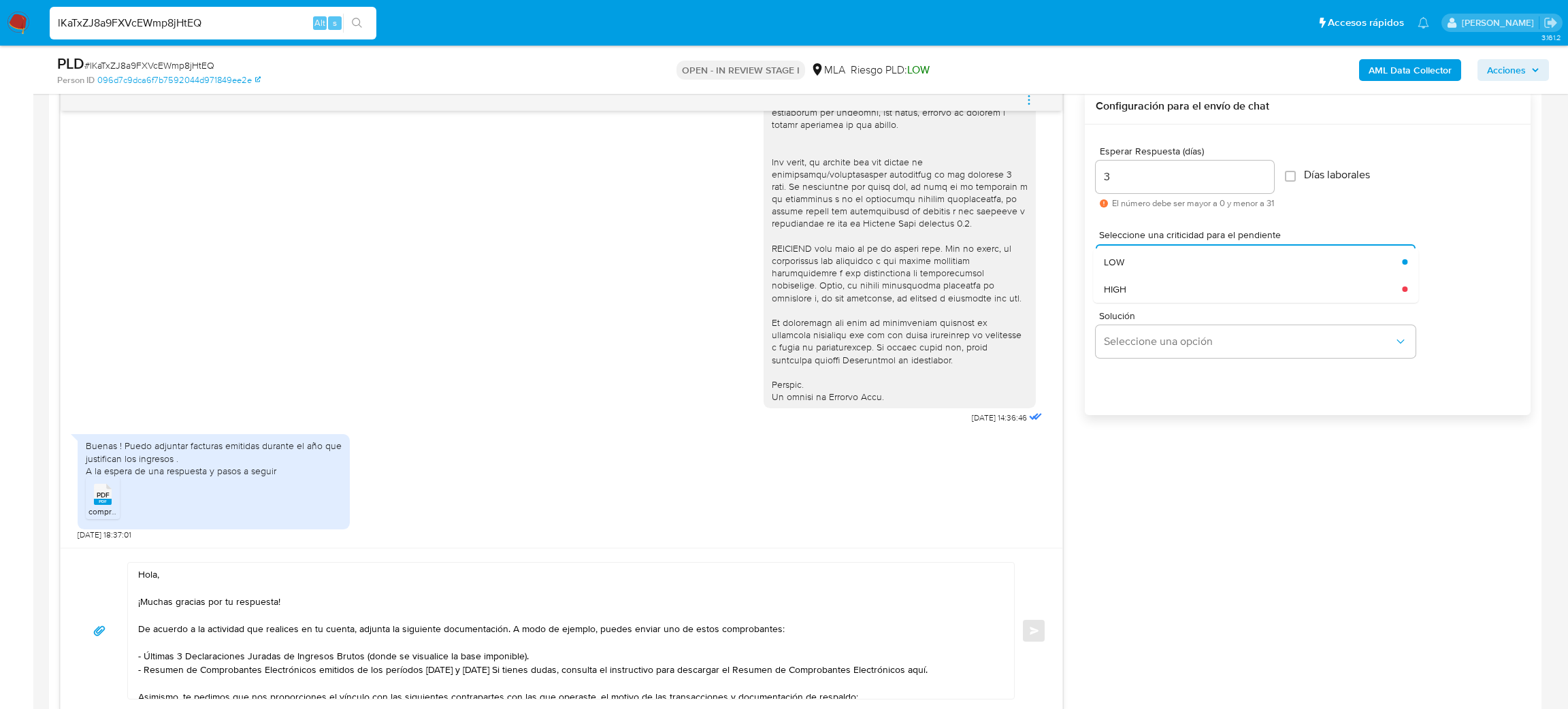
click at [1129, 306] on div "Solución Seleccione una opción" at bounding box center [1307, 337] width 424 height 74
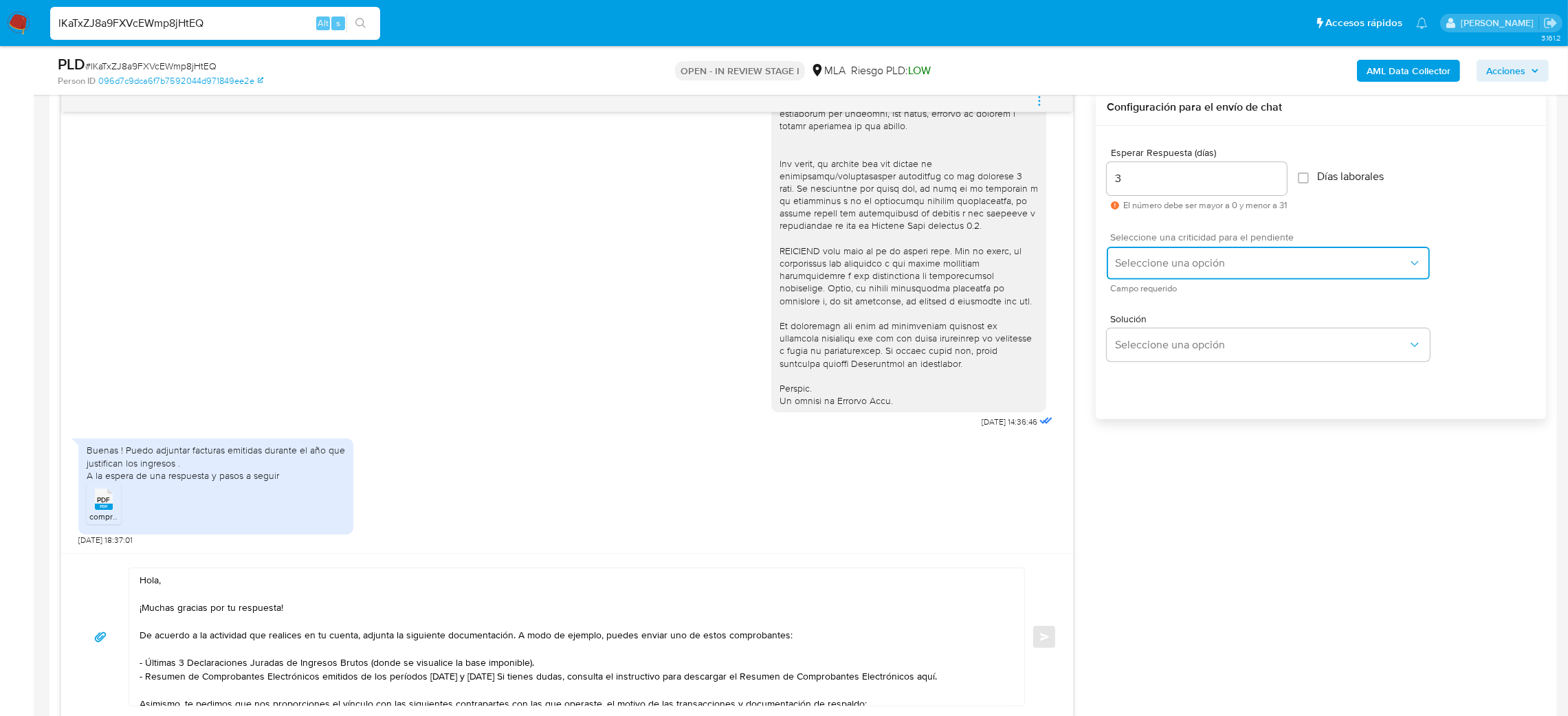
click at [1128, 262] on span "Seleccione una opción" at bounding box center [1261, 262] width 293 height 13
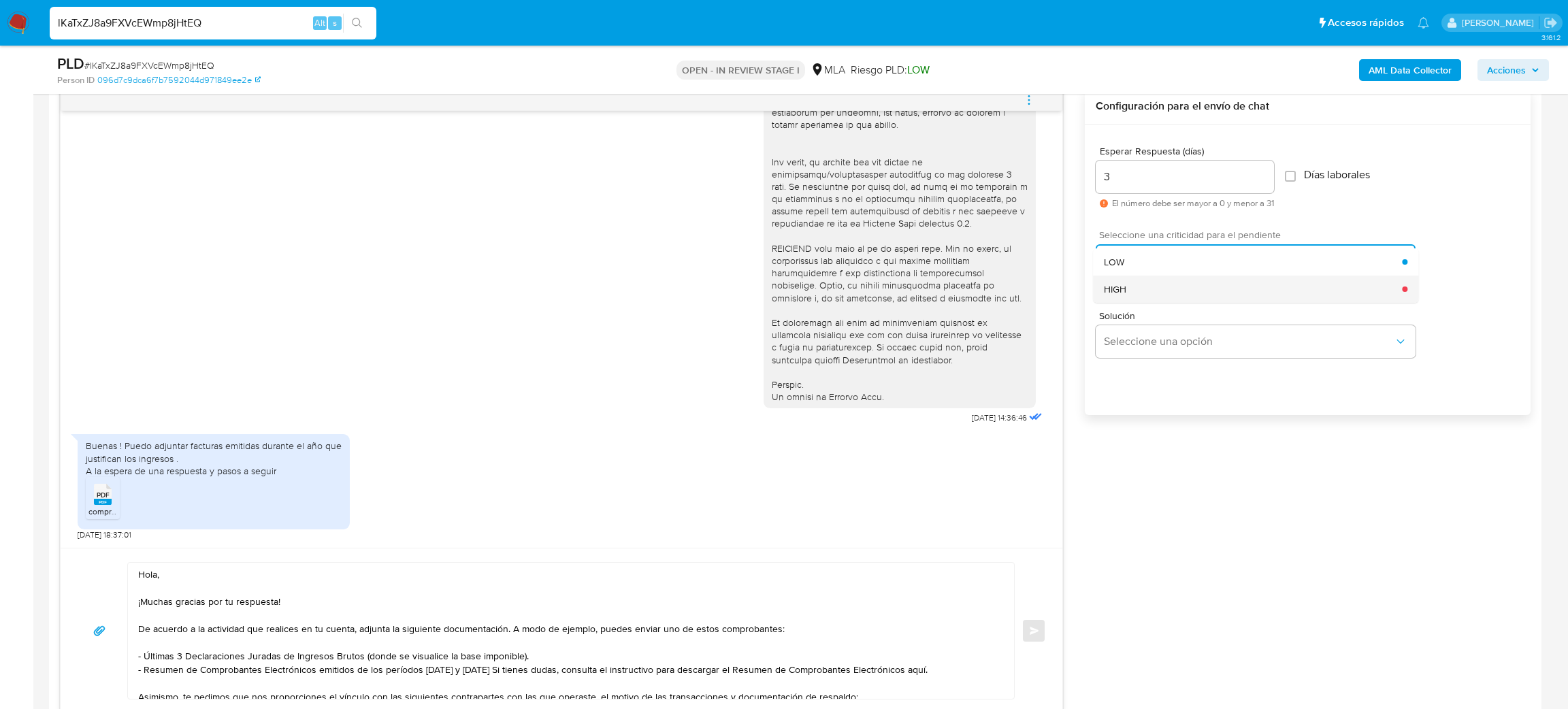
click at [1131, 296] on div "HIGH" at bounding box center [1253, 289] width 298 height 27
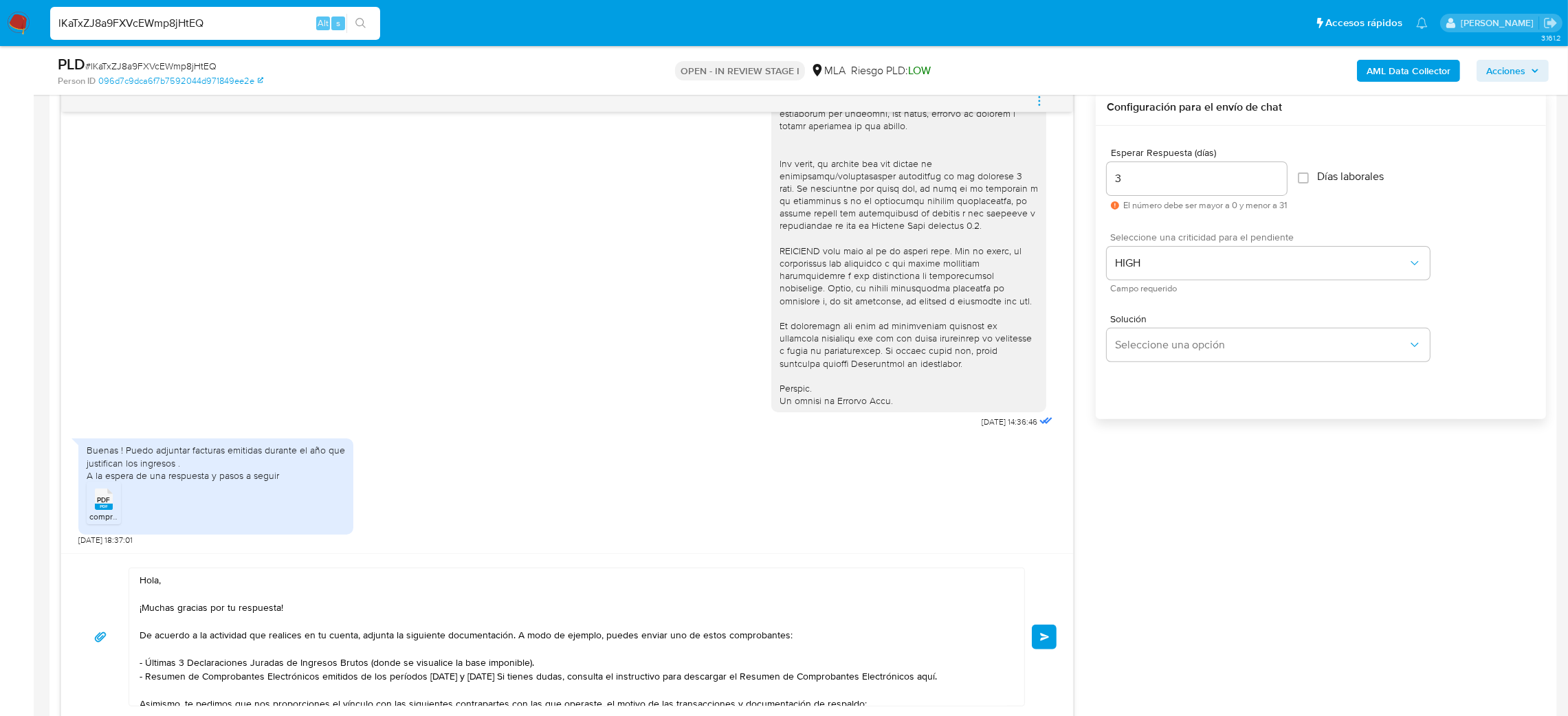
click at [1047, 634] on span "Enviar" at bounding box center [1045, 637] width 10 height 8
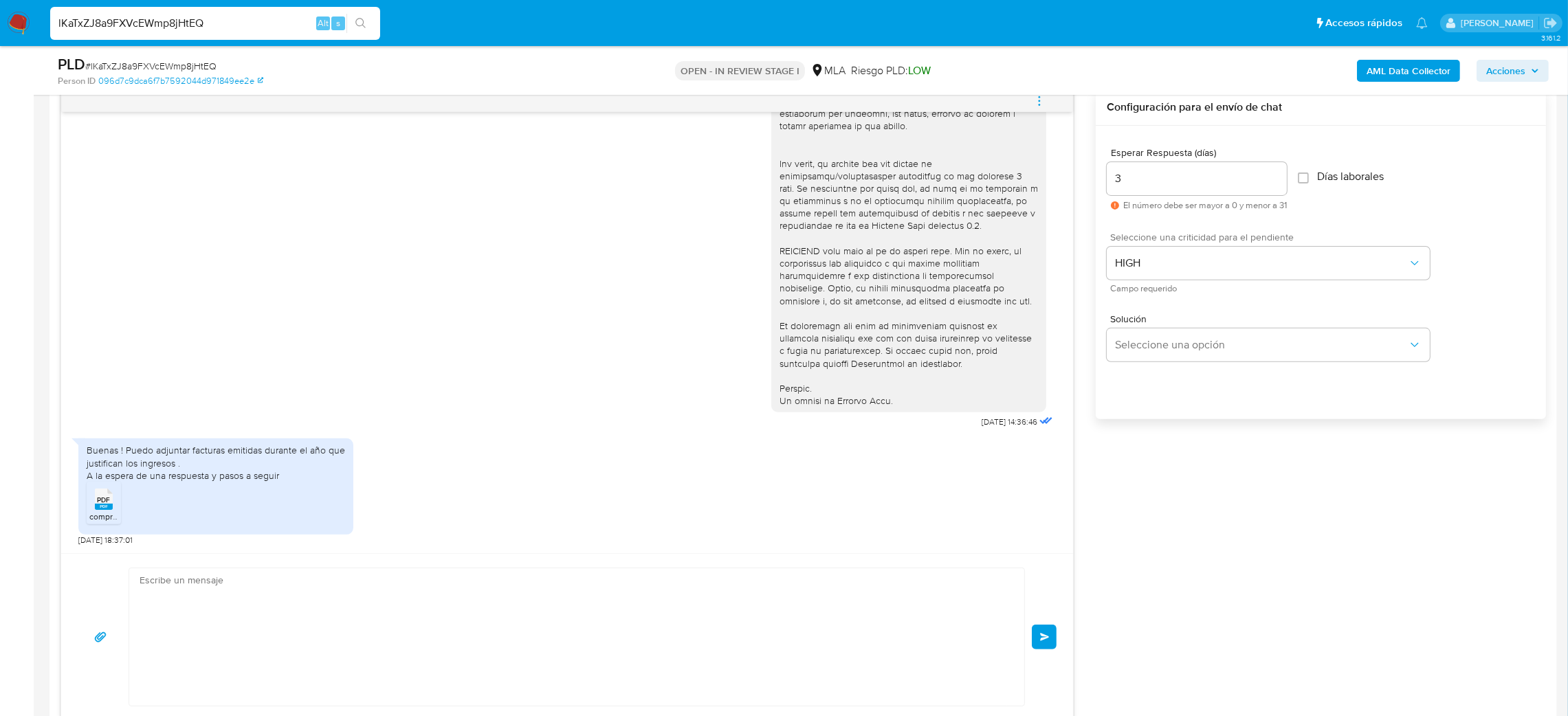
scroll to position [842, 0]
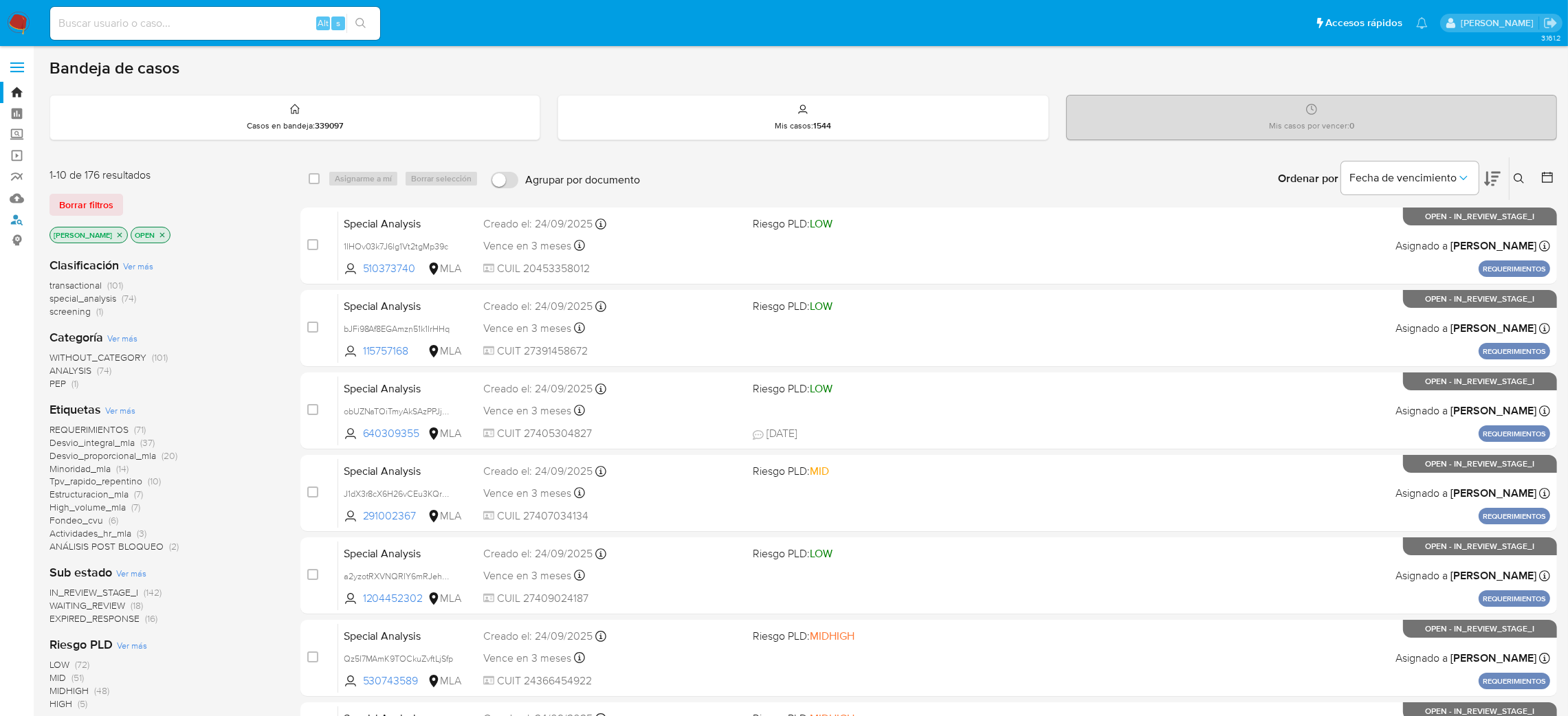
drag, startPoint x: 11, startPoint y: 218, endPoint x: 79, endPoint y: 237, distance: 70.6
click at [11, 220] on link "Buscador de personas" at bounding box center [81, 219] width 164 height 21
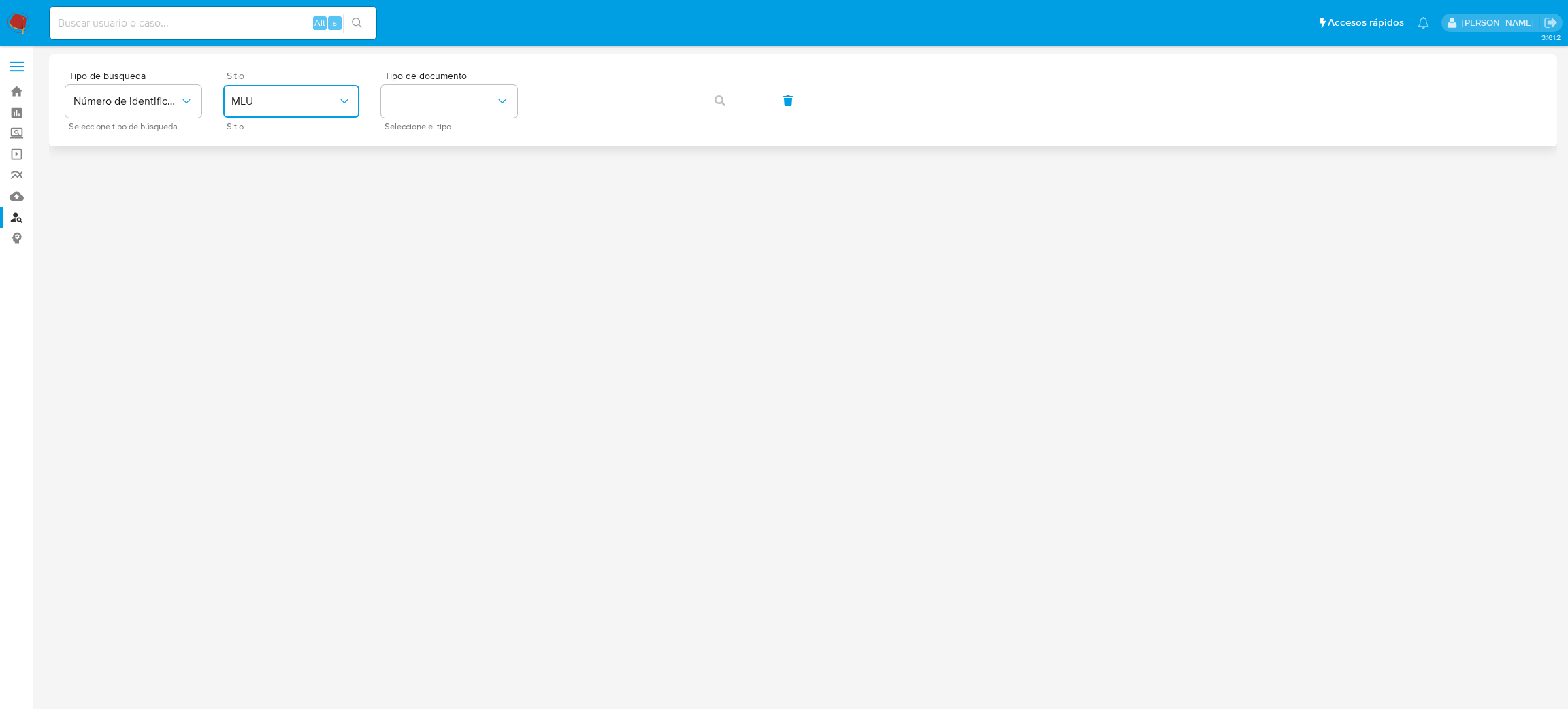
click at [293, 104] on span "MLU" at bounding box center [284, 101] width 106 height 13
click at [308, 183] on div "MLA" at bounding box center [287, 170] width 111 height 33
click at [450, 105] on button "identificationType" at bounding box center [449, 101] width 136 height 33
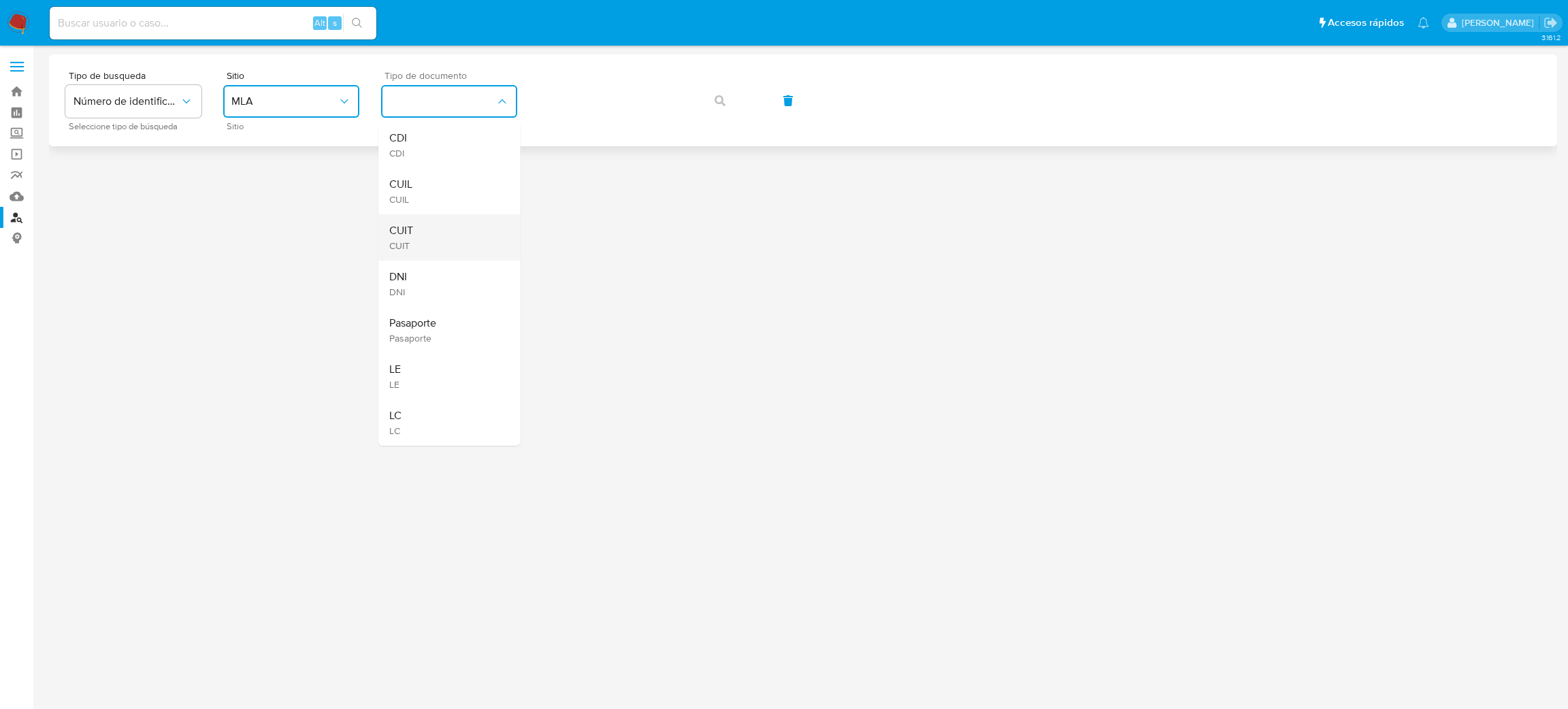
click at [442, 242] on div "CUIT CUIT" at bounding box center [444, 238] width 111 height 46
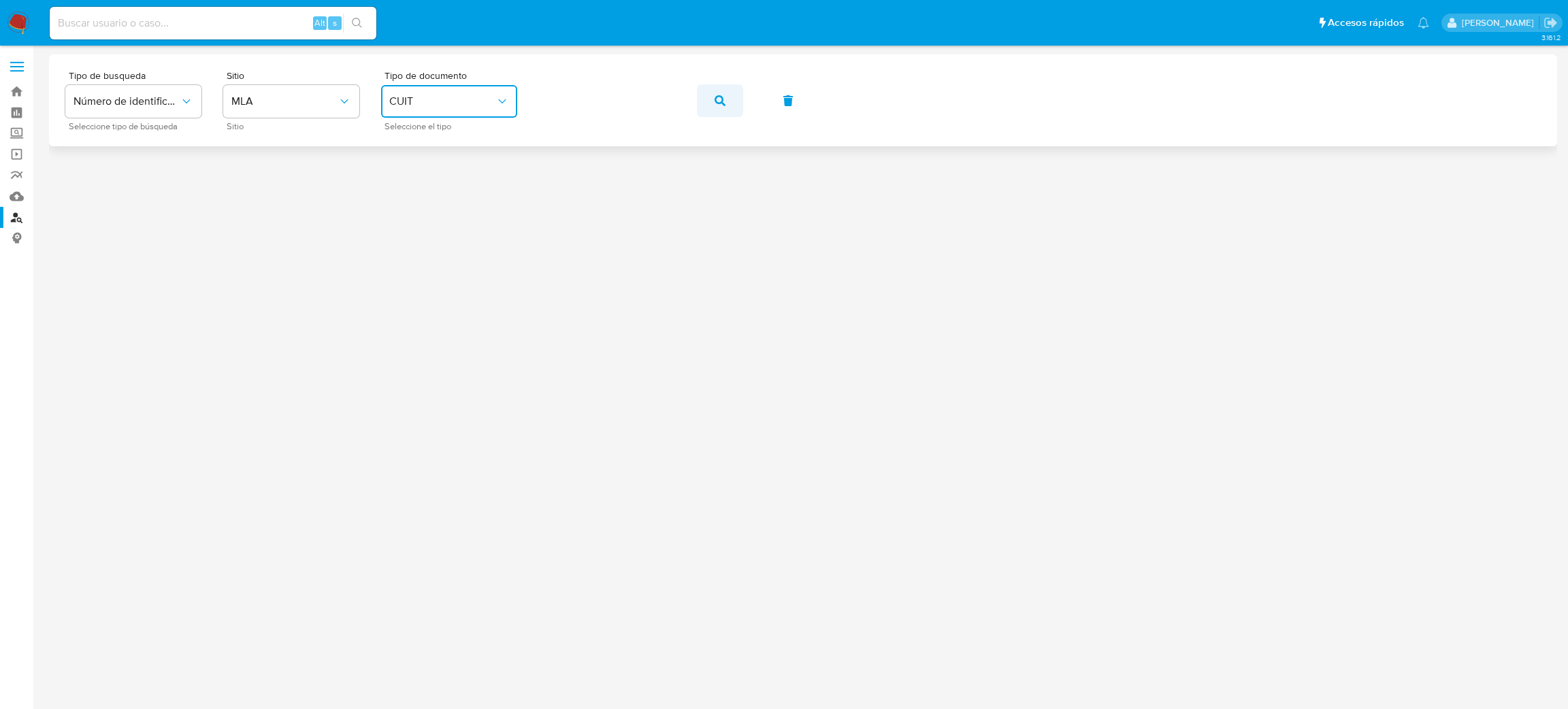
click at [715, 96] on icon "button" at bounding box center [721, 101] width 11 height 11
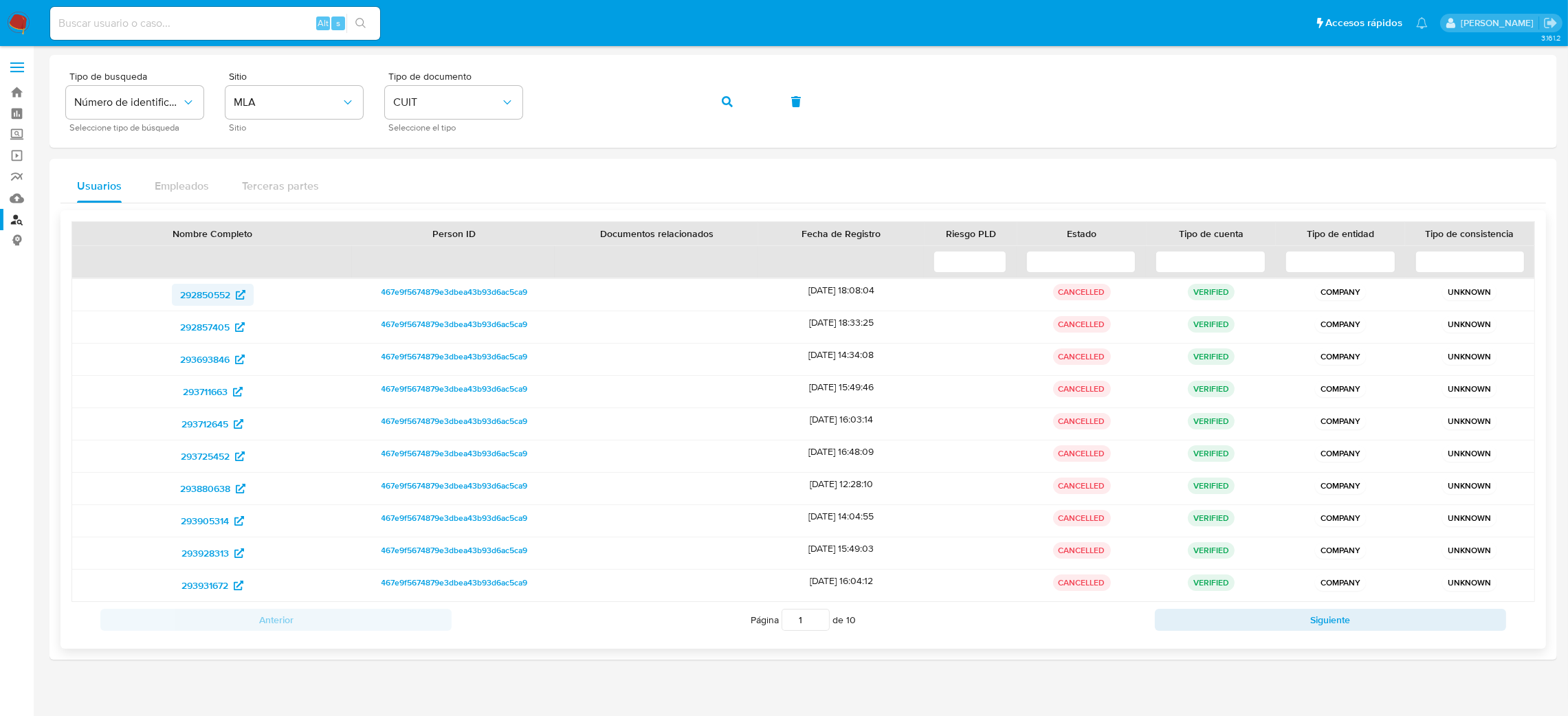
click at [193, 291] on span "292850552" at bounding box center [205, 294] width 50 height 22
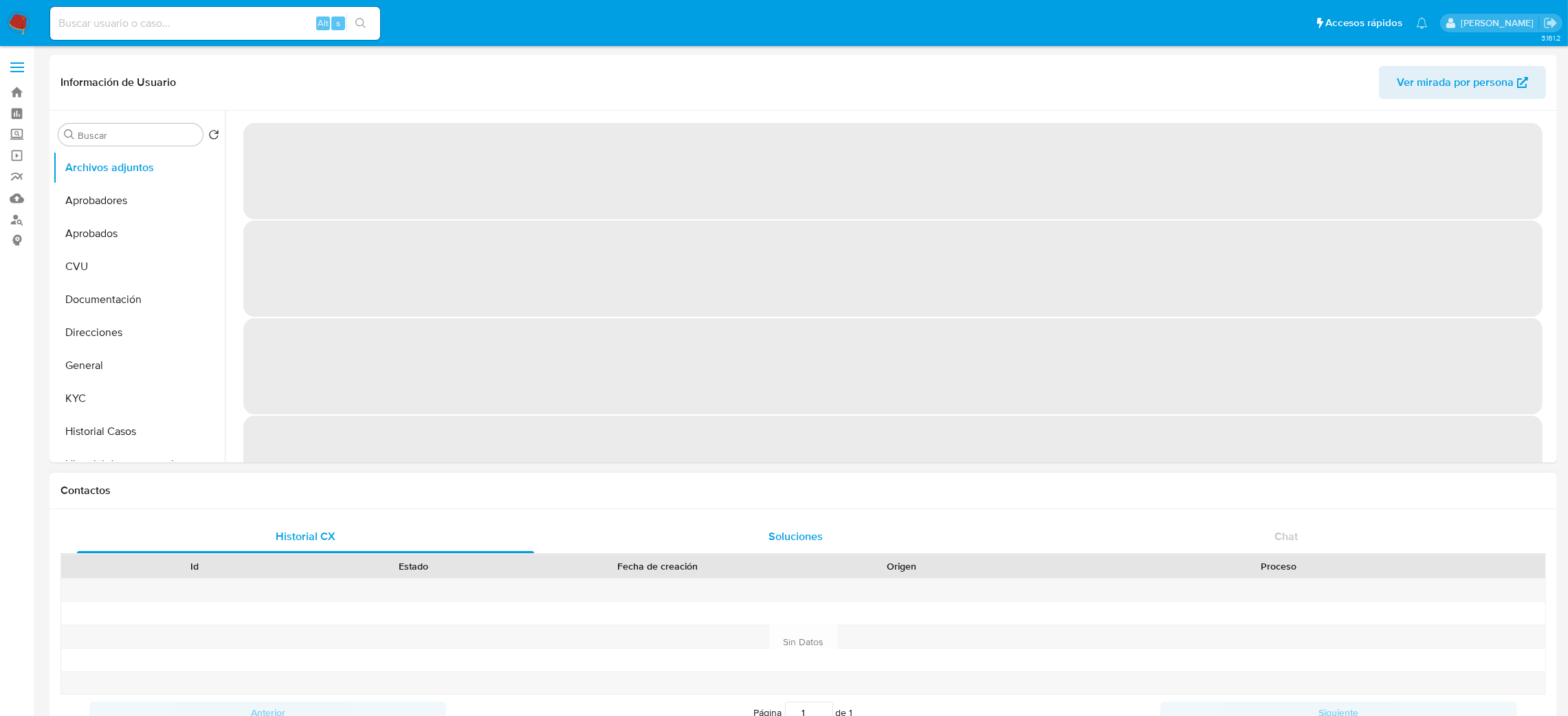
select select "10"
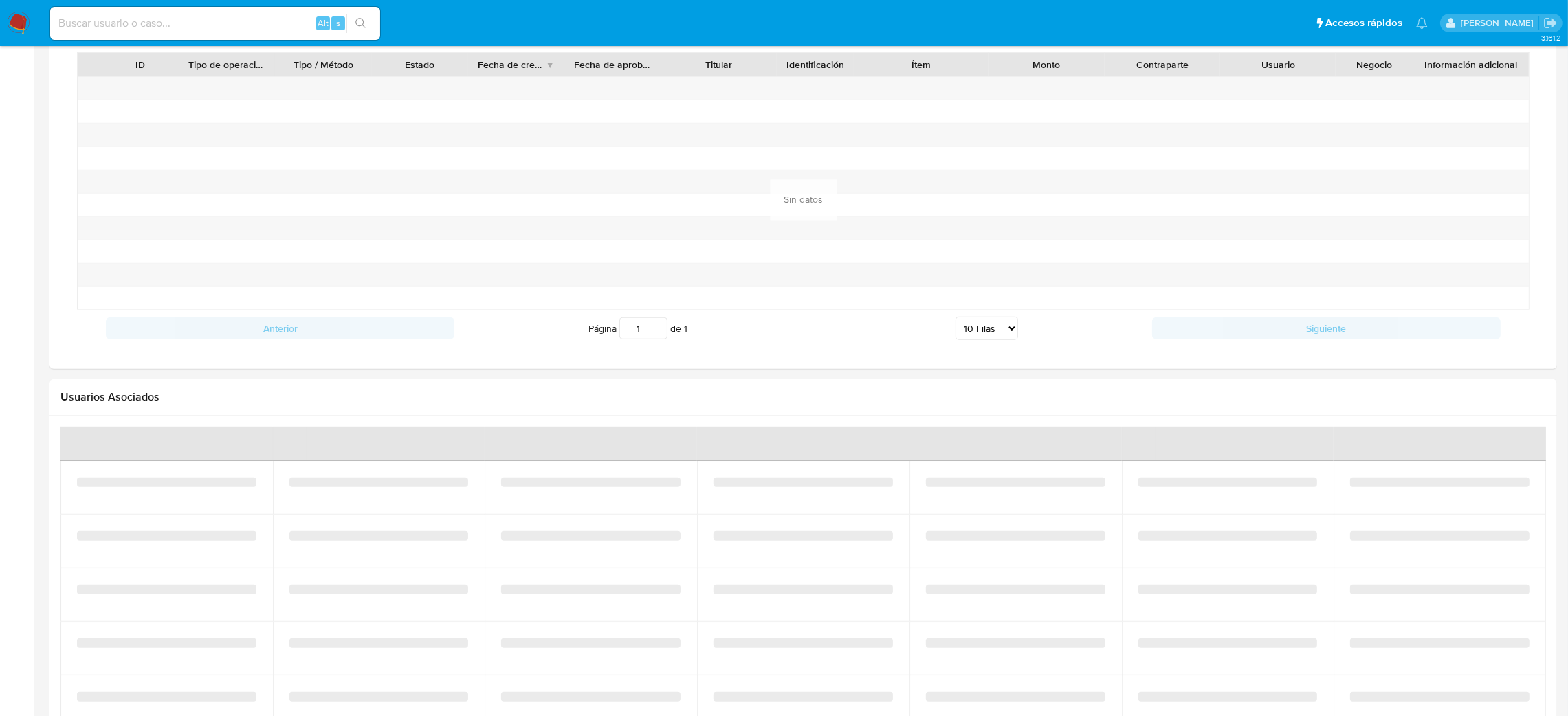
scroll to position [1341, 0]
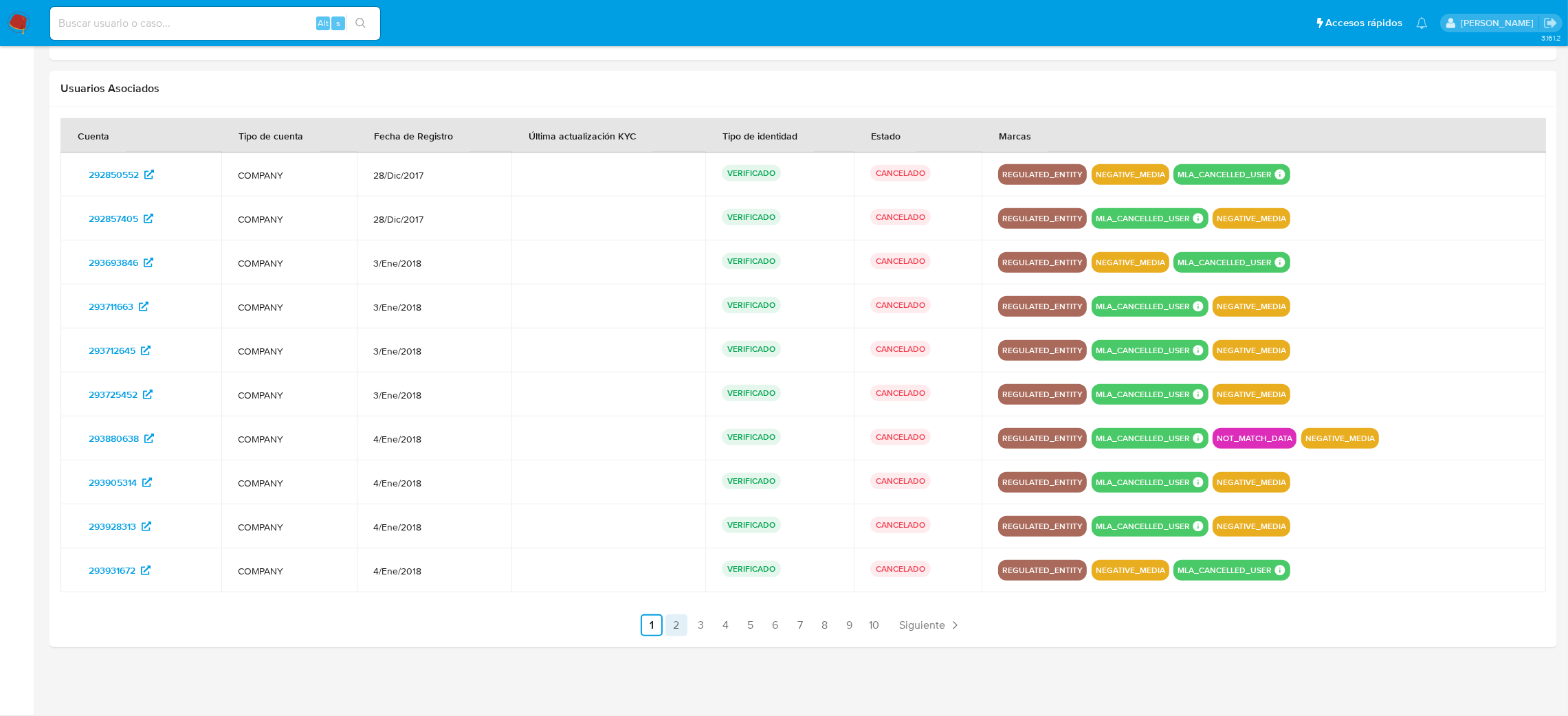
click at [680, 629] on link "2" at bounding box center [676, 625] width 22 height 22
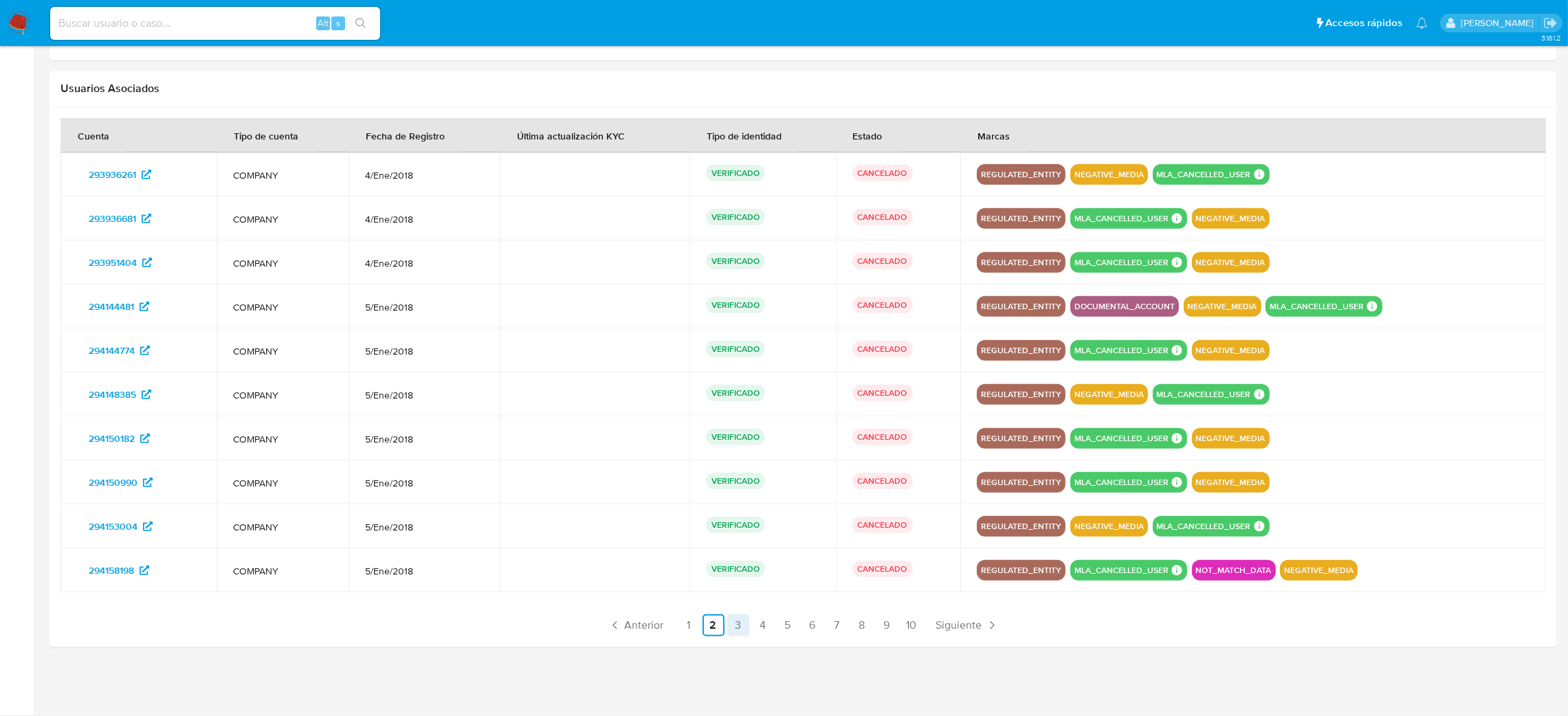
click at [745, 622] on link "3" at bounding box center [738, 625] width 22 height 22
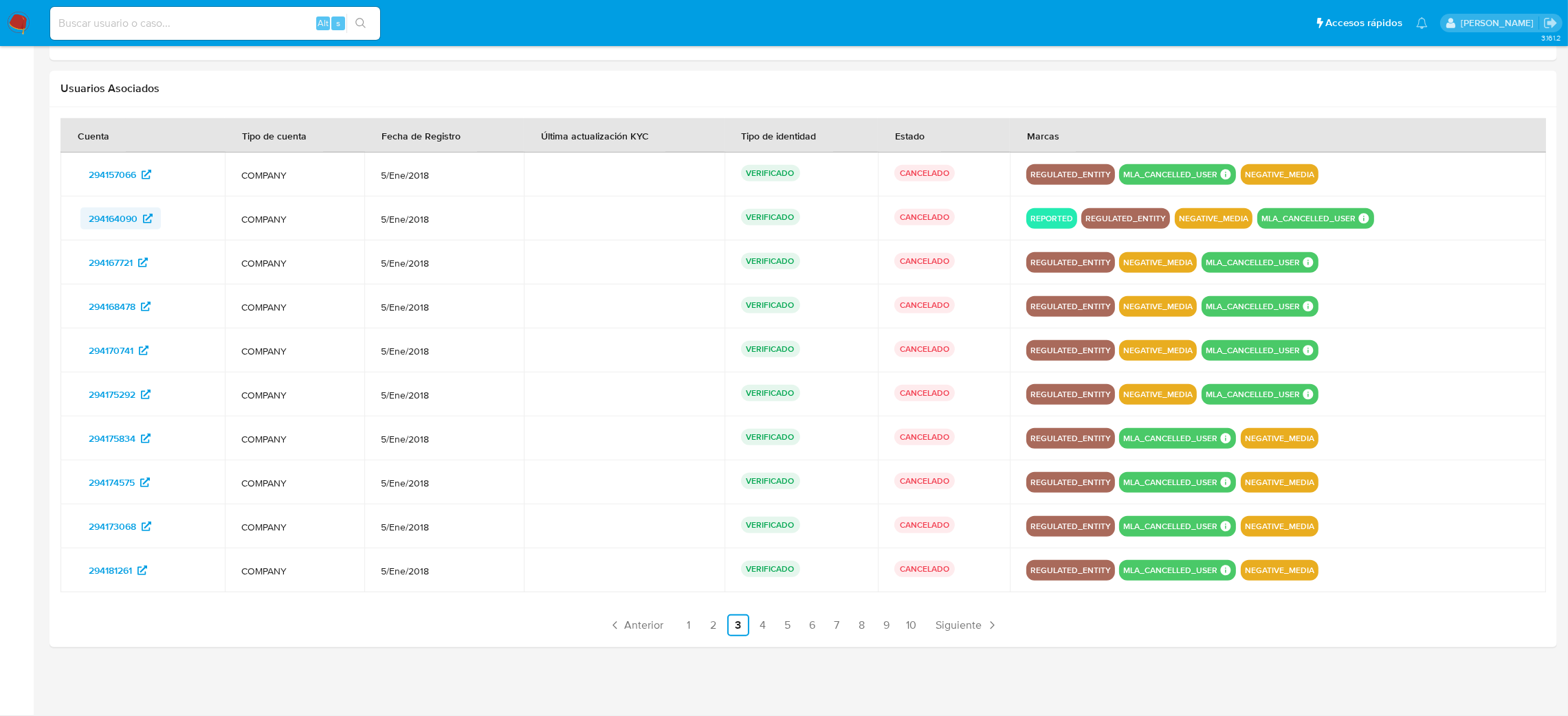
click at [114, 214] on span "294164090" at bounding box center [113, 218] width 49 height 22
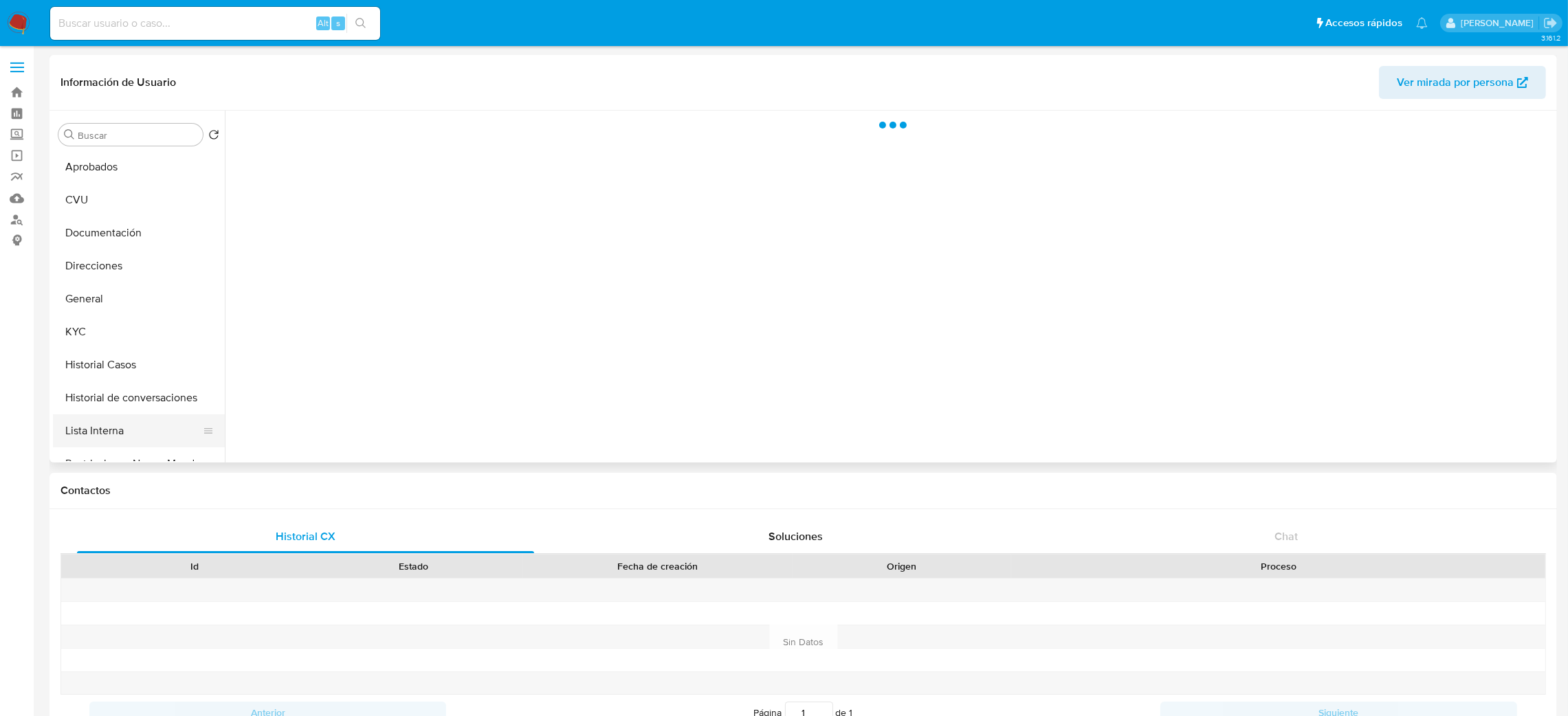
scroll to position [103, 0]
select select "10"
click at [102, 329] on button "Historial Casos" at bounding box center [139, 328] width 172 height 33
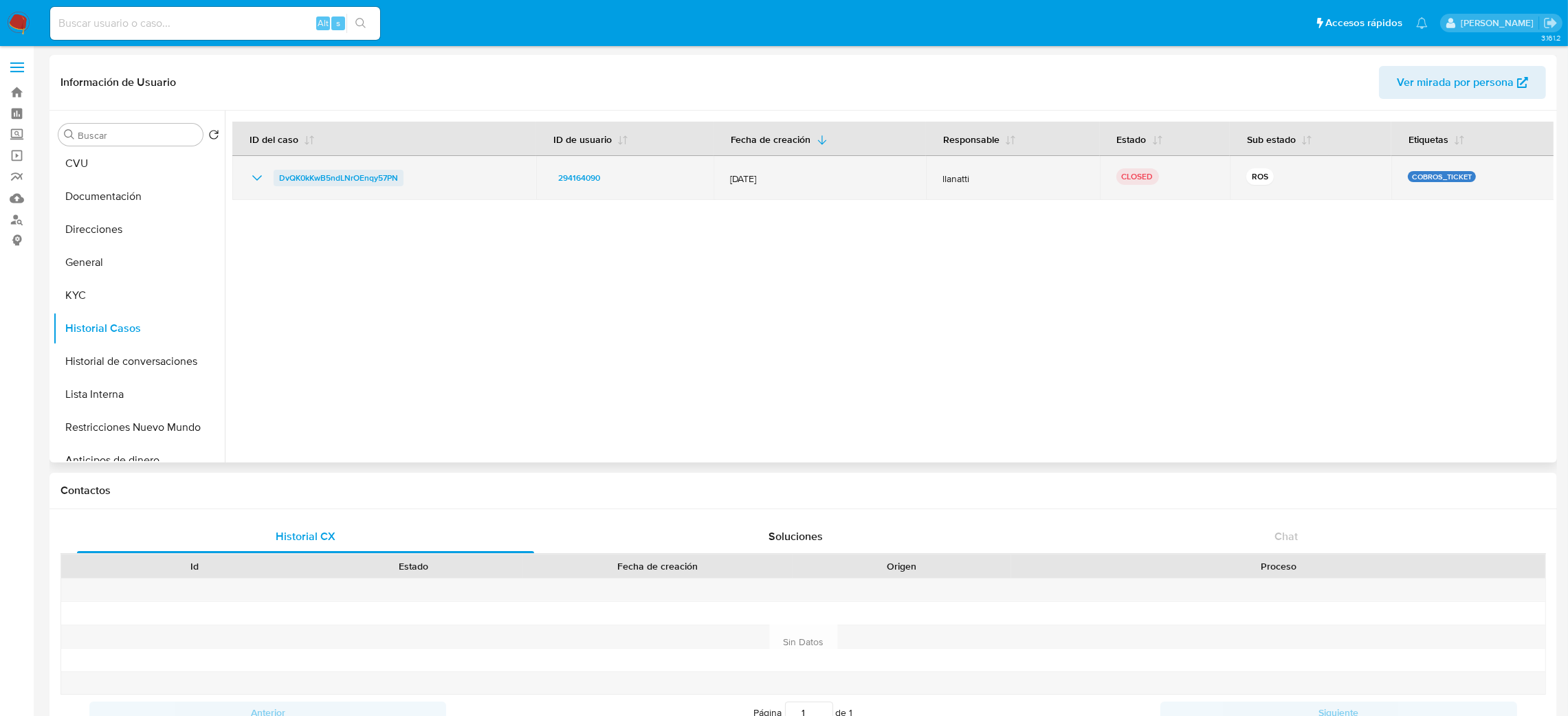
click at [361, 175] on span "DvQK0kKwB5ndLNrOEnqy57PN" at bounding box center [338, 178] width 119 height 16
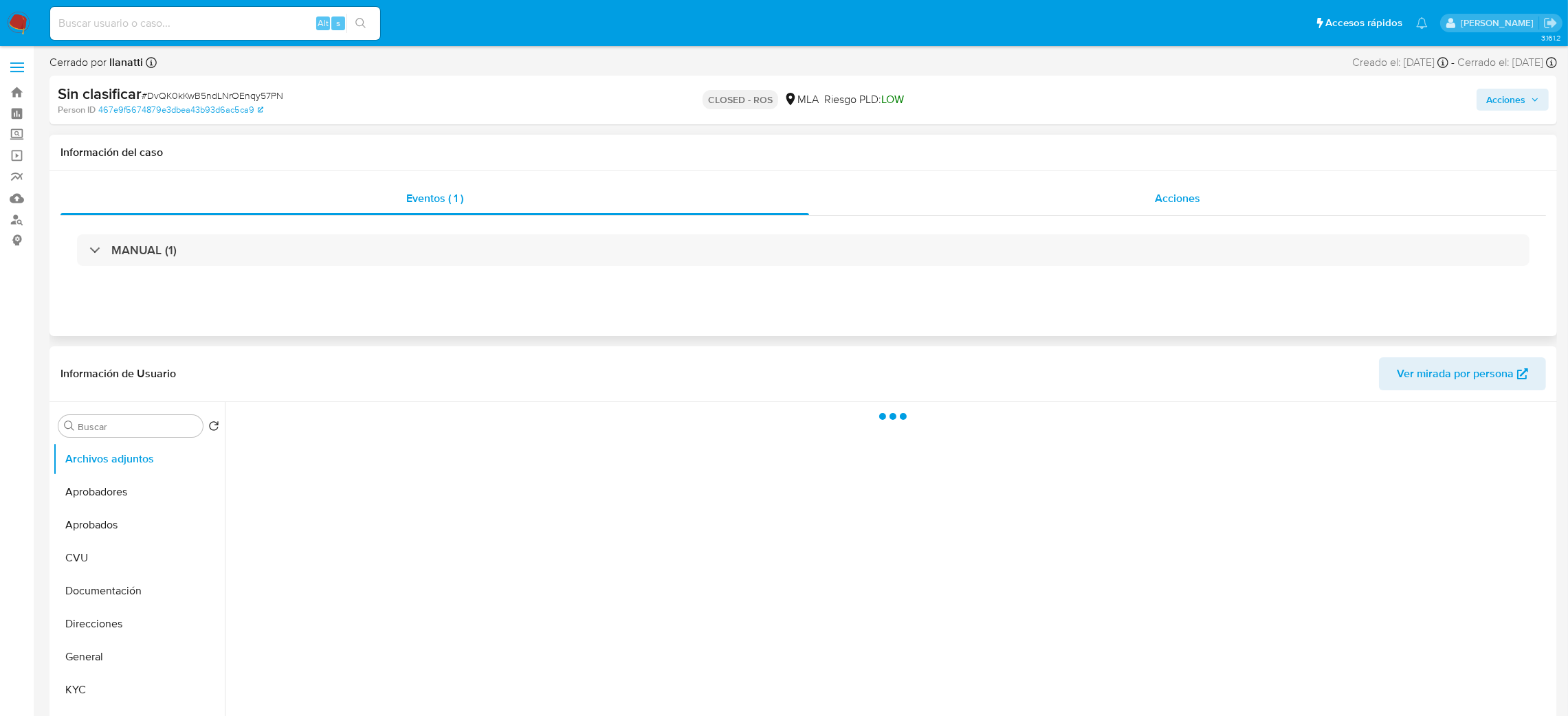
click at [1168, 195] on span "Acciones" at bounding box center [1177, 198] width 45 height 16
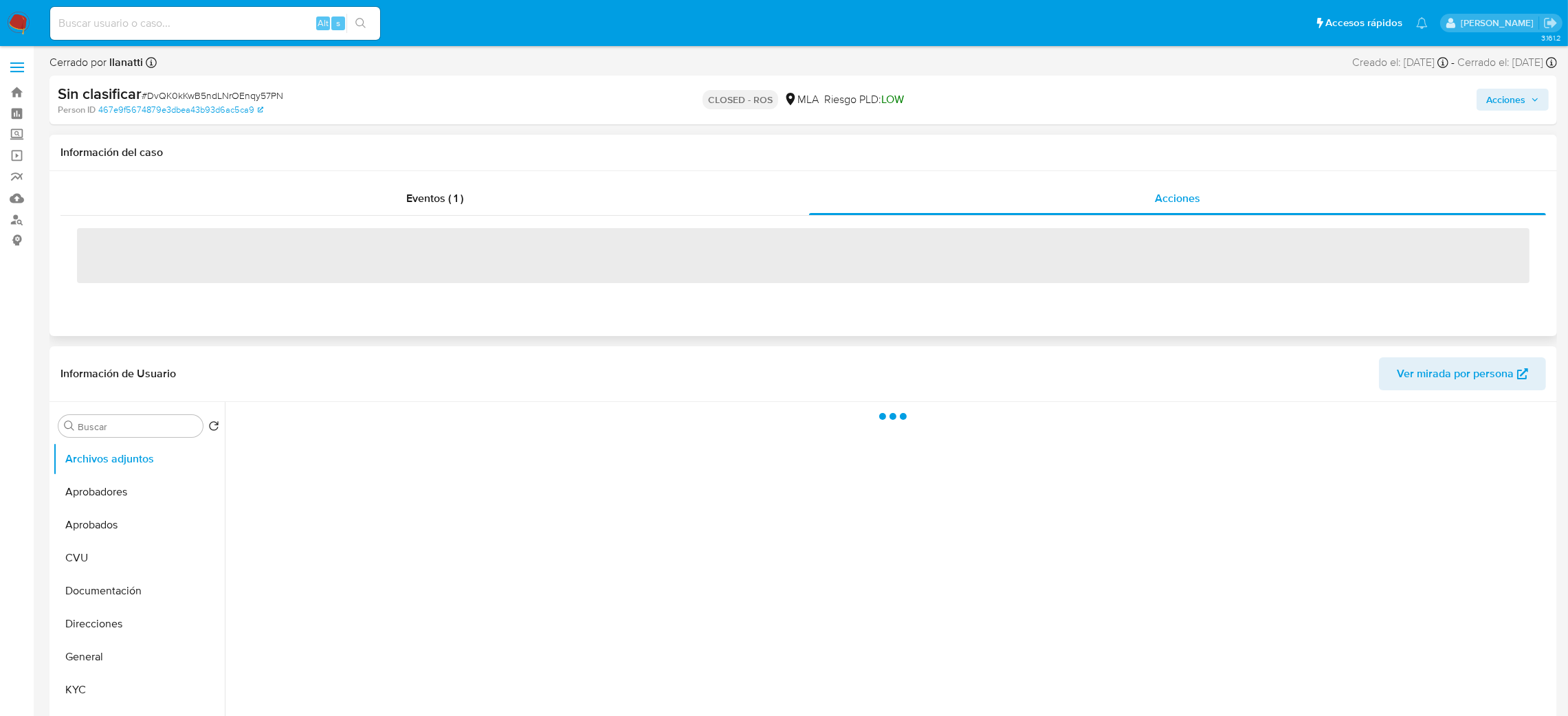
select select "10"
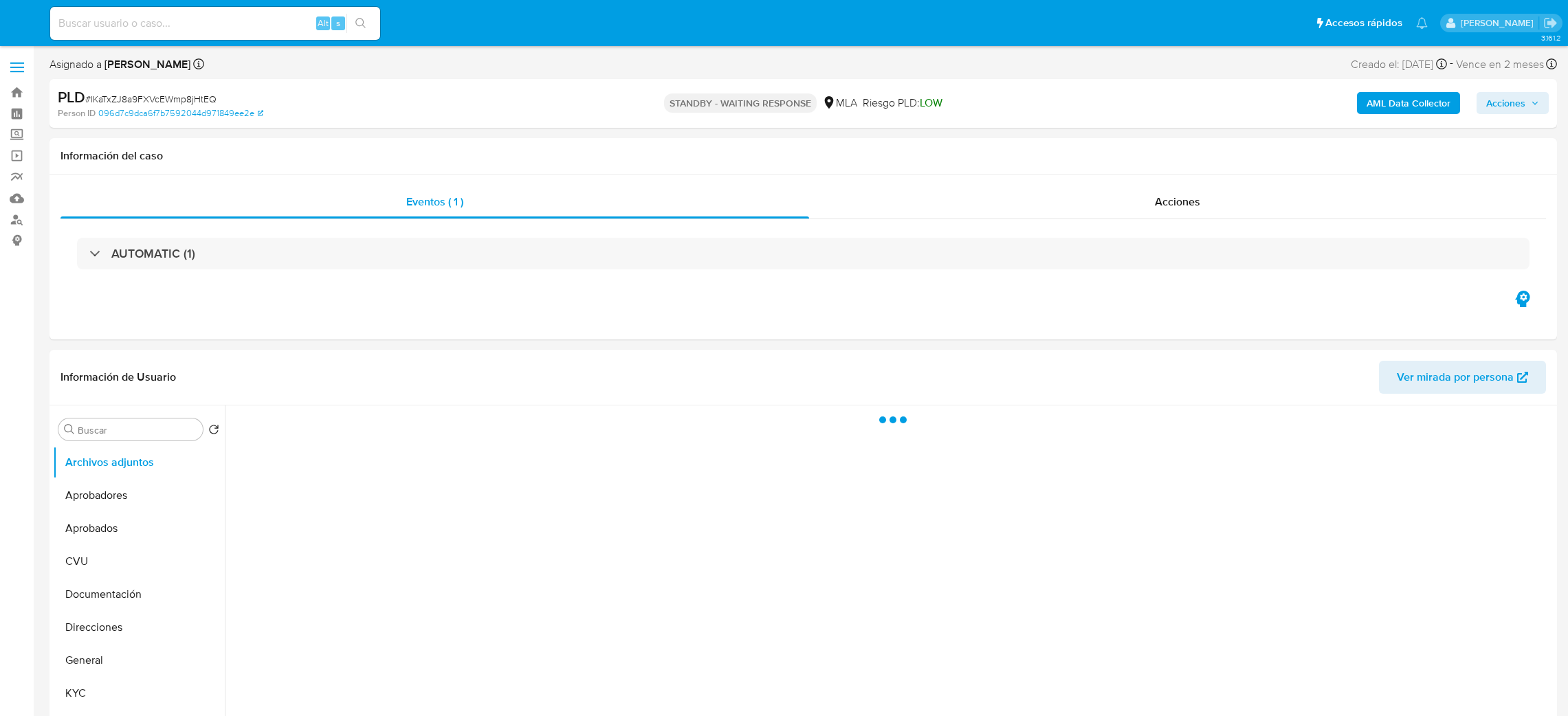
select select "10"
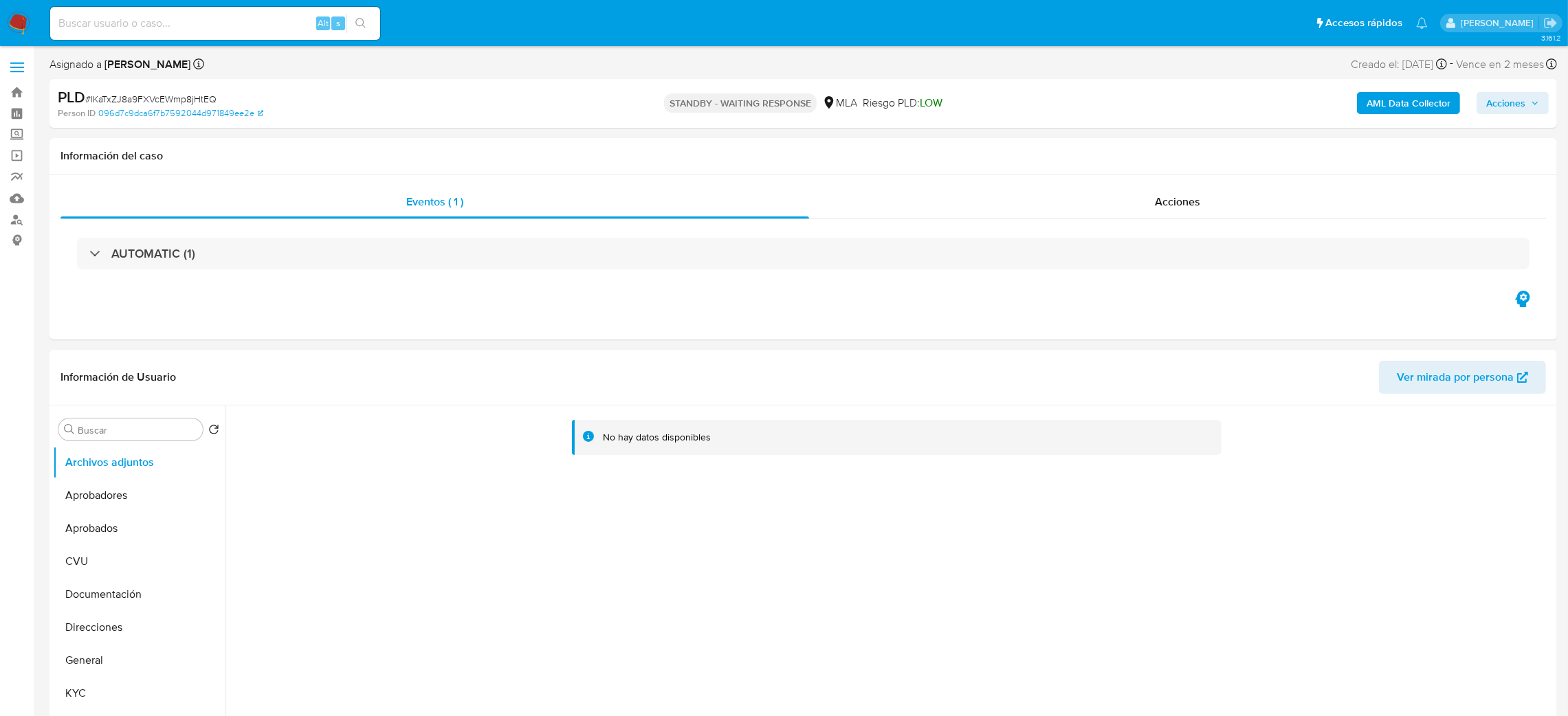
click at [218, 24] on input at bounding box center [215, 23] width 330 height 18
paste input "ax2uWdxgy14DUsLfDPVGsbl2"
type input "ax2uWdxgy14DUsLfDPVGsbl2"
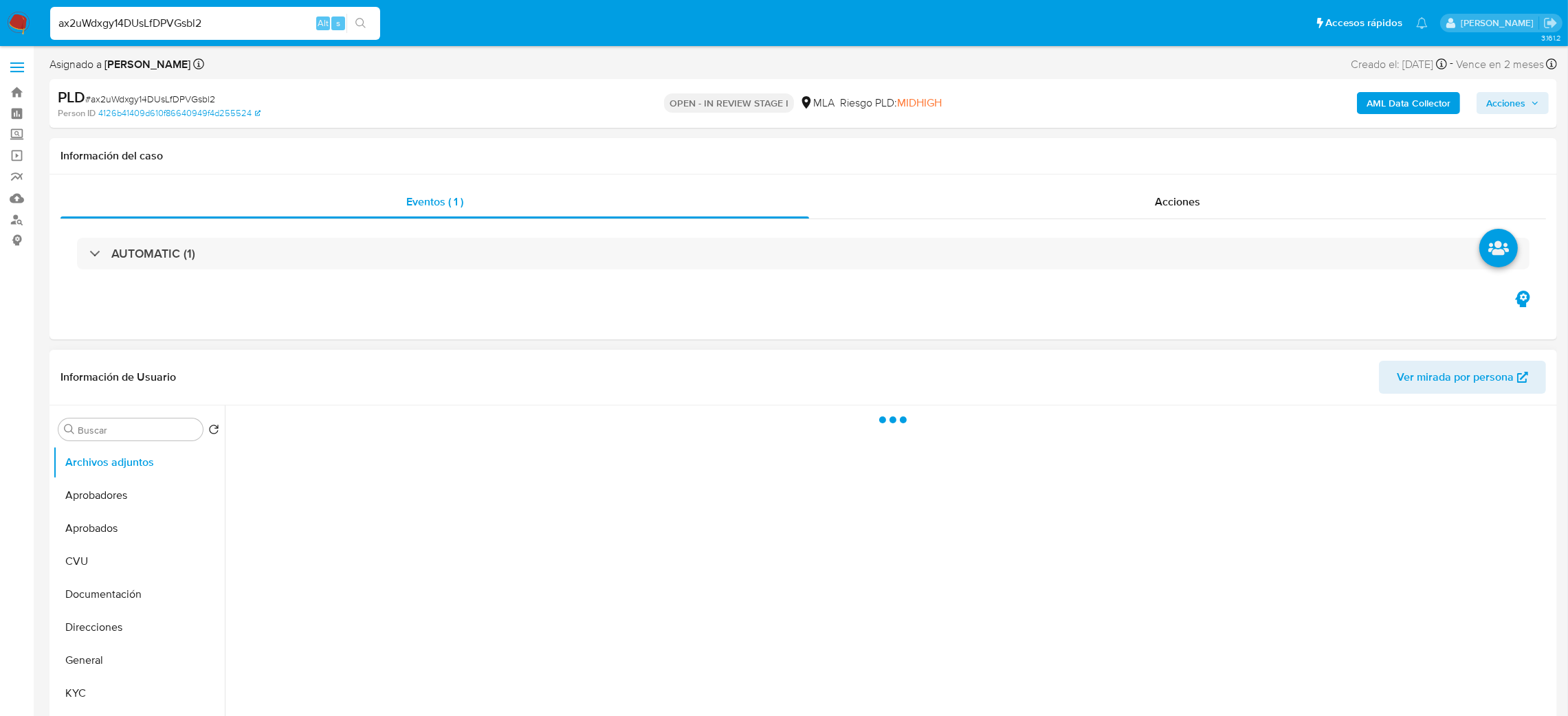
select select "10"
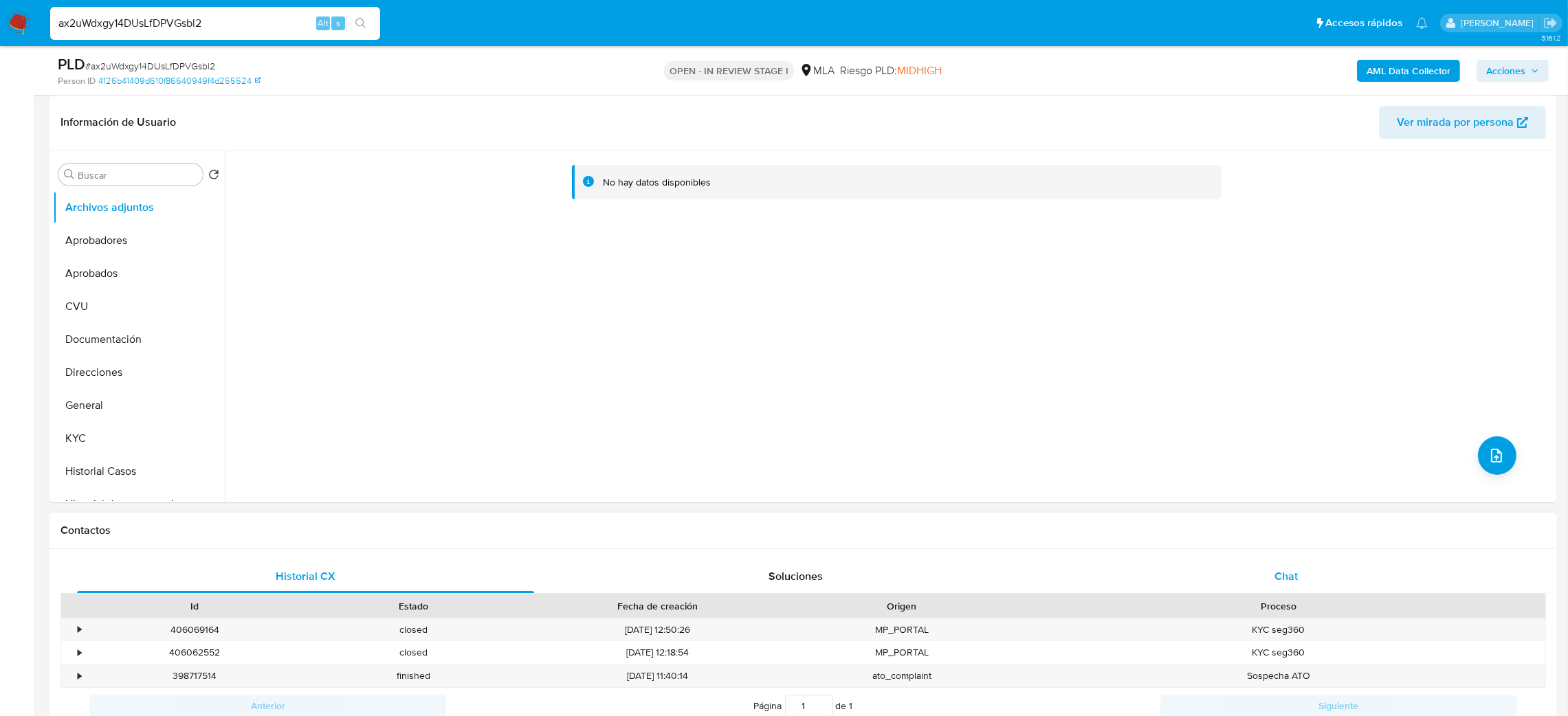
click at [1270, 567] on div "Chat" at bounding box center [1286, 576] width 457 height 33
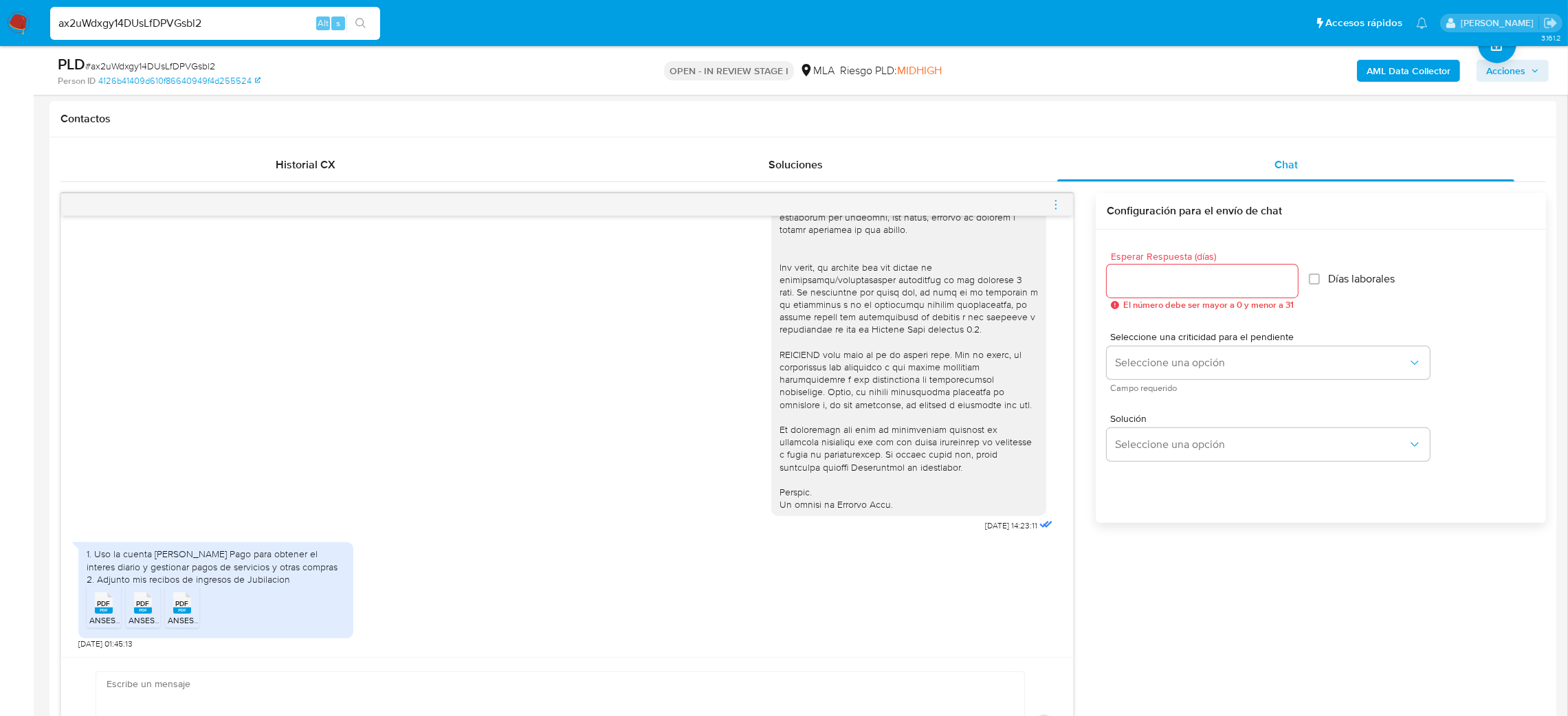
scroll to position [206, 0]
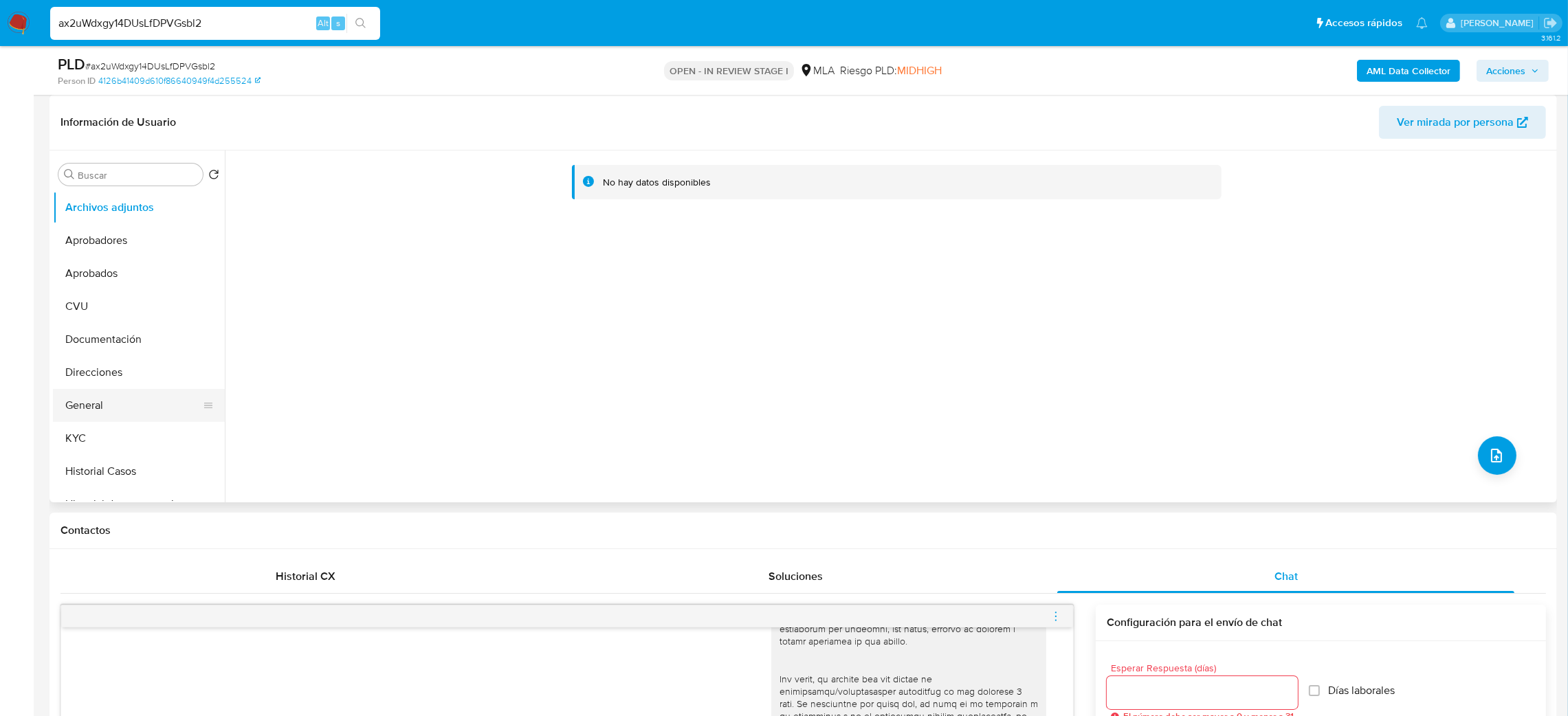
click at [116, 398] on button "General" at bounding box center [133, 405] width 161 height 33
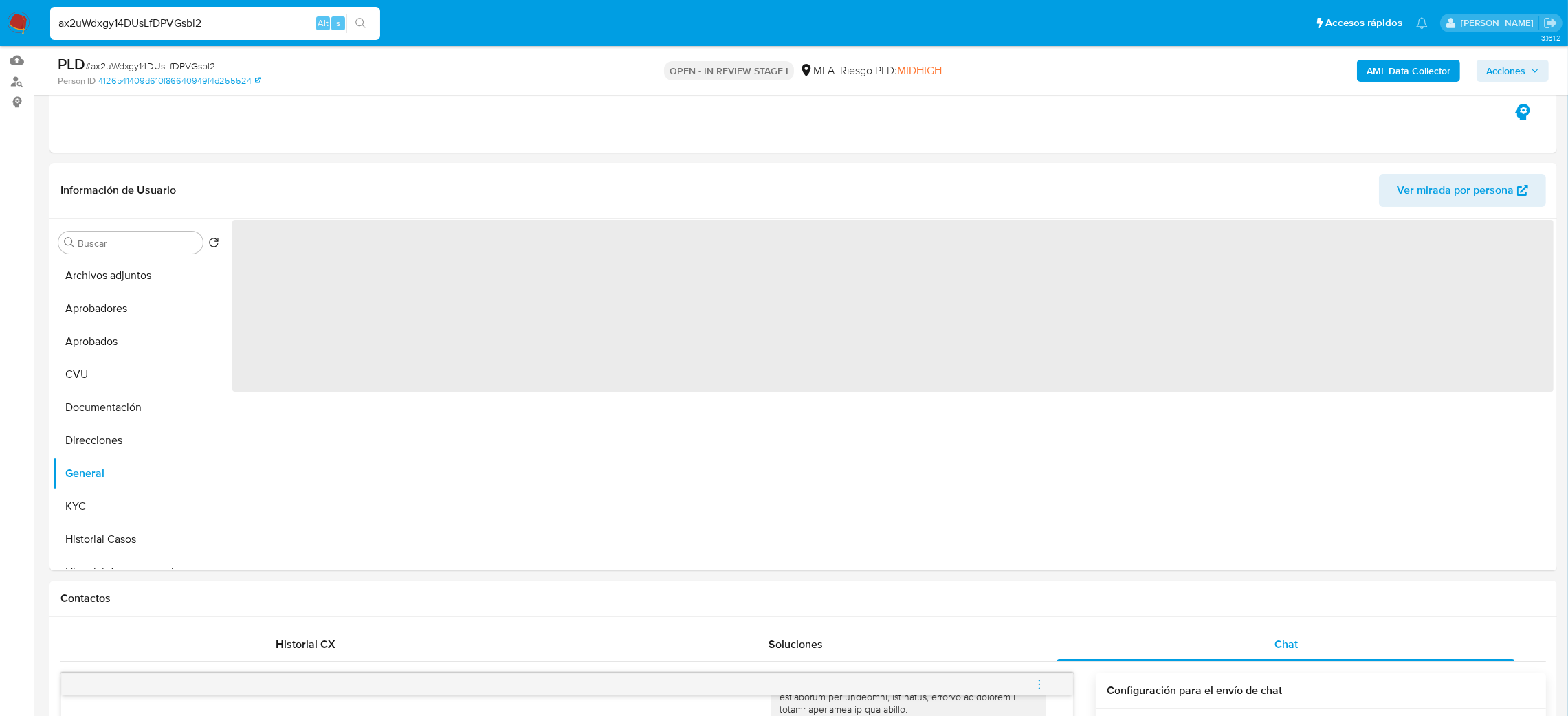
scroll to position [103, 0]
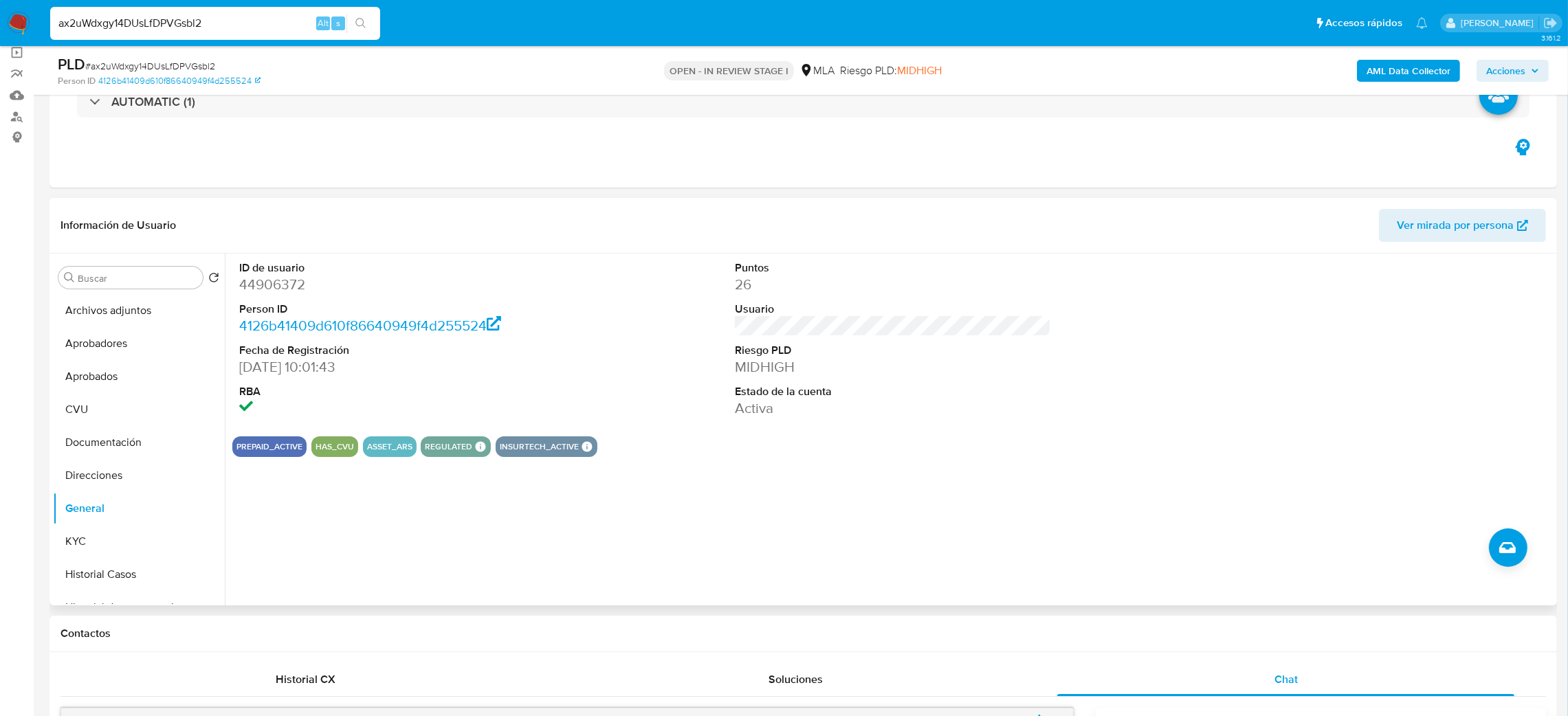
click at [265, 286] on dd "44906372" at bounding box center [398, 284] width 317 height 19
copy dd "44906372"
click at [100, 543] on button "KYC" at bounding box center [133, 541] width 161 height 33
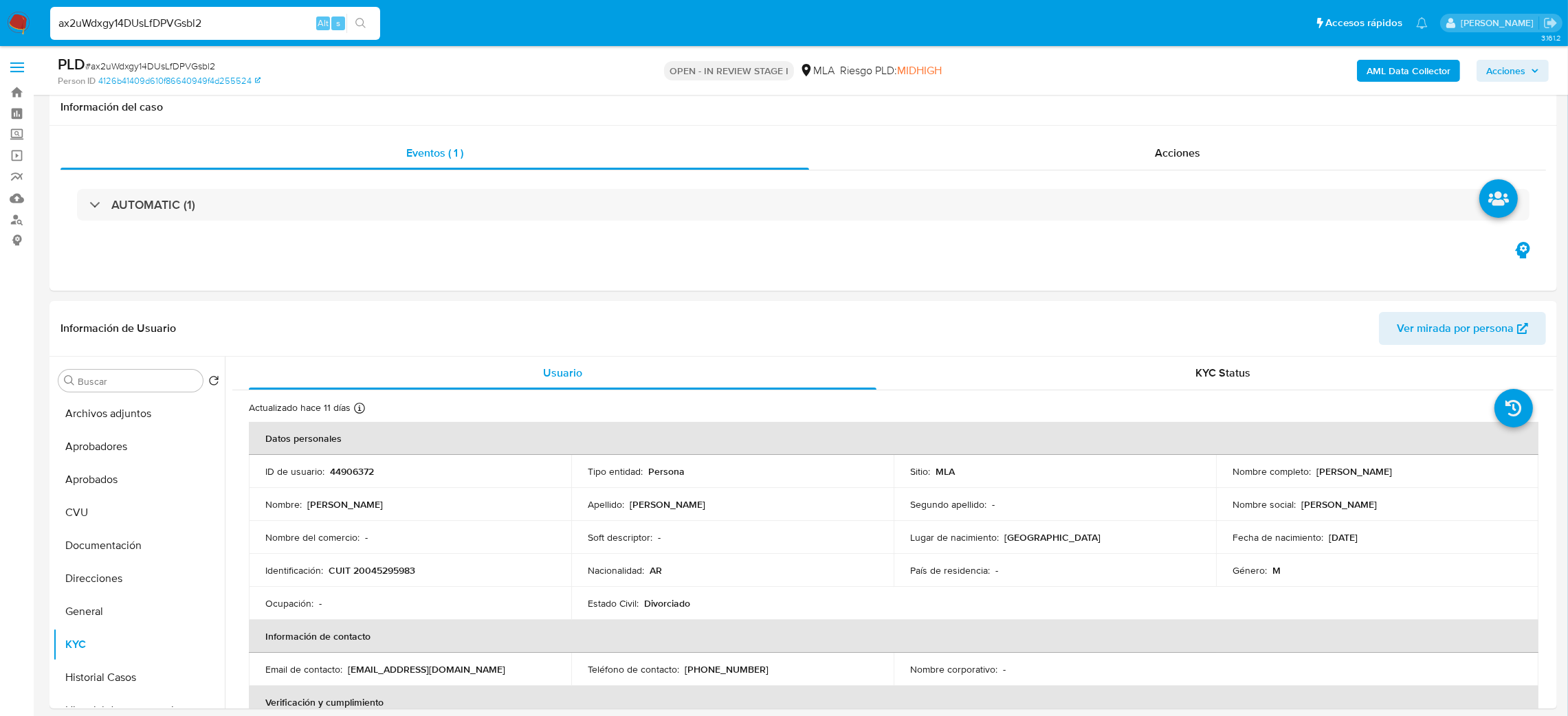
scroll to position [206, 0]
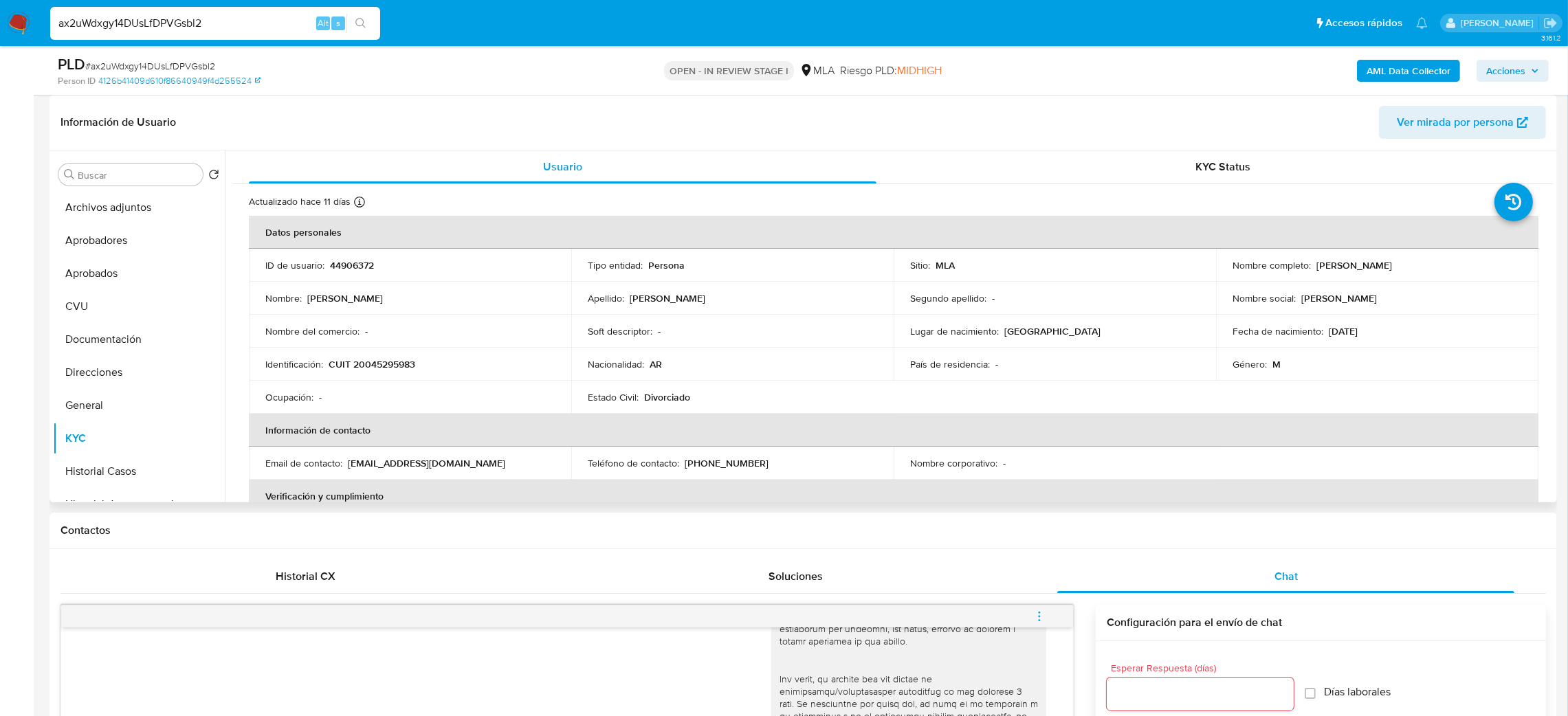
click at [387, 369] on p "CUIT 20045295983" at bounding box center [372, 364] width 86 height 12
copy p "20045295983"
click at [368, 374] on td "Identificación : CUIT 20045295983" at bounding box center [410, 364] width 322 height 33
drag, startPoint x: 362, startPoint y: 362, endPoint x: 406, endPoint y: 365, distance: 44.1
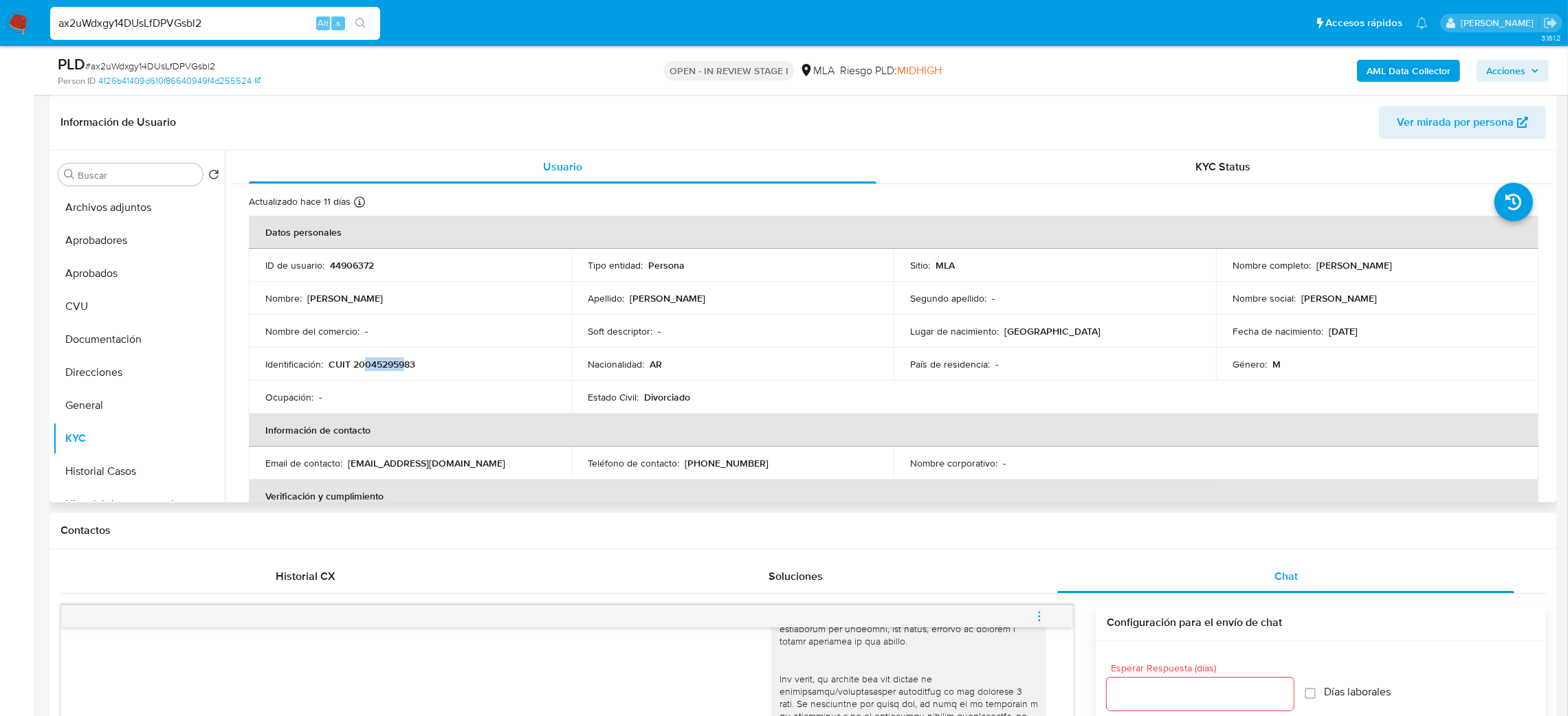
click at [406, 365] on p "CUIT 20045295983" at bounding box center [372, 364] width 86 height 12
drag, startPoint x: 410, startPoint y: 365, endPoint x: 367, endPoint y: 368, distance: 43.1
click at [367, 368] on p "CUIT 20045295983" at bounding box center [372, 364] width 86 height 12
copy p "04529598"
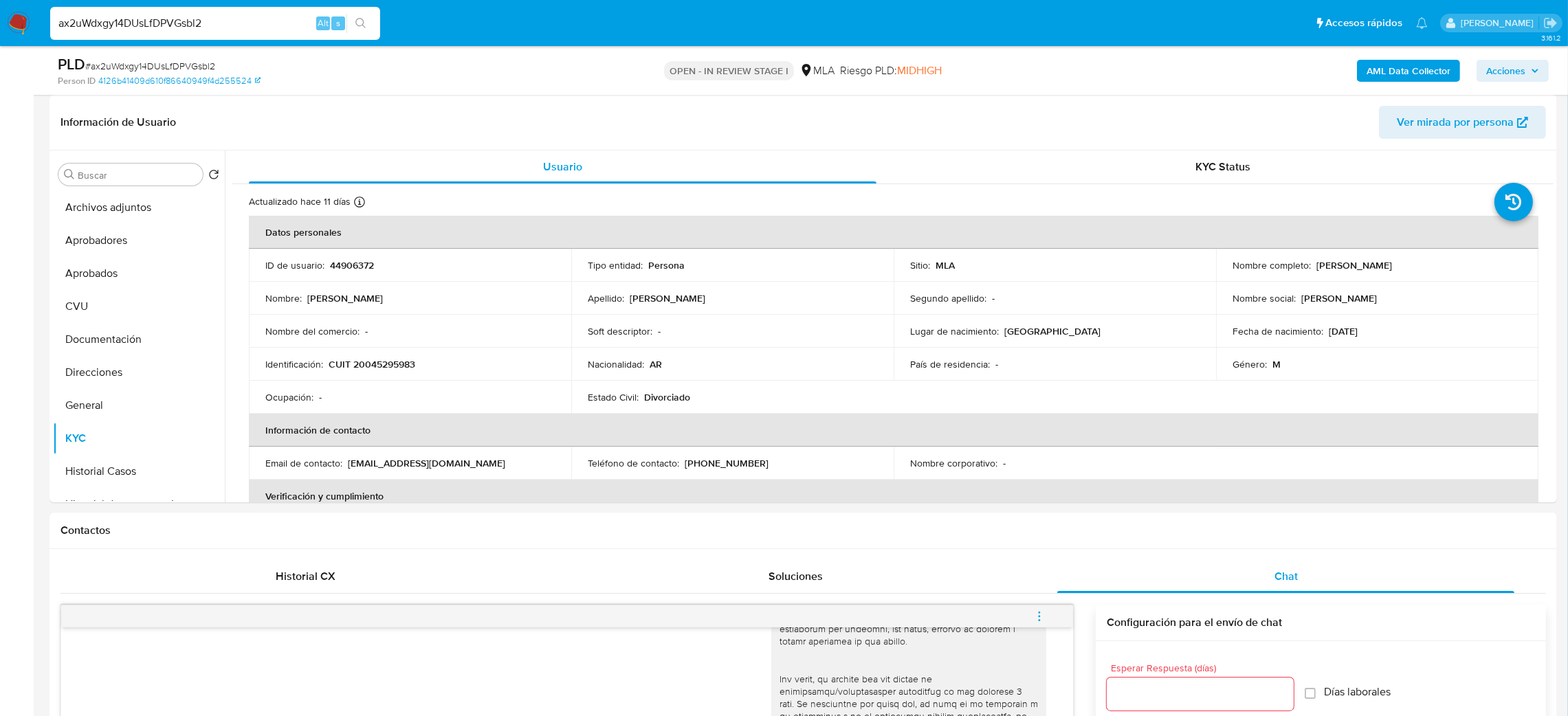
click at [142, 63] on span "# ax2uWdxgy14DUsLfDPVGsbl2" at bounding box center [150, 66] width 130 height 13
copy span "ax2uWdxgy14DUsLfDPVGsbl2"
drag, startPoint x: 1310, startPoint y: 265, endPoint x: 1457, endPoint y: 264, distance: 147.0
click at [1457, 264] on div "Nombre completo : Julio Jose Maria Strasberg" at bounding box center [1377, 265] width 290 height 12
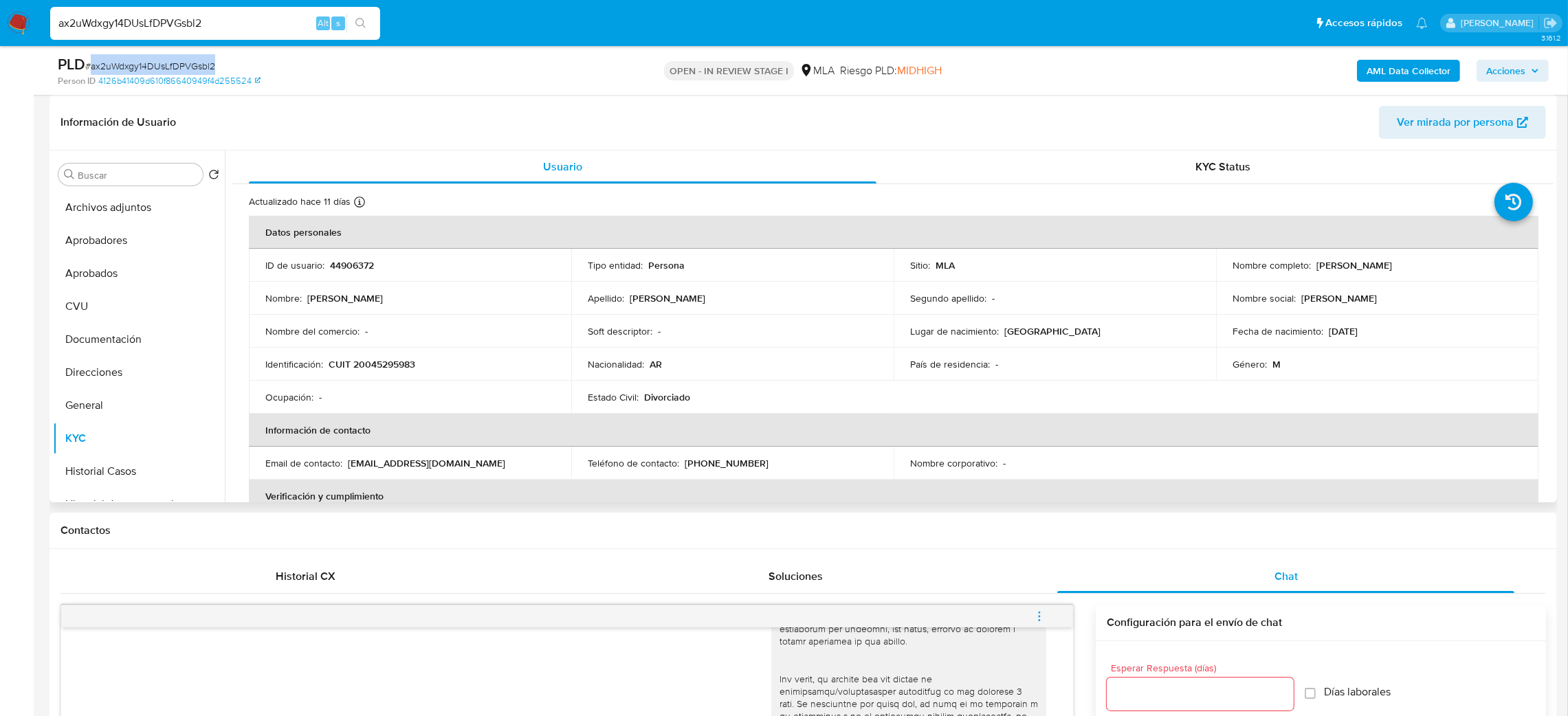
copy div "[PERSON_NAME] [PERSON_NAME]"
click at [374, 358] on p "CUIT 20045295983" at bounding box center [372, 364] width 86 height 12
copy p "20045295983"
click at [1399, 125] on span "Ver mirada por persona" at bounding box center [1455, 122] width 117 height 33
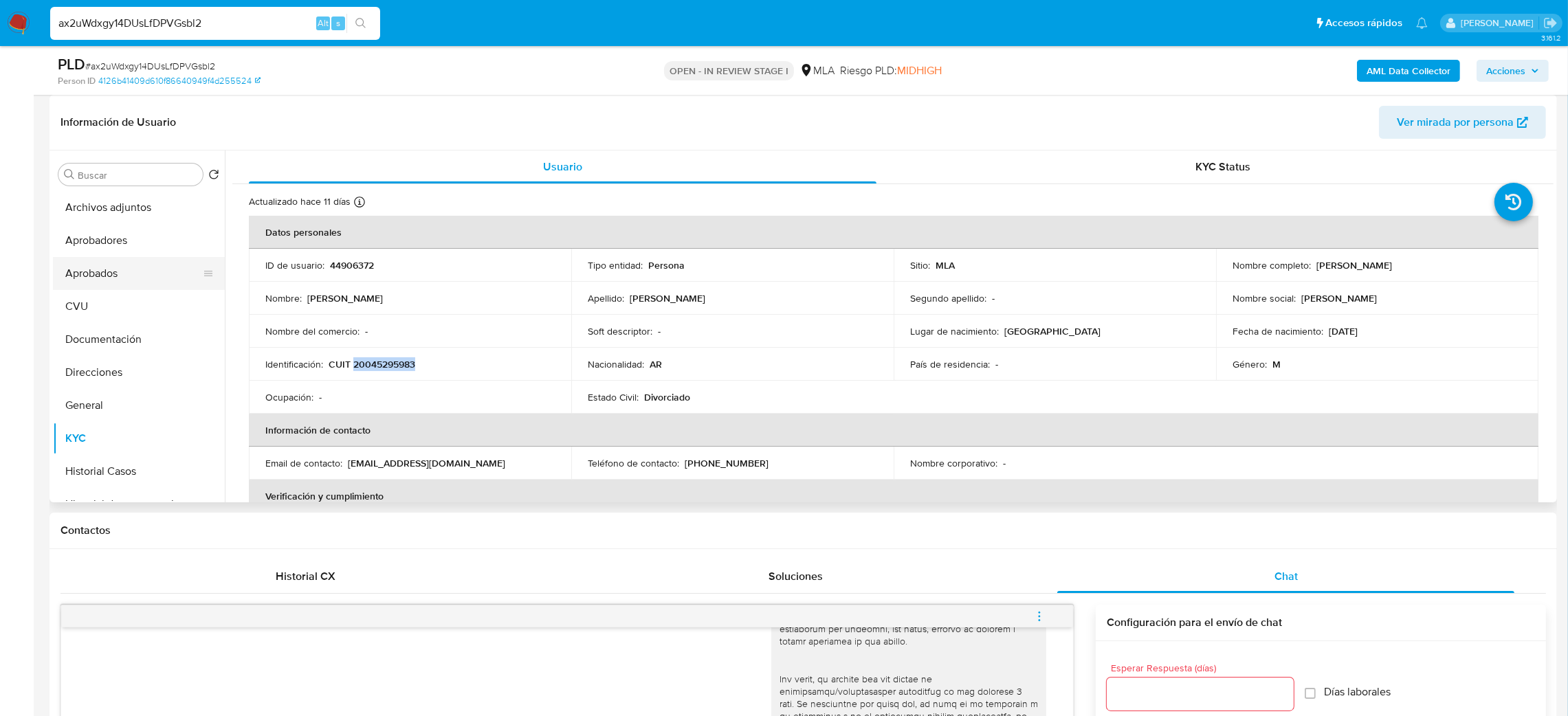
click at [121, 261] on button "Aprobados" at bounding box center [133, 273] width 161 height 33
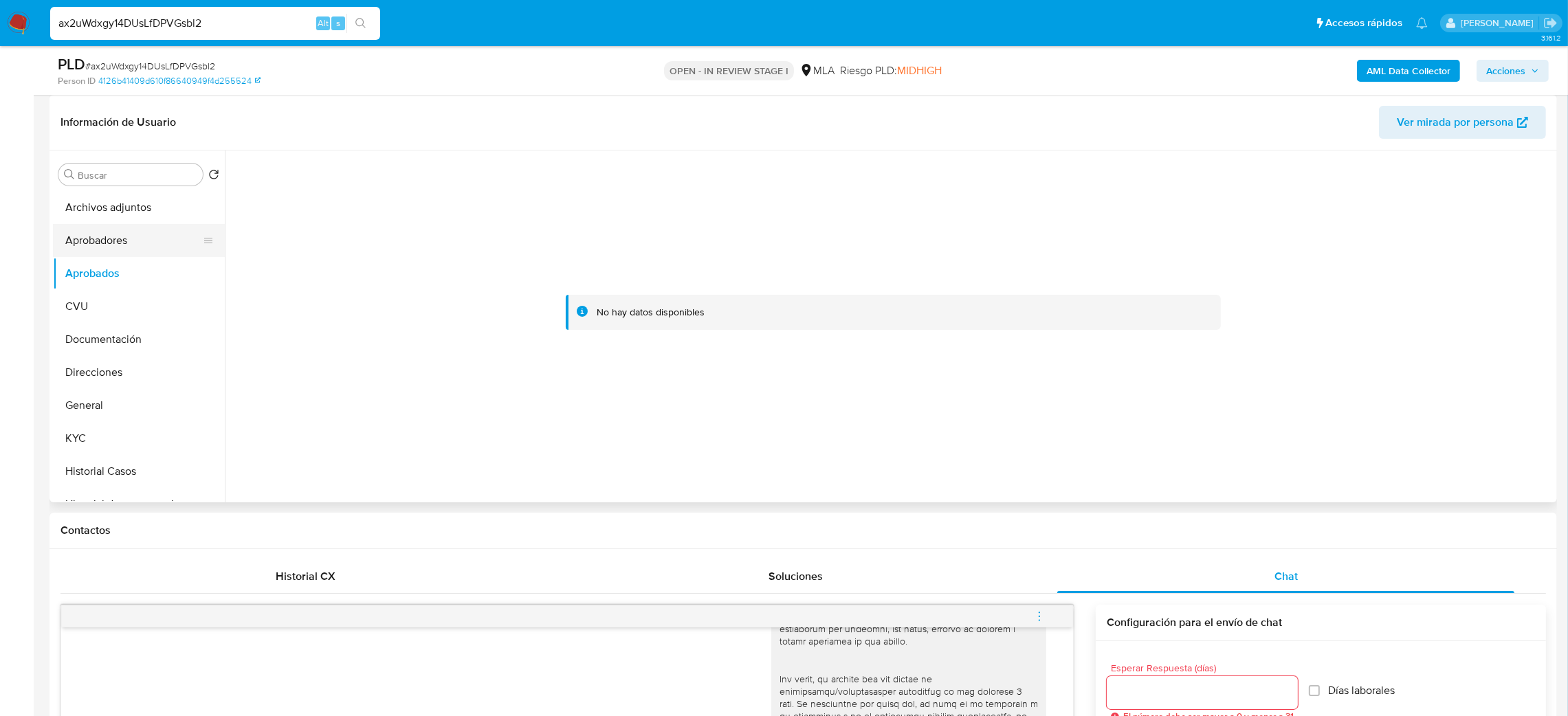
click at [116, 226] on button "Aprobadores" at bounding box center [133, 241] width 161 height 33
click at [97, 441] on button "KYC" at bounding box center [133, 438] width 161 height 33
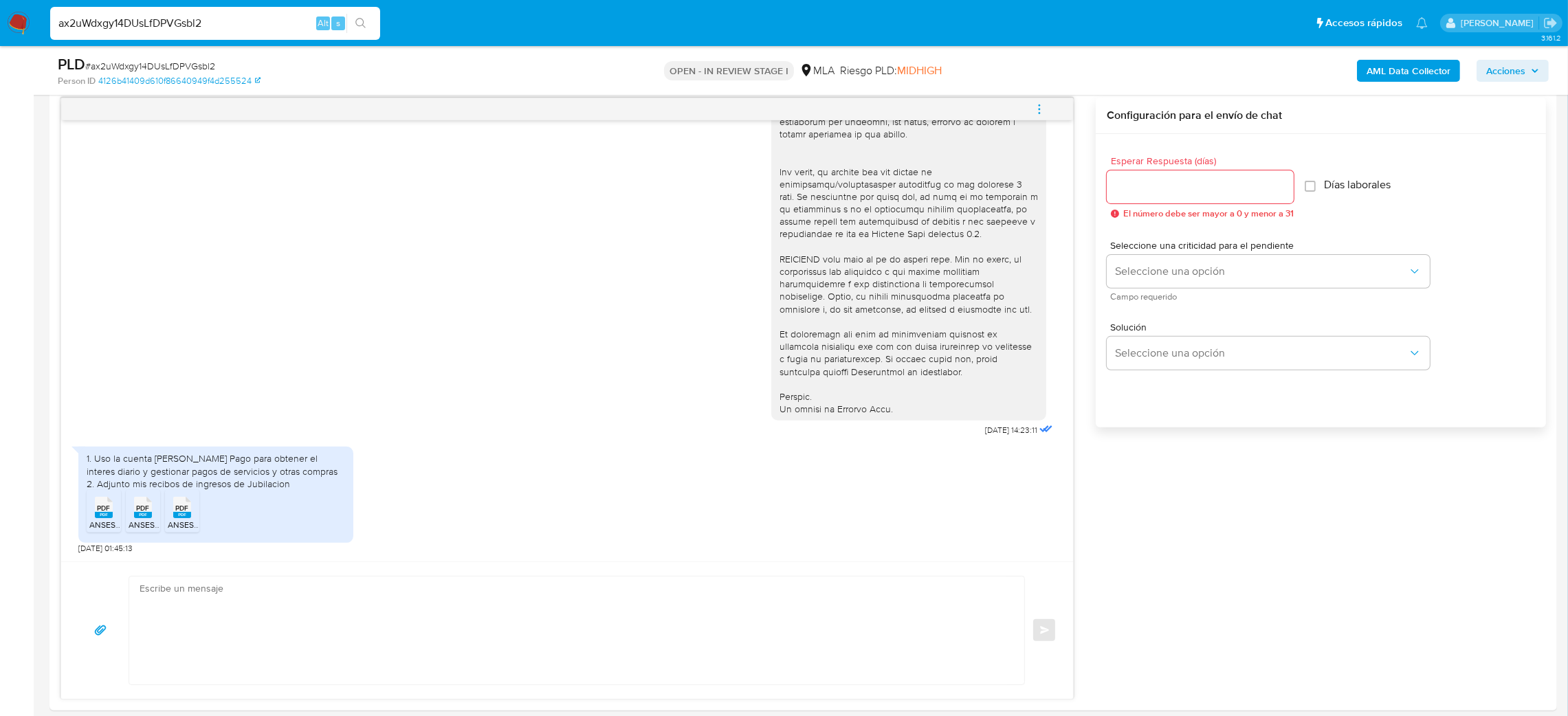
scroll to position [722, 0]
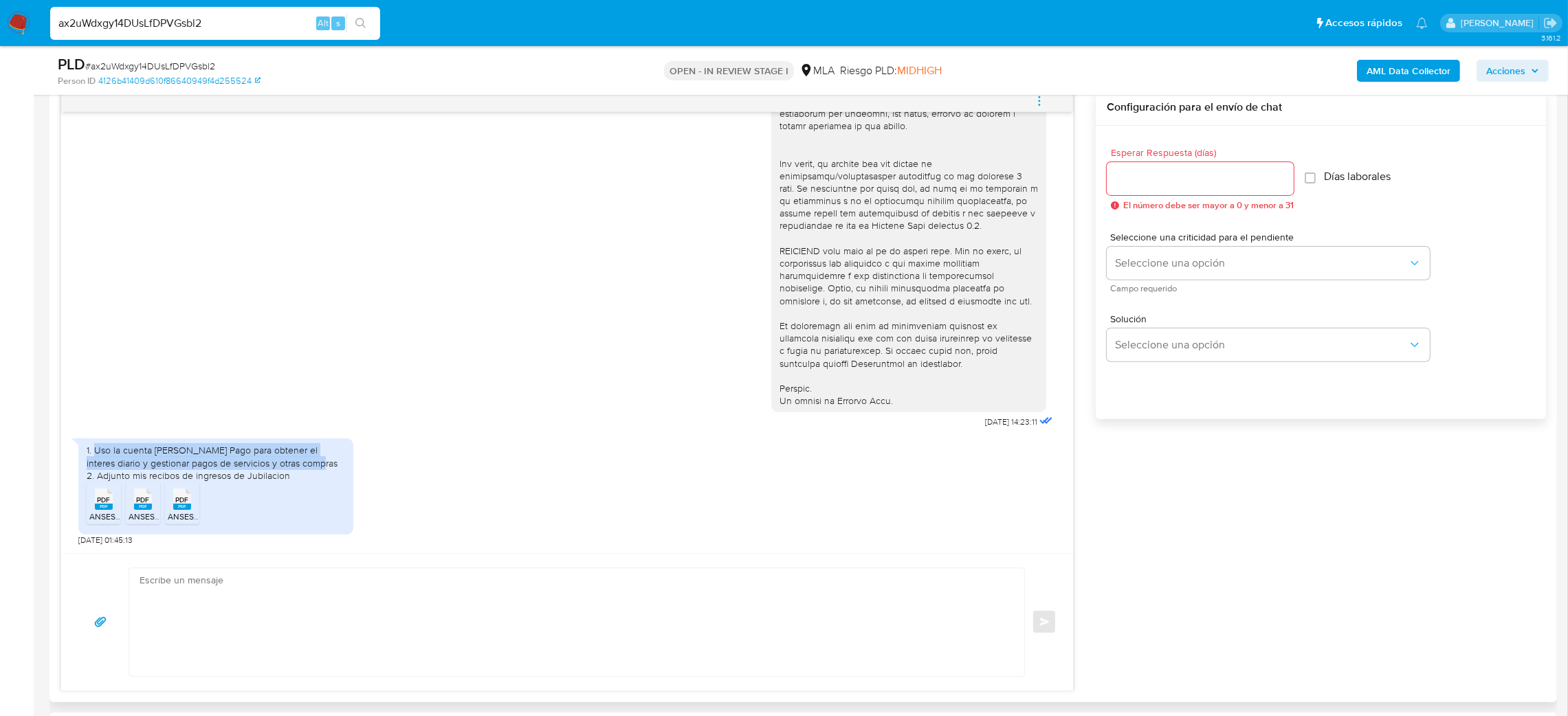
drag, startPoint x: 319, startPoint y: 461, endPoint x: 96, endPoint y: 452, distance: 223.2
click at [96, 452] on div "1. Uso la cuenta de Mercado Pago para obtener el interes diario y gestionar pag…" at bounding box center [215, 462] width 258 height 37
copy div "Uso la cuenta de Mercado Pago para obtener el interes diario y gestionar pagos …"
drag, startPoint x: 0, startPoint y: 471, endPoint x: 31, endPoint y: 485, distance: 34.0
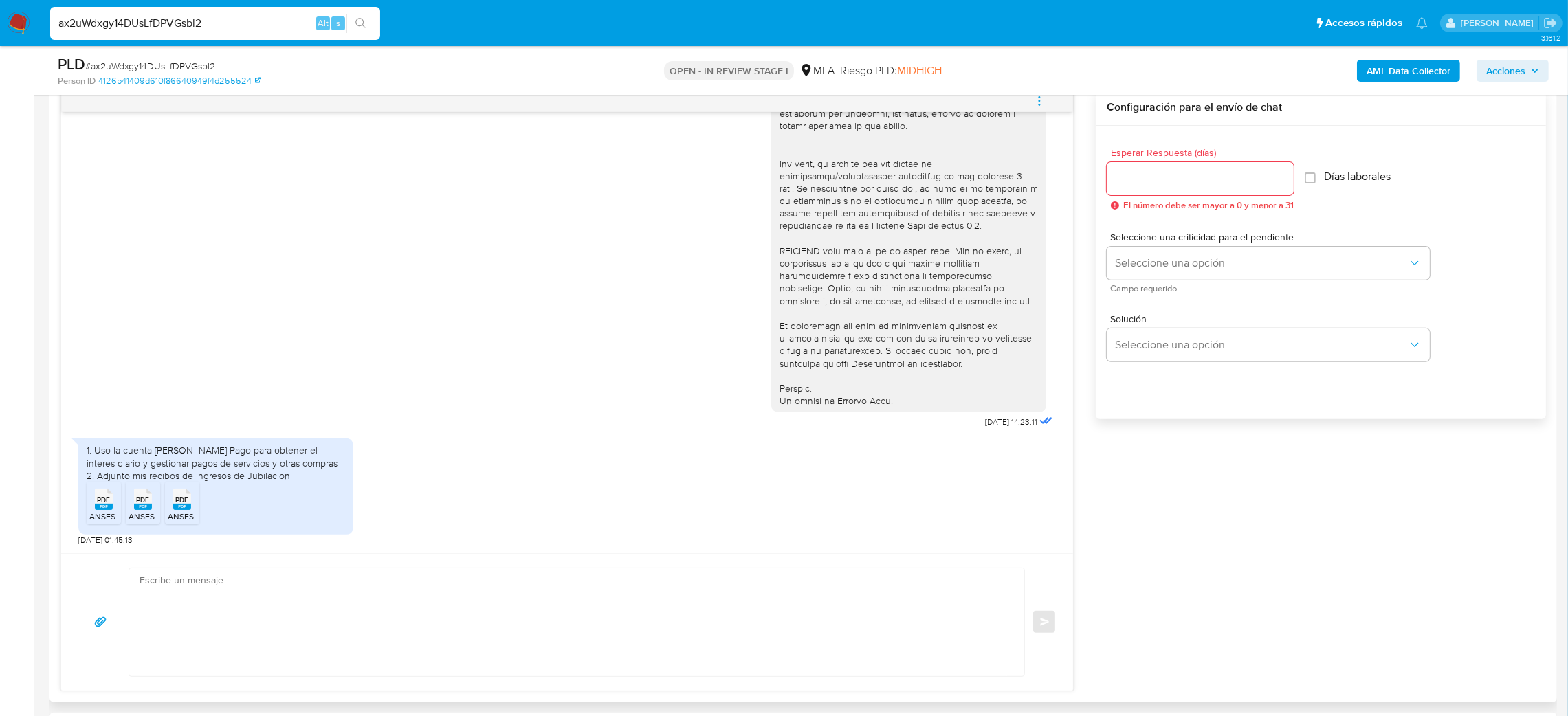
click at [106, 507] on div "PDF PDF" at bounding box center [103, 498] width 29 height 27
click at [147, 509] on rect at bounding box center [142, 507] width 18 height 6
click at [183, 504] on span "PDF" at bounding box center [183, 500] width 13 height 9
click at [245, 671] on textarea at bounding box center [573, 622] width 867 height 108
paste textarea "Hola, ¡Muchas gracias por tu respuesta! Confirmamos la recepción de la document…"
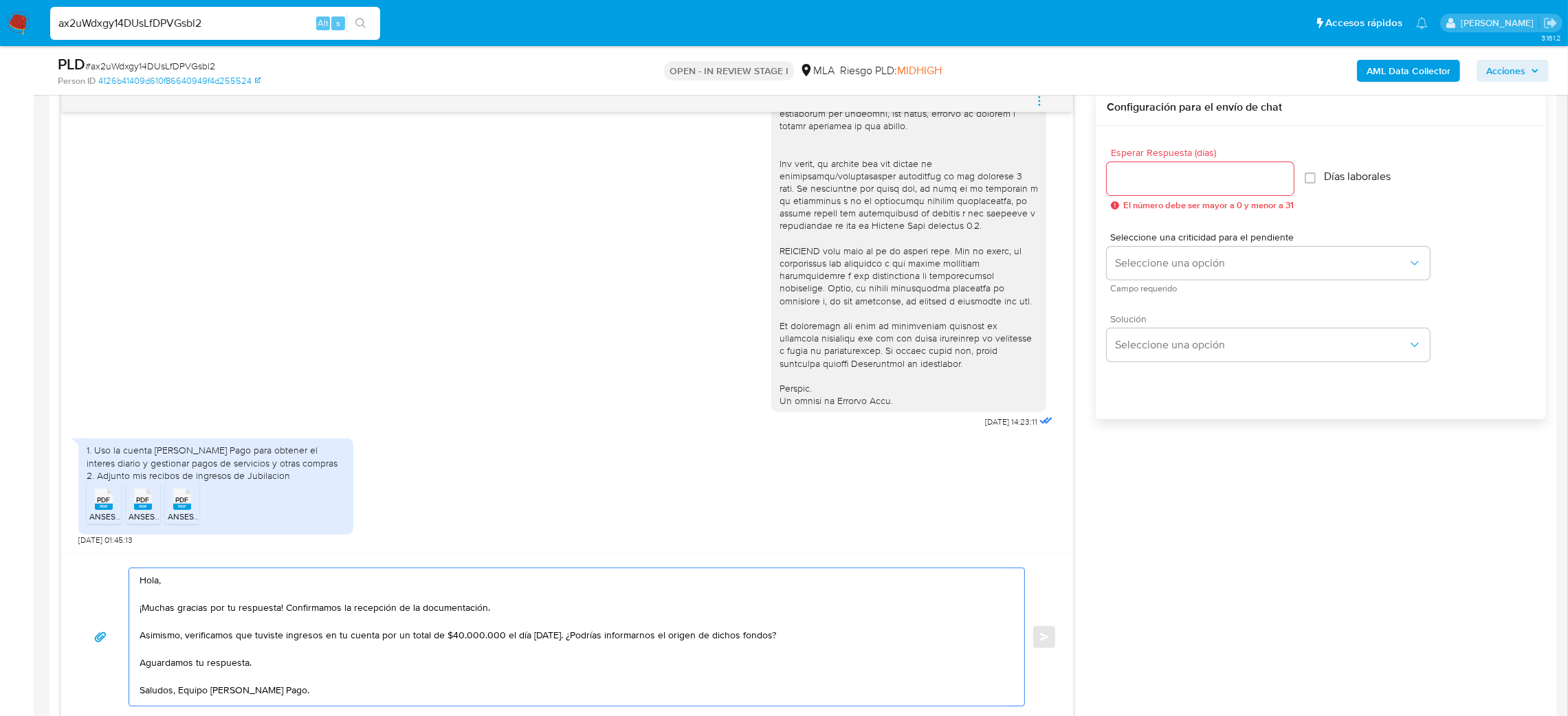
scroll to position [50, 0]
type textarea "Hola, ¡Muchas gracias por tu respuesta! Confirmamos la recepción de la document…"
click at [1171, 187] on input "Esperar Respuesta (días)" at bounding box center [1200, 178] width 187 height 18
type input "2"
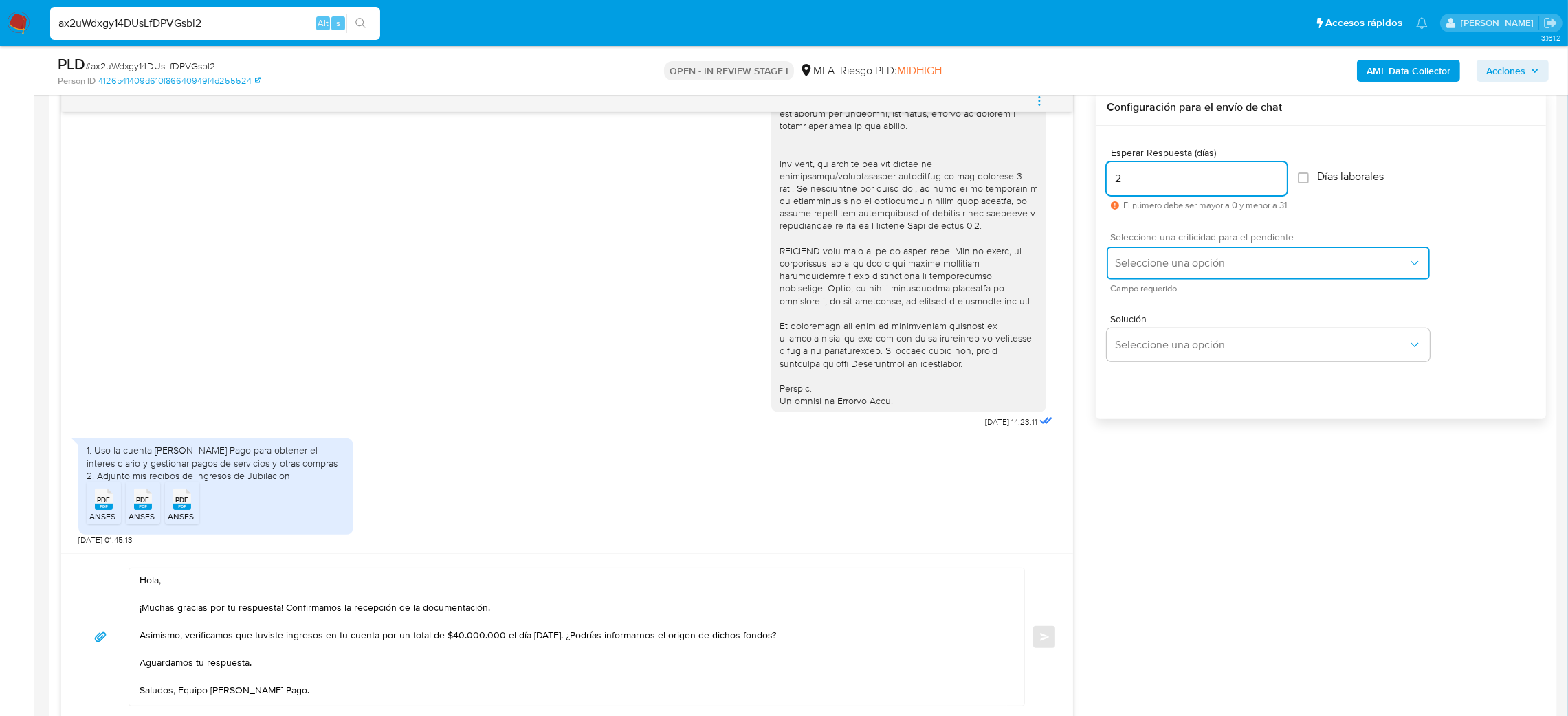
click at [1137, 263] on span "Seleccione una opción" at bounding box center [1261, 262] width 293 height 13
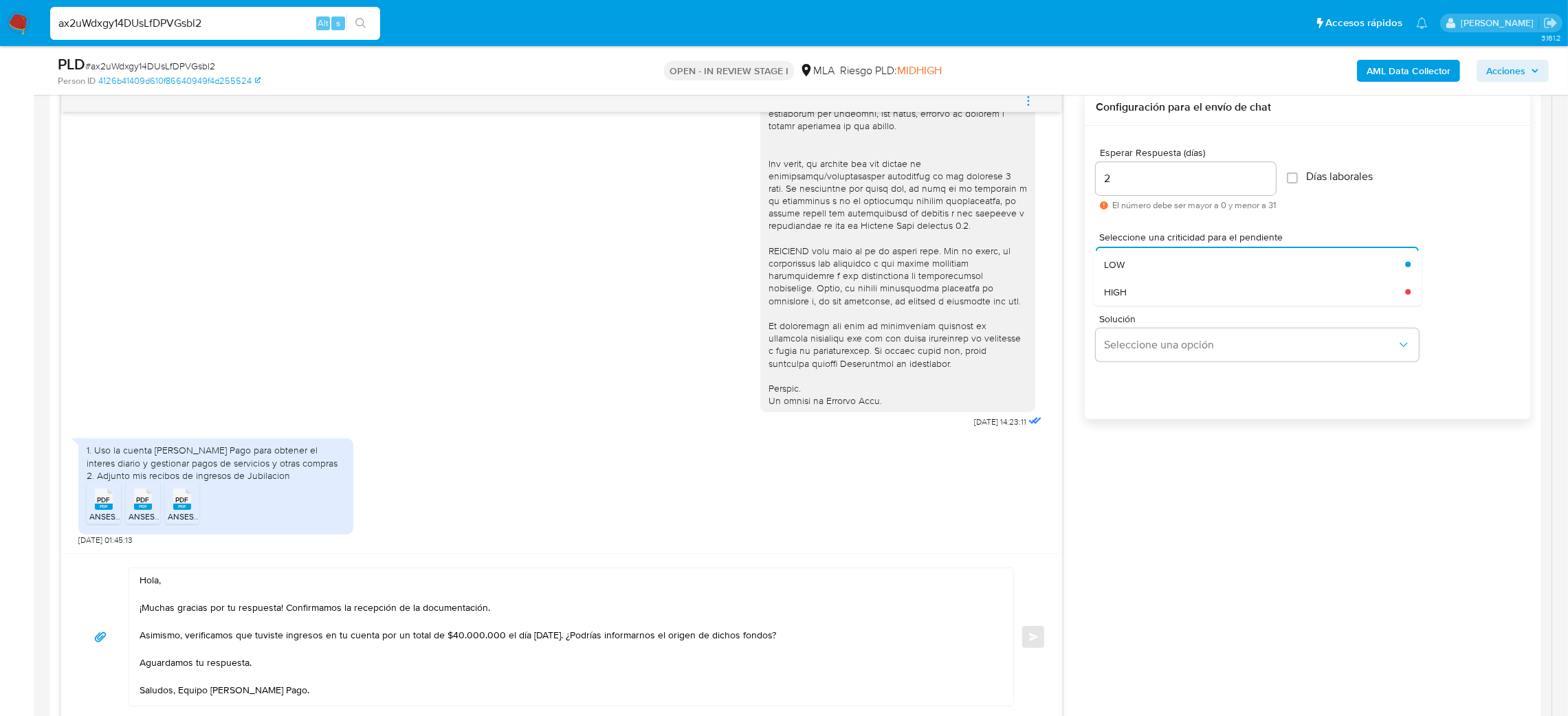
click at [1129, 307] on div "Solución Seleccione una opción" at bounding box center [1307, 340] width 423 height 75
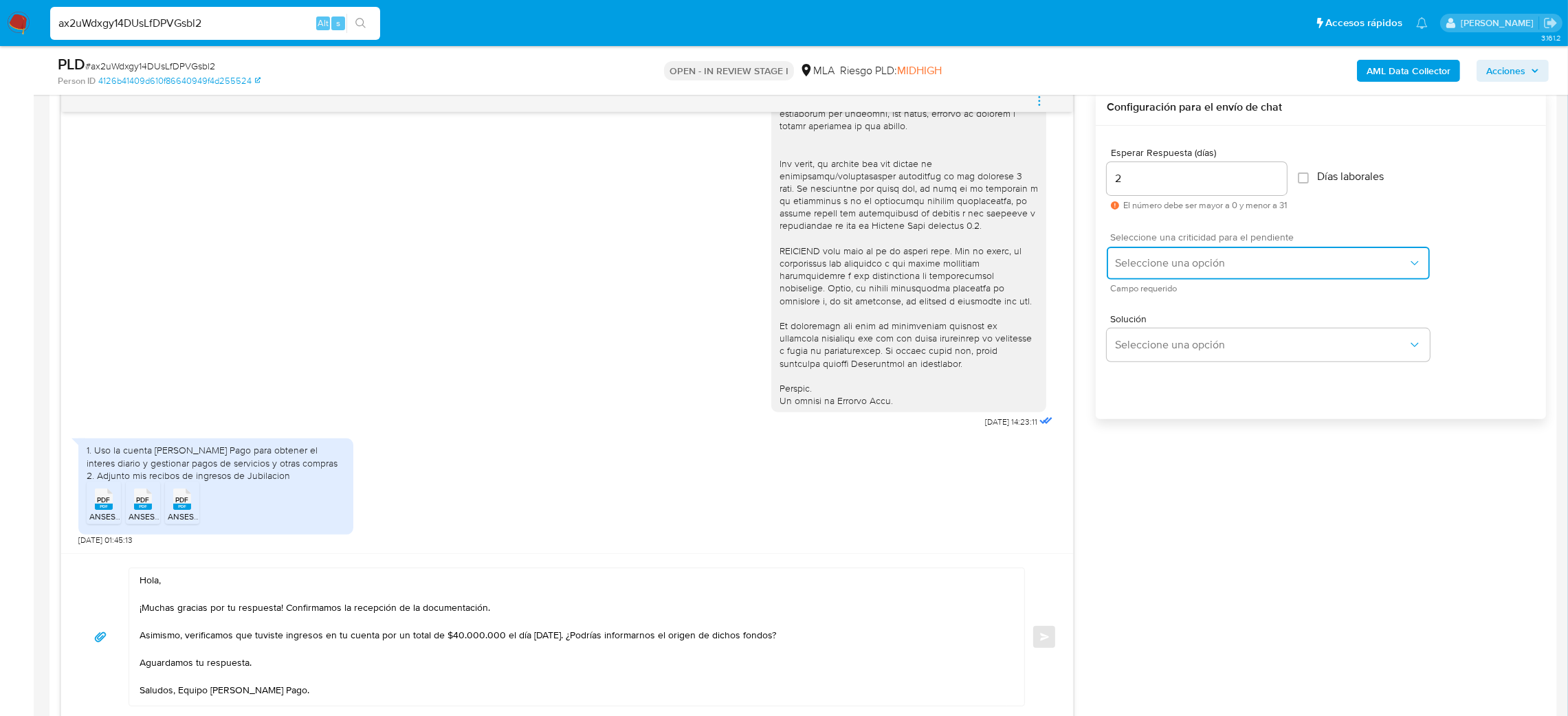
click at [1121, 265] on span "Seleccione una opción" at bounding box center [1261, 262] width 293 height 13
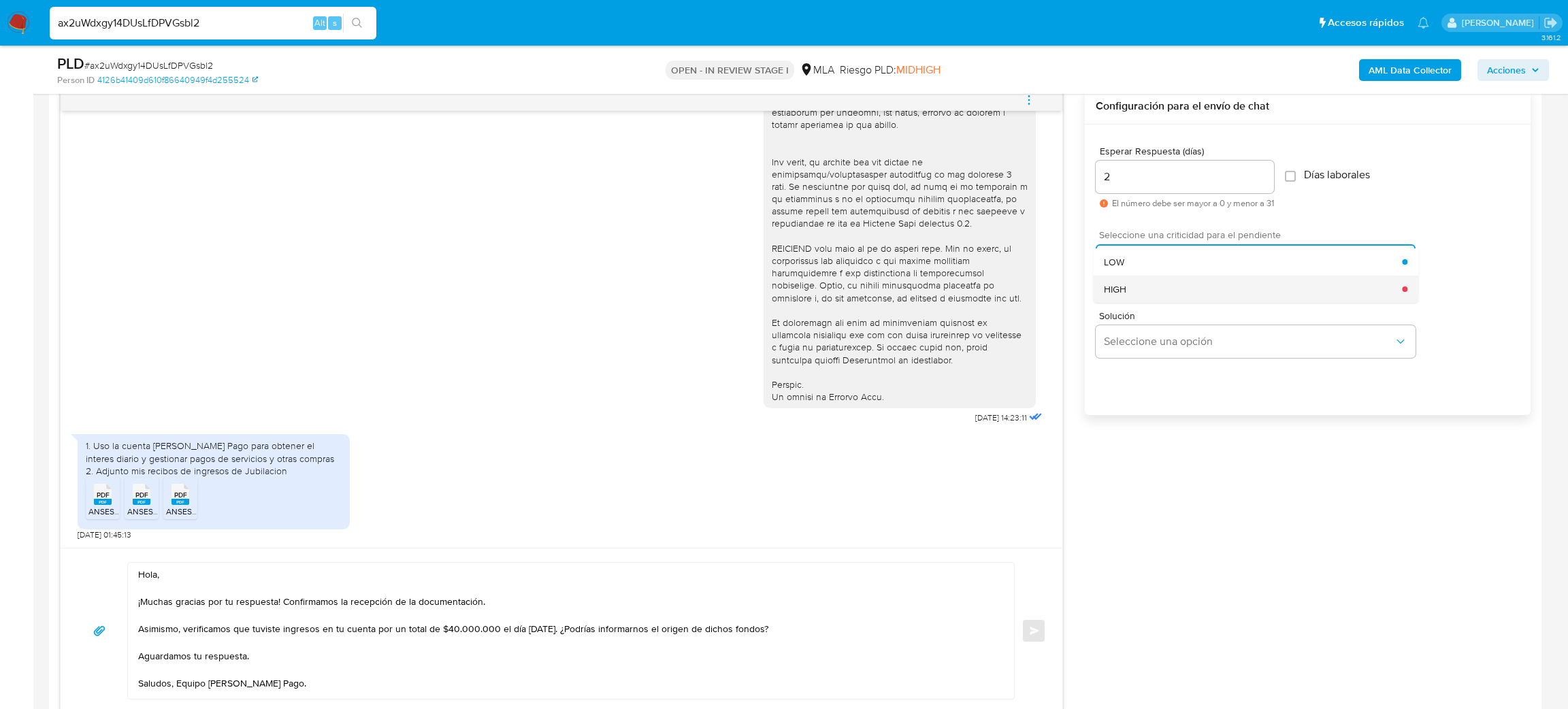
click at [1117, 295] on span "HIGH" at bounding box center [1115, 289] width 22 height 12
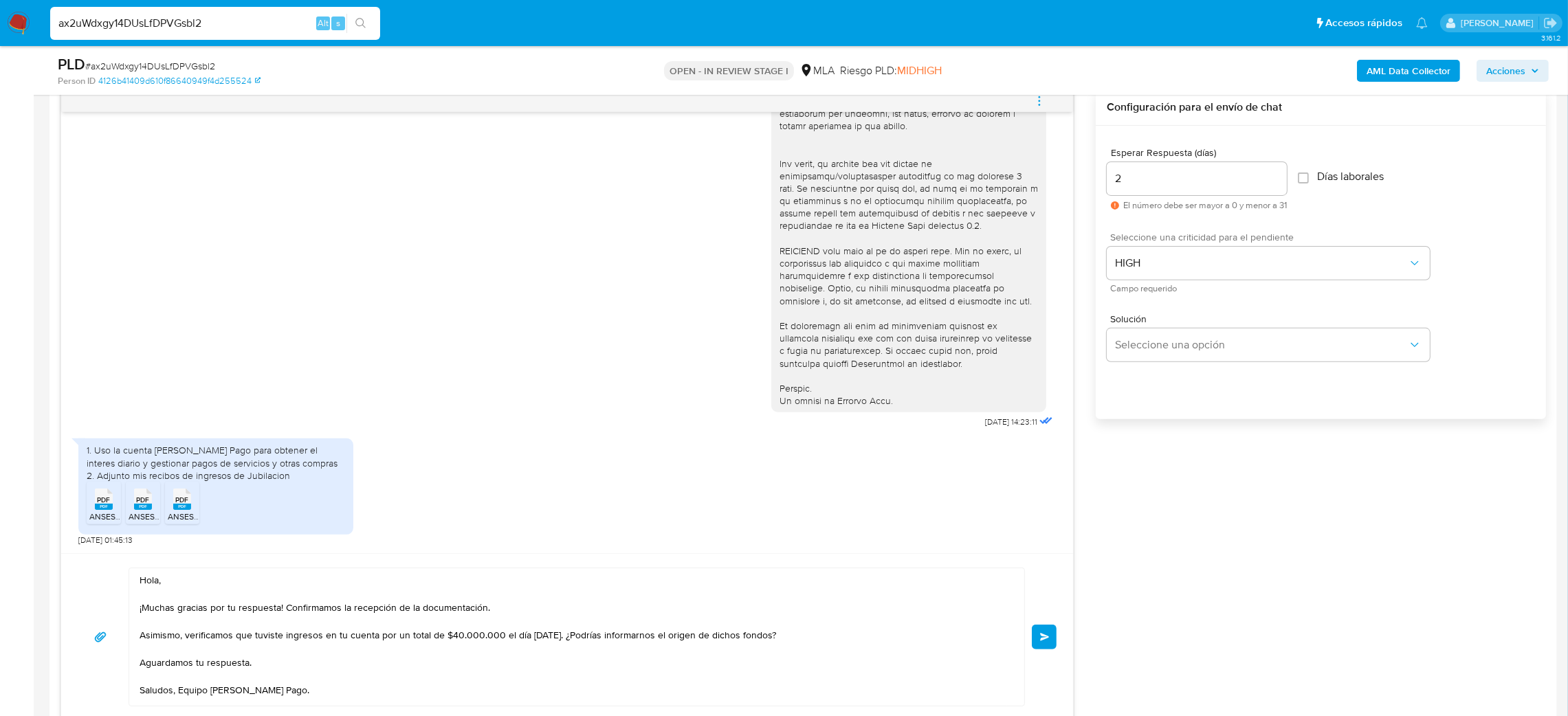
click at [1033, 638] on button "Enviar" at bounding box center [1044, 637] width 25 height 25
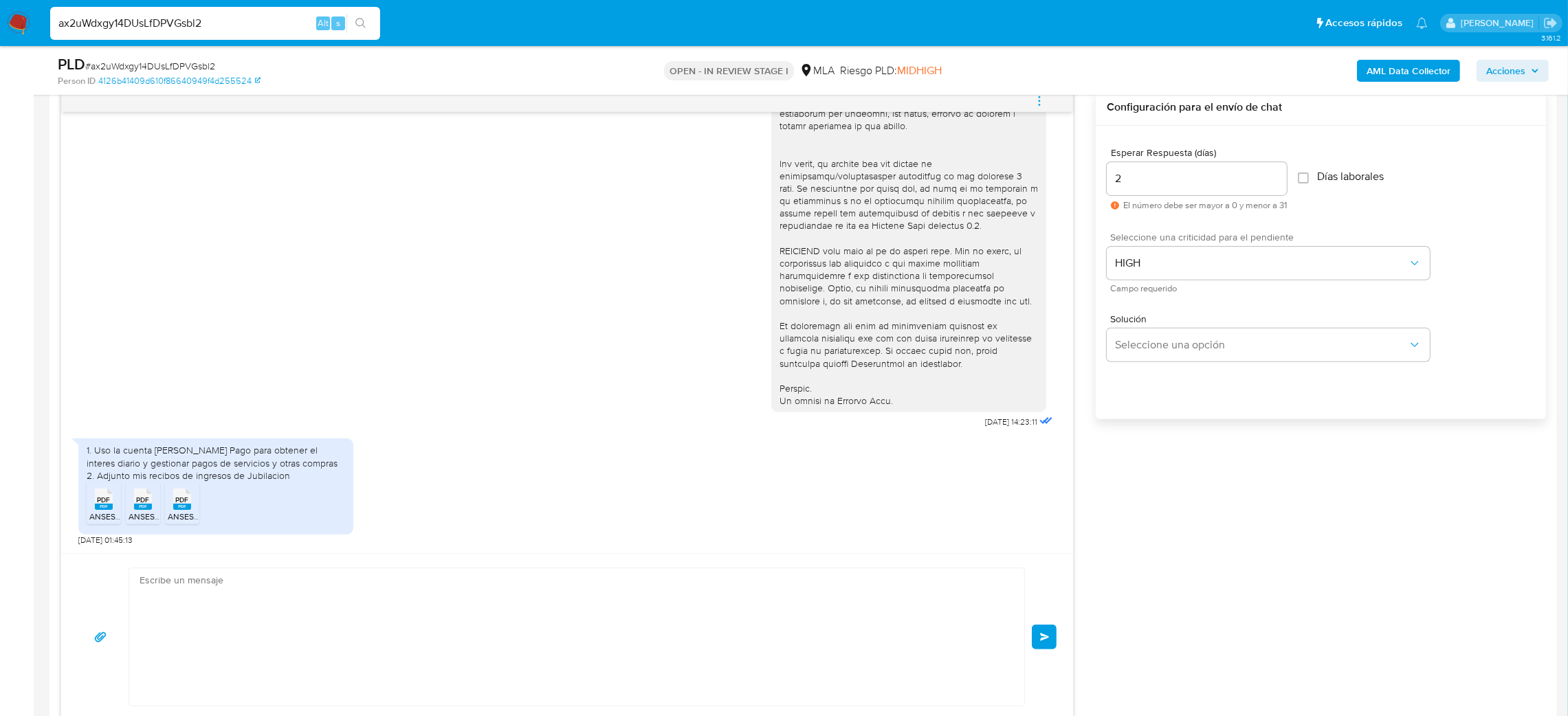
scroll to position [691, 0]
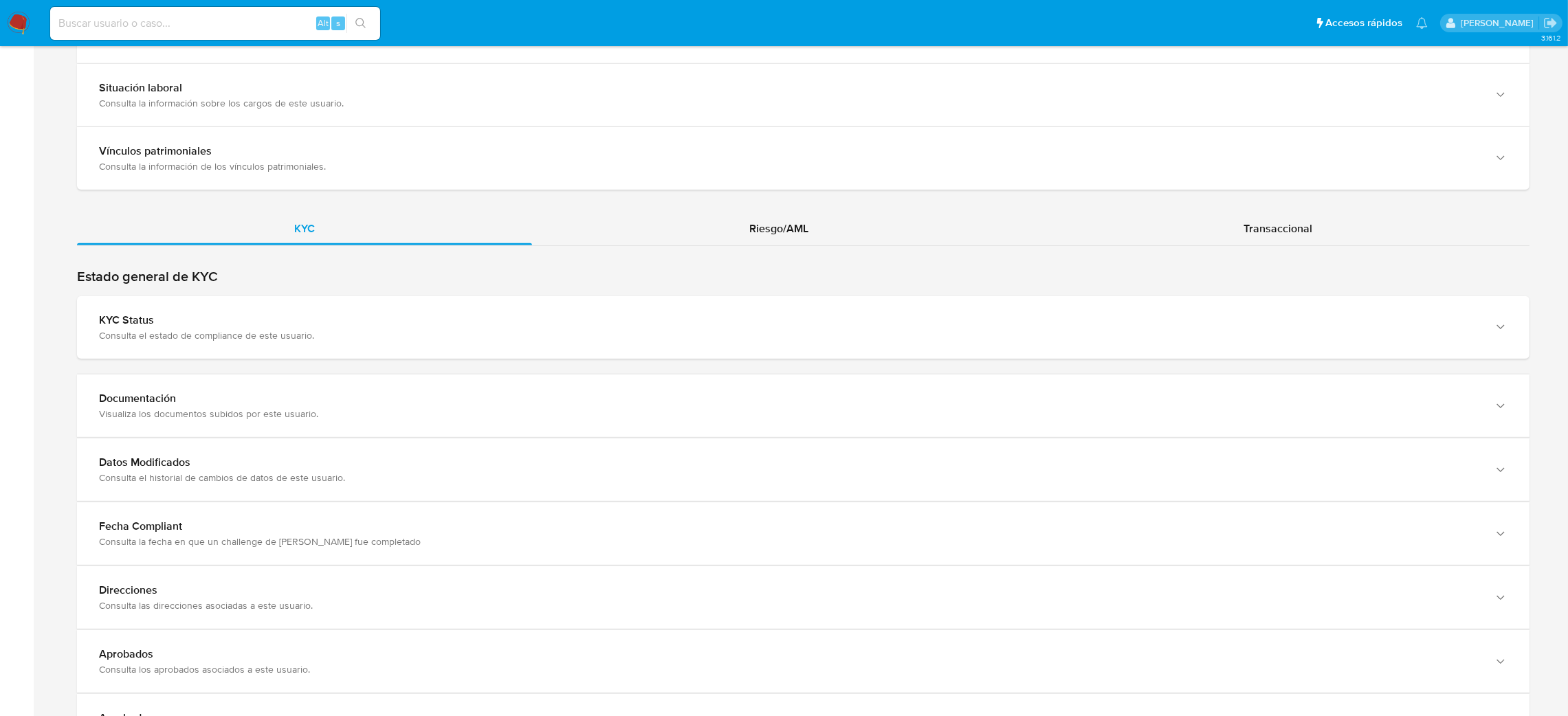
scroll to position [1133, 0]
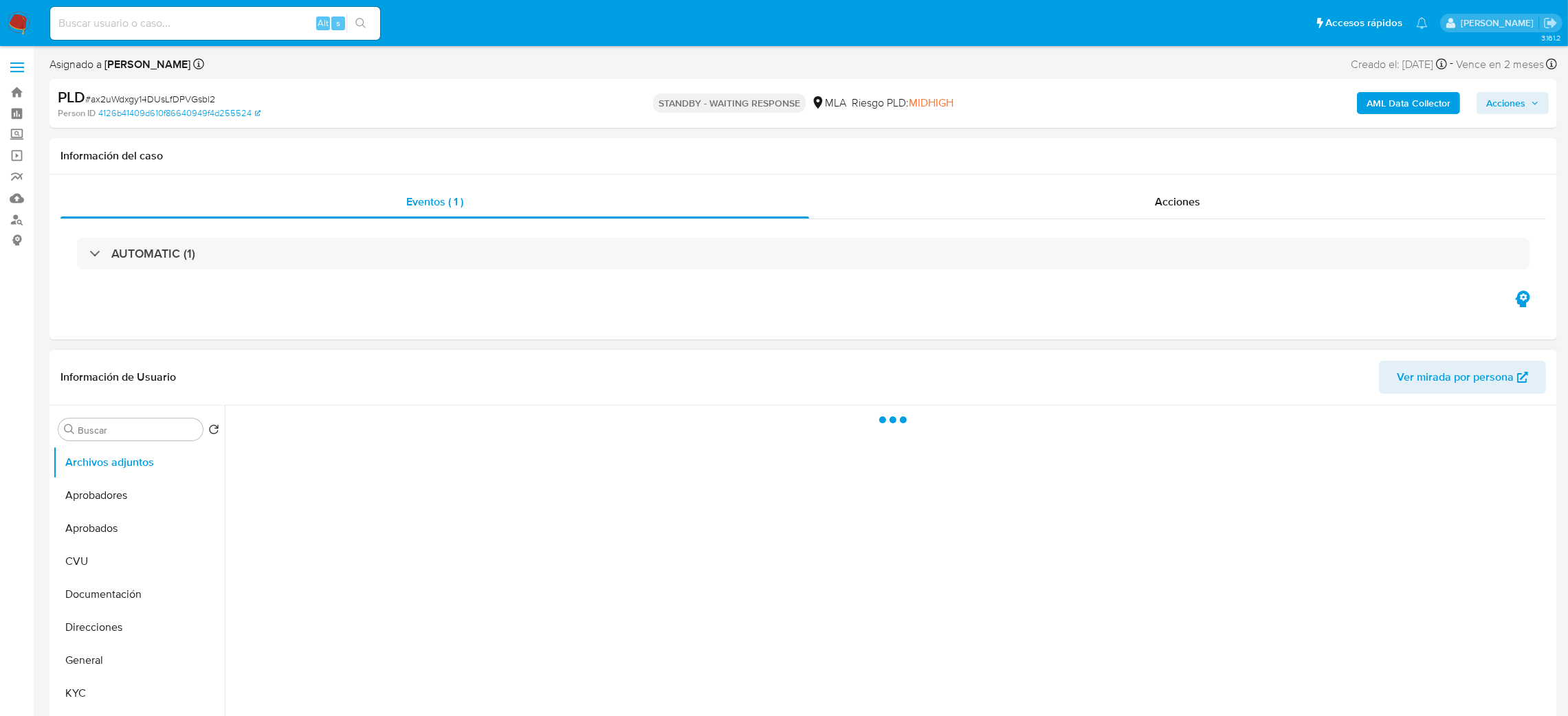
select select "10"
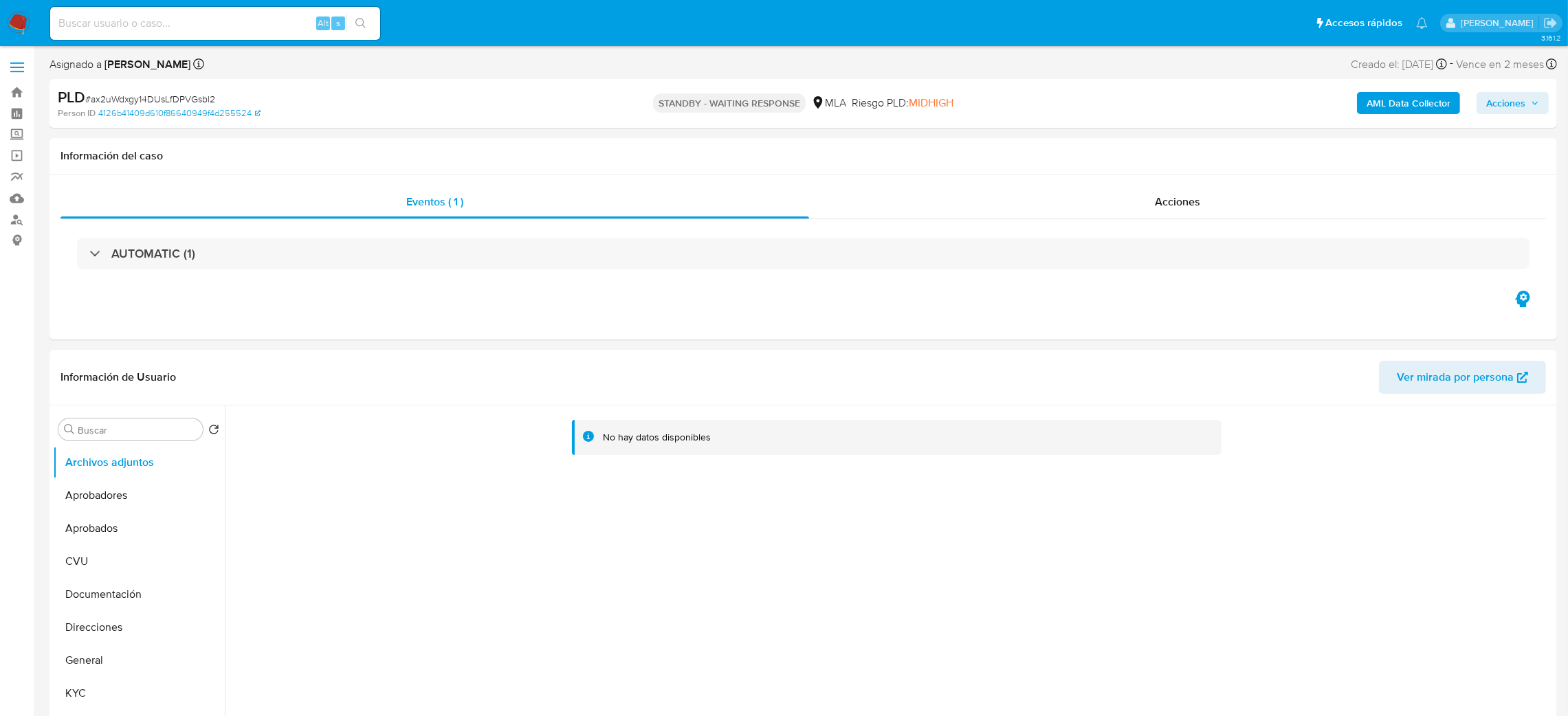
click at [262, 18] on input at bounding box center [215, 23] width 330 height 18
paste input "wgZgur8VAsZFuWIkpjX0VBuw"
type input "wgZgur8VAsZFuWIkpjX0VBuw"
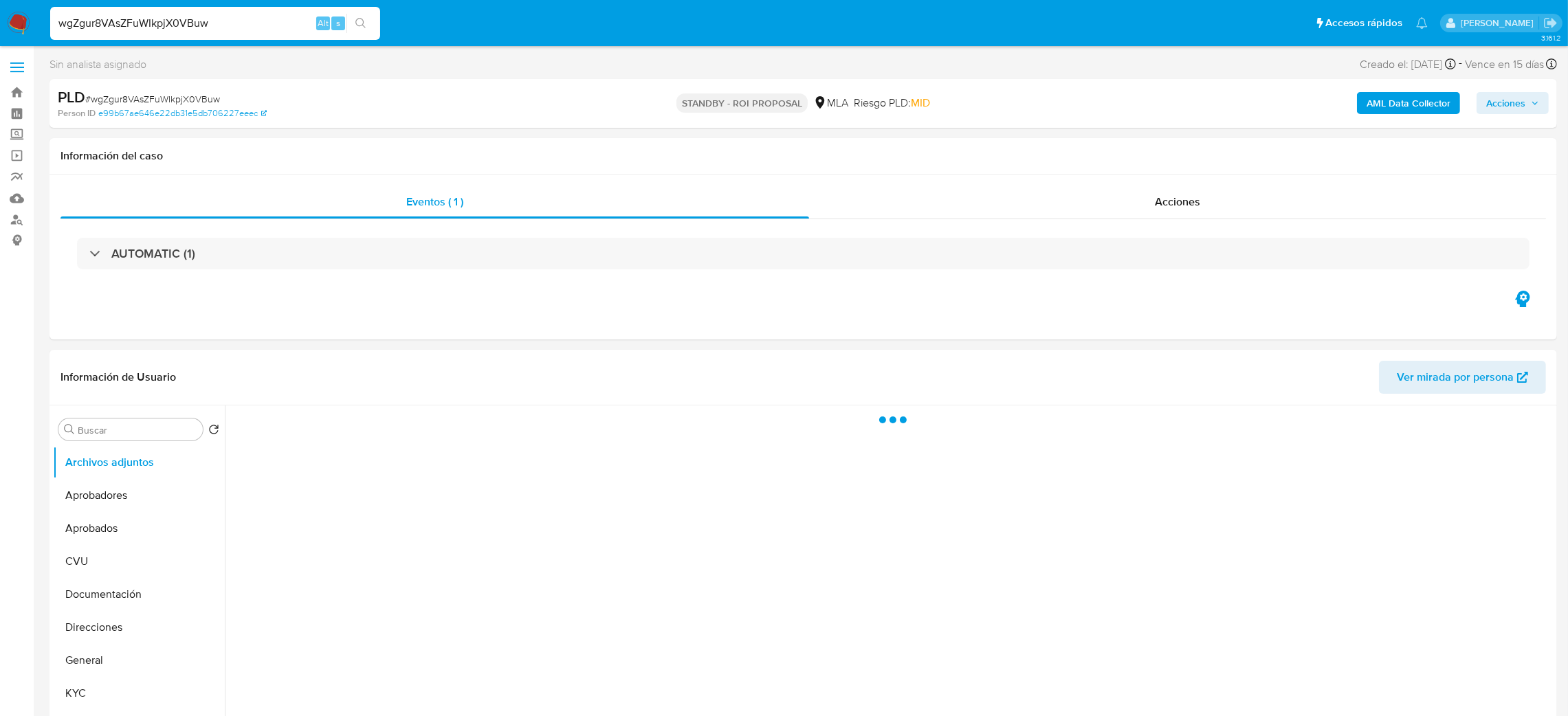
select select "10"
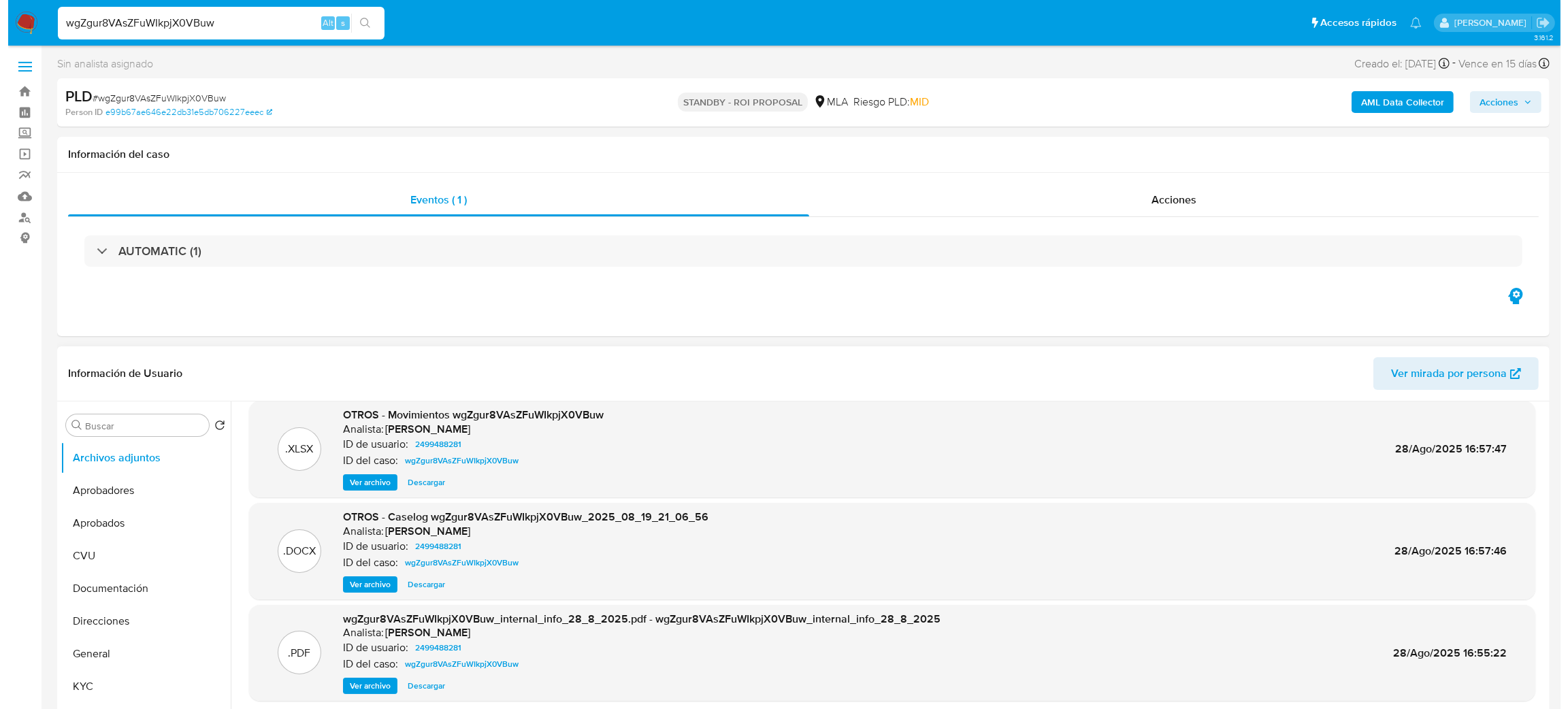
scroll to position [113, 0]
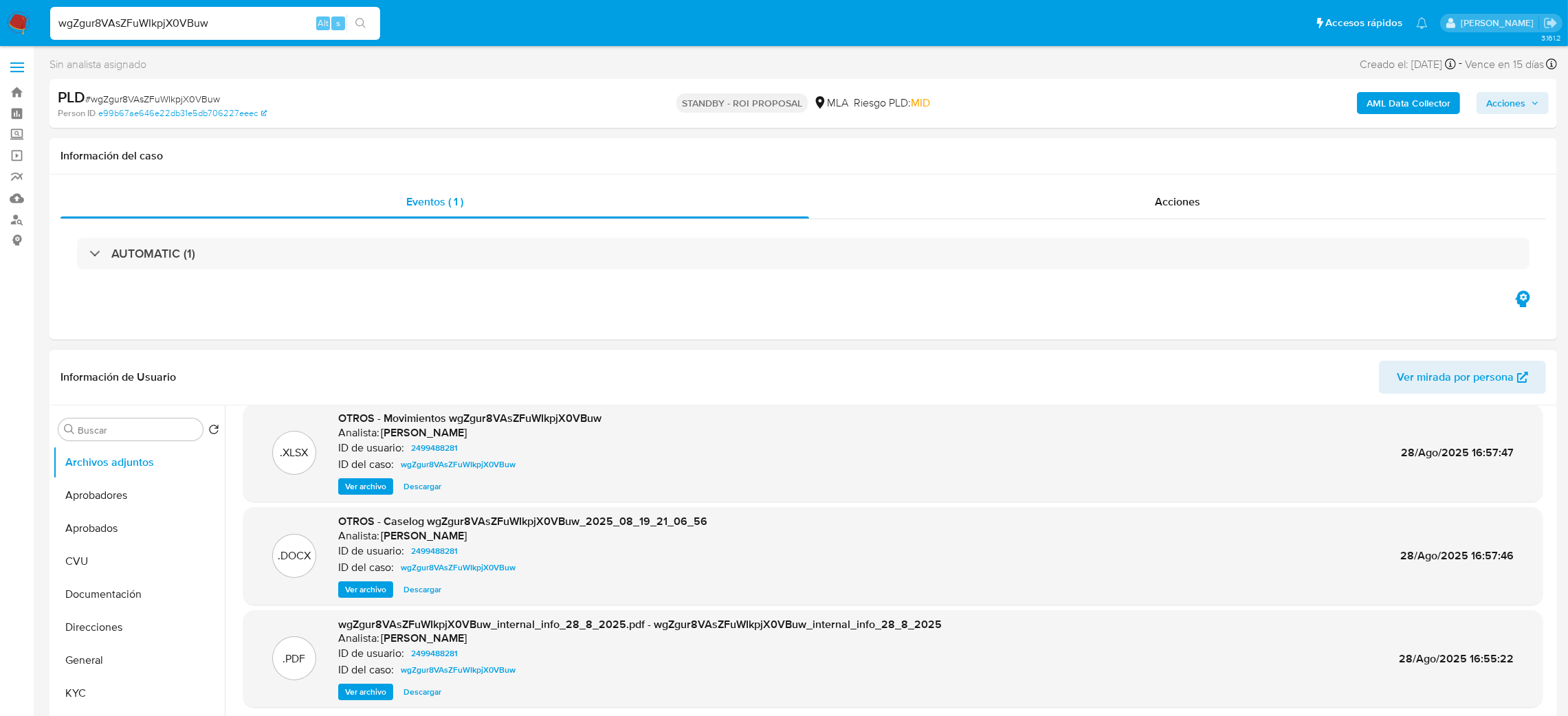
click at [357, 584] on span "Ver archivo" at bounding box center [365, 589] width 41 height 13
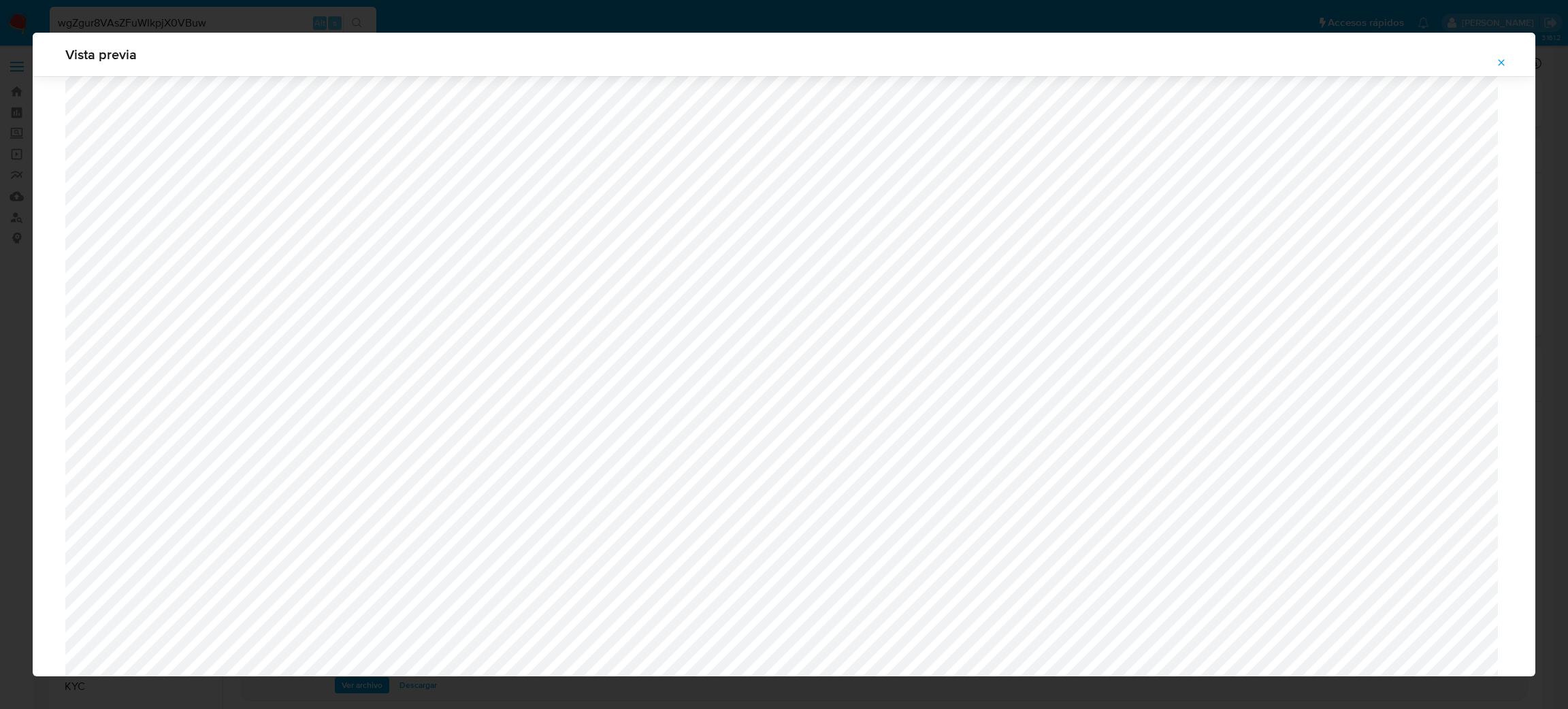
scroll to position [279, 0]
click at [1497, 68] on span "Attachment preview" at bounding box center [1501, 62] width 11 height 19
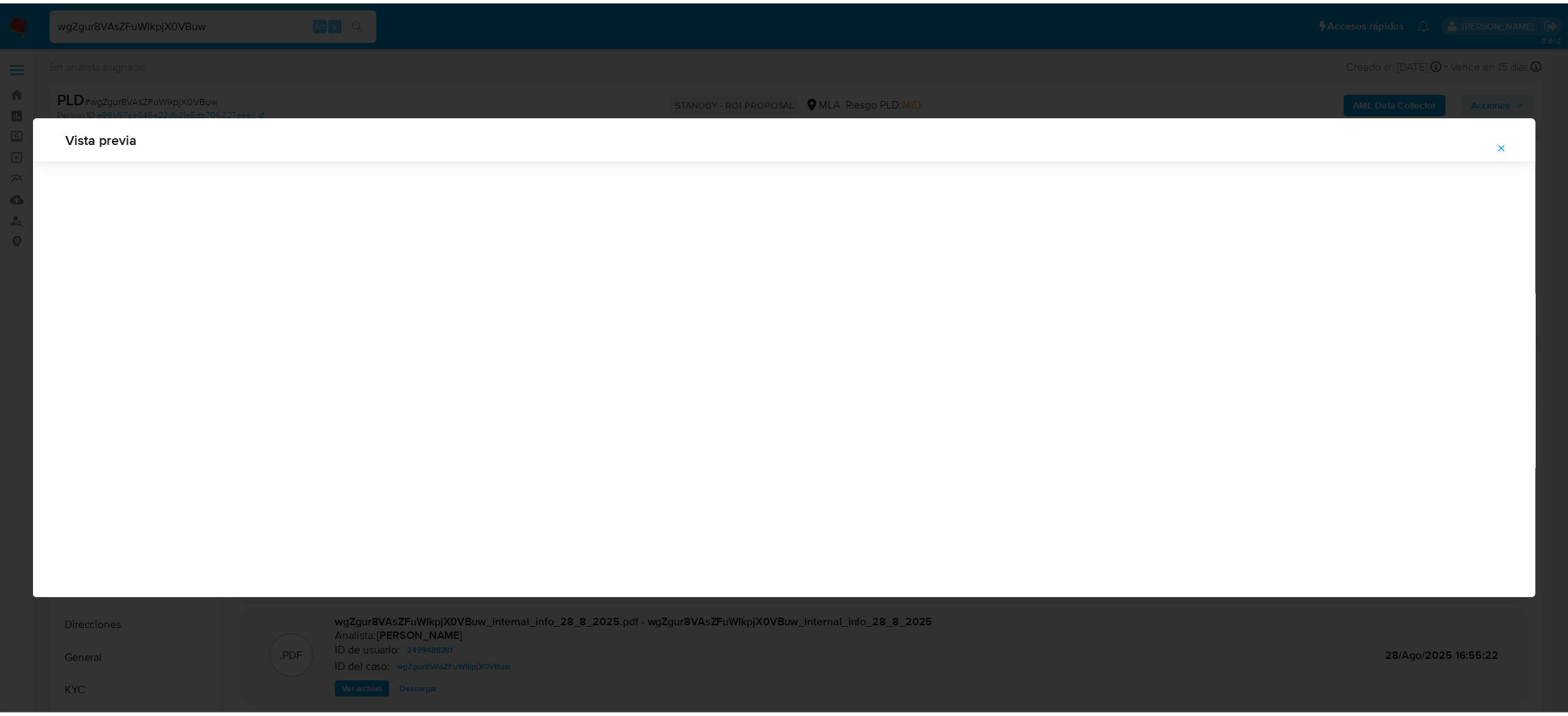
scroll to position [0, 0]
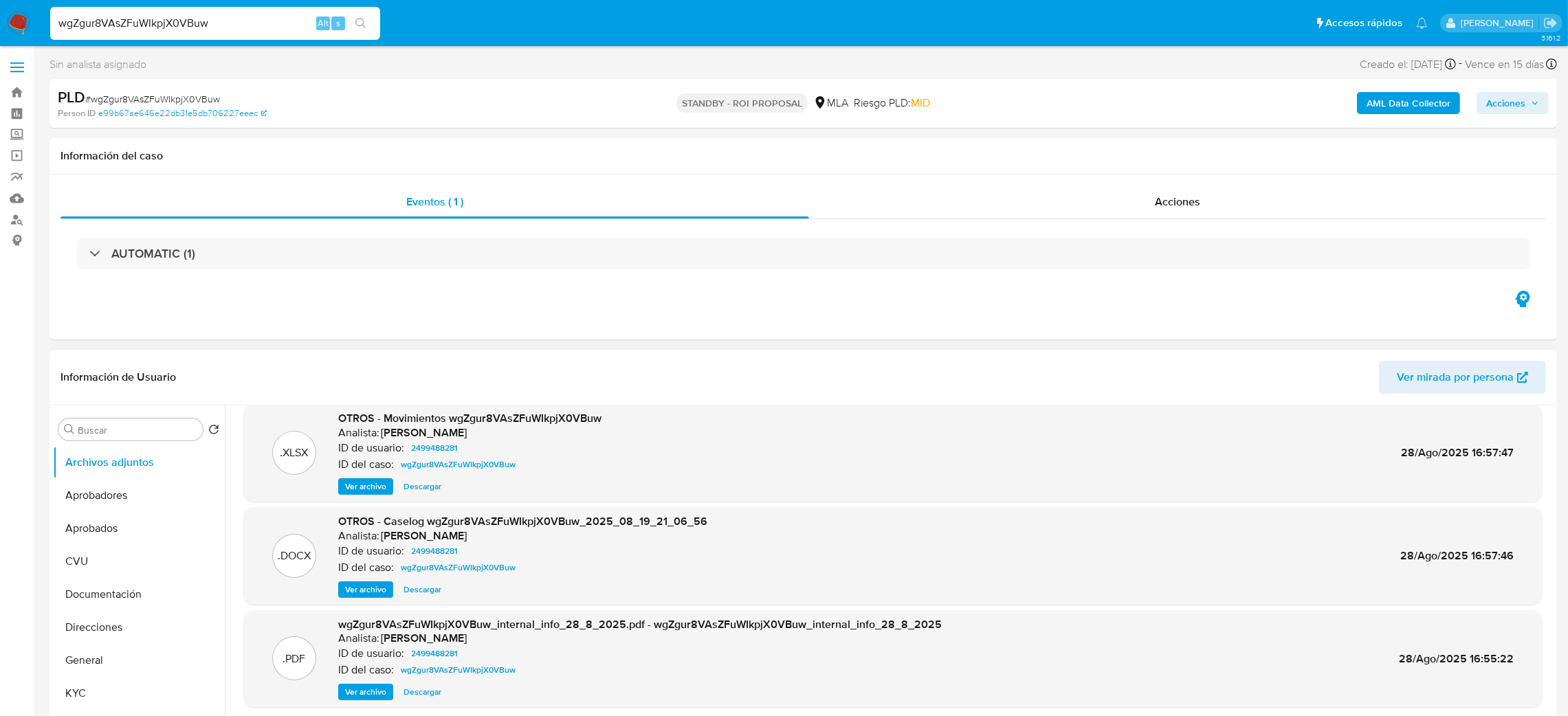
drag, startPoint x: 258, startPoint y: 25, endPoint x: 0, endPoint y: 33, distance: 258.1
click at [0, 33] on nav "Pausado Ver notificaciones wgZgur8VAsZFuWIkpjX0VBuw Alt s Accesos rápidos Presi…" at bounding box center [784, 23] width 1568 height 46
paste input "05rvnEitWri9iED5Qu9Lt65"
type input "05rvnEitWri9iED5Qu9Lt65w"
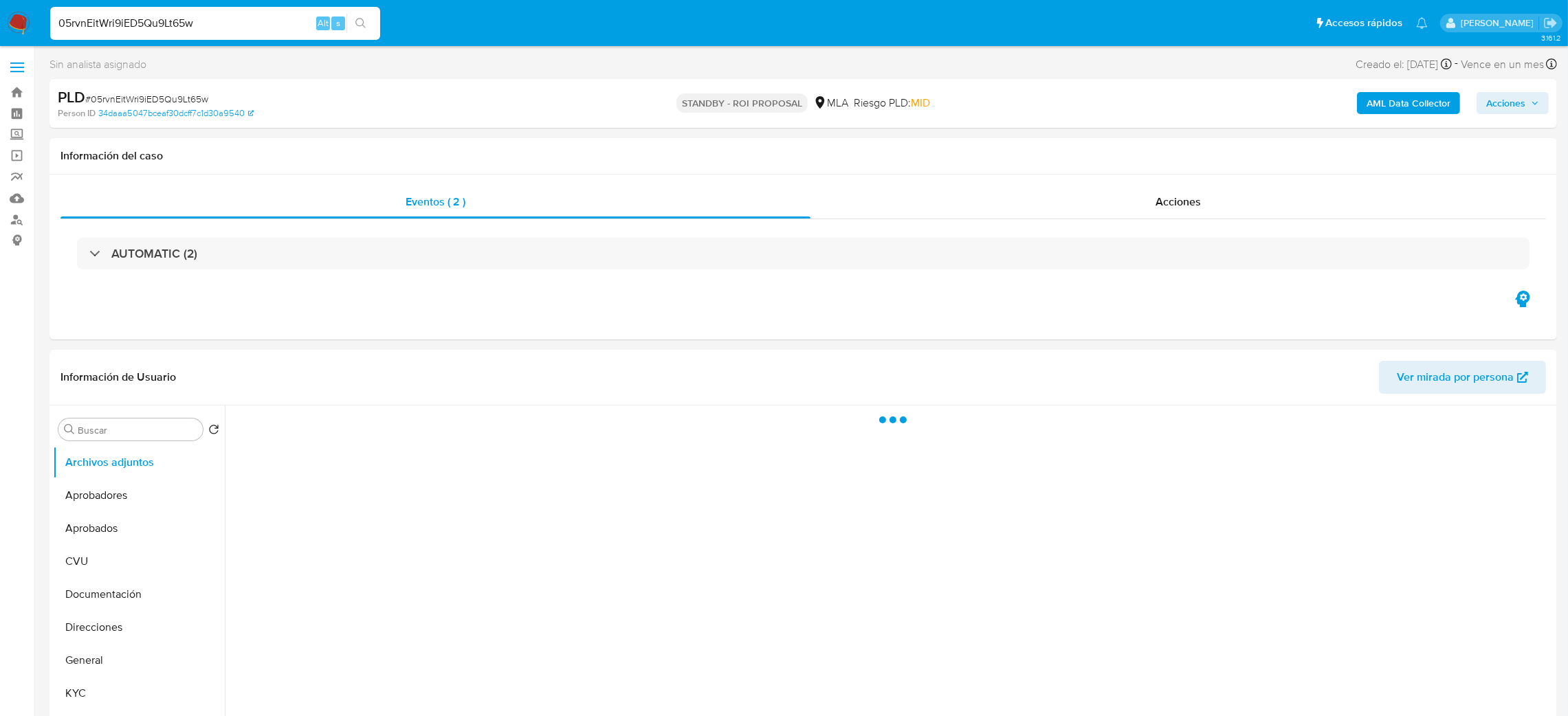
select select "10"
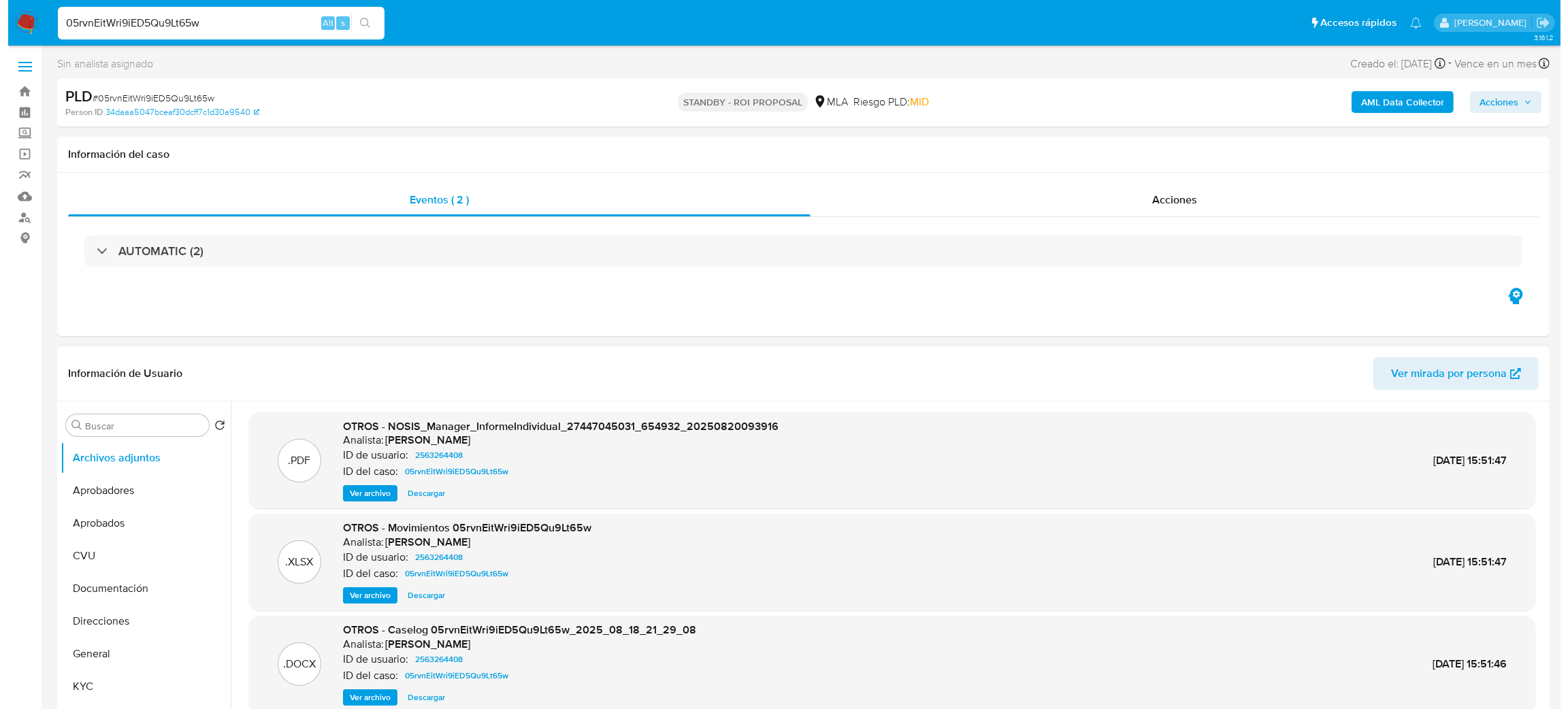
scroll to position [102, 0]
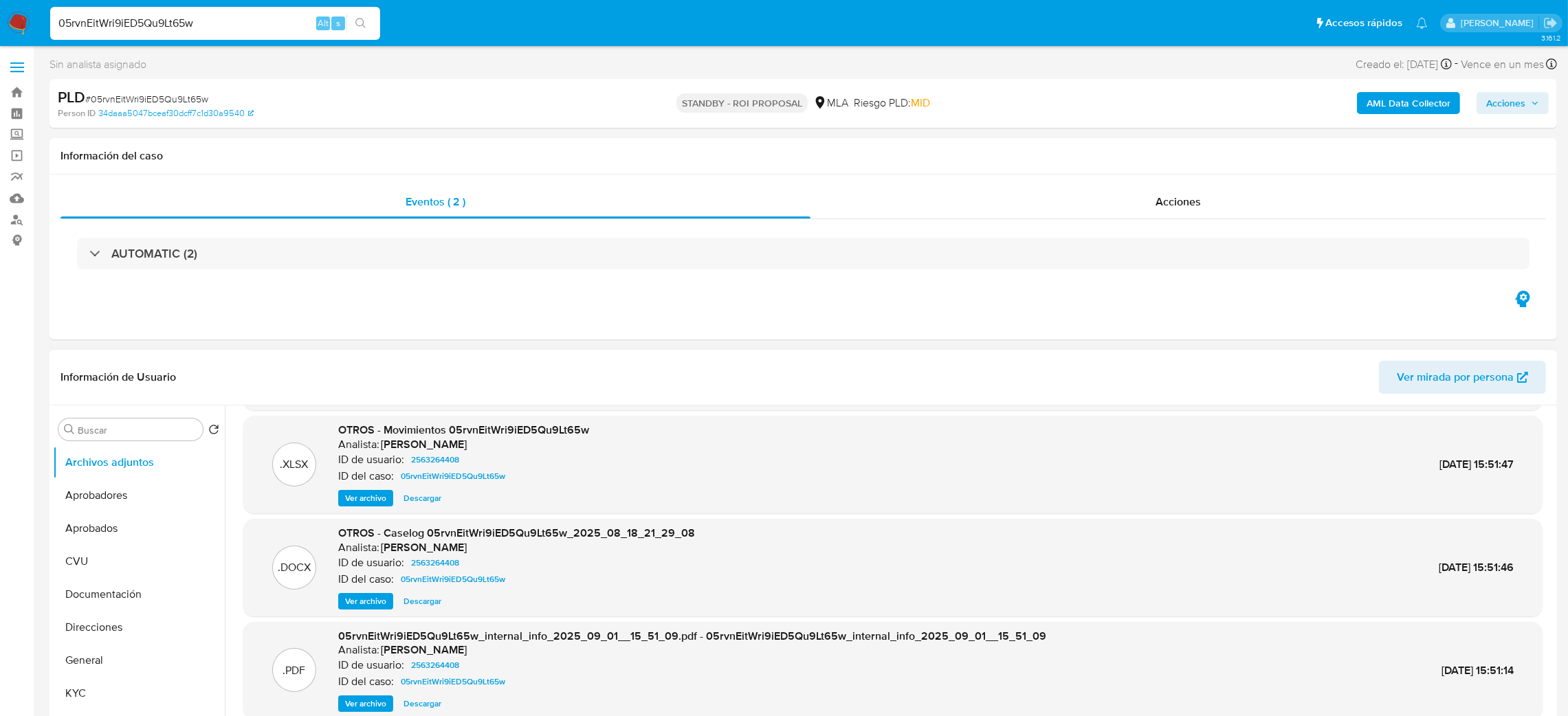
click at [362, 595] on span "Ver archivo" at bounding box center [365, 601] width 41 height 13
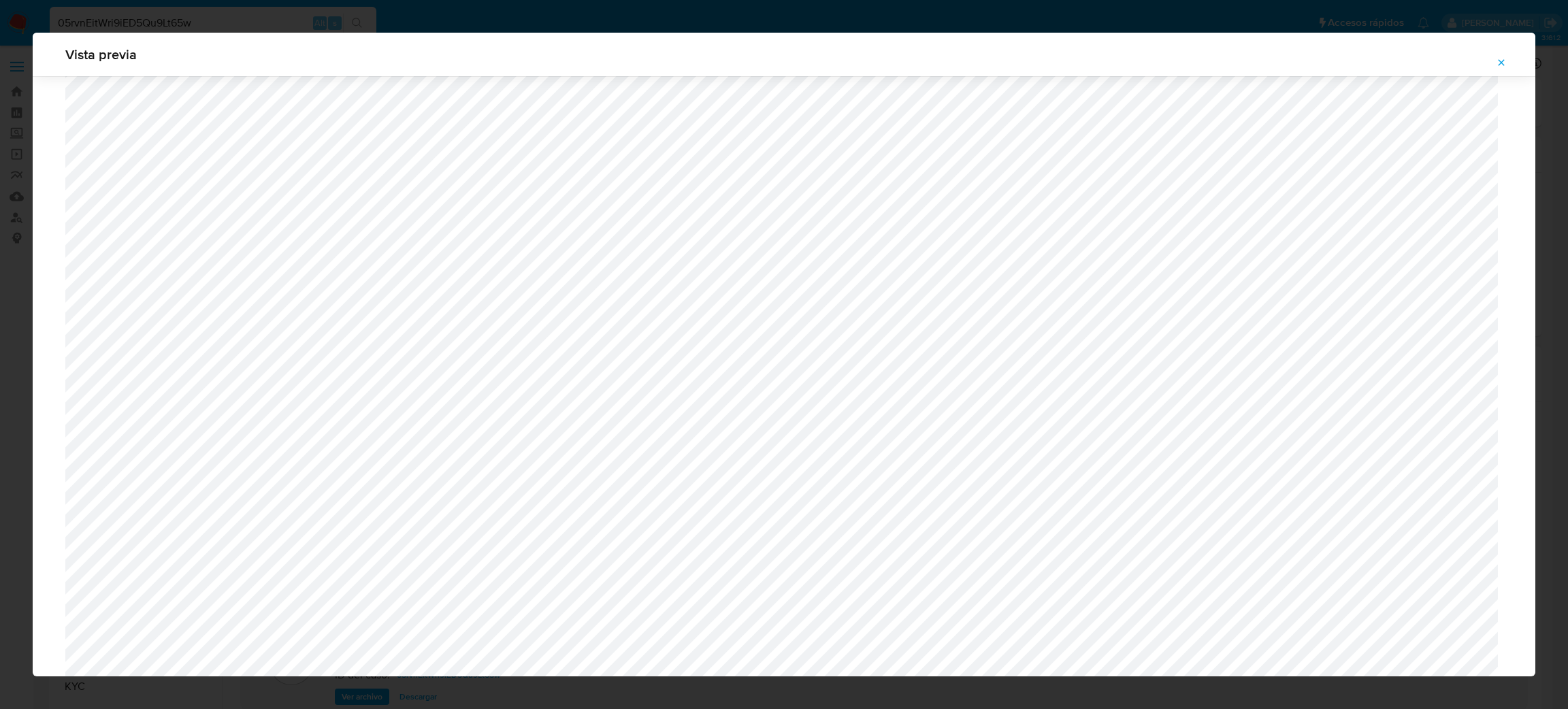
scroll to position [380, 0]
click at [1497, 64] on icon "Attachment preview" at bounding box center [1501, 63] width 11 height 11
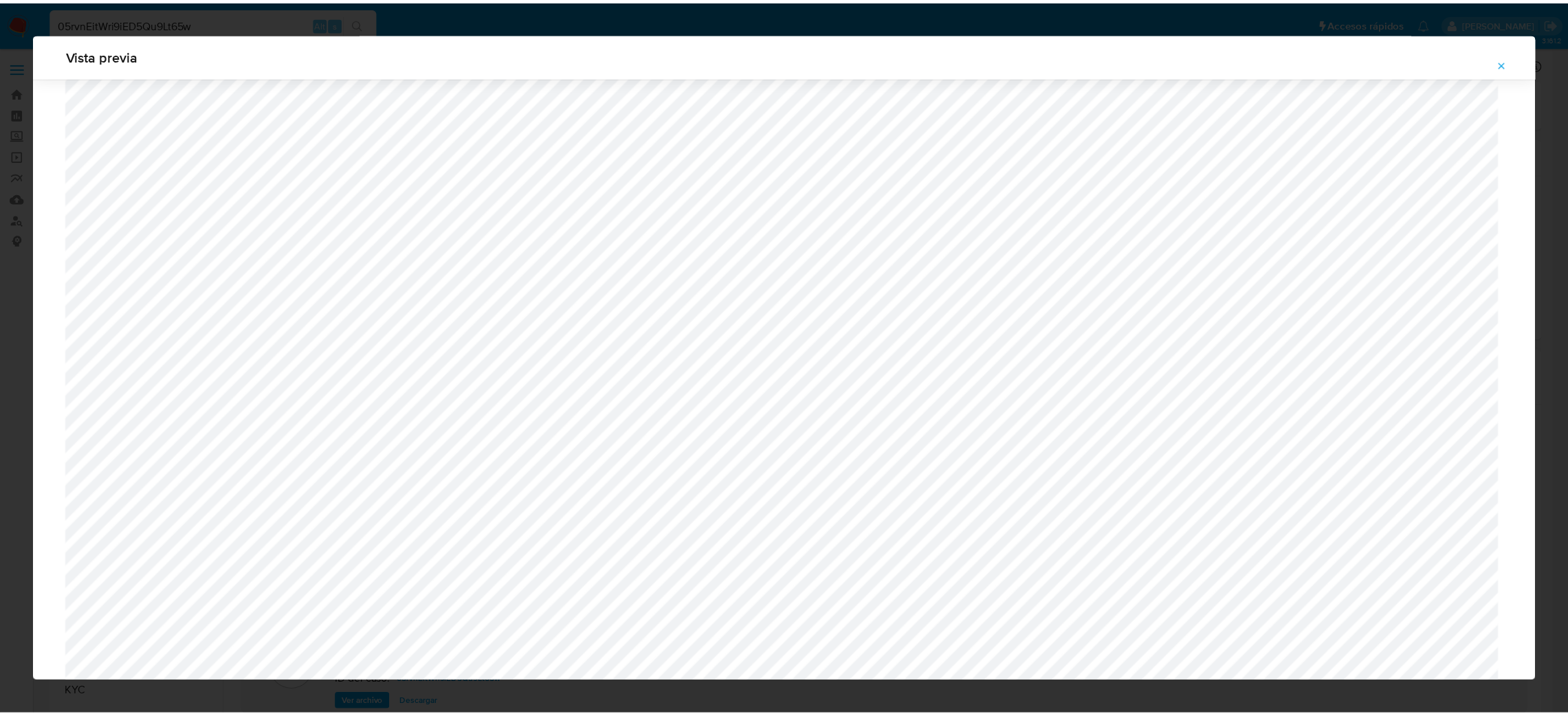
scroll to position [0, 0]
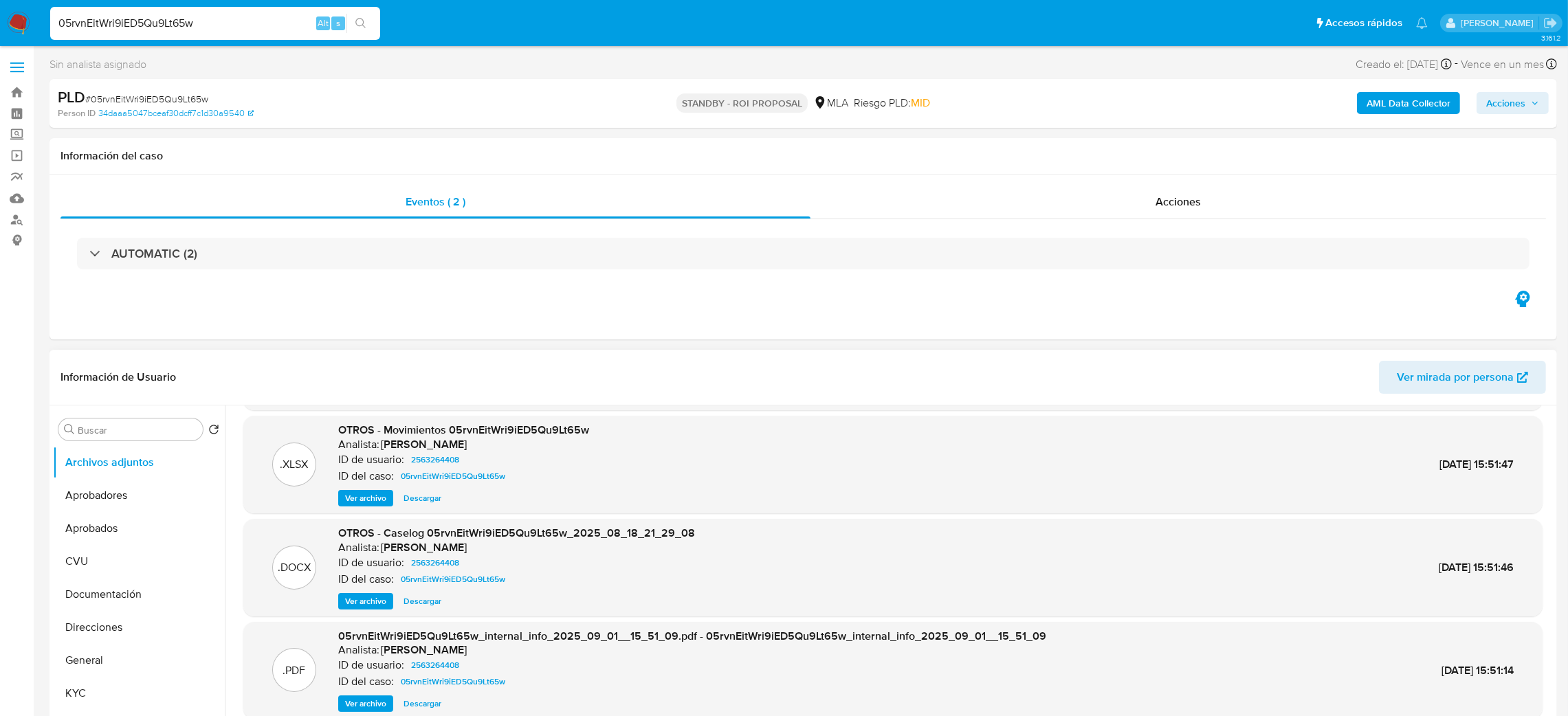
drag, startPoint x: 199, startPoint y: 23, endPoint x: 0, endPoint y: 64, distance: 203.2
paste input "x5ypncOO64A44oKzw3SqCRU6"
type input "x5ypncOO64A44oKzw3SqCRU6"
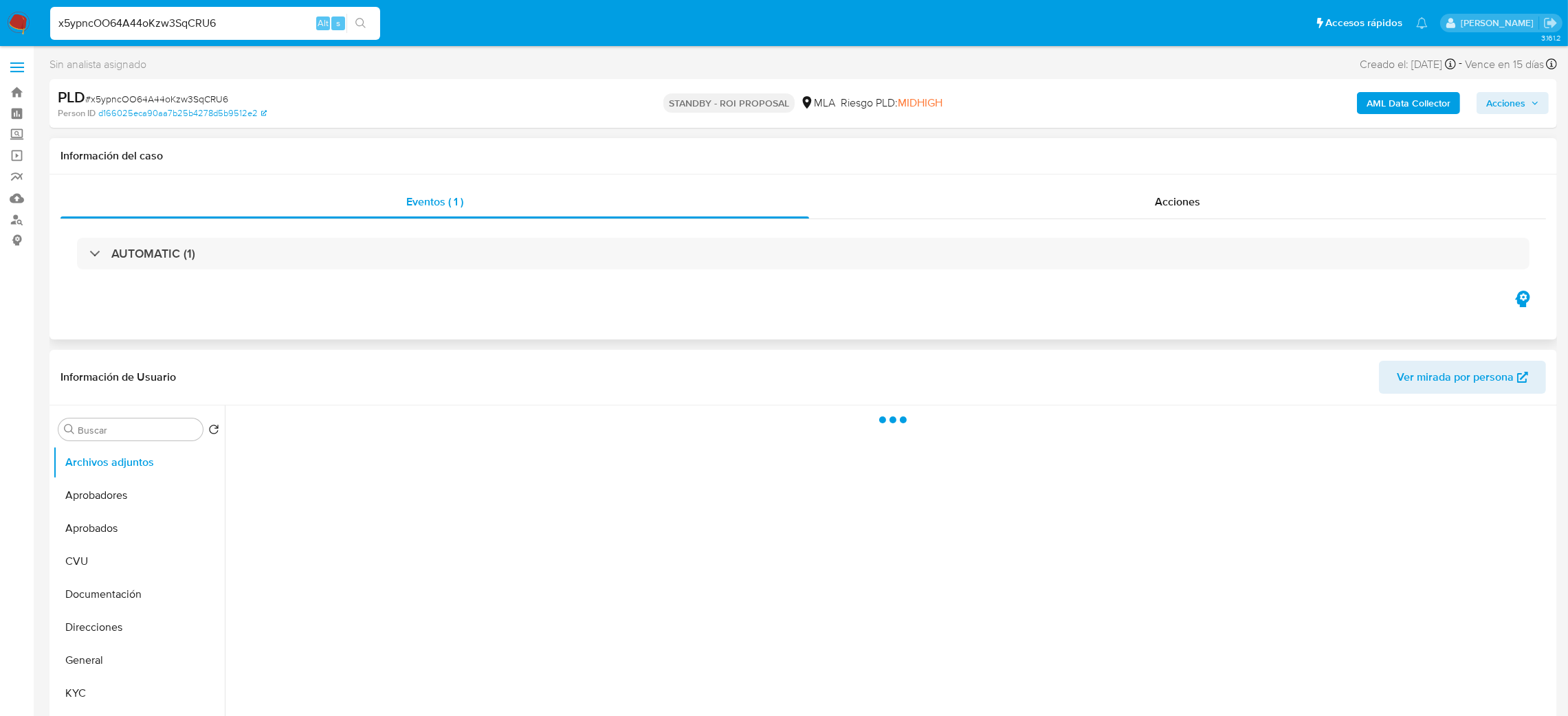
select select "10"
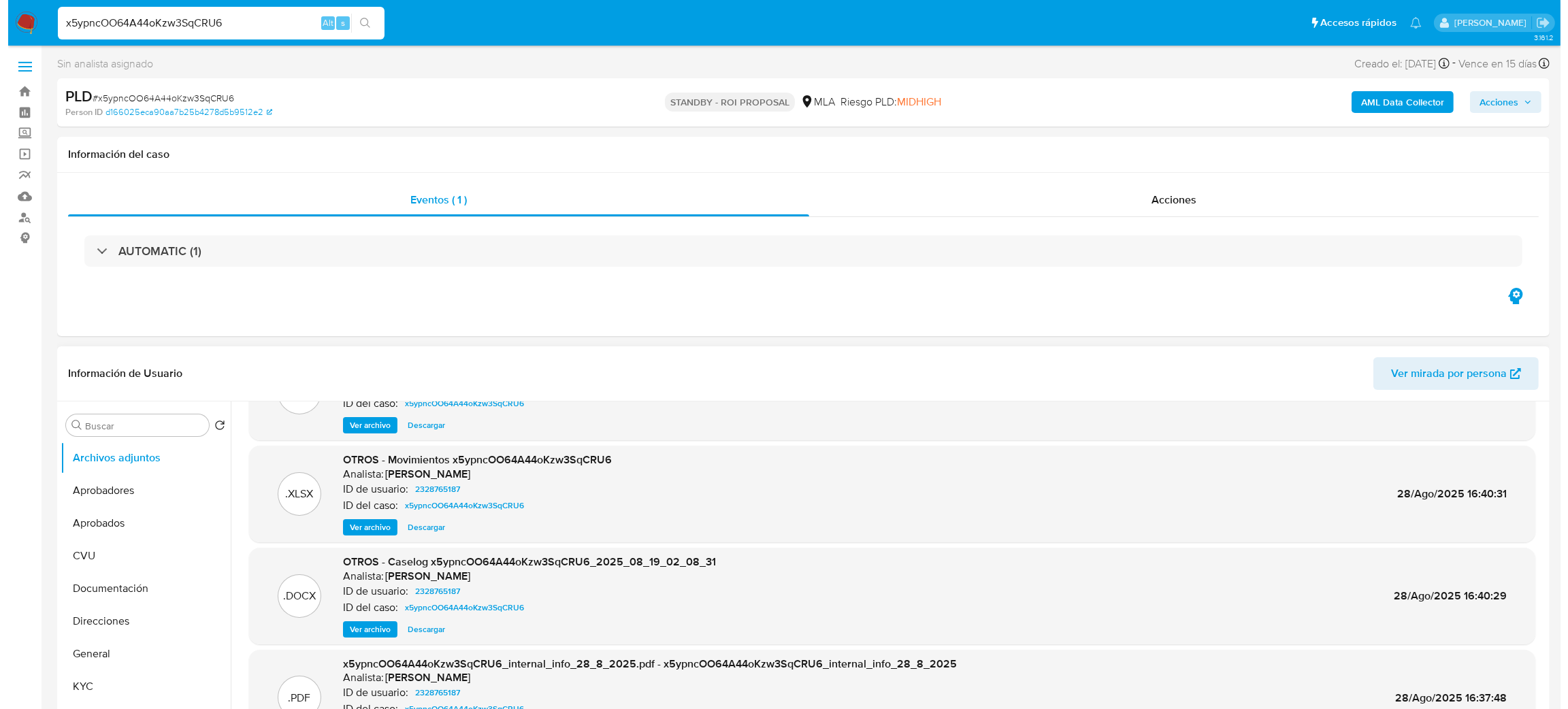
scroll to position [102, 0]
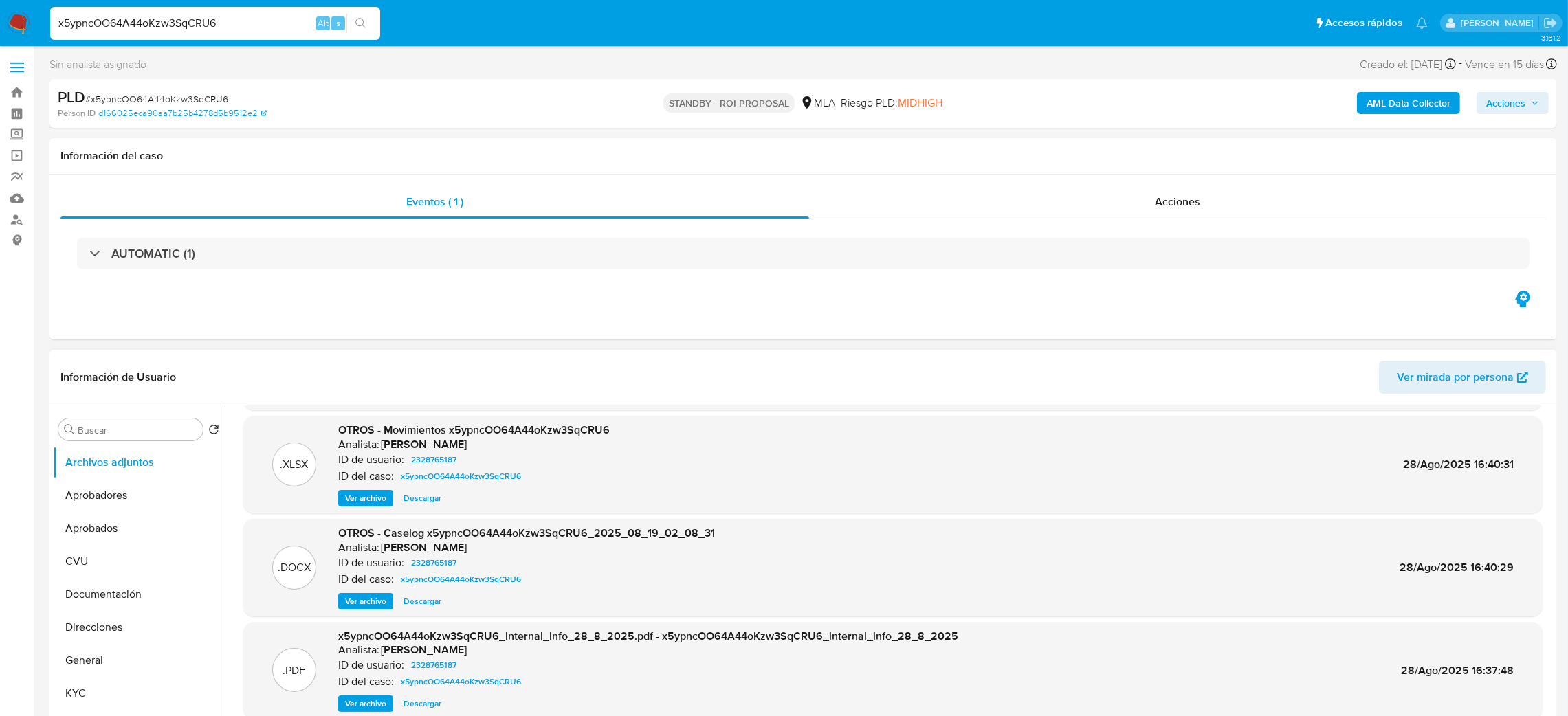
click at [345, 604] on span "Ver archivo" at bounding box center [365, 601] width 41 height 13
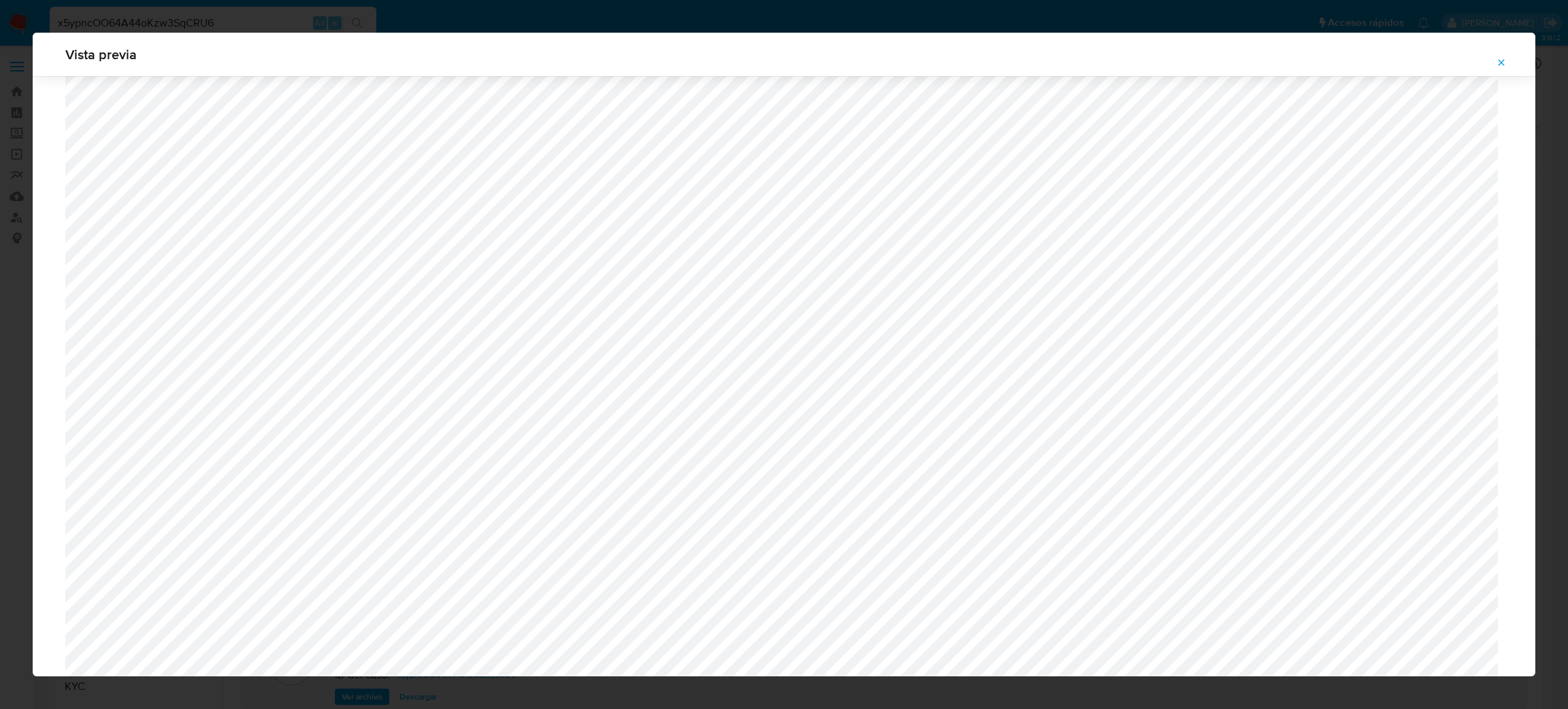
scroll to position [482, 0]
click at [1508, 64] on button "Attachment preview" at bounding box center [1501, 62] width 30 height 22
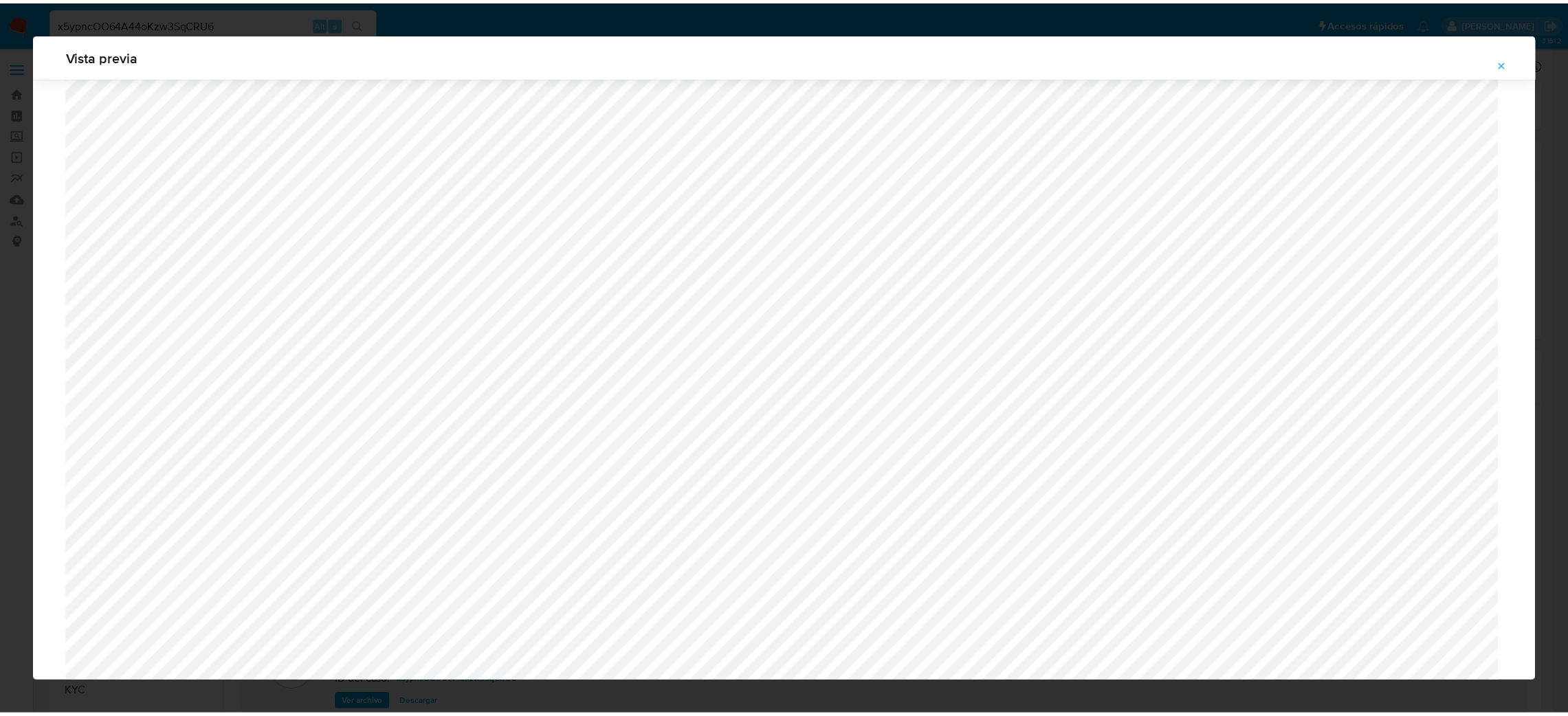
scroll to position [0, 0]
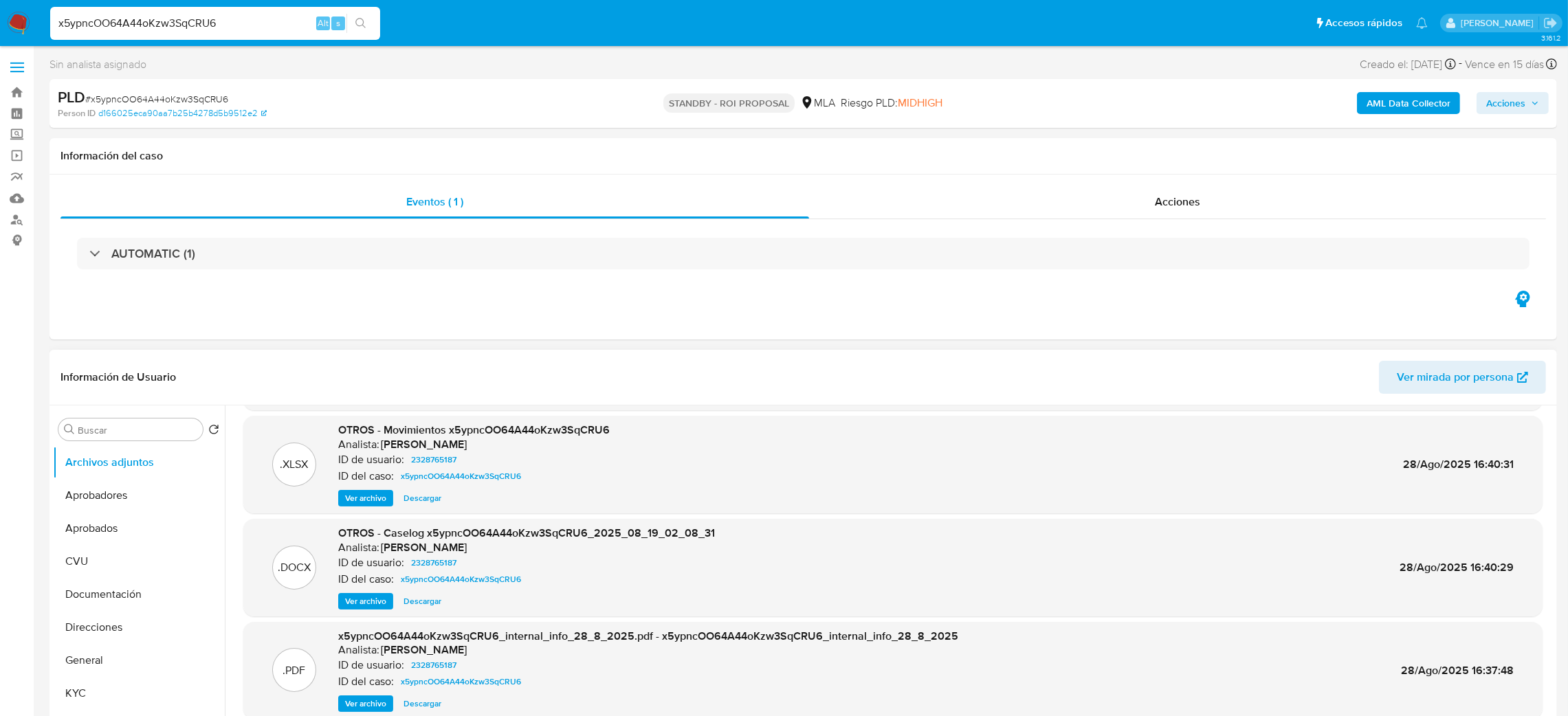
drag, startPoint x: 245, startPoint y: 18, endPoint x: 0, endPoint y: 35, distance: 245.6
click at [0, 35] on nav "Pausado Ver notificaciones x5ypncOO64A44oKzw3SqCRU6 Alt s Accesos rápidos Presi…" at bounding box center [784, 23] width 1568 height 46
paste input "rrR5FUC6Z0ZoJJ2olTWwviCu"
type input "rrR5FUC6Z0ZoJJ2olTWwviCu"
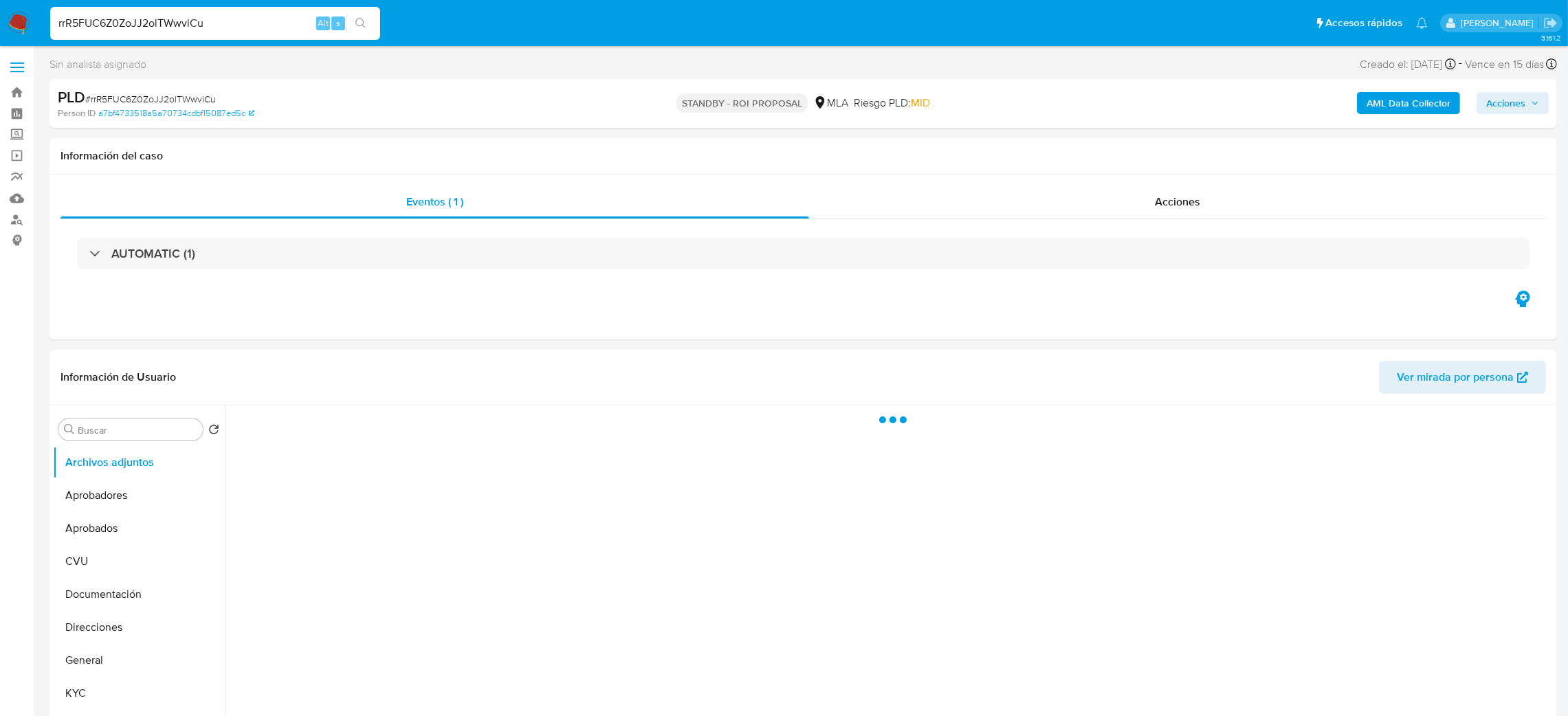
select select "10"
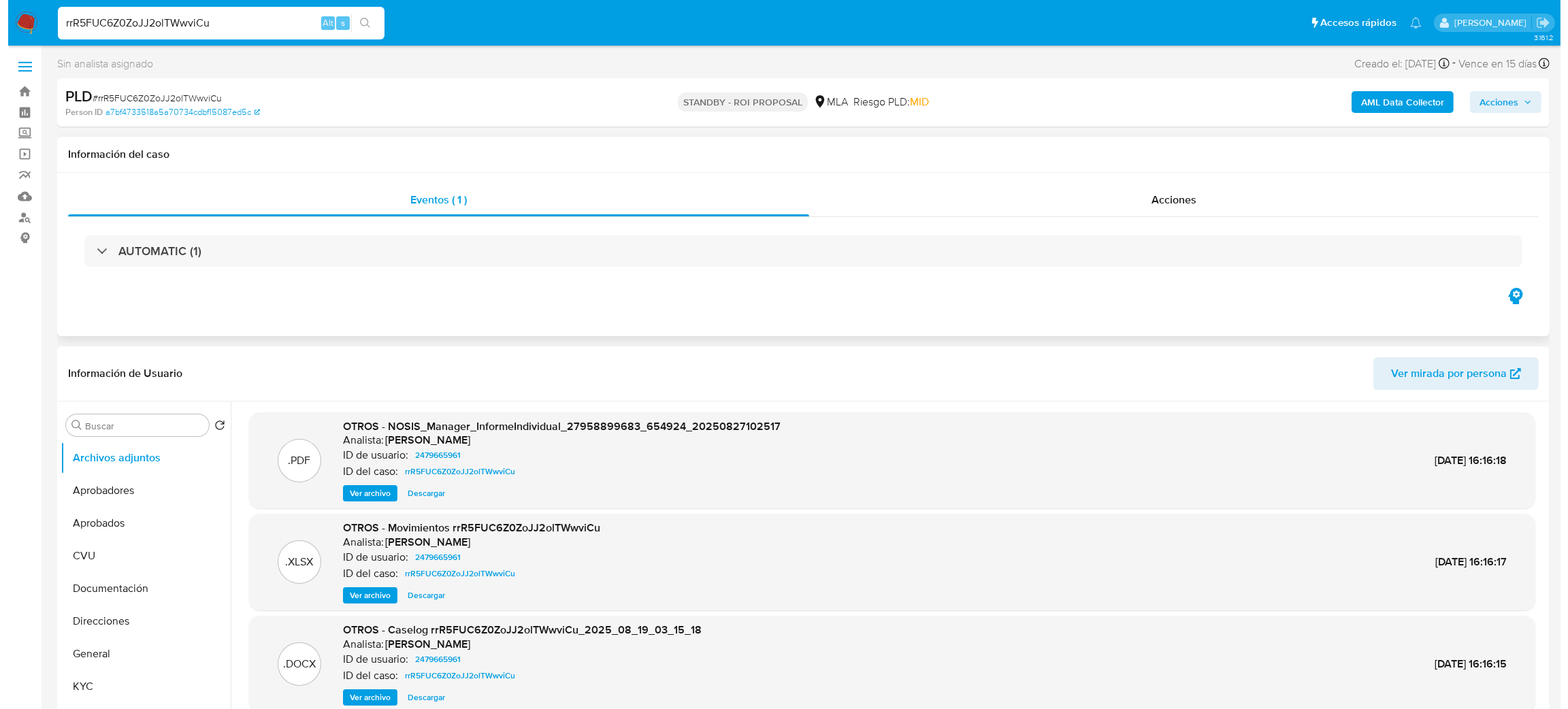
scroll to position [102, 0]
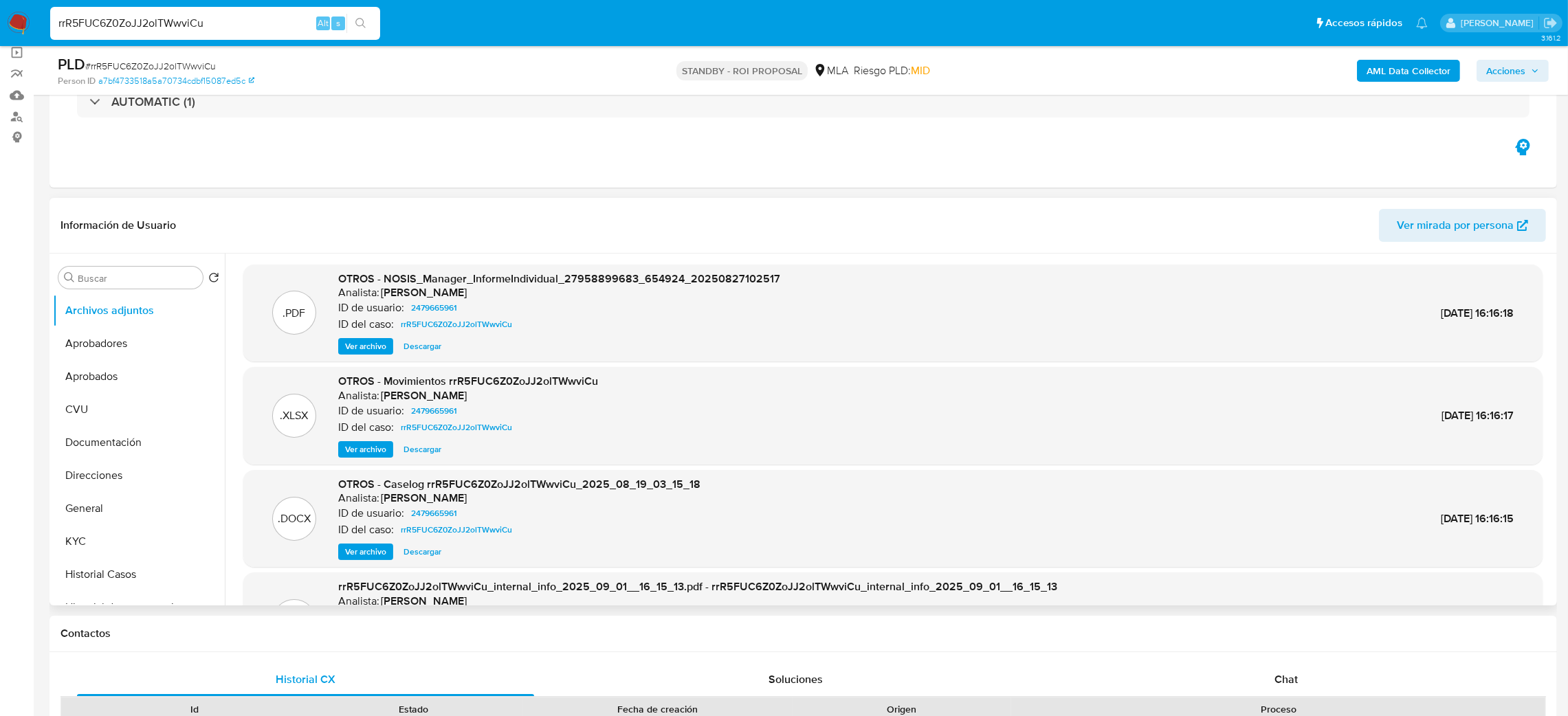
drag, startPoint x: 361, startPoint y: 548, endPoint x: 372, endPoint y: 485, distance: 64.0
click at [361, 547] on span "Ver archivo" at bounding box center [365, 551] width 41 height 13
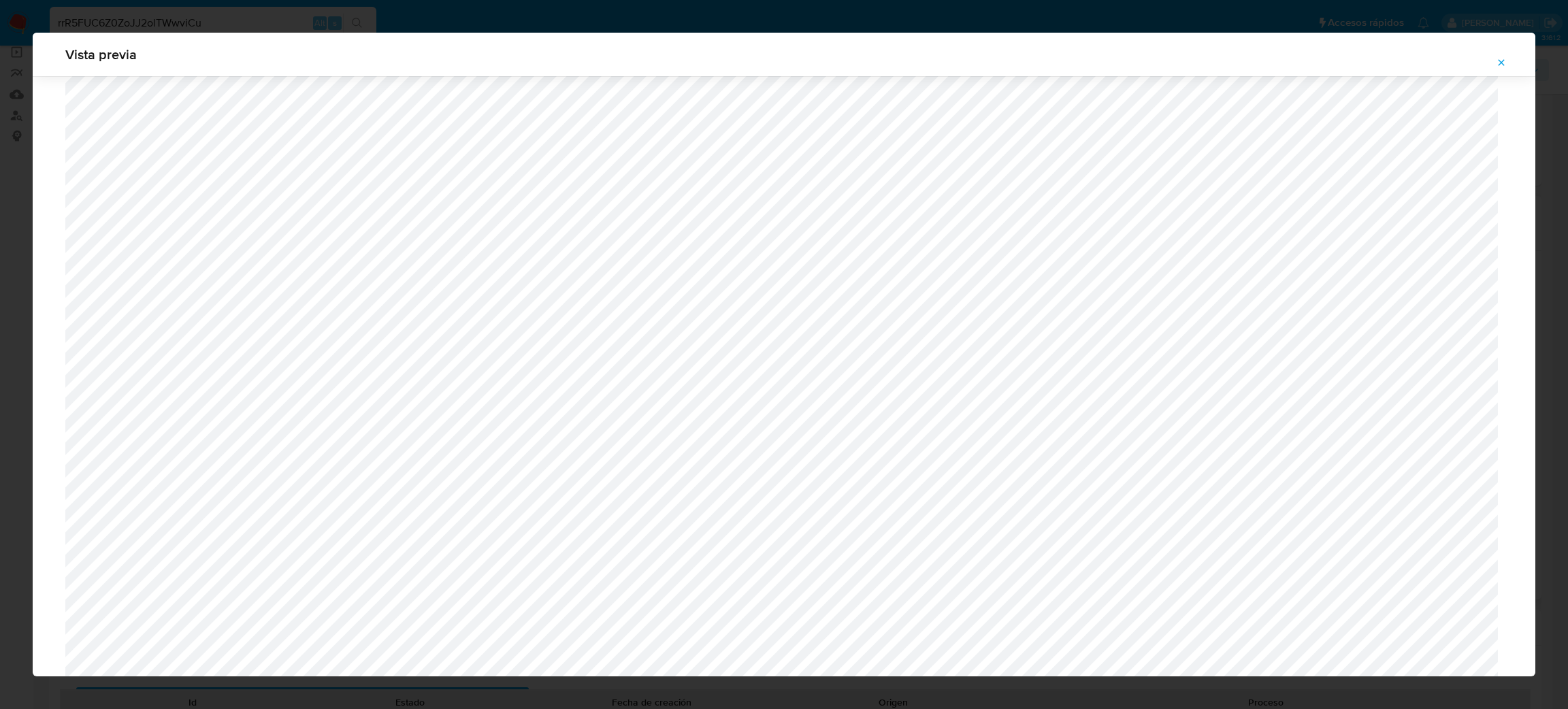
scroll to position [584, 0]
click at [1495, 57] on button "Attachment preview" at bounding box center [1501, 62] width 30 height 22
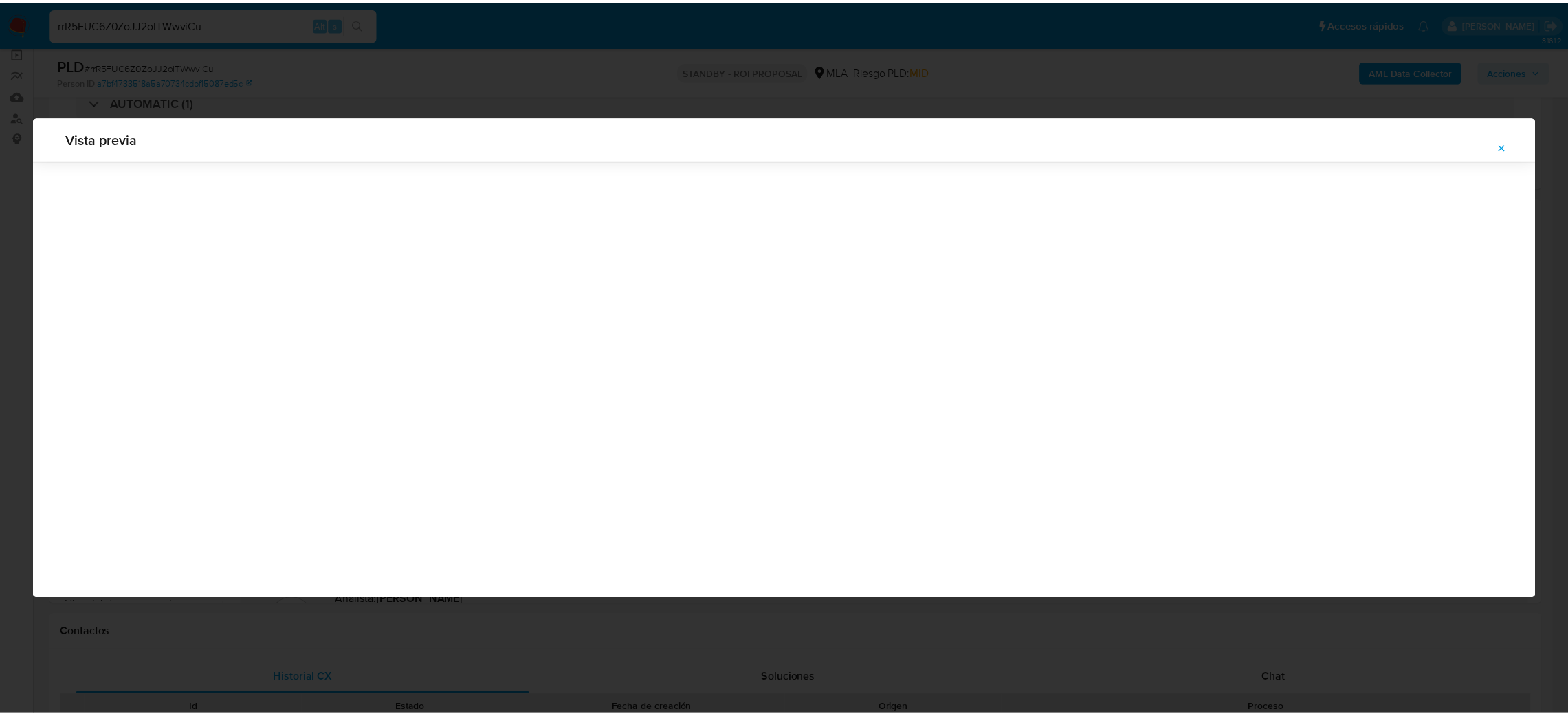
scroll to position [0, 0]
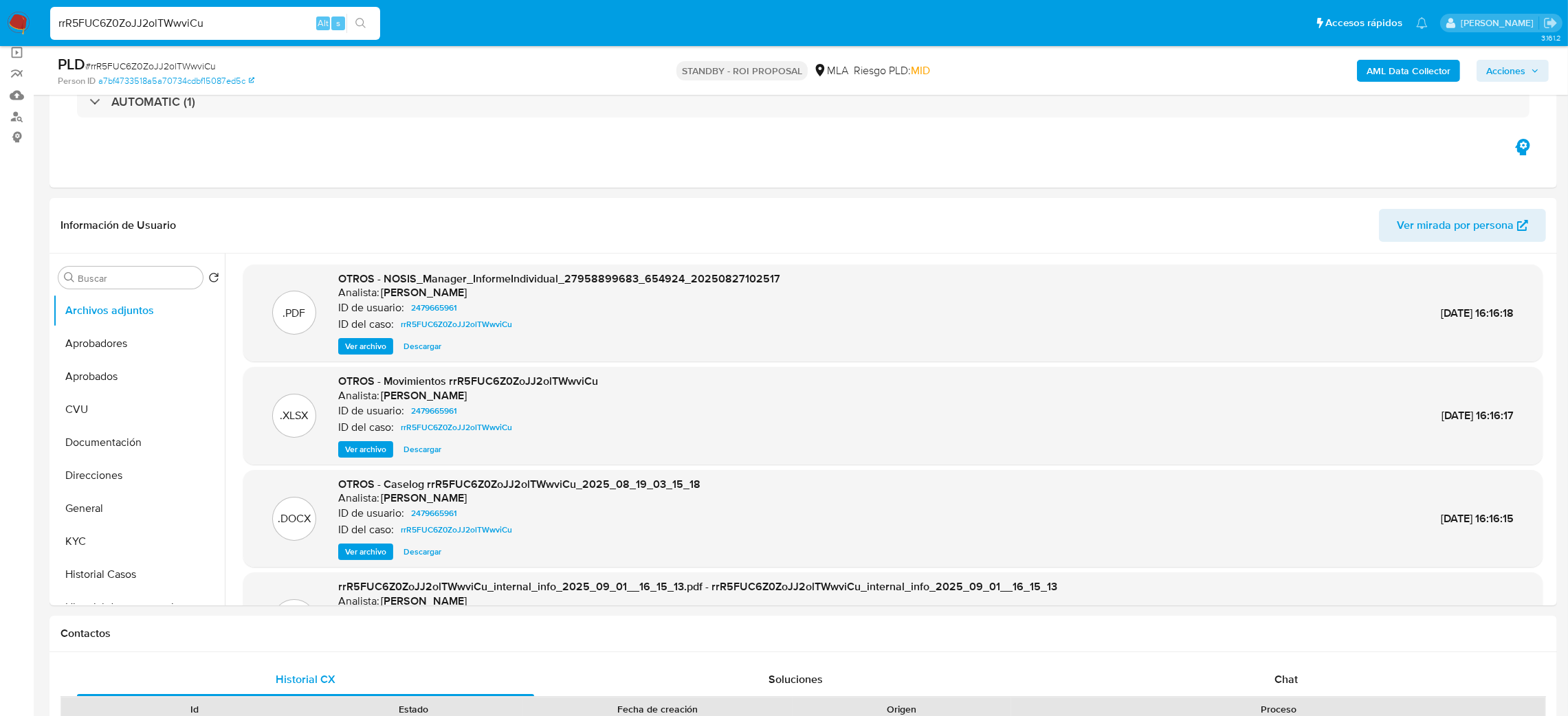
drag, startPoint x: 270, startPoint y: 21, endPoint x: 0, endPoint y: 16, distance: 270.0
click at [0, 18] on nav "Pausado Ver notificaciones rrR5FUC6Z0ZoJJ2olTWwviCu Alt s Accesos rápidos Presi…" at bounding box center [784, 23] width 1568 height 46
paste input "BRQXwl1n3aA7BLiRsttJKks6"
type input "BRQXwl1n3aA7BLiRsttJKks6"
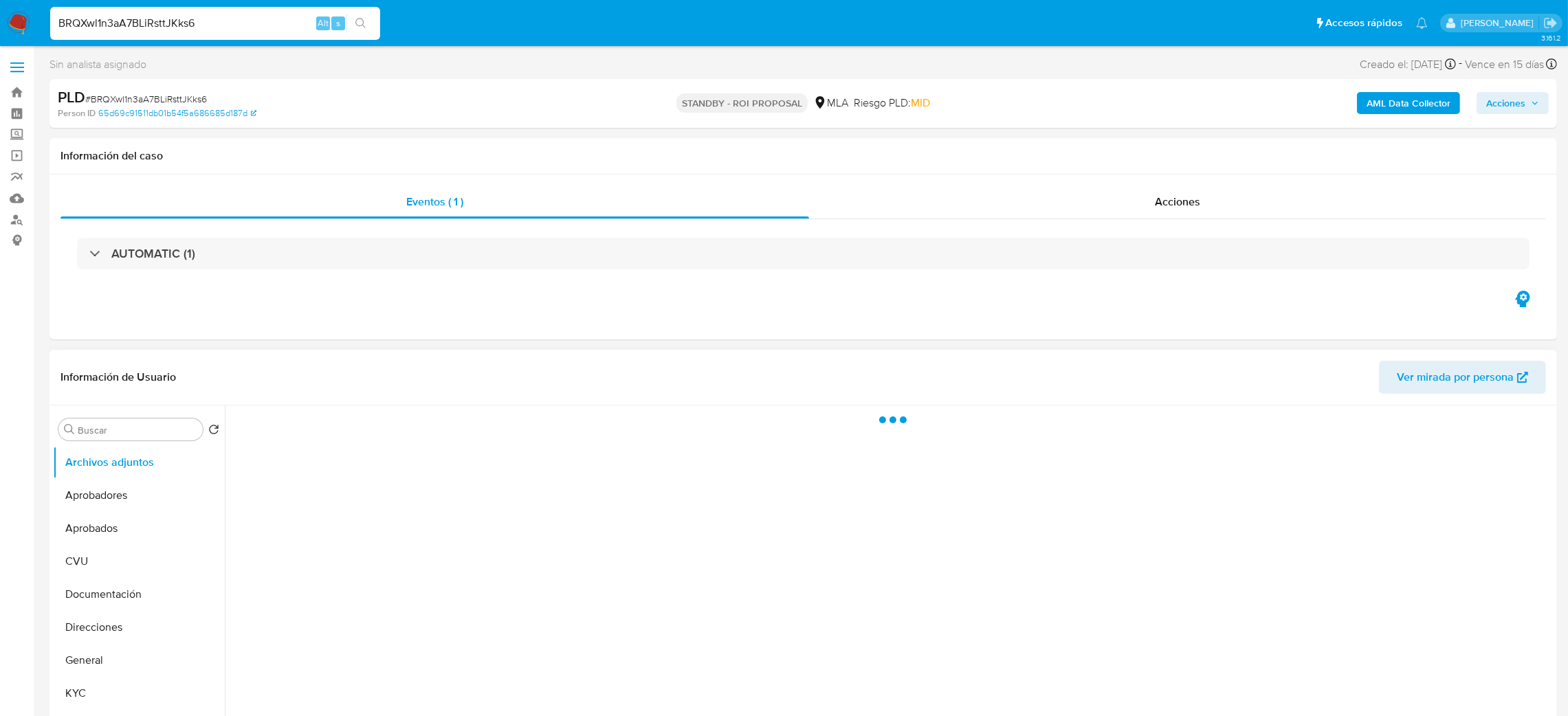
scroll to position [103, 0]
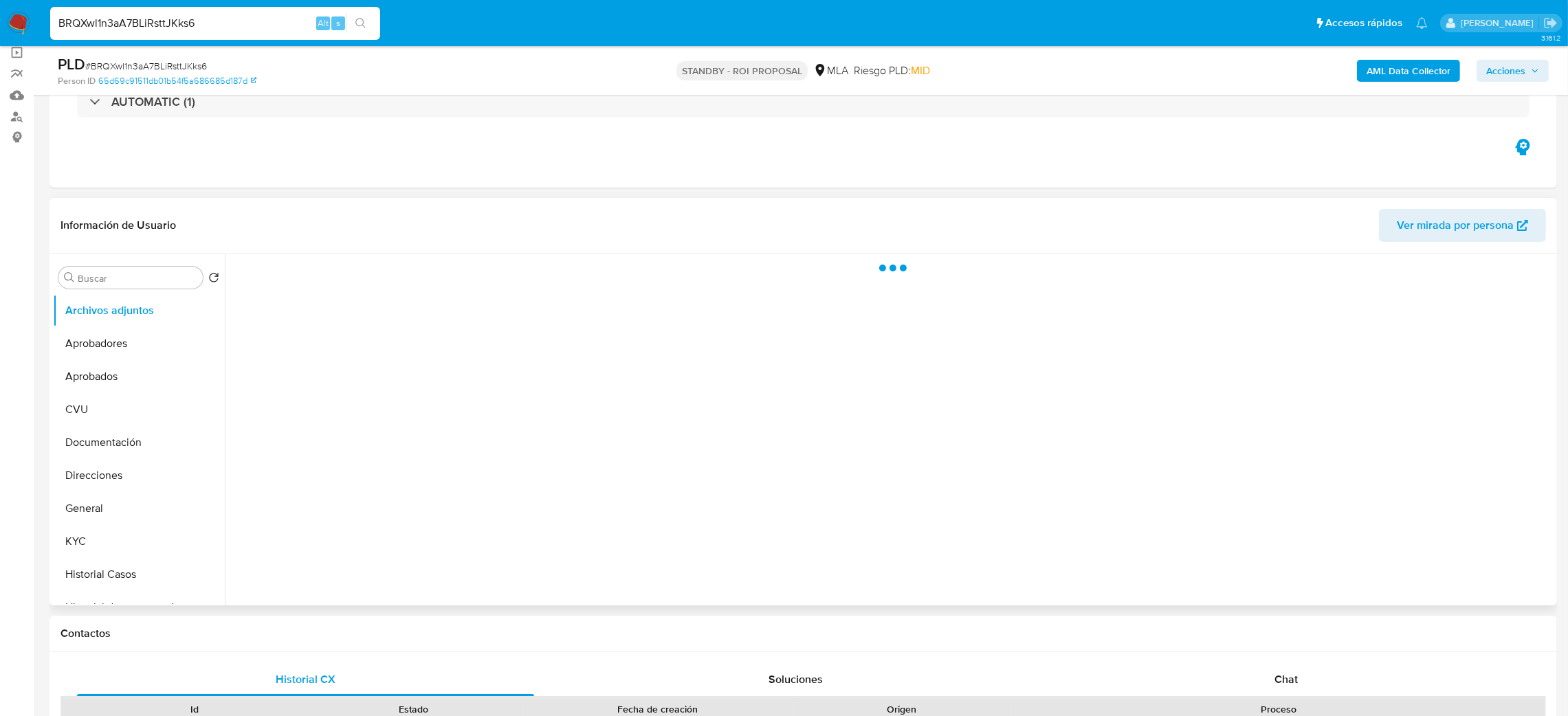
select select "10"
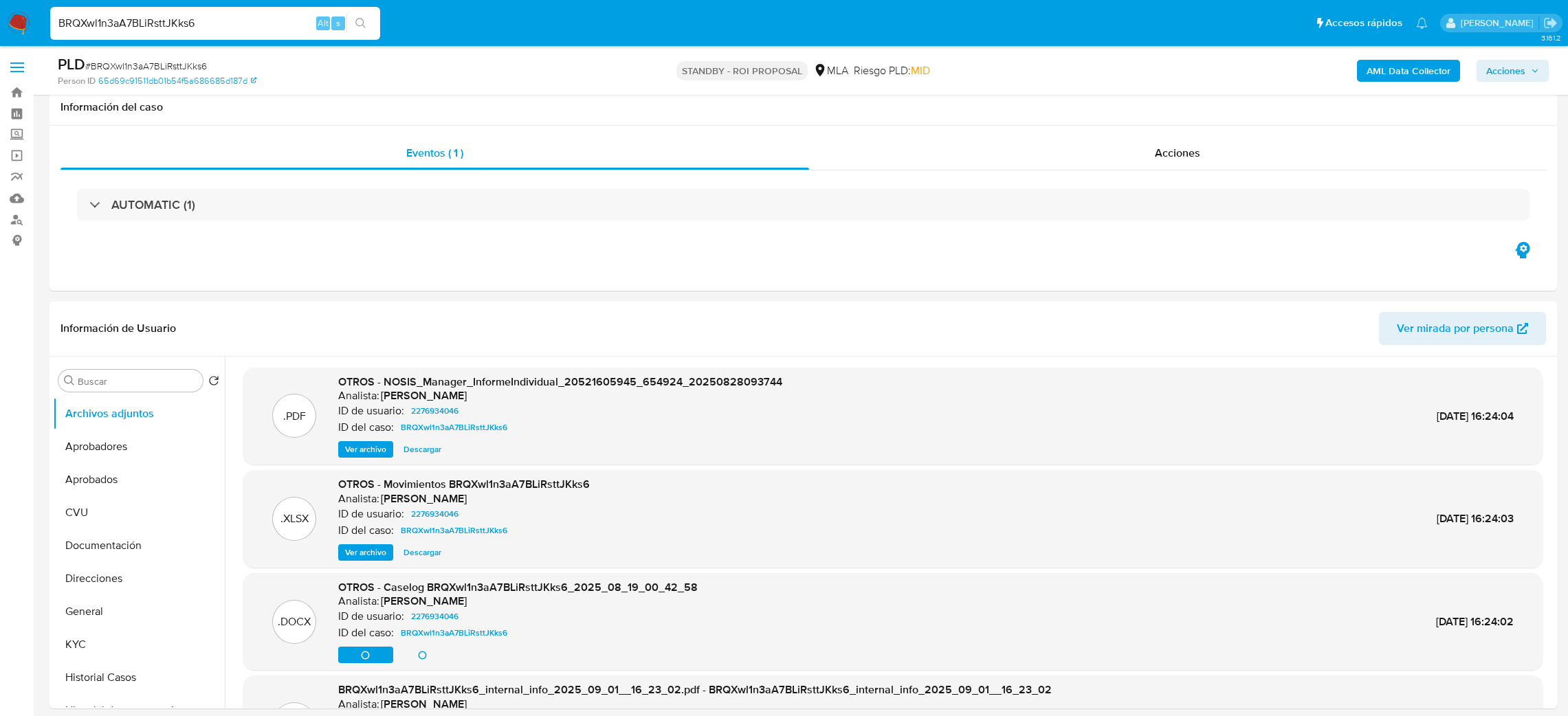
select select "10"
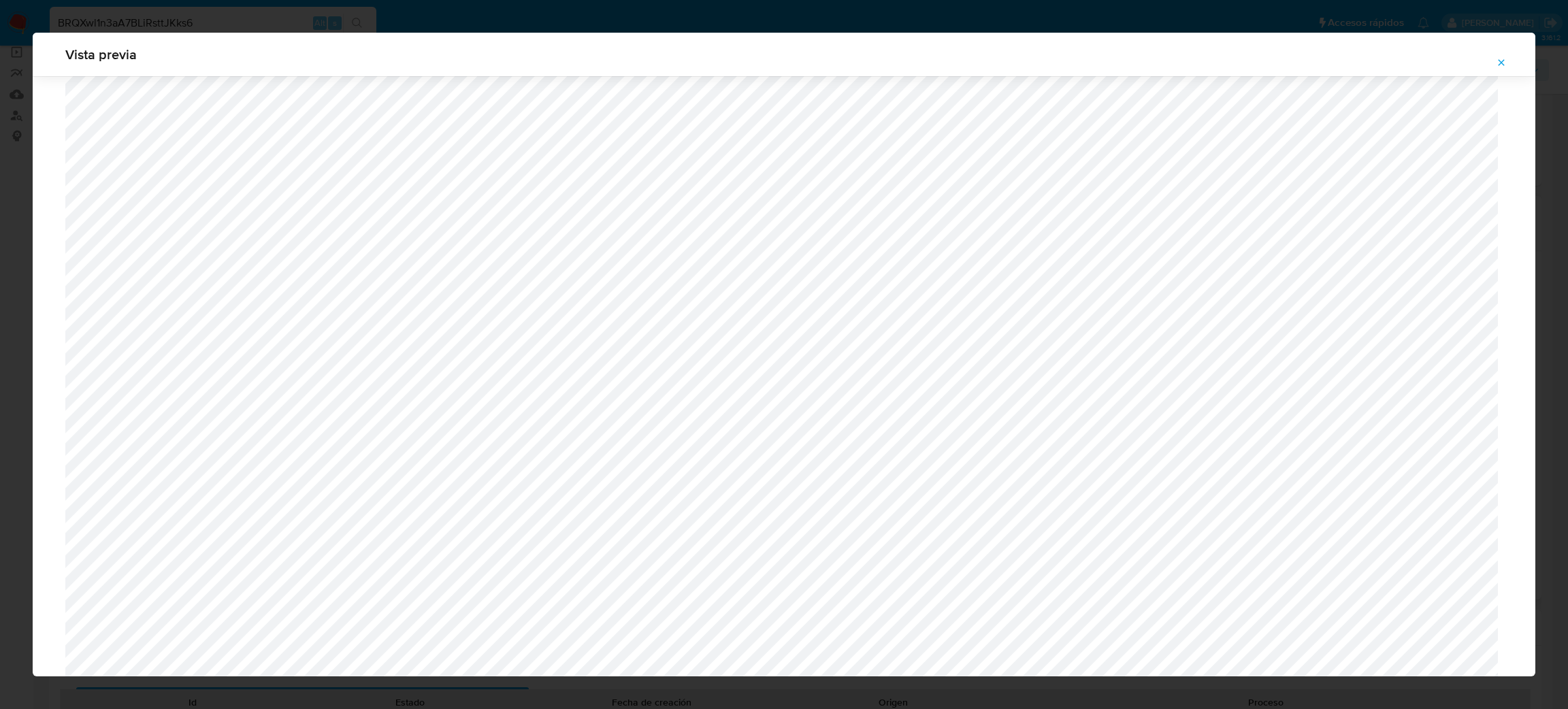
scroll to position [482, 0]
click at [1505, 63] on icon "Attachment preview" at bounding box center [1501, 63] width 11 height 11
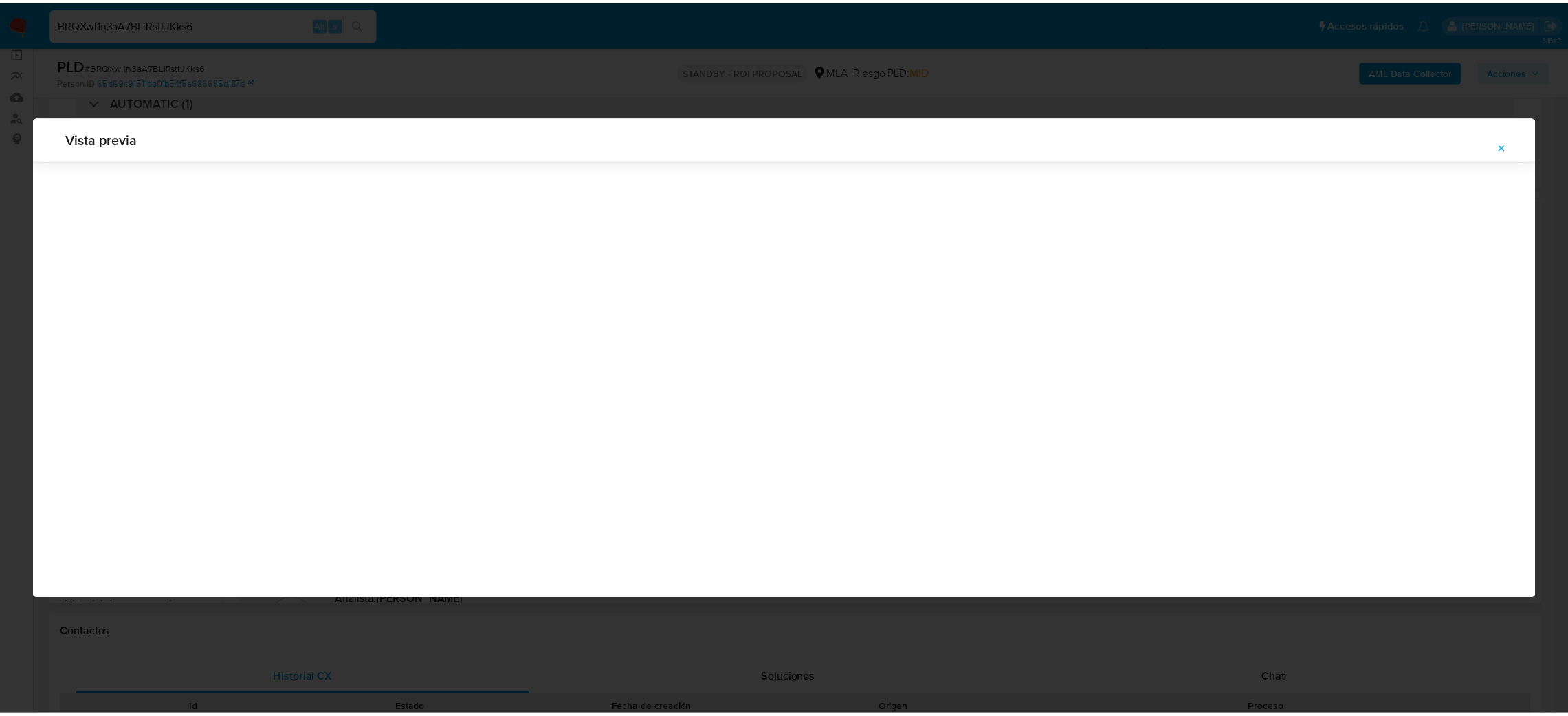
scroll to position [0, 0]
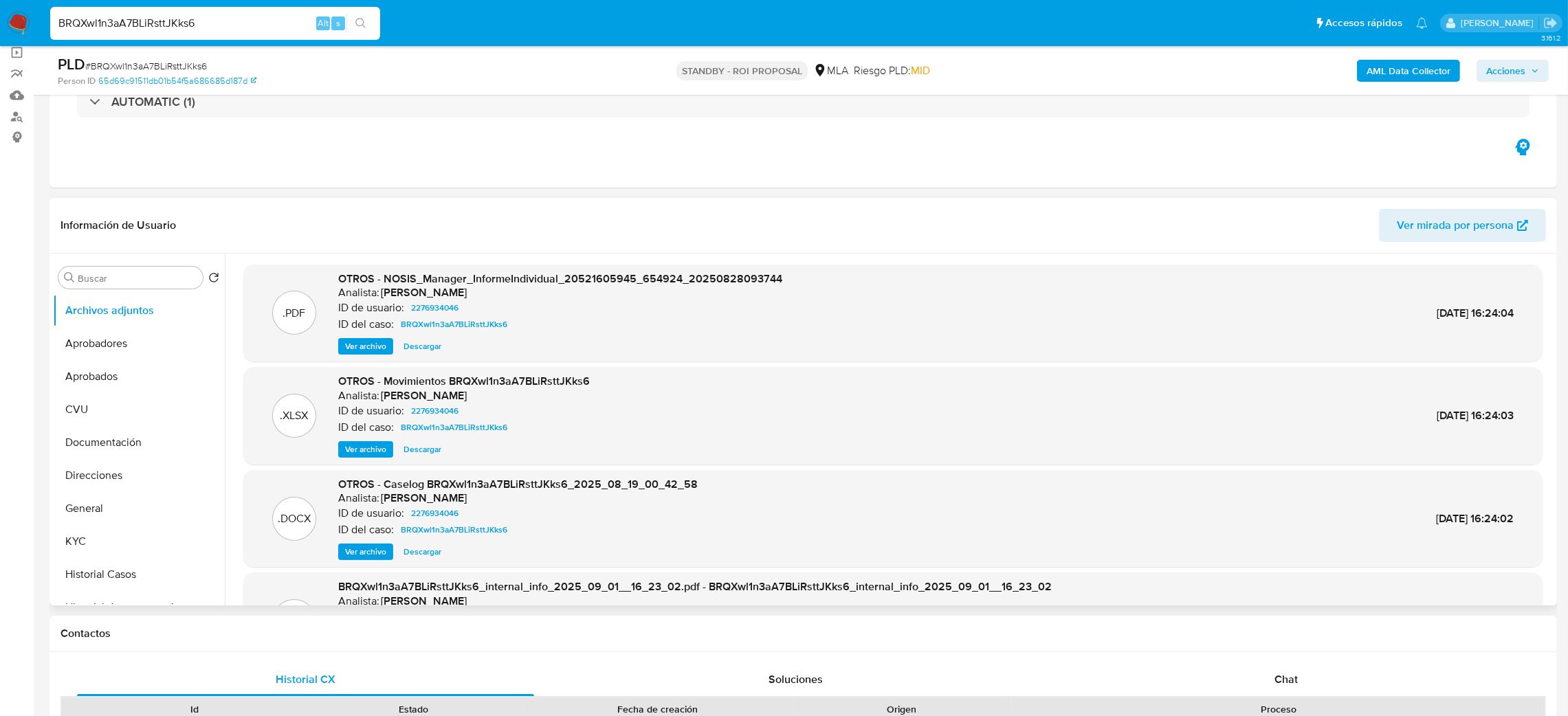
drag, startPoint x: 241, startPoint y: 21, endPoint x: 0, endPoint y: 29, distance: 241.1
click at [0, 29] on nav "Pausado Ver notificaciones BRQXwl1n3aA7BLiRsttJKks6 Alt s Accesos rápidos Presi…" at bounding box center [784, 23] width 1568 height 46
paste input "vwvAdGYXr6kkQ2jqVOCa8AG"
type input "vwvAdGYXr6kkQ2jqVOCa8AG6"
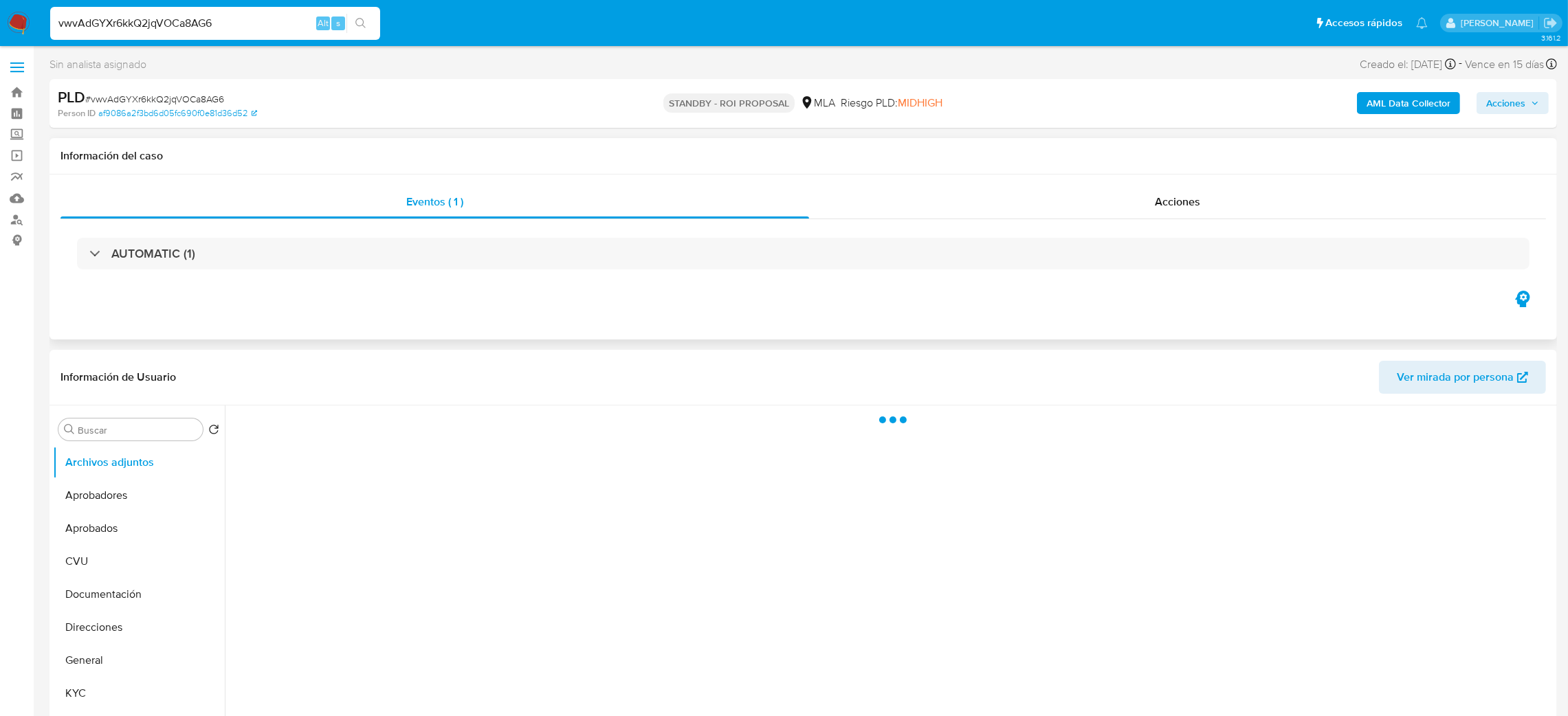
select select "10"
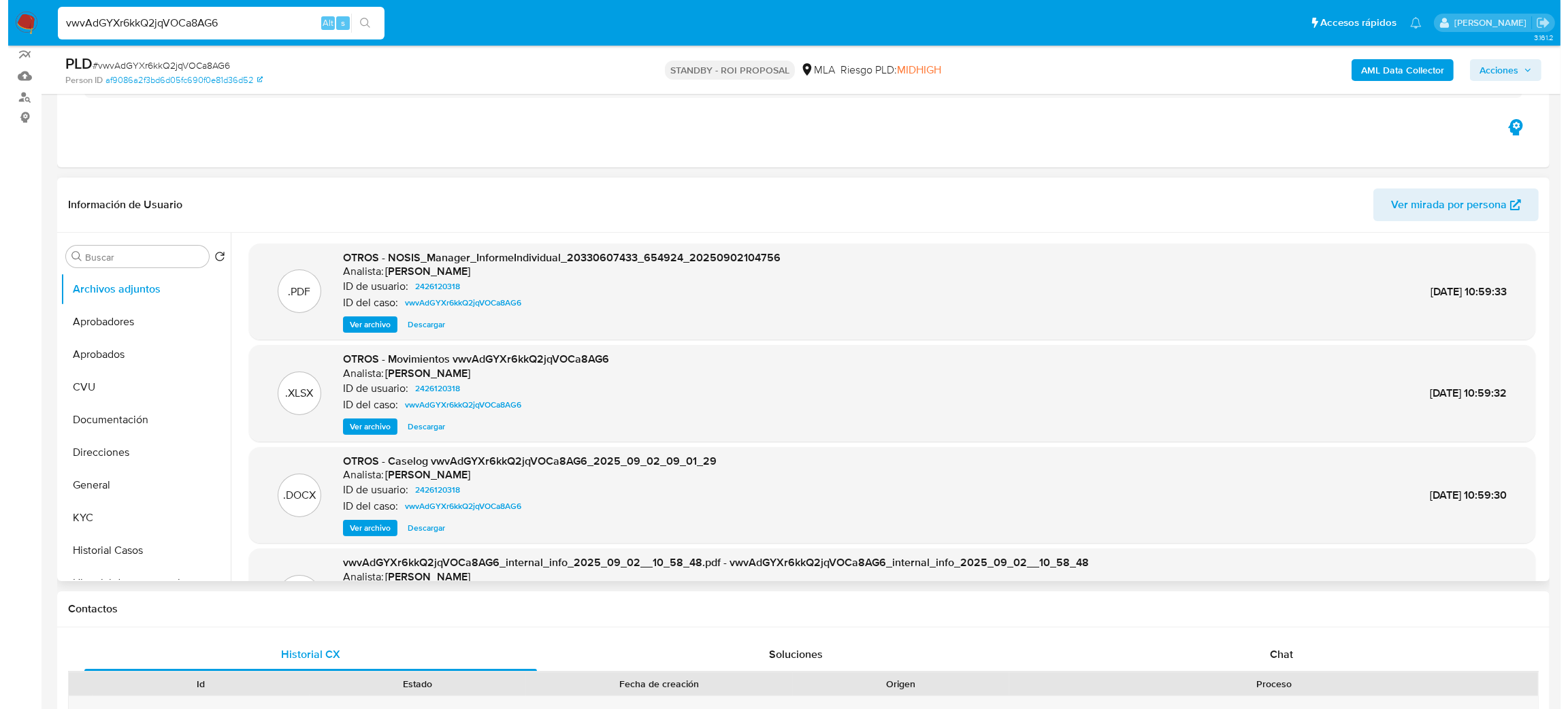
scroll to position [102, 0]
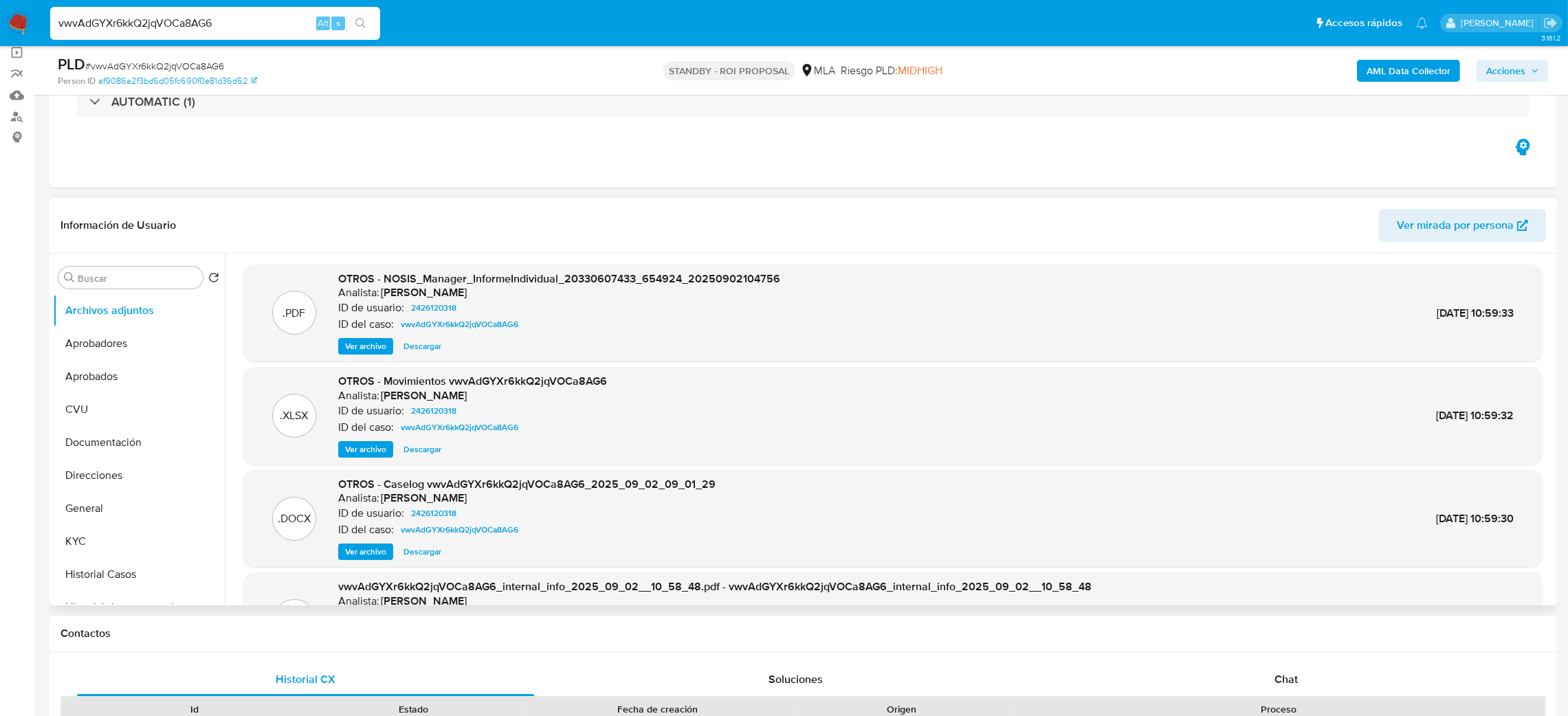
click at [362, 553] on span "Ver archivo" at bounding box center [365, 551] width 41 height 13
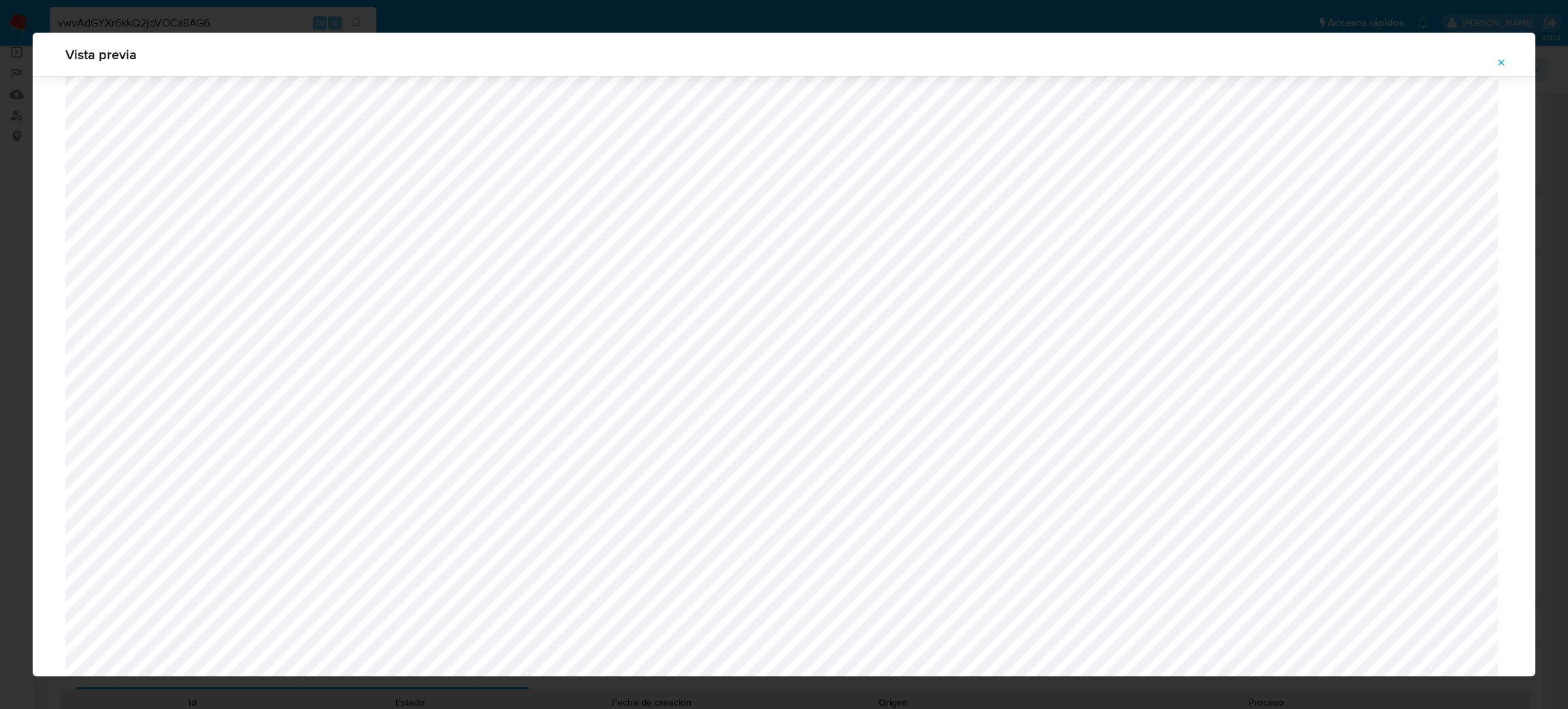
scroll to position [891, 0]
click at [1506, 59] on icon "Attachment preview" at bounding box center [1501, 63] width 11 height 11
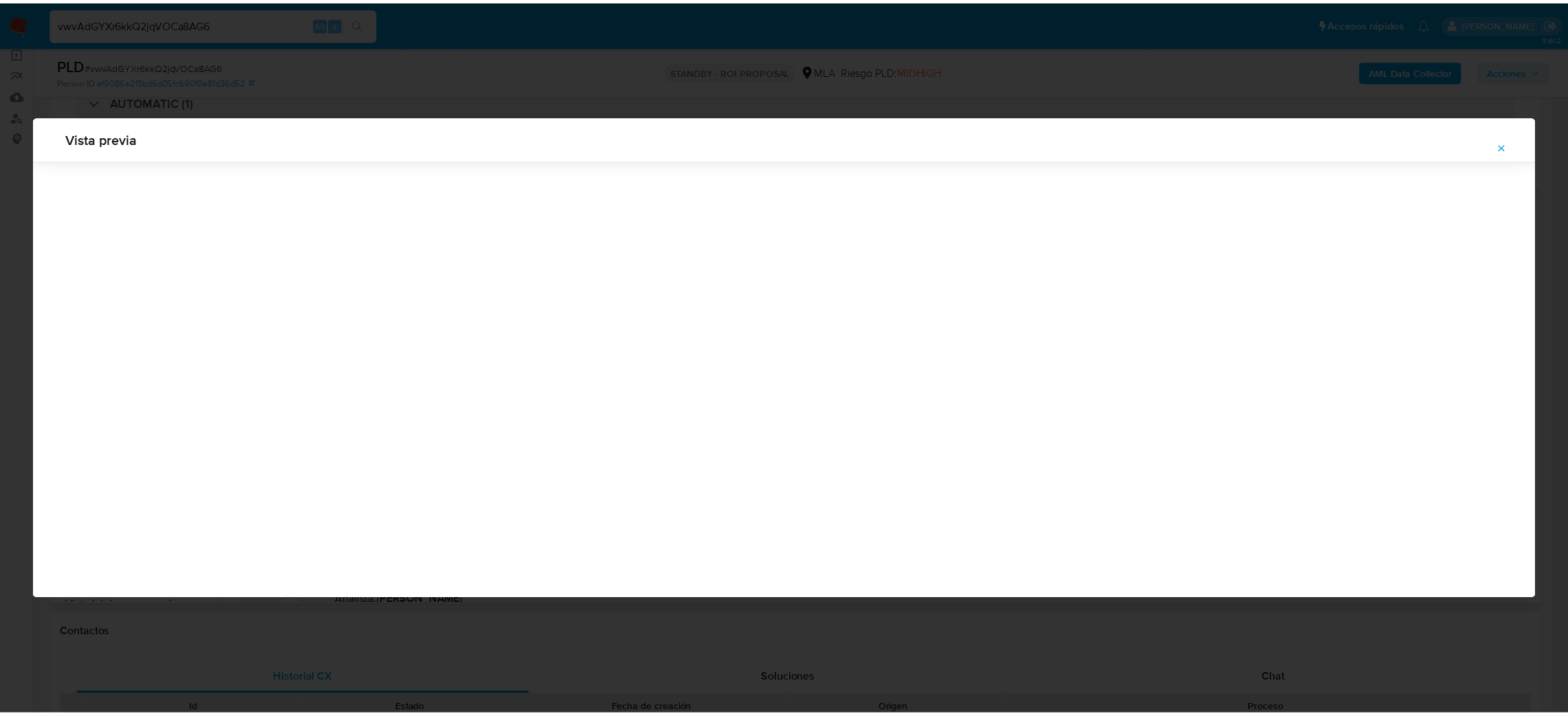
scroll to position [0, 0]
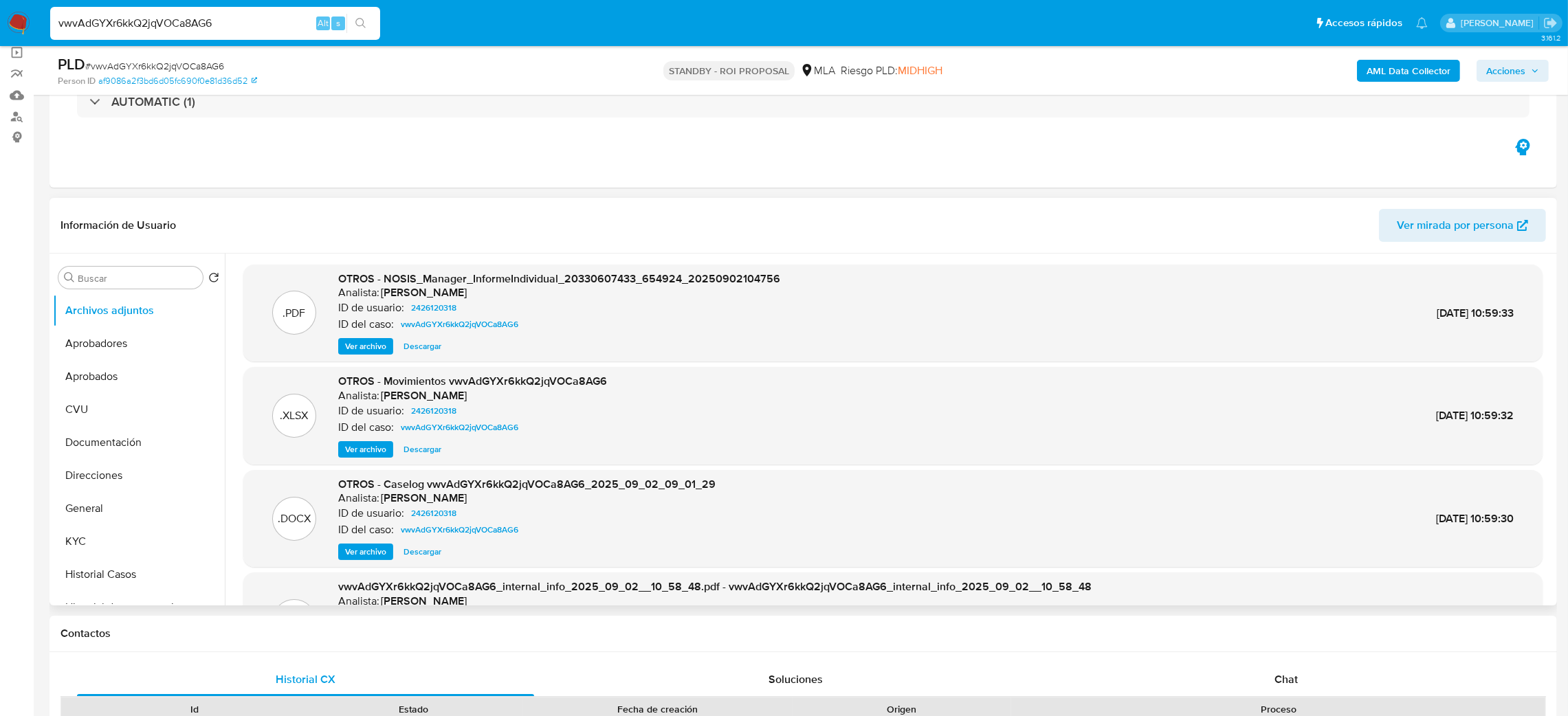
click at [14, 27] on img at bounding box center [18, 23] width 23 height 23
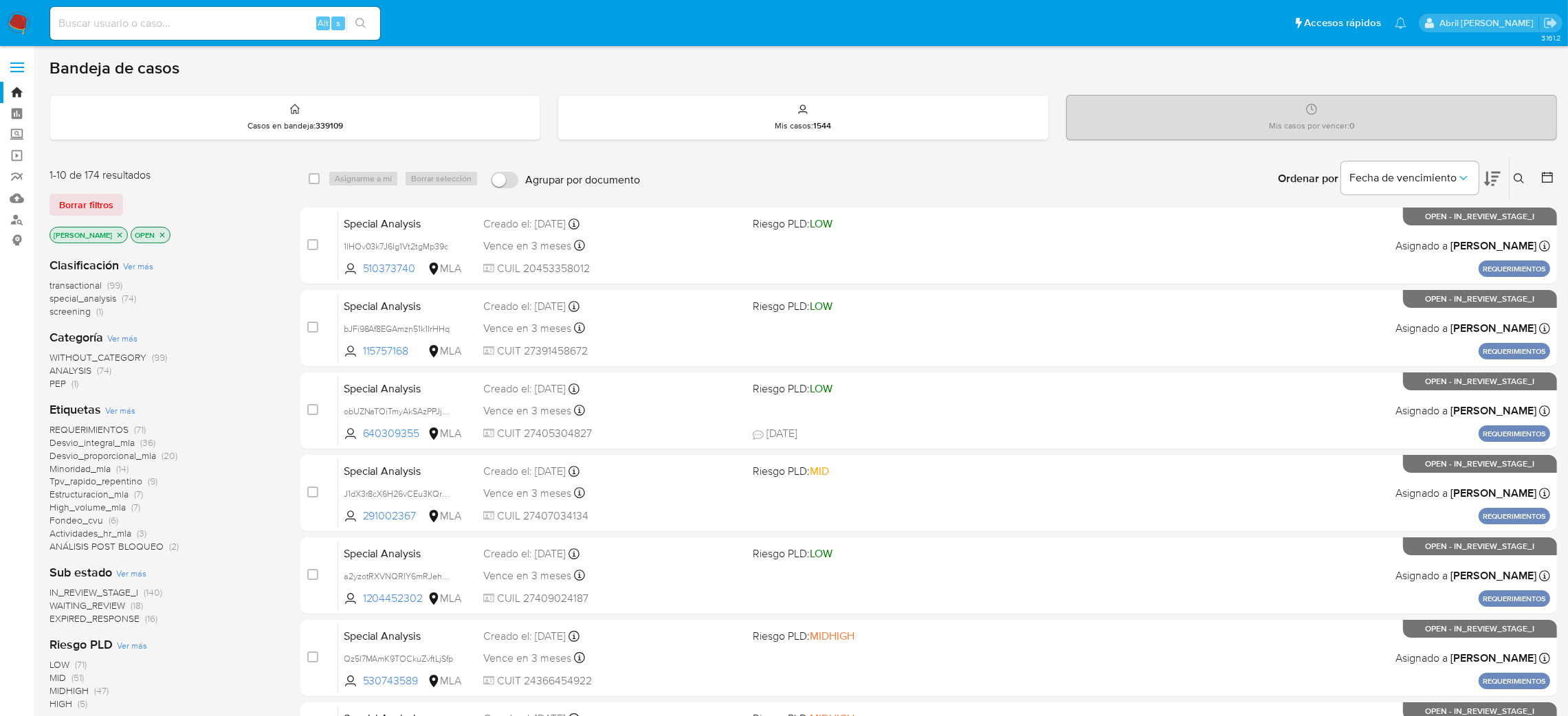
click at [233, 27] on input at bounding box center [215, 23] width 330 height 18
paste input "HMttpDB5wXedAsd5i59OQnZ4"
type input "HMttpDB5wXedAsd5i59OQnZ4"
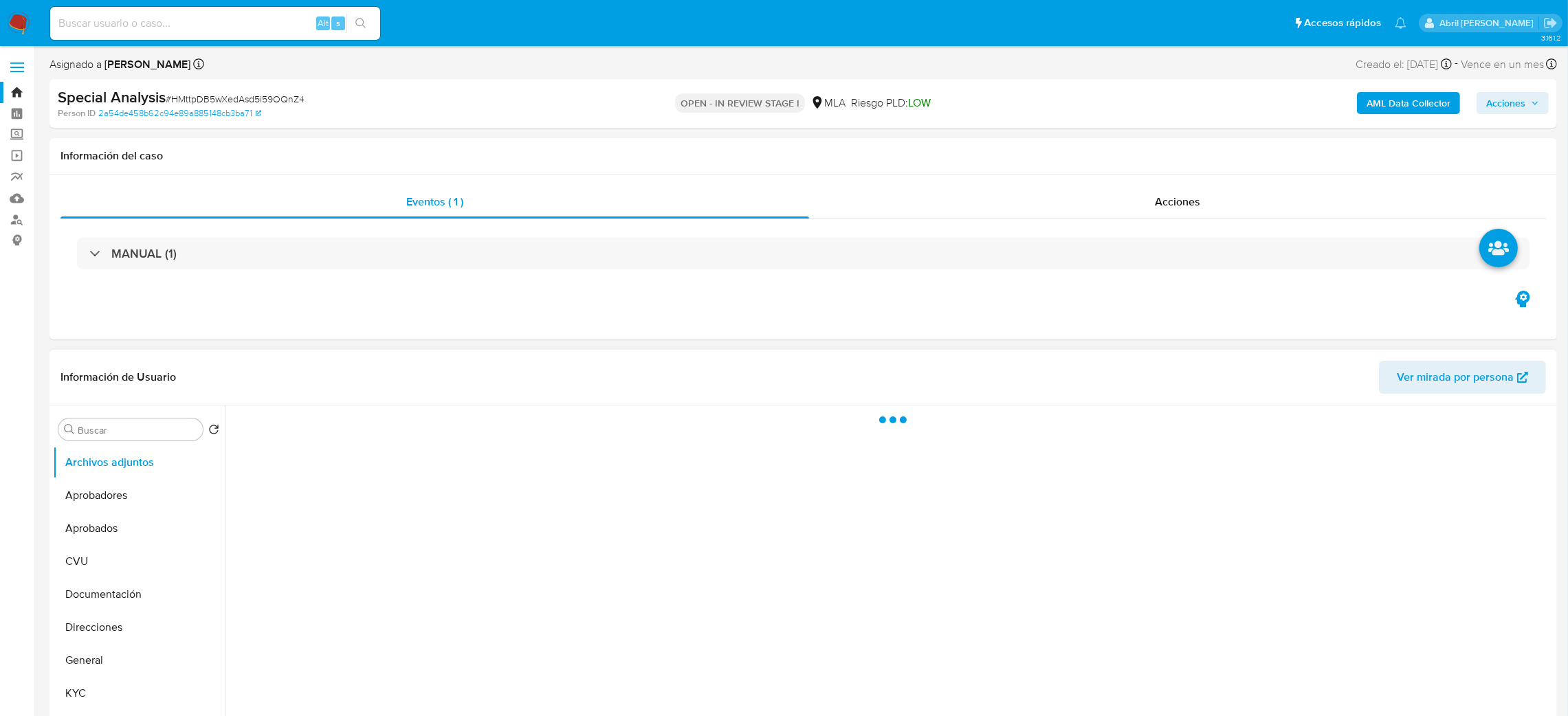
select select "10"
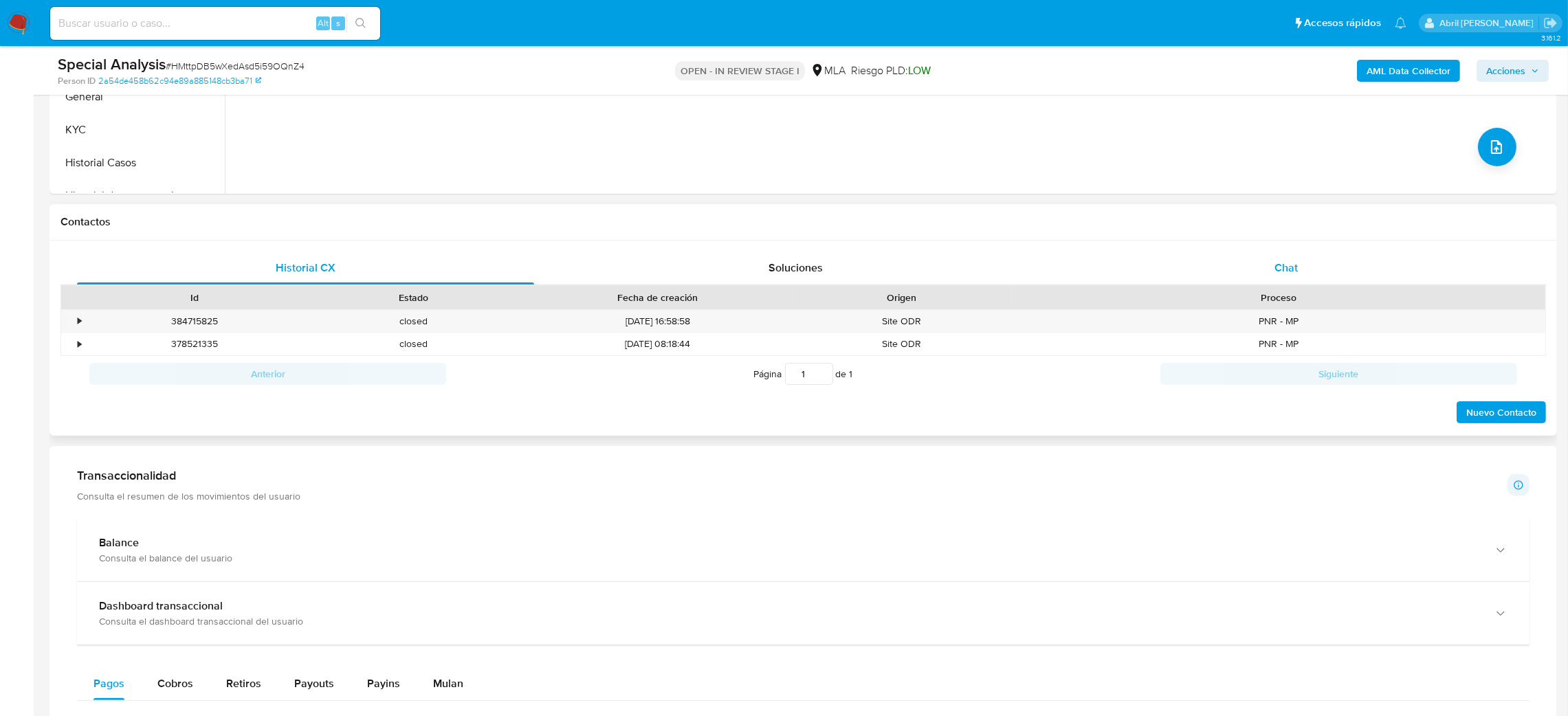
click at [1295, 260] on span "Chat" at bounding box center [1286, 267] width 23 height 16
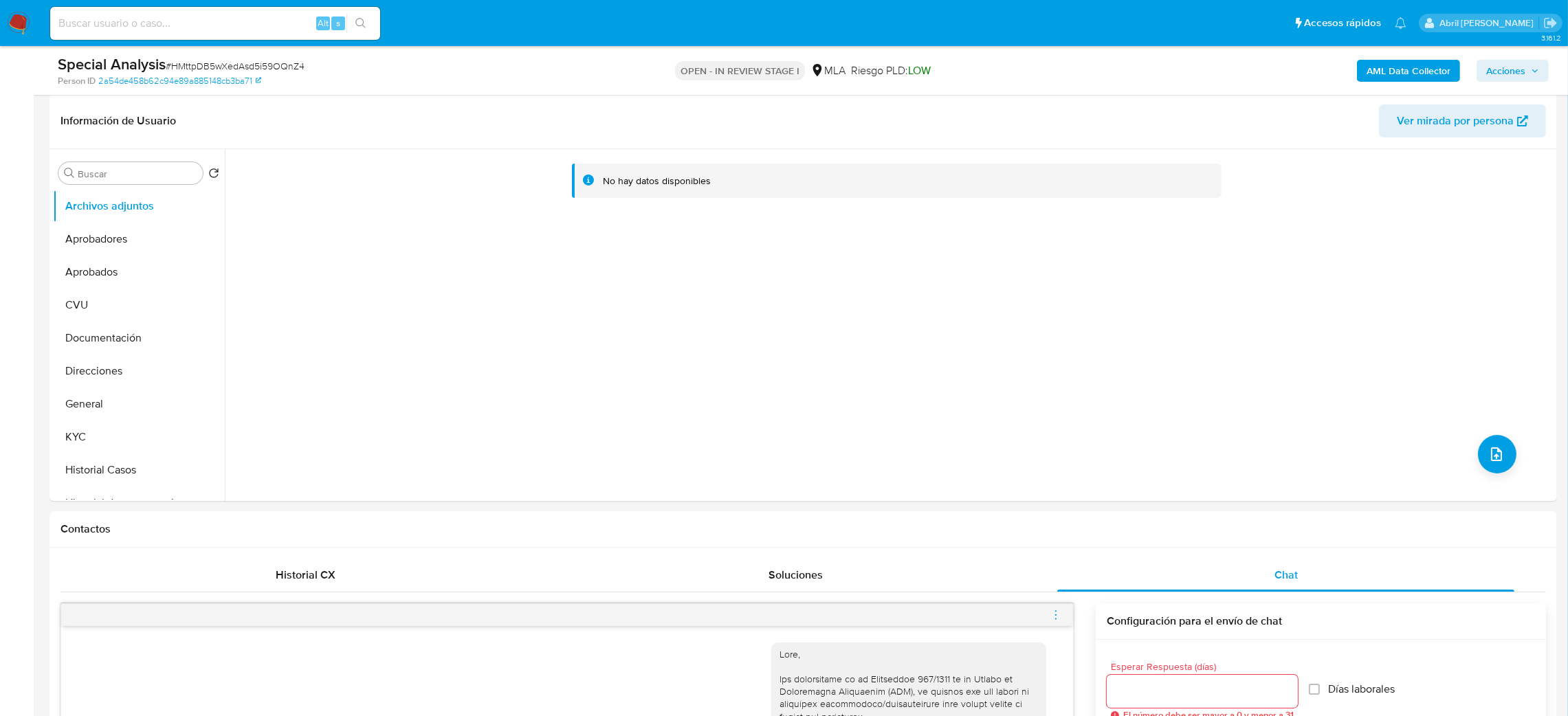
scroll to position [206, 0]
click at [122, 408] on button "General" at bounding box center [133, 405] width 161 height 33
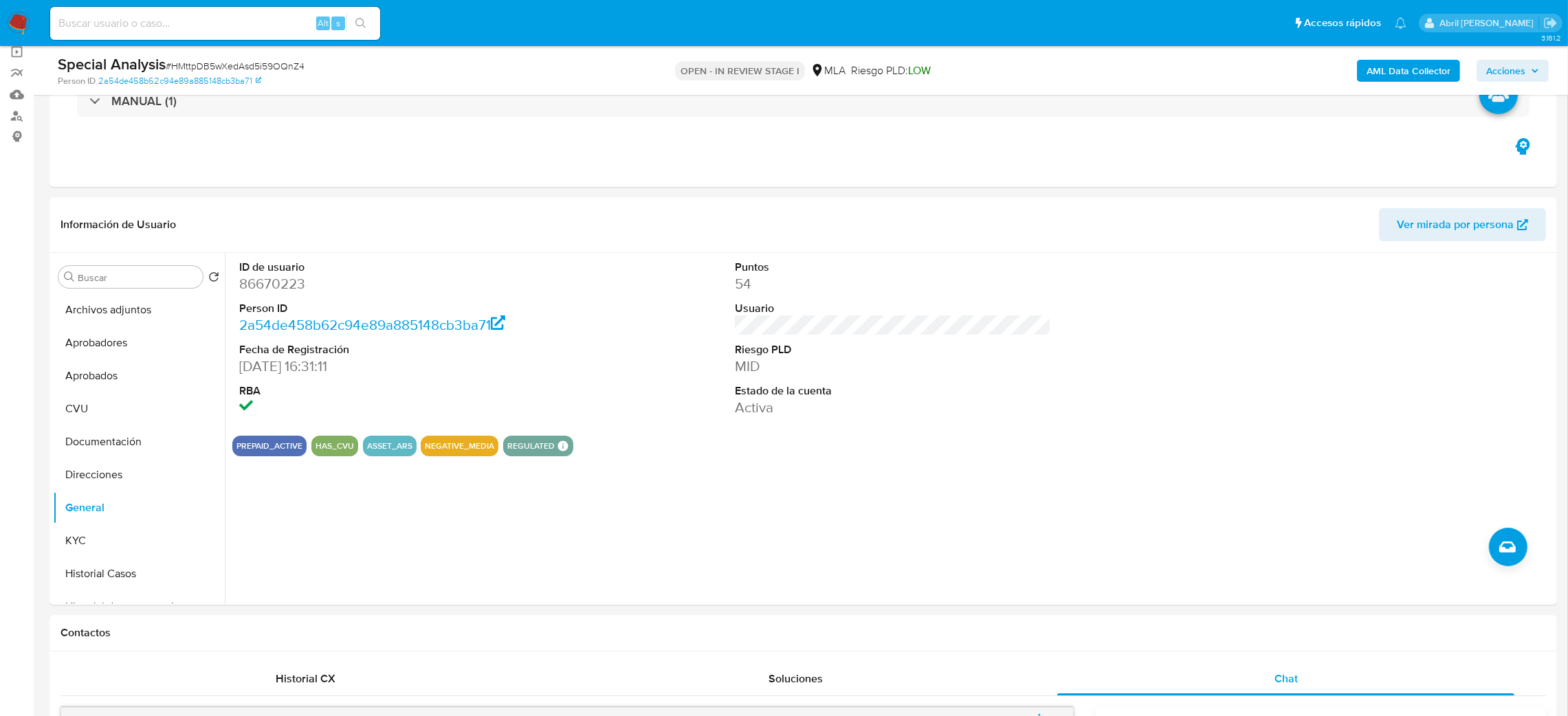
scroll to position [103, 0]
click at [256, 279] on dd "86670223" at bounding box center [398, 284] width 317 height 19
copy dd "86670223"
click at [150, 554] on button "KYC" at bounding box center [133, 541] width 161 height 33
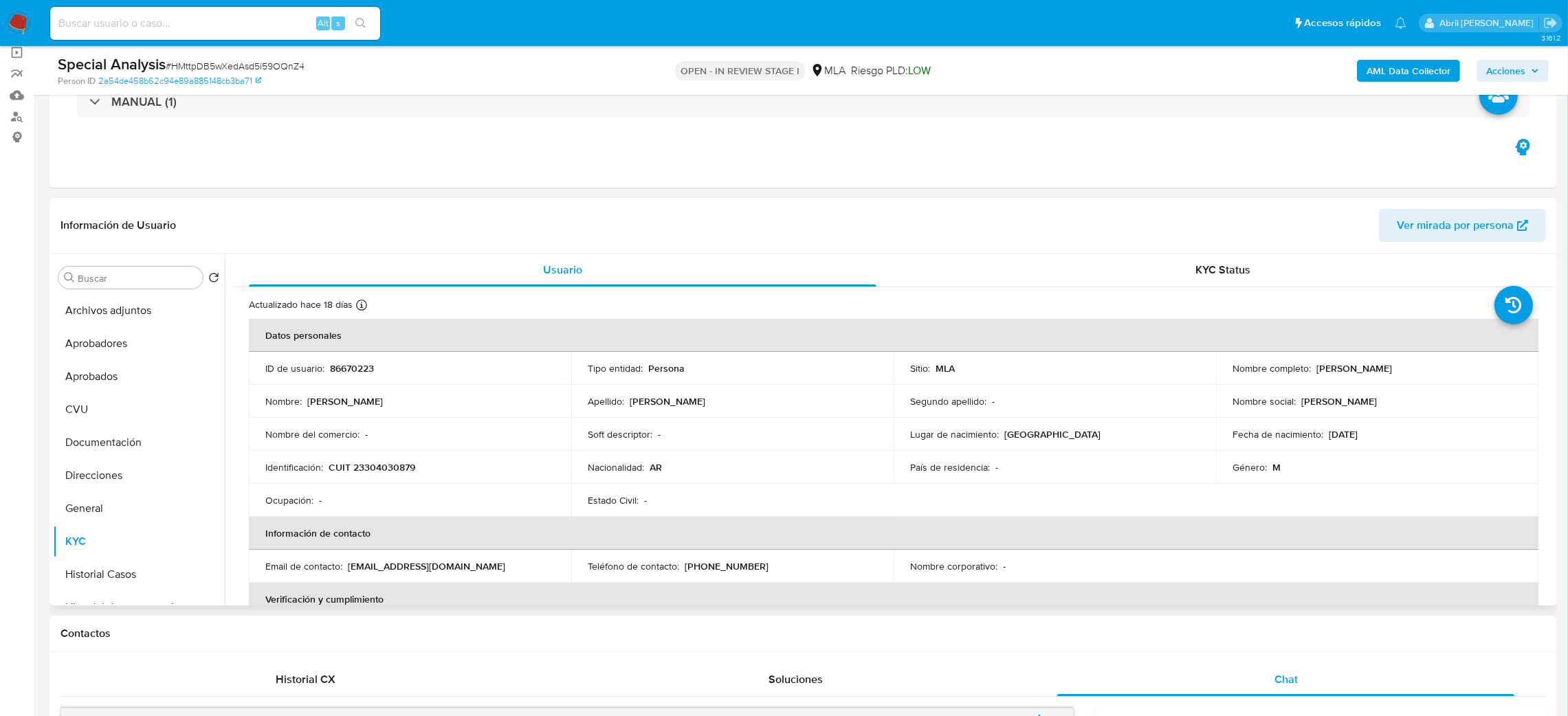
click at [394, 467] on p "CUIT 23304030879" at bounding box center [372, 467] width 86 height 12
copy p "23304030879"
click at [317, 464] on p "Identificación :" at bounding box center [294, 467] width 58 height 12
drag, startPoint x: 362, startPoint y: 469, endPoint x: 410, endPoint y: 470, distance: 48.0
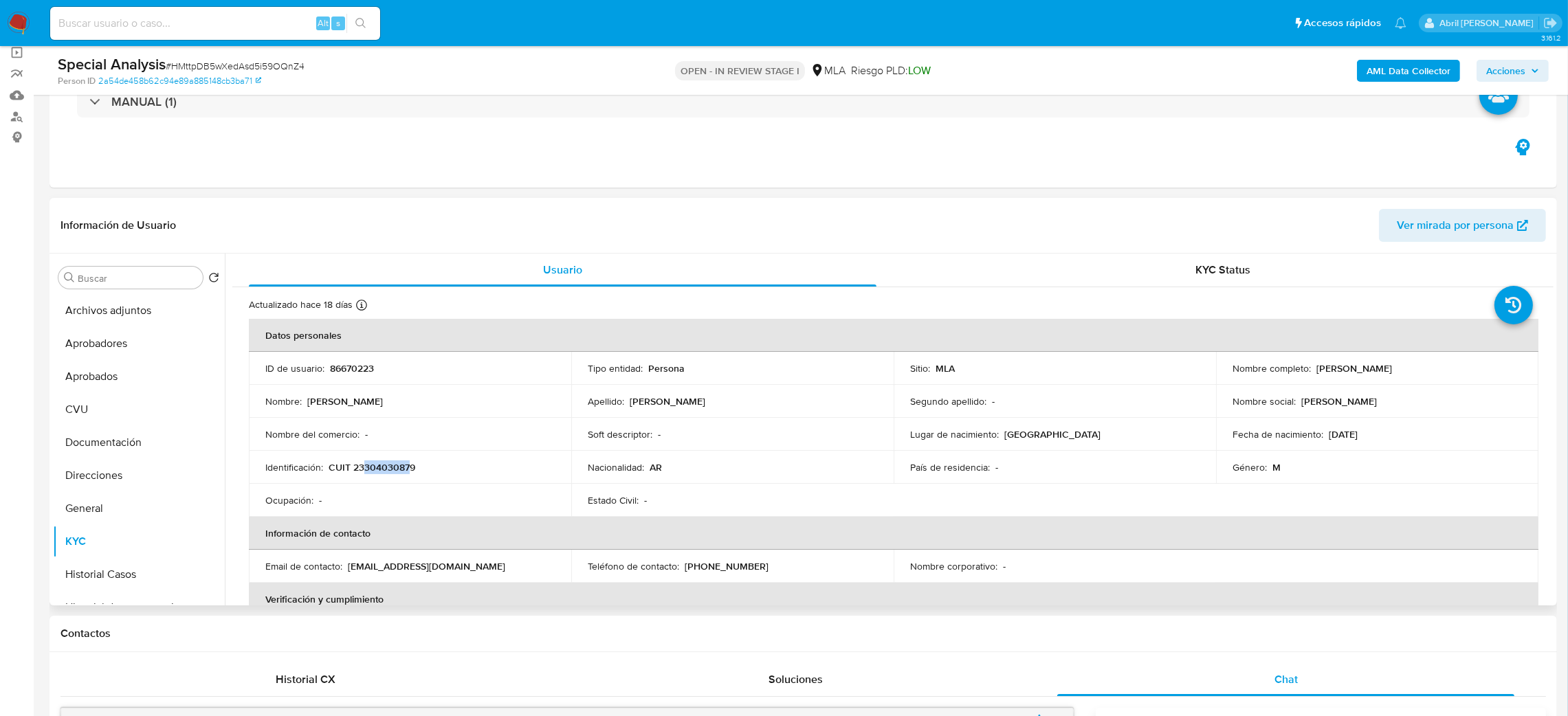
click at [410, 470] on p "CUIT 23304030879" at bounding box center [372, 467] width 86 height 12
copy p "30403087"
click at [204, 60] on span "# HMttpDB5wXedAsd5i59OQnZ4" at bounding box center [235, 66] width 139 height 13
copy span "HMttpDB5wXedAsd5i59OQnZ4"
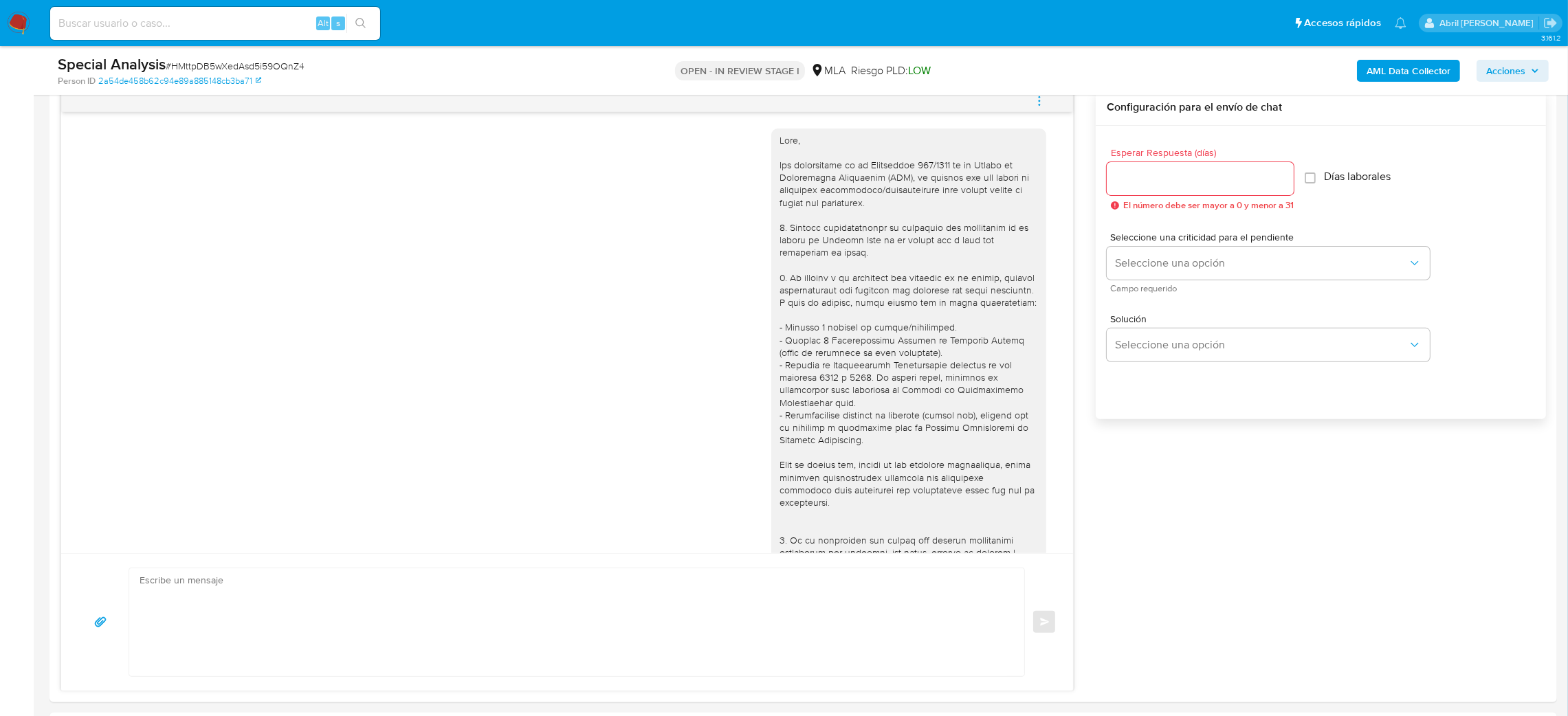
scroll to position [206, 0]
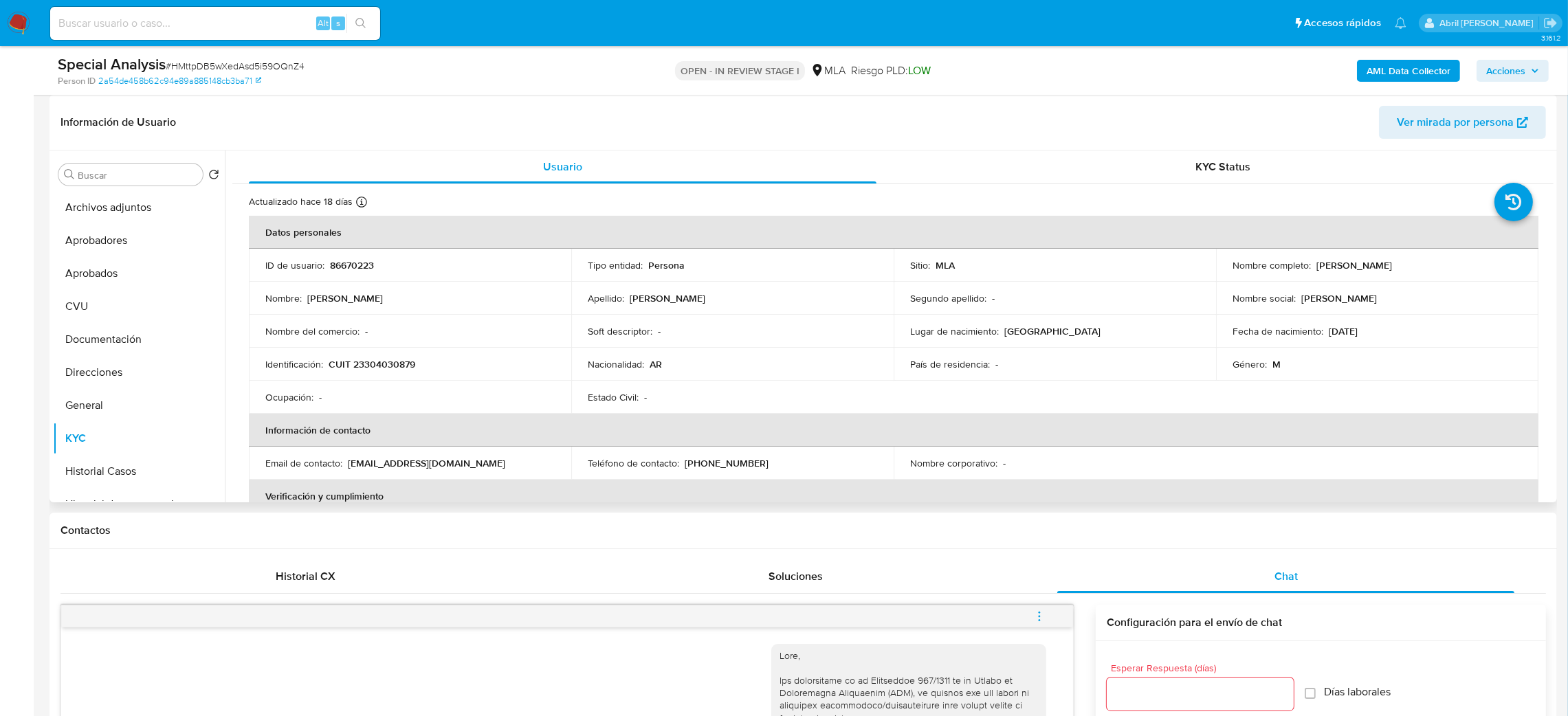
drag, startPoint x: 1311, startPoint y: 266, endPoint x: 1474, endPoint y: 266, distance: 163.0
click at [1474, 266] on div "Nombre completo : Andres Nicolas Barbagallo" at bounding box center [1377, 265] width 290 height 12
copy div "[PERSON_NAME]"
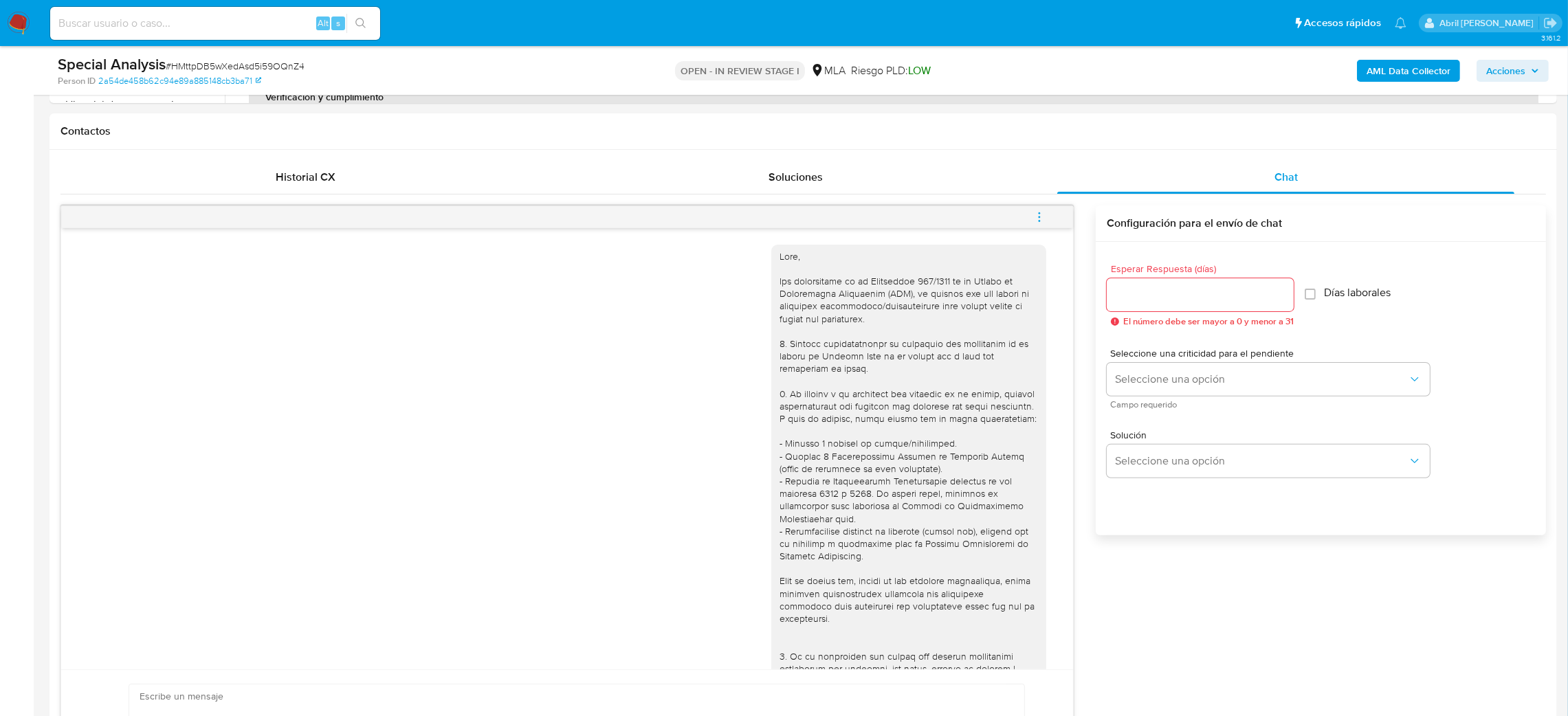
scroll to position [194, 0]
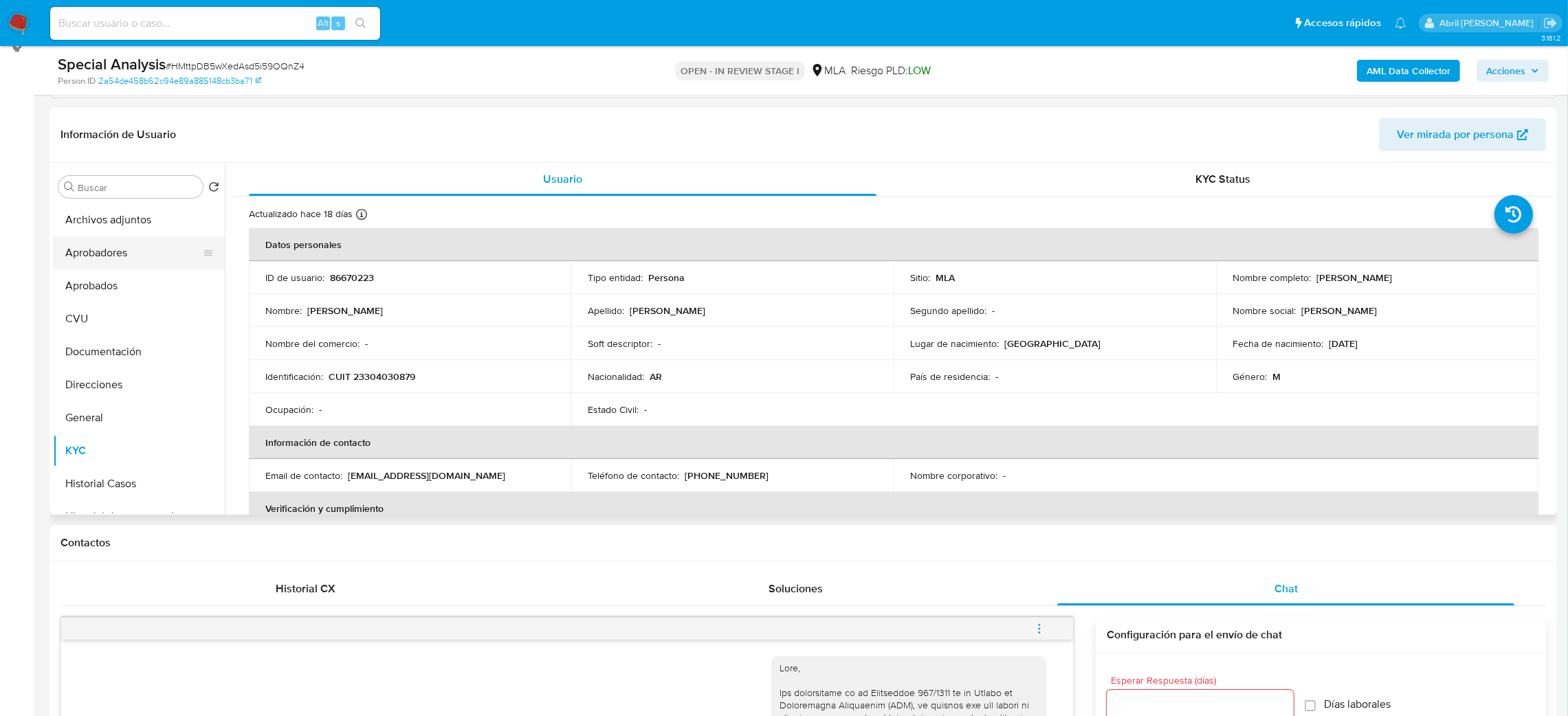
click at [110, 255] on button "Aprobadores" at bounding box center [133, 253] width 161 height 33
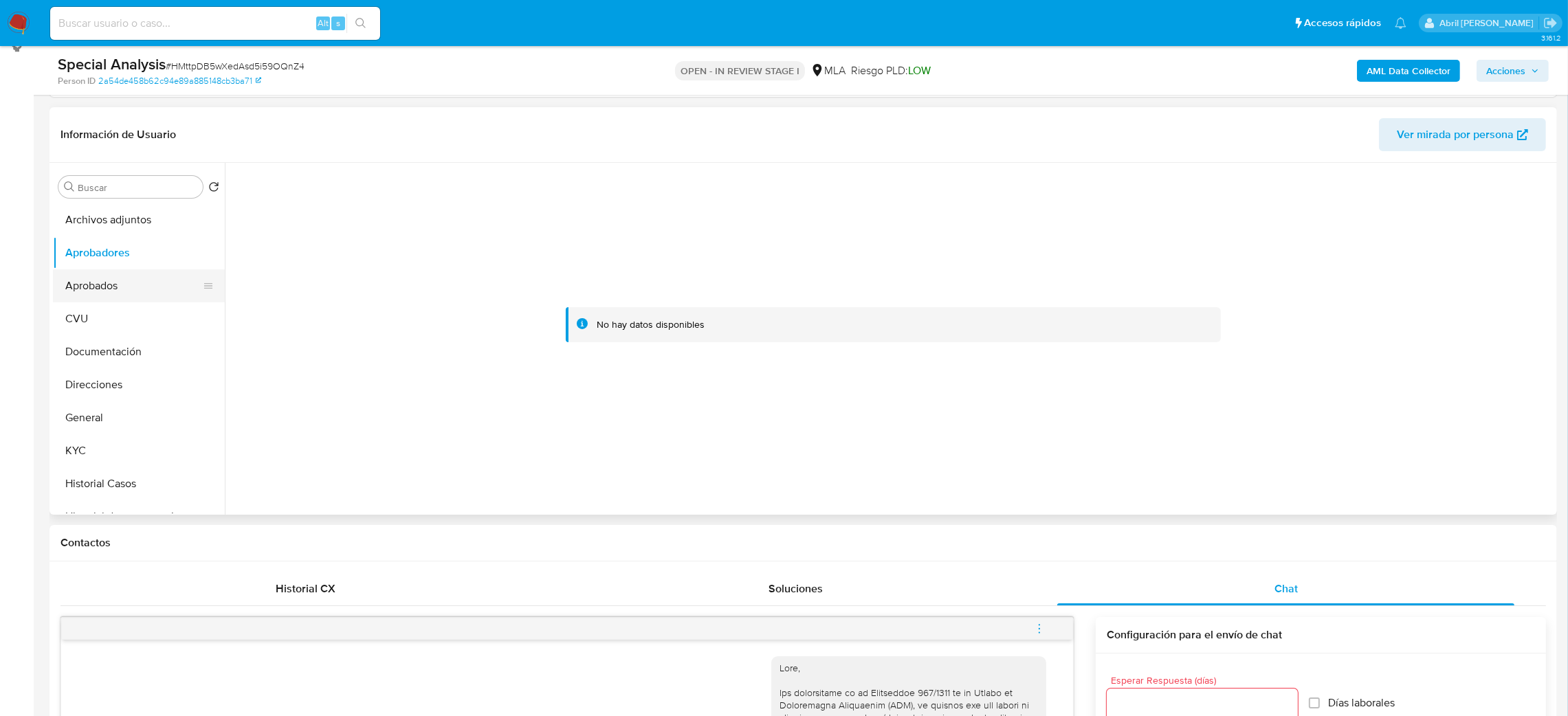
click at [125, 289] on button "Aprobados" at bounding box center [133, 286] width 161 height 33
click at [126, 329] on button "CVU" at bounding box center [133, 318] width 161 height 33
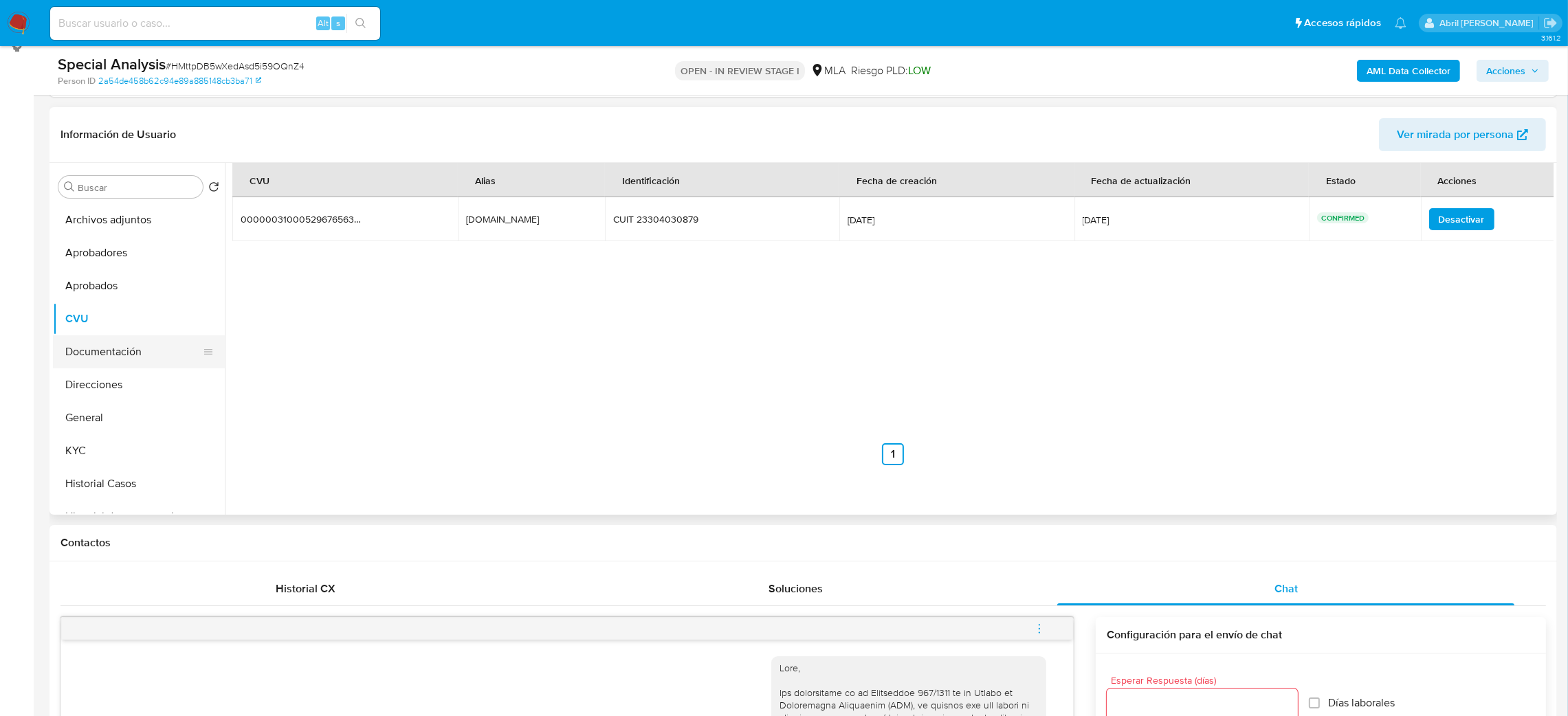
click at [138, 349] on button "Documentación" at bounding box center [133, 352] width 161 height 33
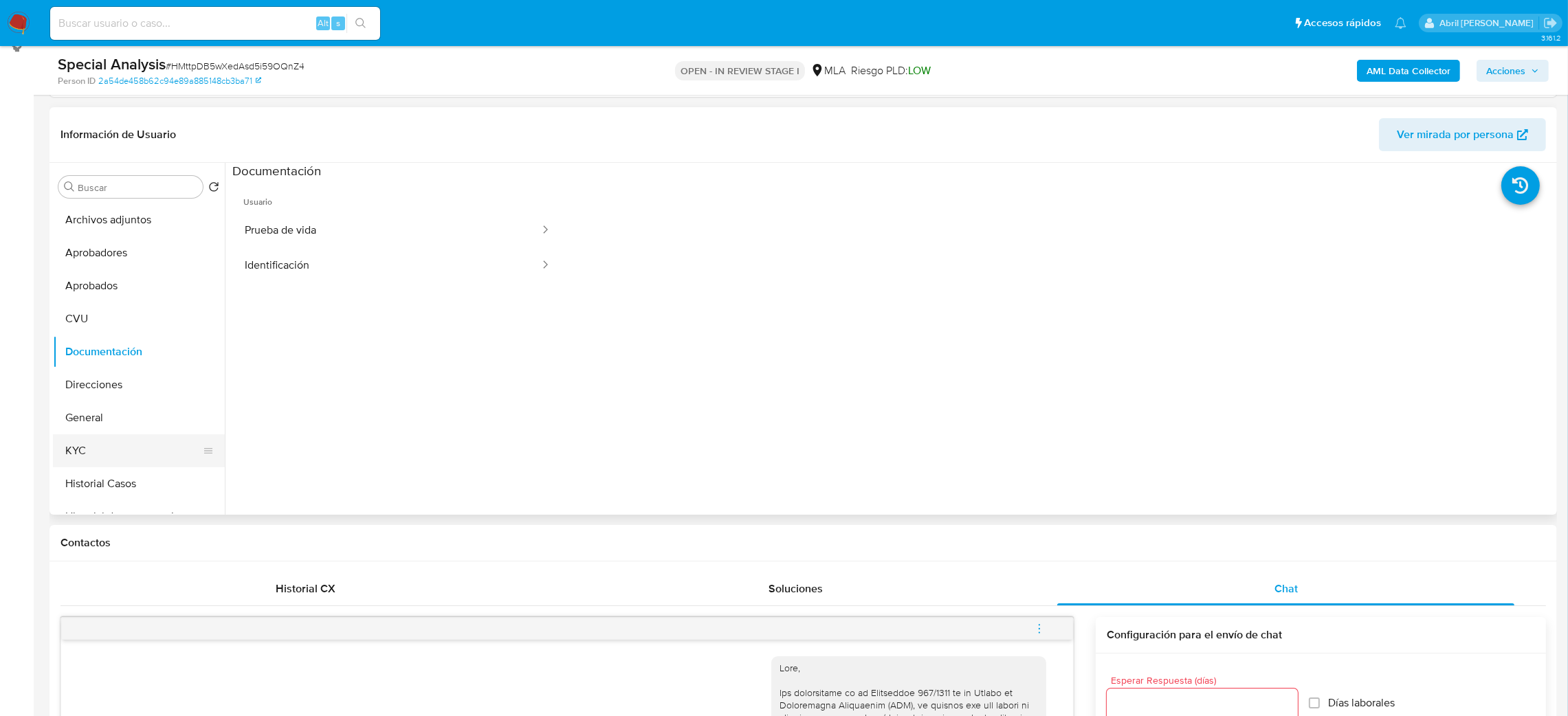
click at [143, 456] on button "KYC" at bounding box center [133, 451] width 161 height 33
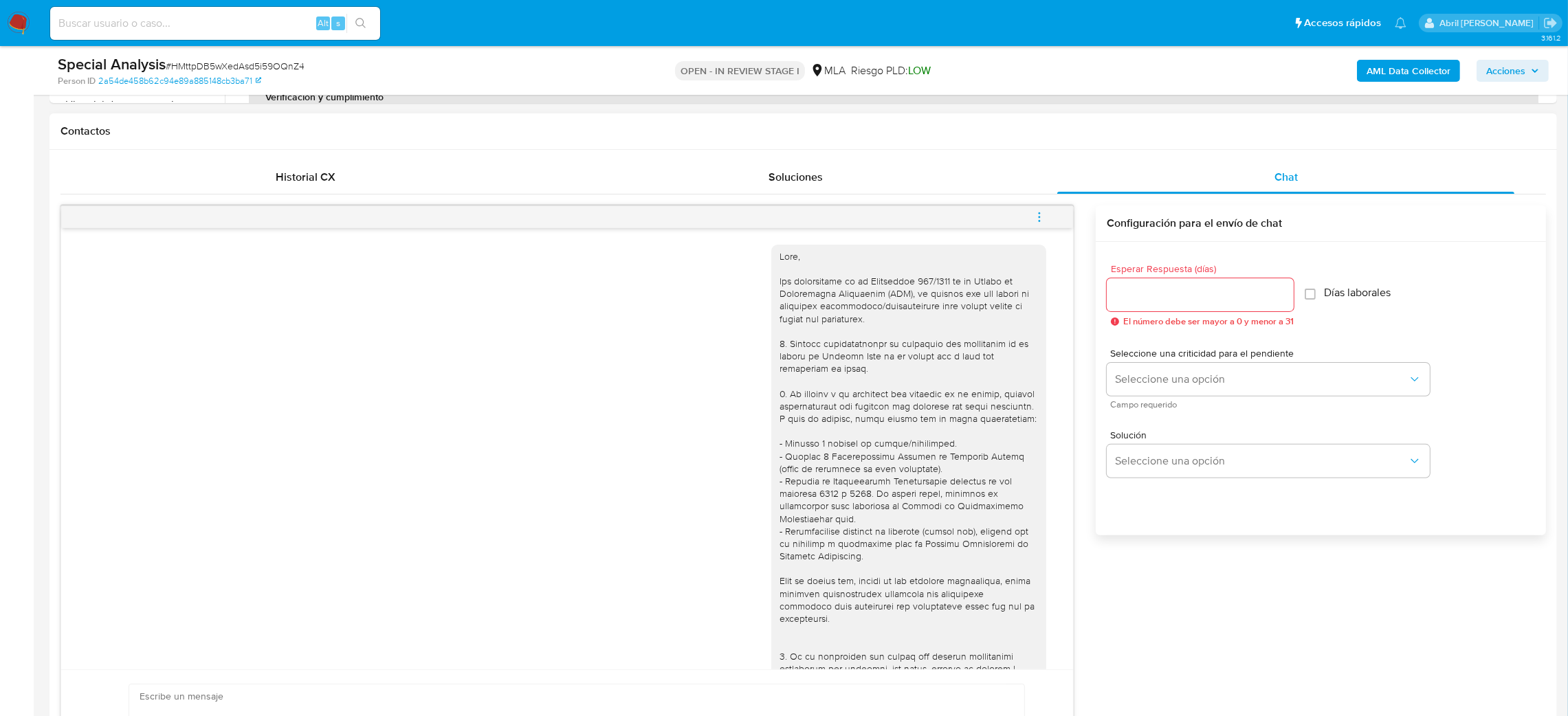
scroll to position [412, 0]
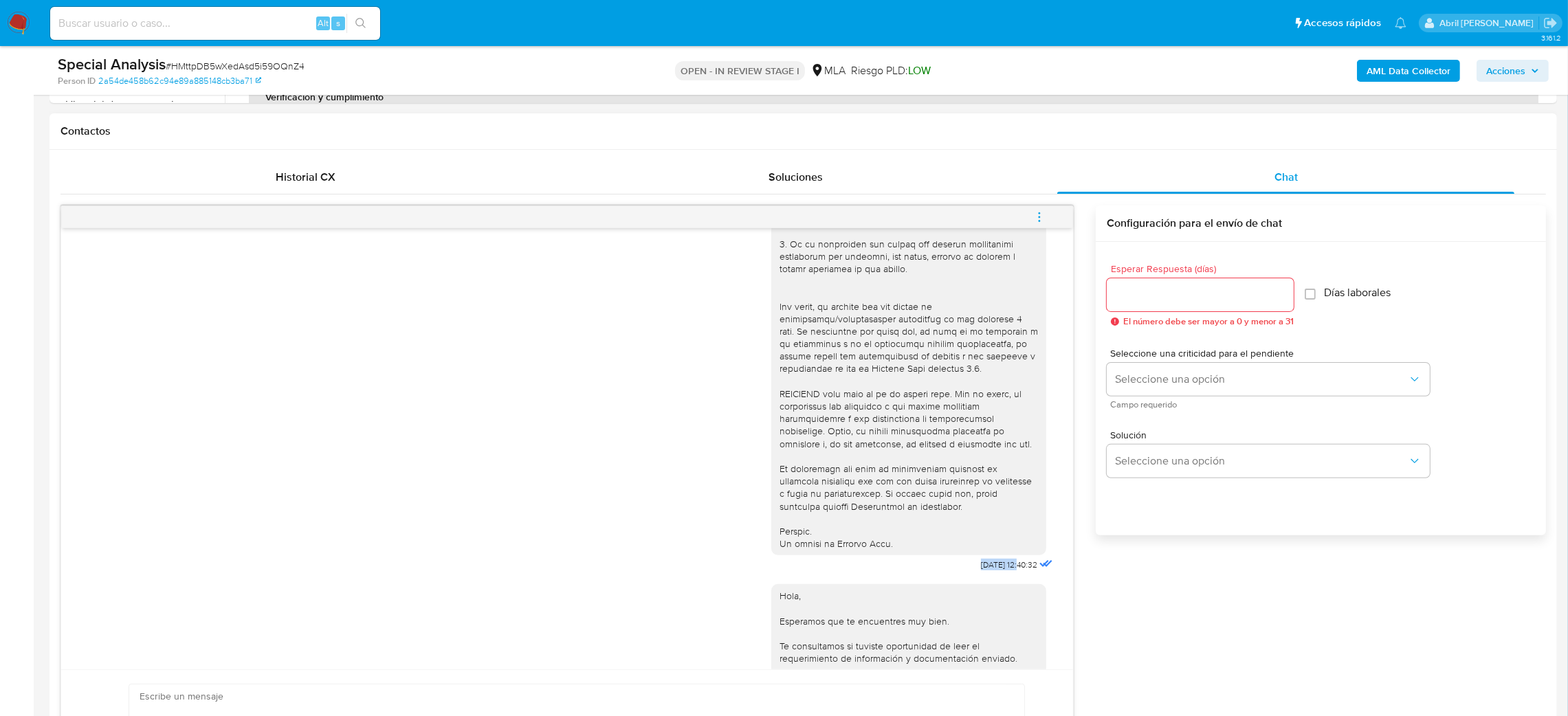
drag, startPoint x: 943, startPoint y: 592, endPoint x: 990, endPoint y: 596, distance: 47.2
click at [990, 575] on div "30/07/2025 12:40:32" at bounding box center [914, 198] width 285 height 752
copy span "30/07/2025"
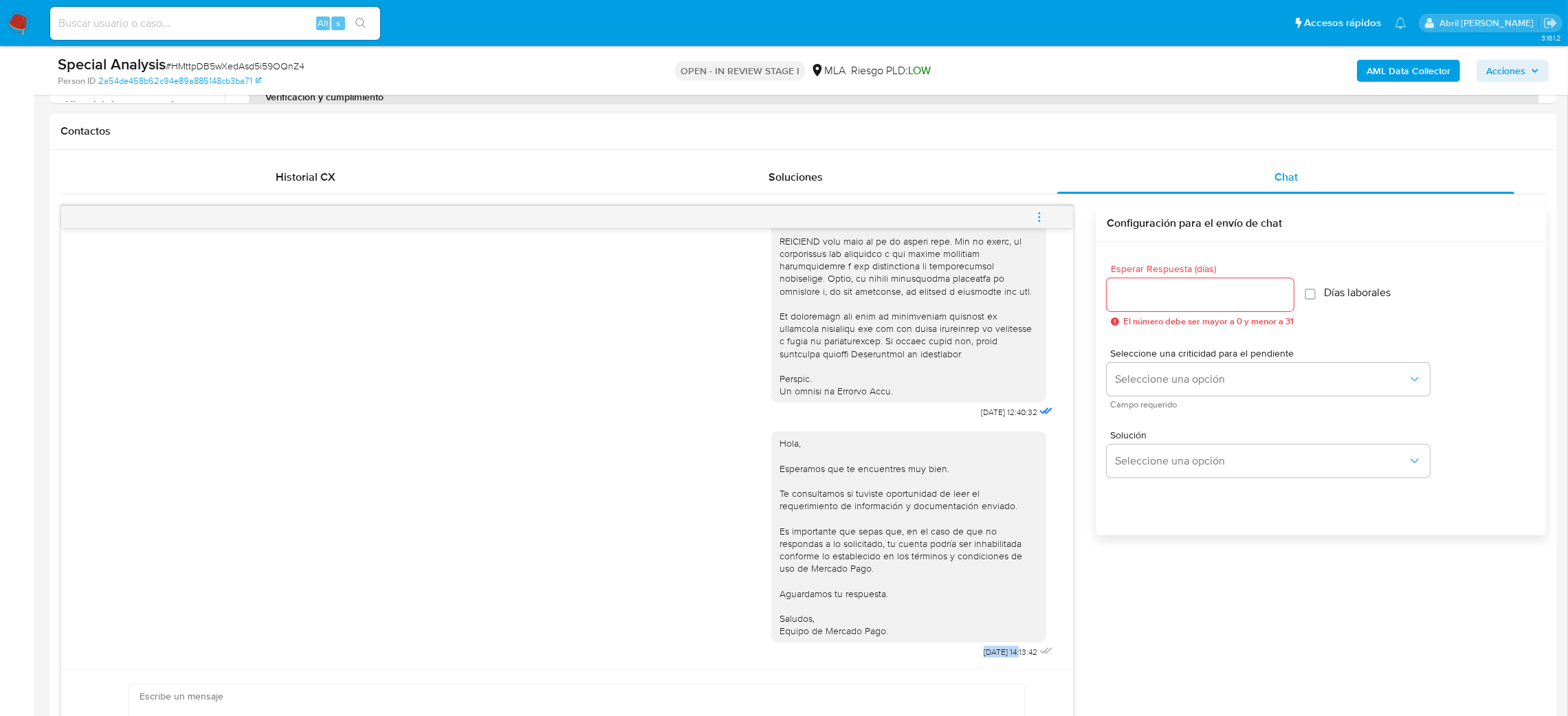
drag, startPoint x: 946, startPoint y: 649, endPoint x: 992, endPoint y: 652, distance: 46.1
click at [992, 652] on div "Hola, Esperamos que te encuentres muy bien. Te consultamos si tuviste oportunid…" at bounding box center [914, 541] width 285 height 240
copy span "19/09/2025"
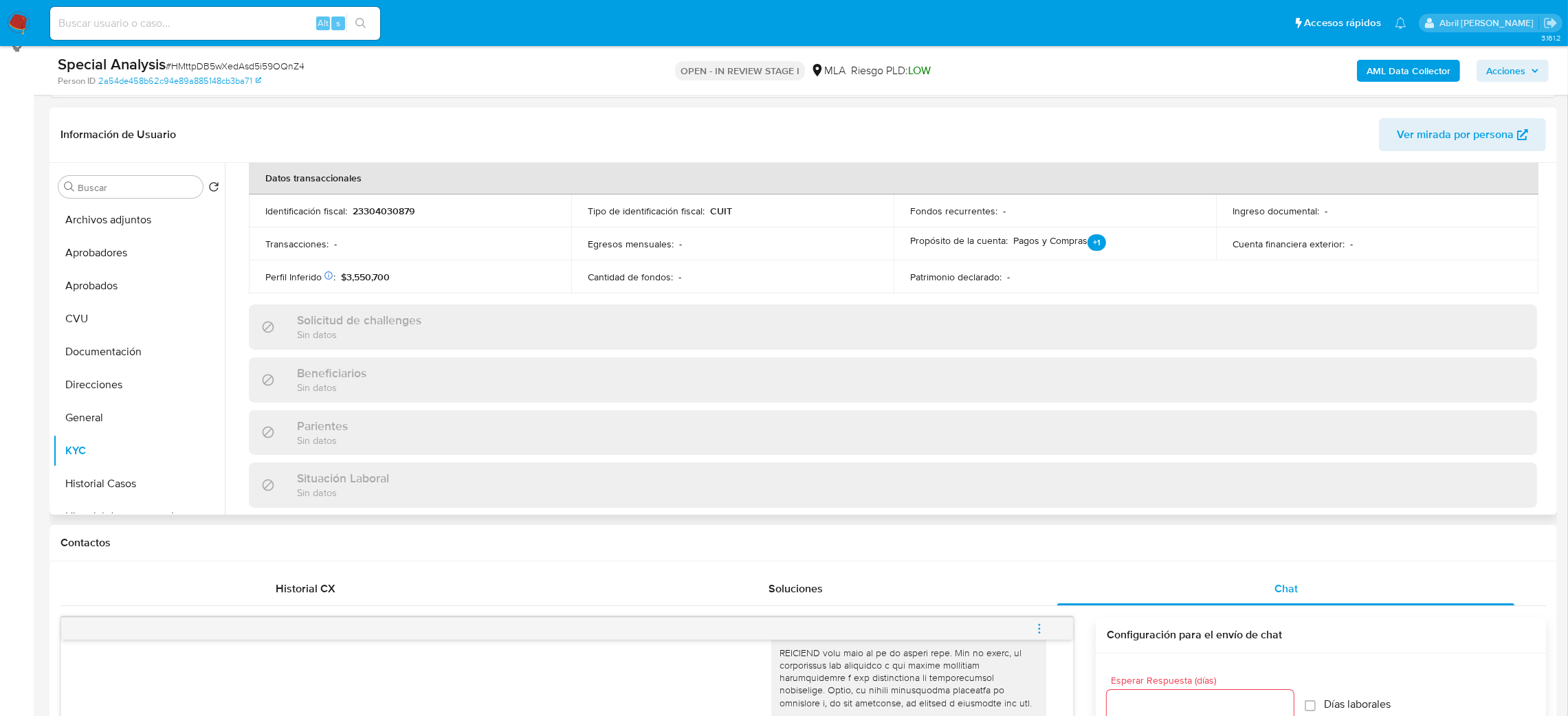
scroll to position [80, 0]
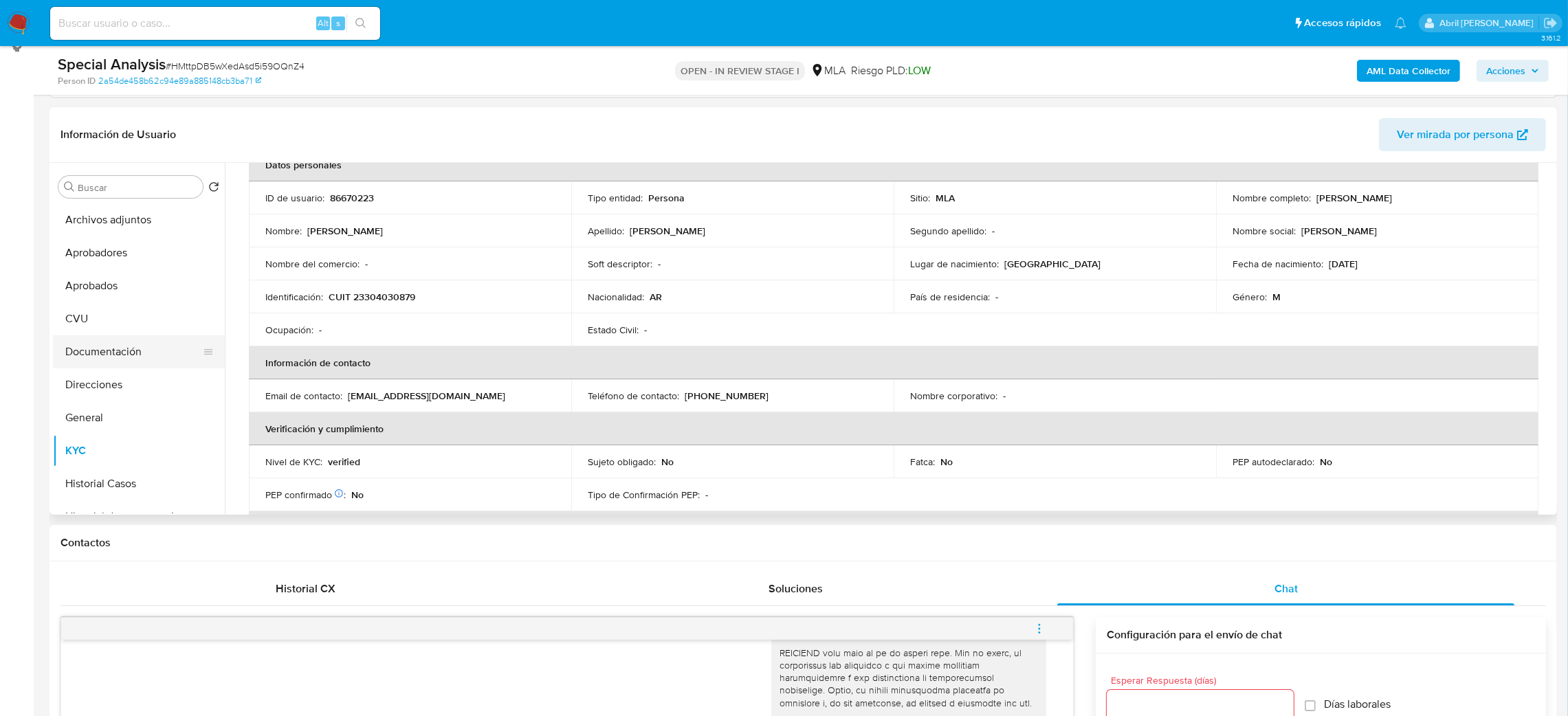
click at [126, 364] on button "Documentación" at bounding box center [133, 352] width 161 height 33
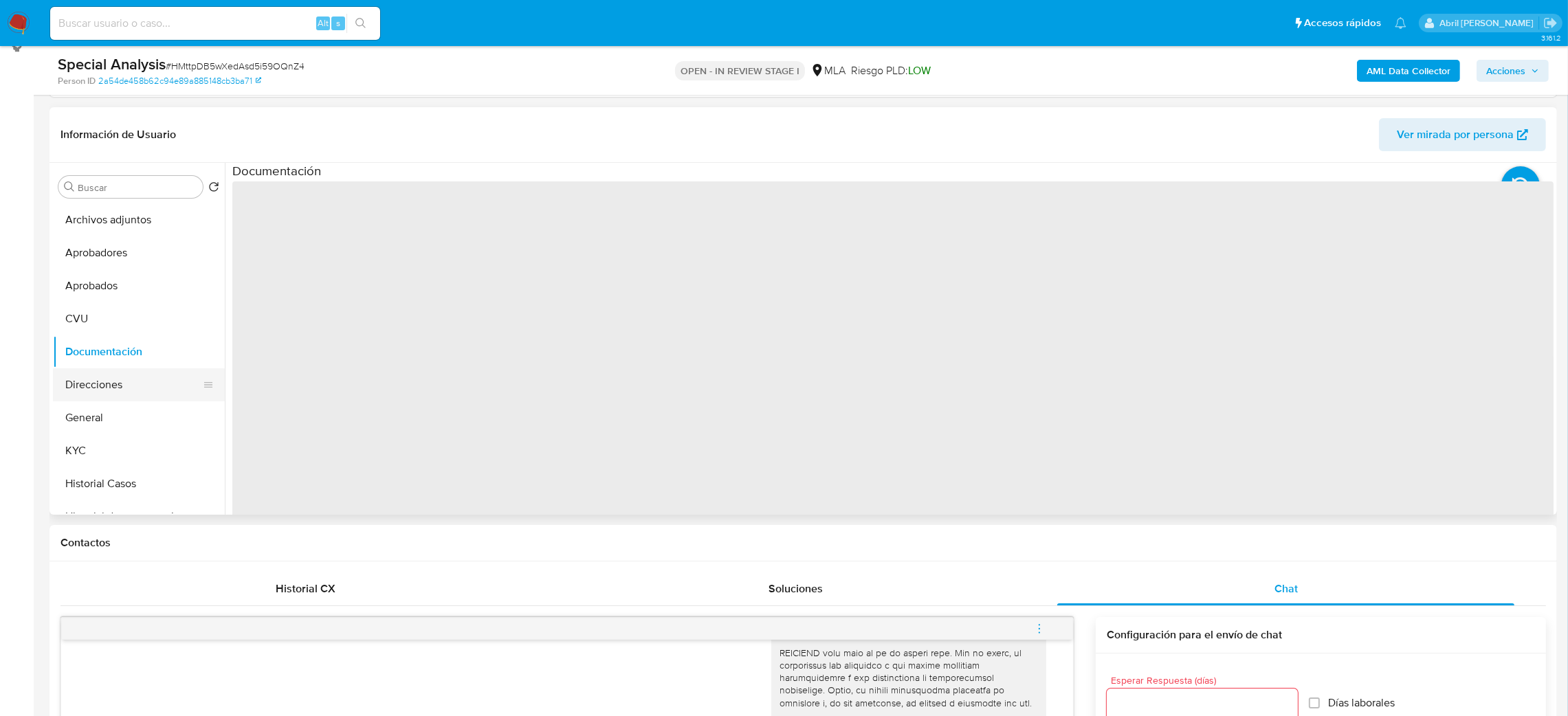
click at [118, 392] on button "Direcciones" at bounding box center [133, 384] width 161 height 33
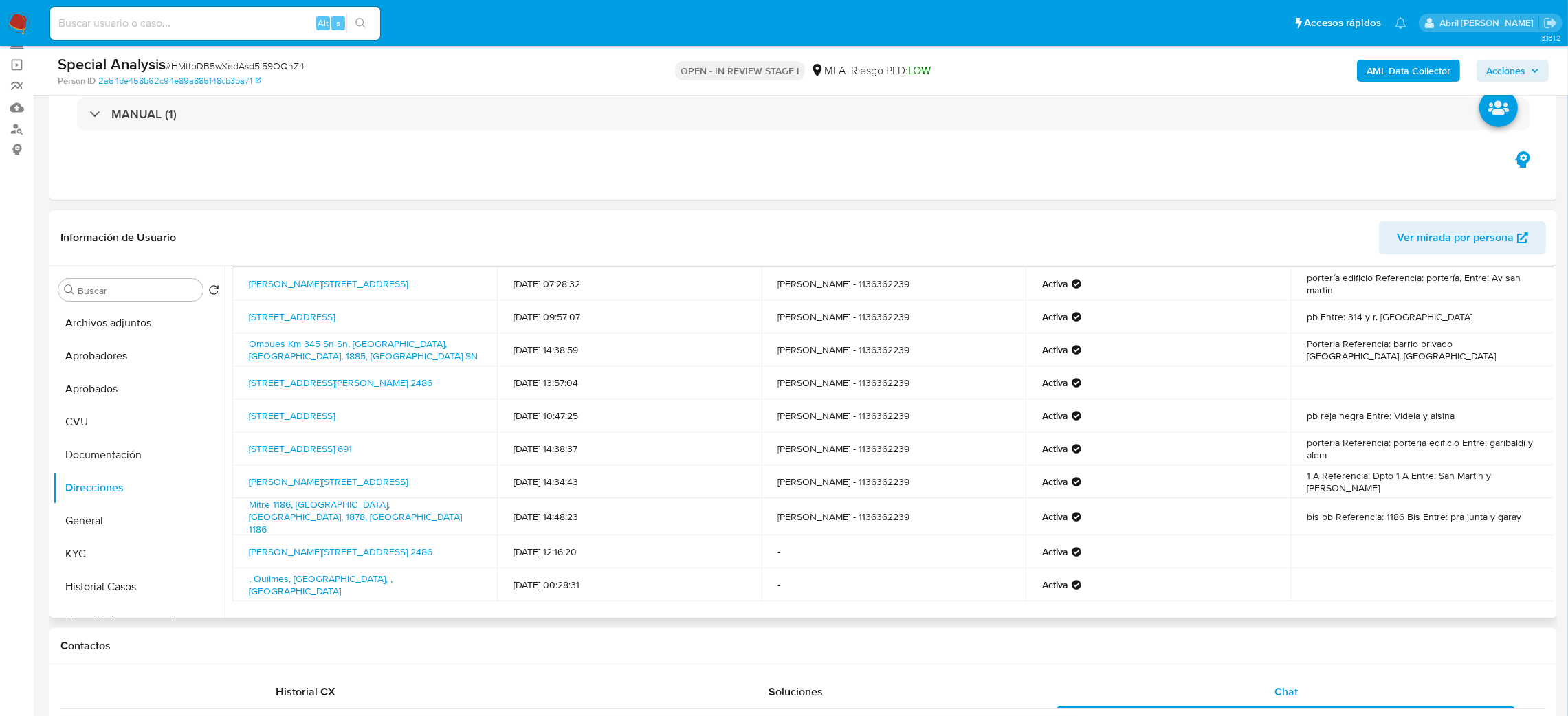
scroll to position [83, 0]
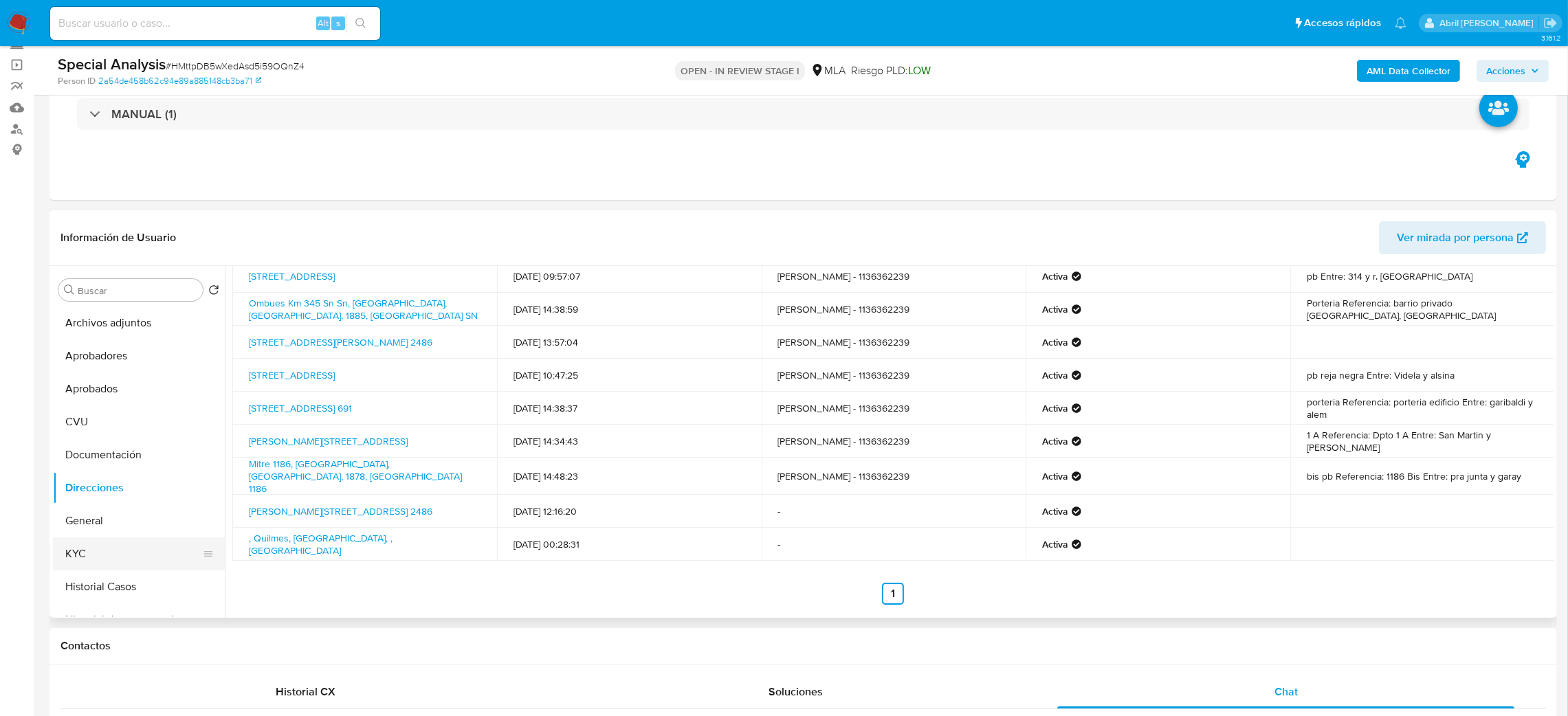
drag, startPoint x: 131, startPoint y: 550, endPoint x: 142, endPoint y: 548, distance: 11.2
click at [131, 550] on button "KYC" at bounding box center [133, 553] width 161 height 33
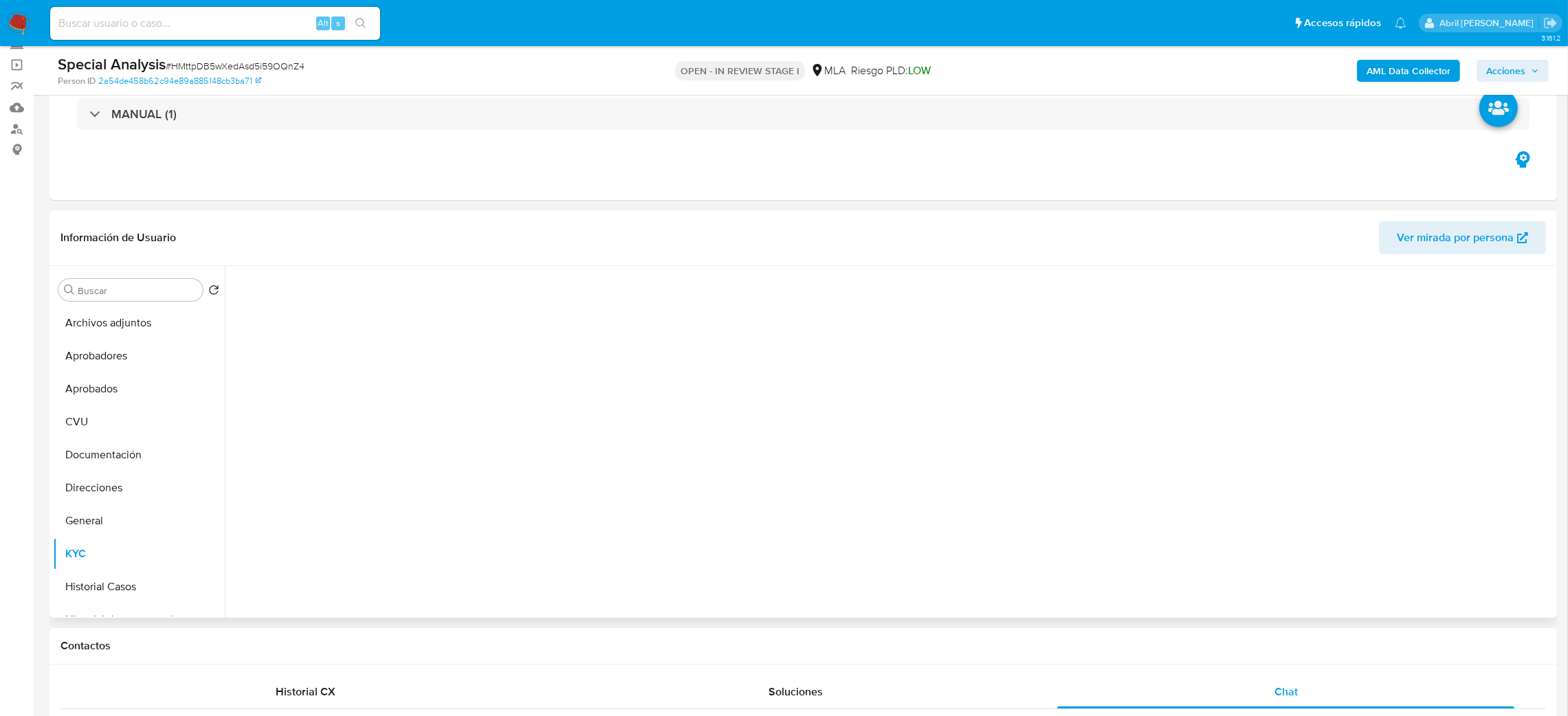
scroll to position [0, 0]
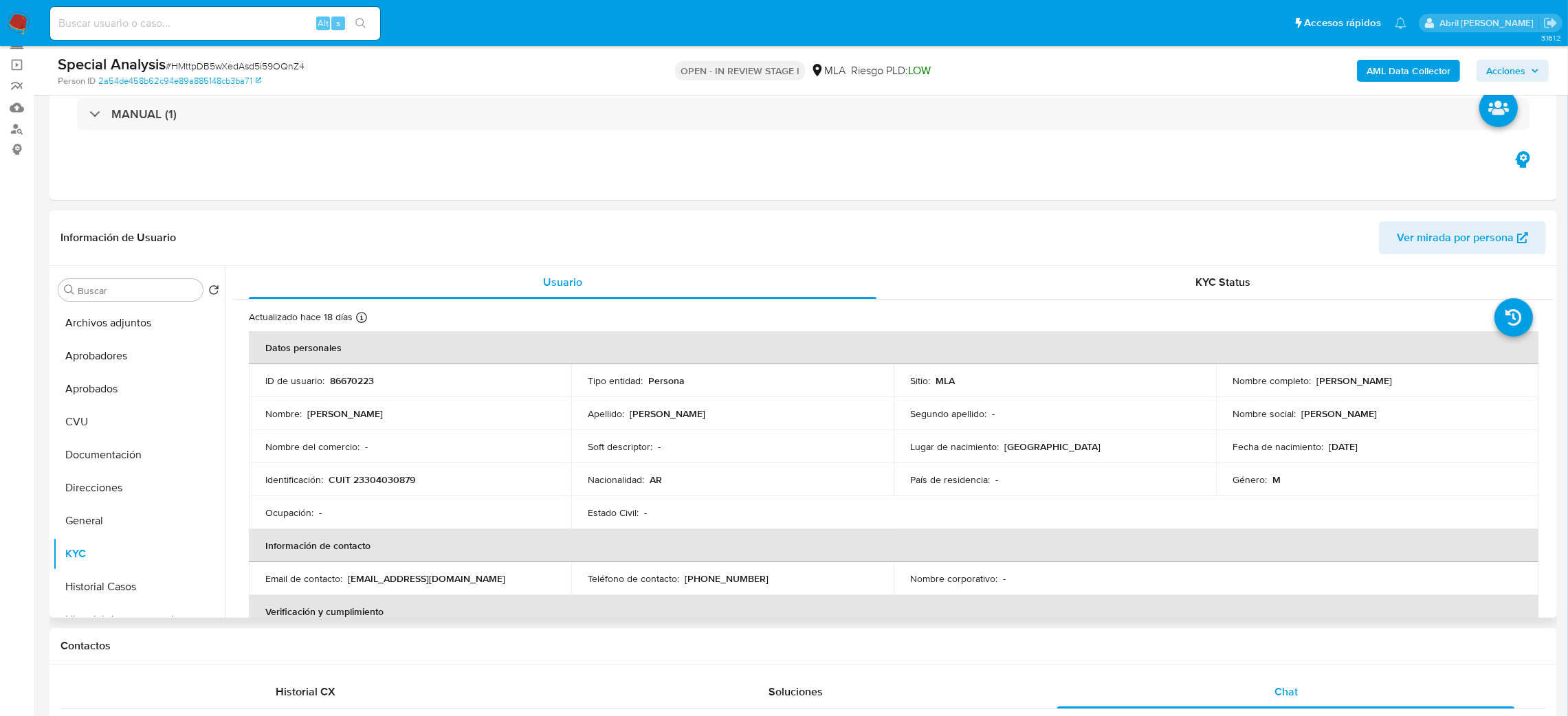
click at [646, 416] on p "Barbagallo" at bounding box center [667, 413] width 76 height 12
copy p "Barbagallo"
click at [782, 232] on header "Información de Usuario Ver mirada por persona" at bounding box center [803, 238] width 1485 height 33
click at [397, 485] on p "CUIT 23304030879" at bounding box center [372, 479] width 86 height 12
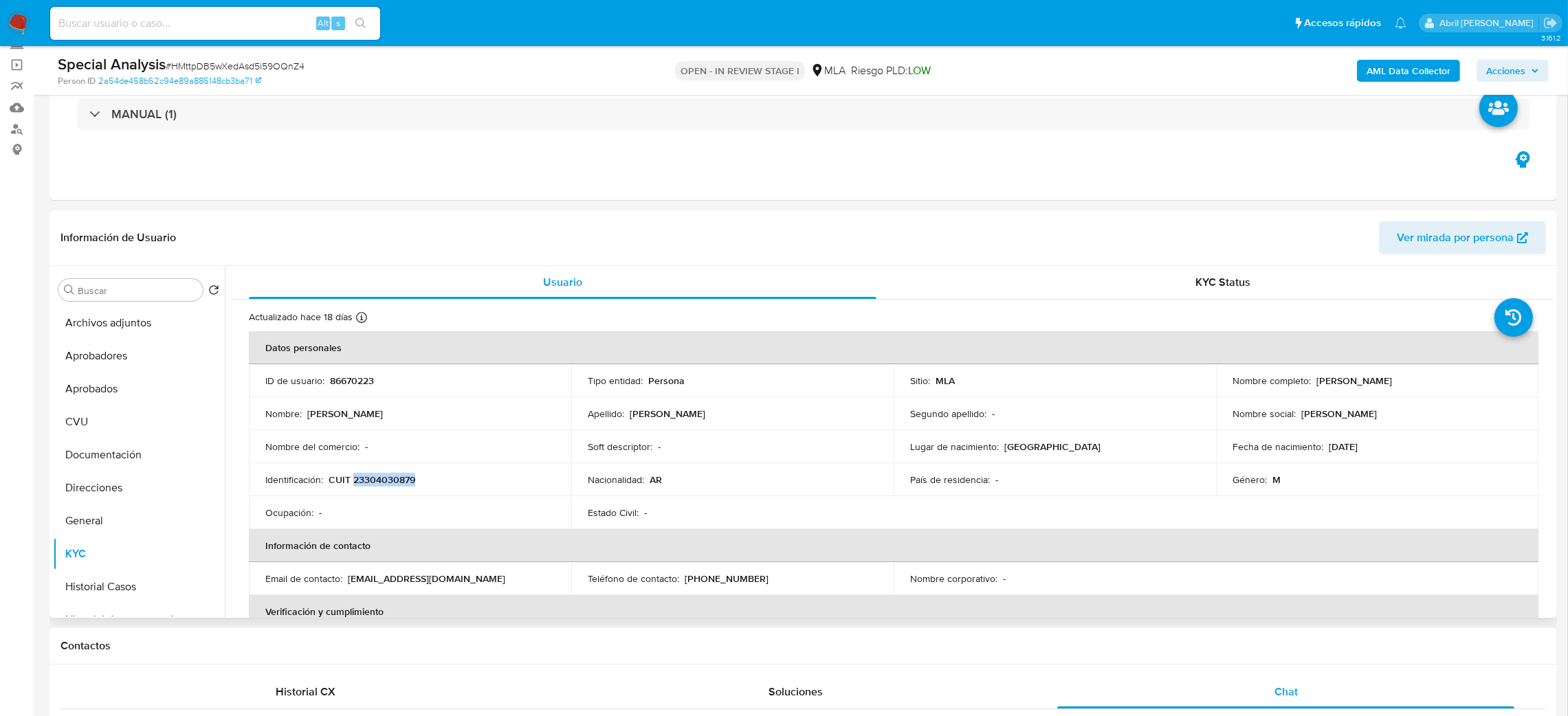
click at [397, 485] on p "CUIT 23304030879" at bounding box center [372, 479] width 86 height 12
copy p "23304030879"
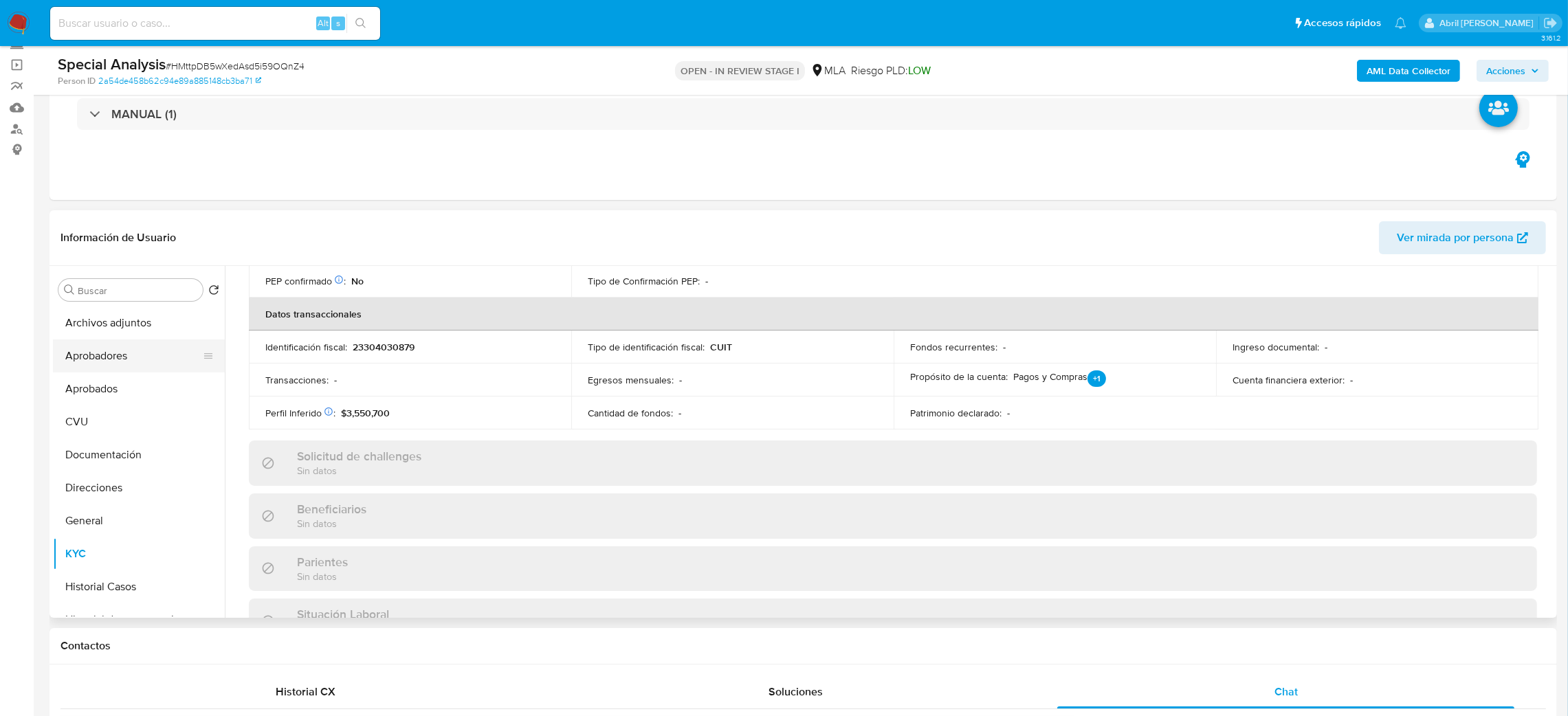
scroll to position [79, 0]
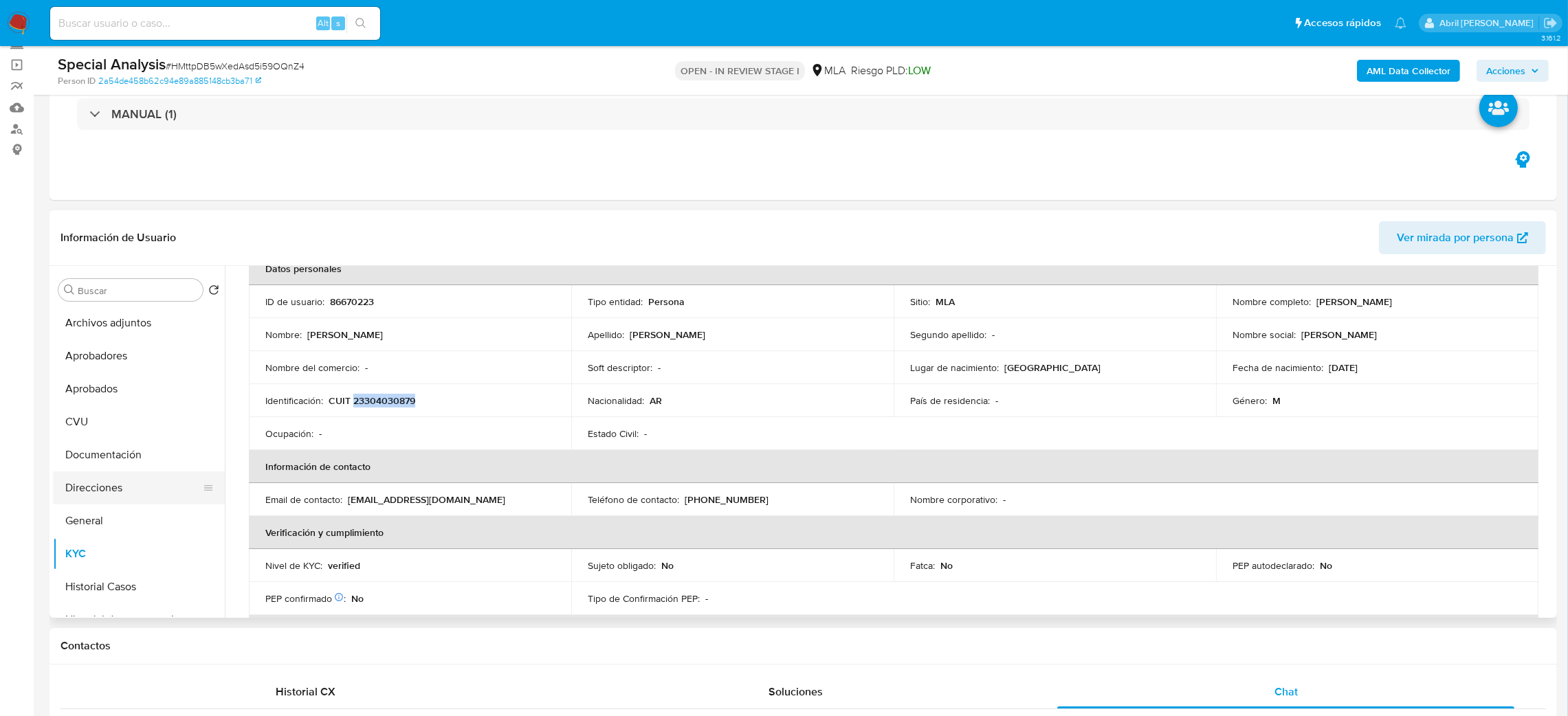
click at [137, 488] on button "Direcciones" at bounding box center [133, 487] width 161 height 33
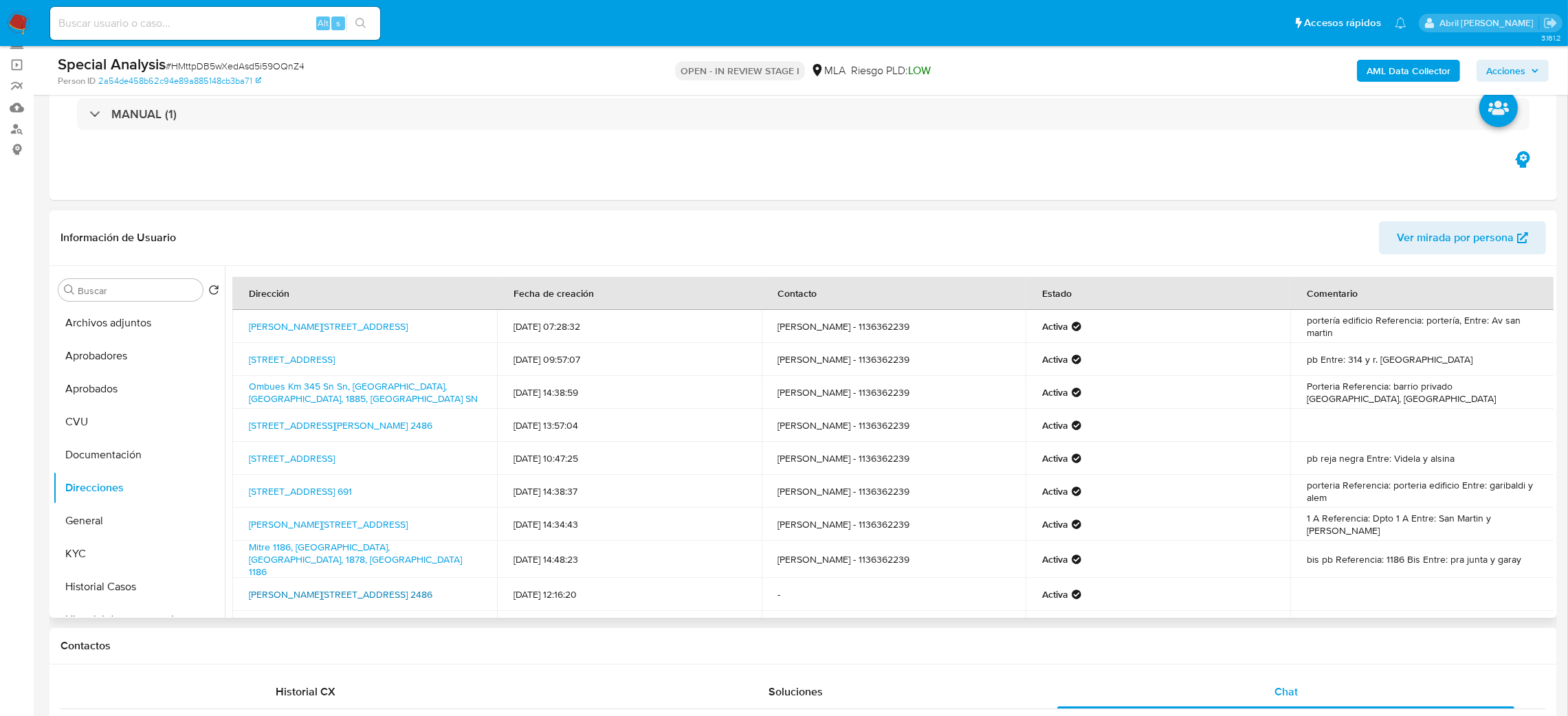
scroll to position [83, 0]
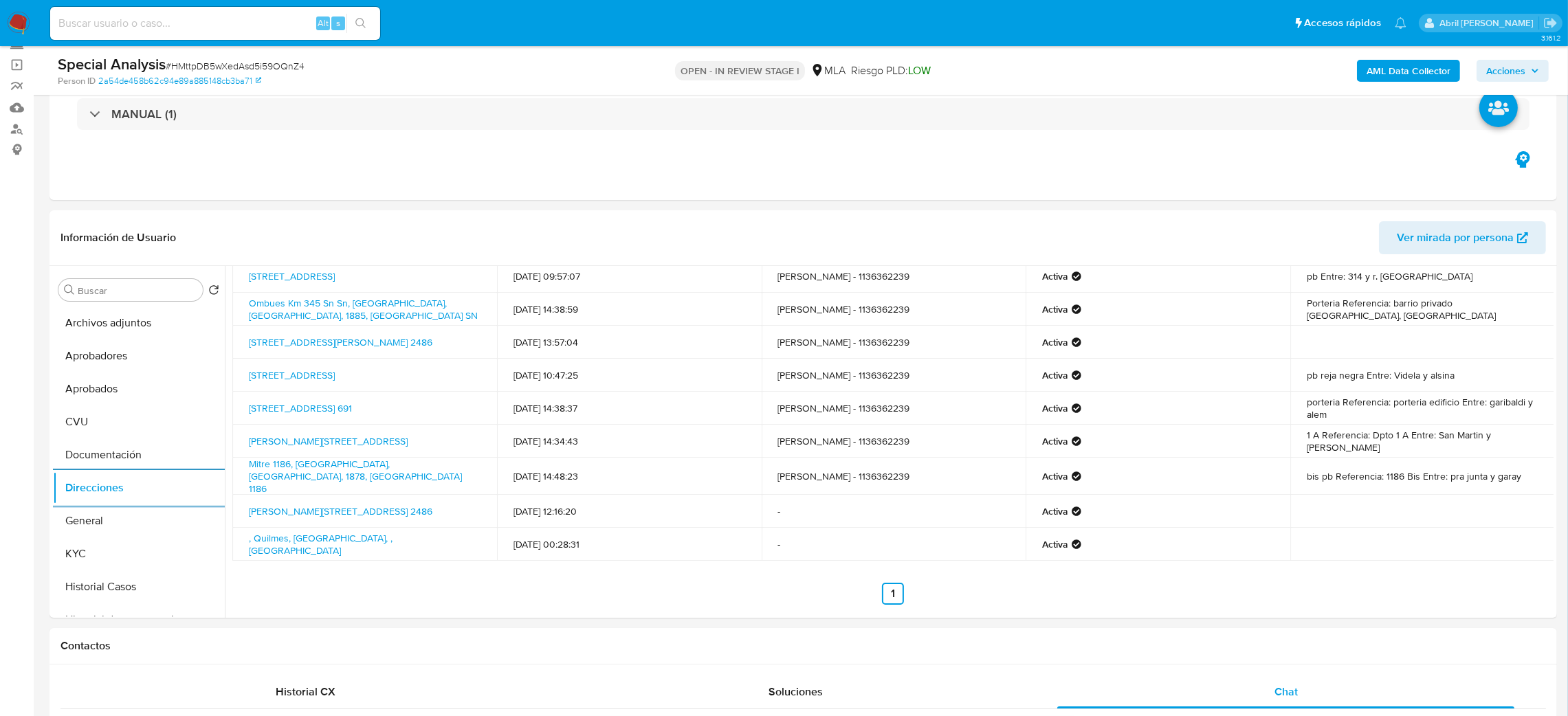
click at [251, 67] on span "# HMttpDB5wXedAsd5i59OQnZ4" at bounding box center [235, 66] width 139 height 13
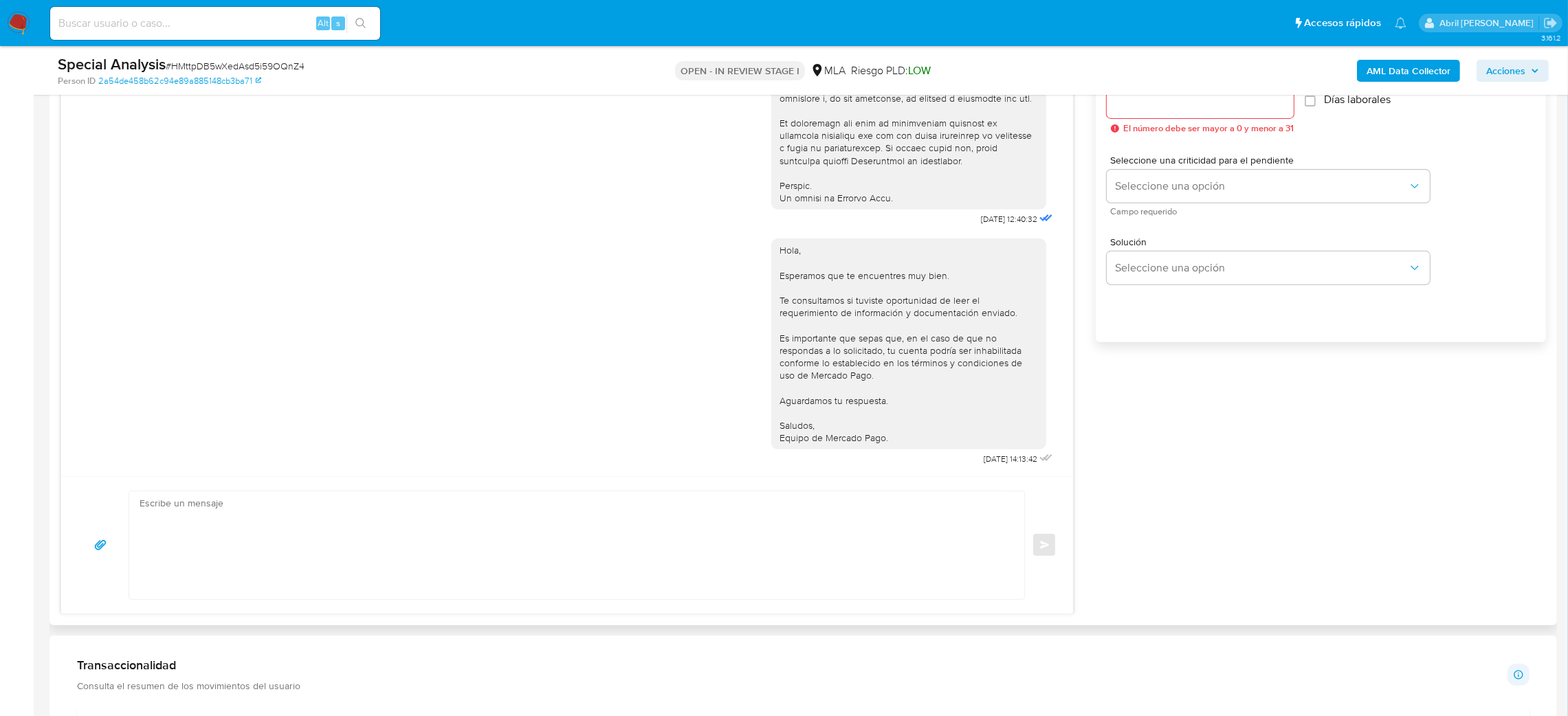
scroll to position [812, 0]
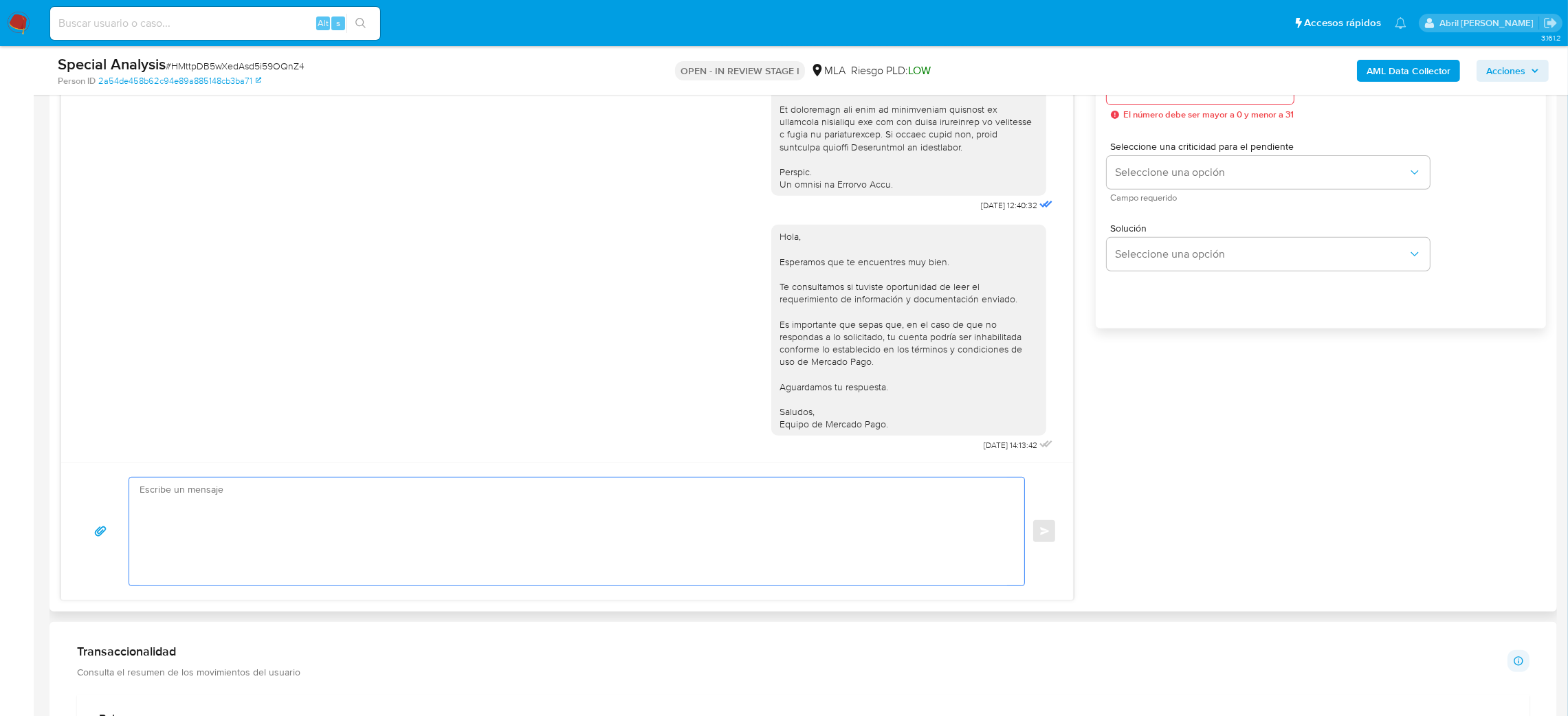
drag, startPoint x: 213, startPoint y: 553, endPoint x: 180, endPoint y: 569, distance: 36.7
click at [213, 554] on textarea at bounding box center [573, 531] width 867 height 108
paste textarea "Hola, Esperamos que te encuentres muy bien. Te consultamos si tuviste oportunid…"
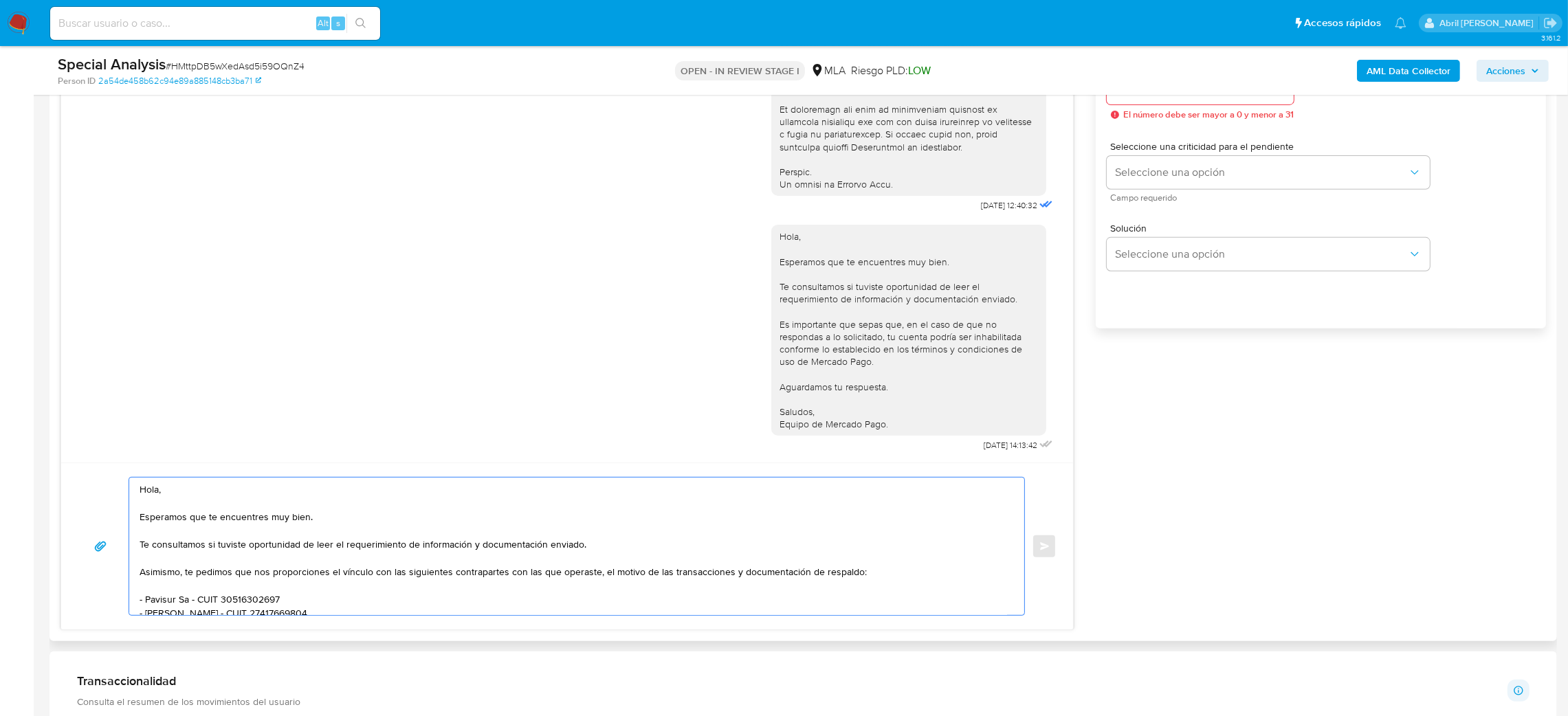
scroll to position [190, 0]
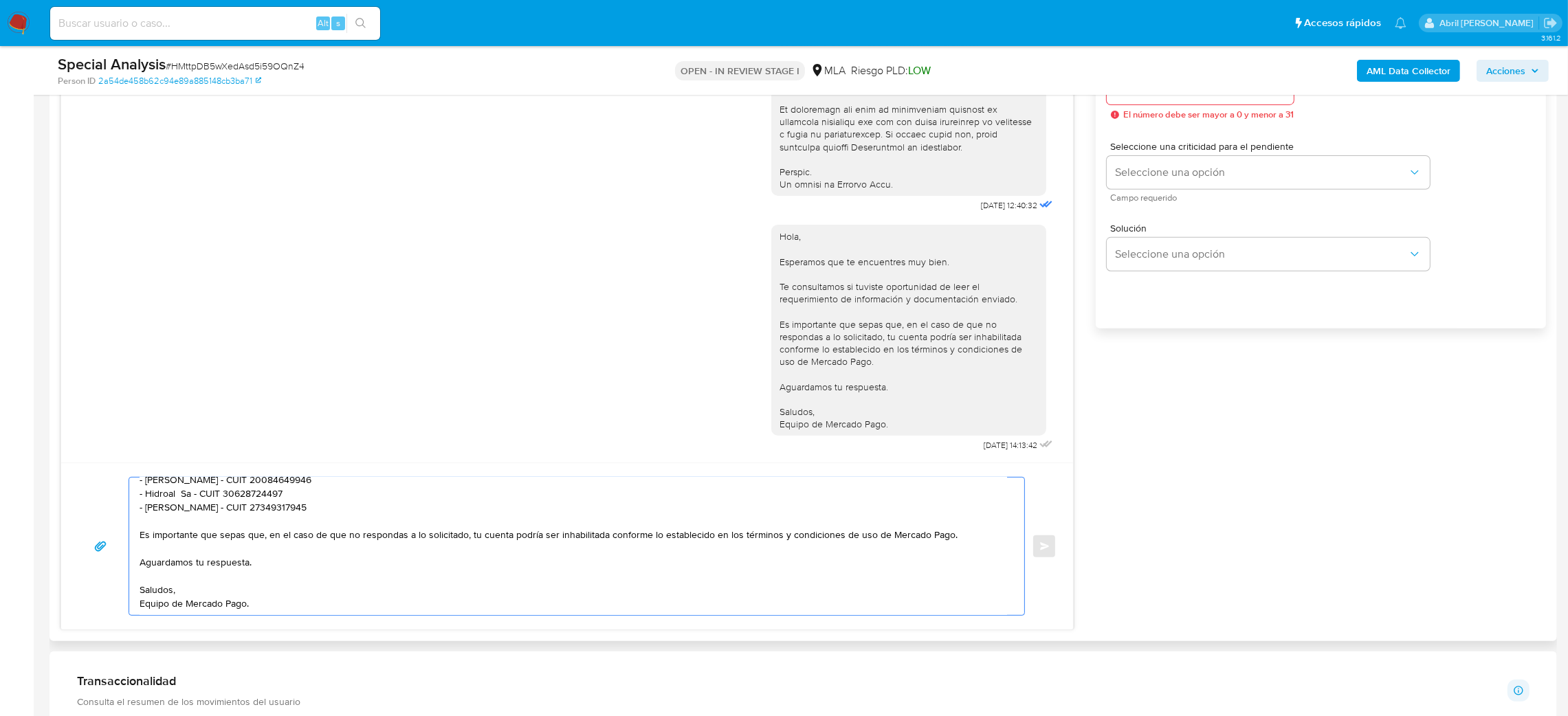
type textarea "Hola, Esperamos que te encuentres muy bien. Te consultamos si tuviste oportunid…"
click at [1120, 103] on div at bounding box center [1200, 88] width 187 height 33
click at [1116, 100] on div at bounding box center [1200, 88] width 187 height 33
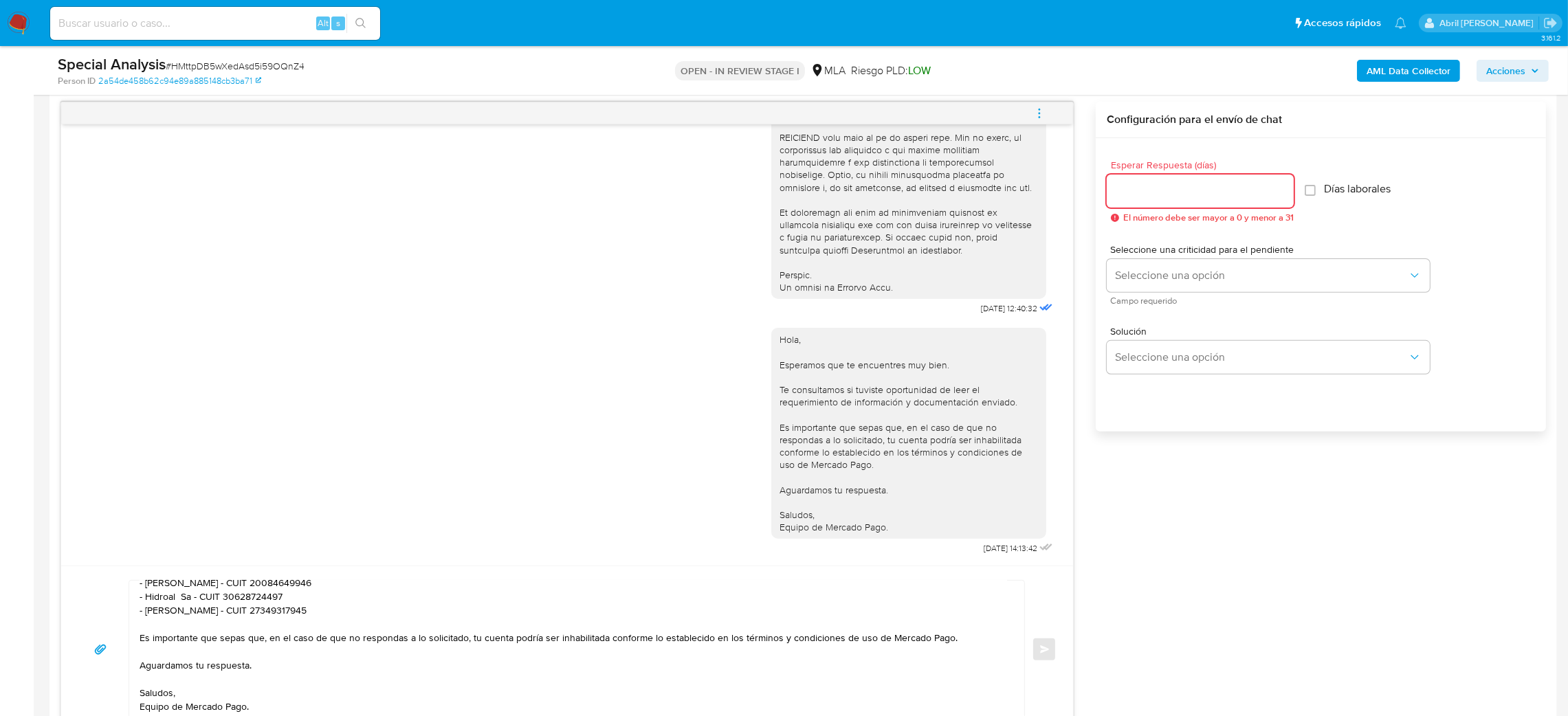
click at [1157, 194] on input "Esperar Respuesta (días)" at bounding box center [1200, 190] width 187 height 18
type input "2"
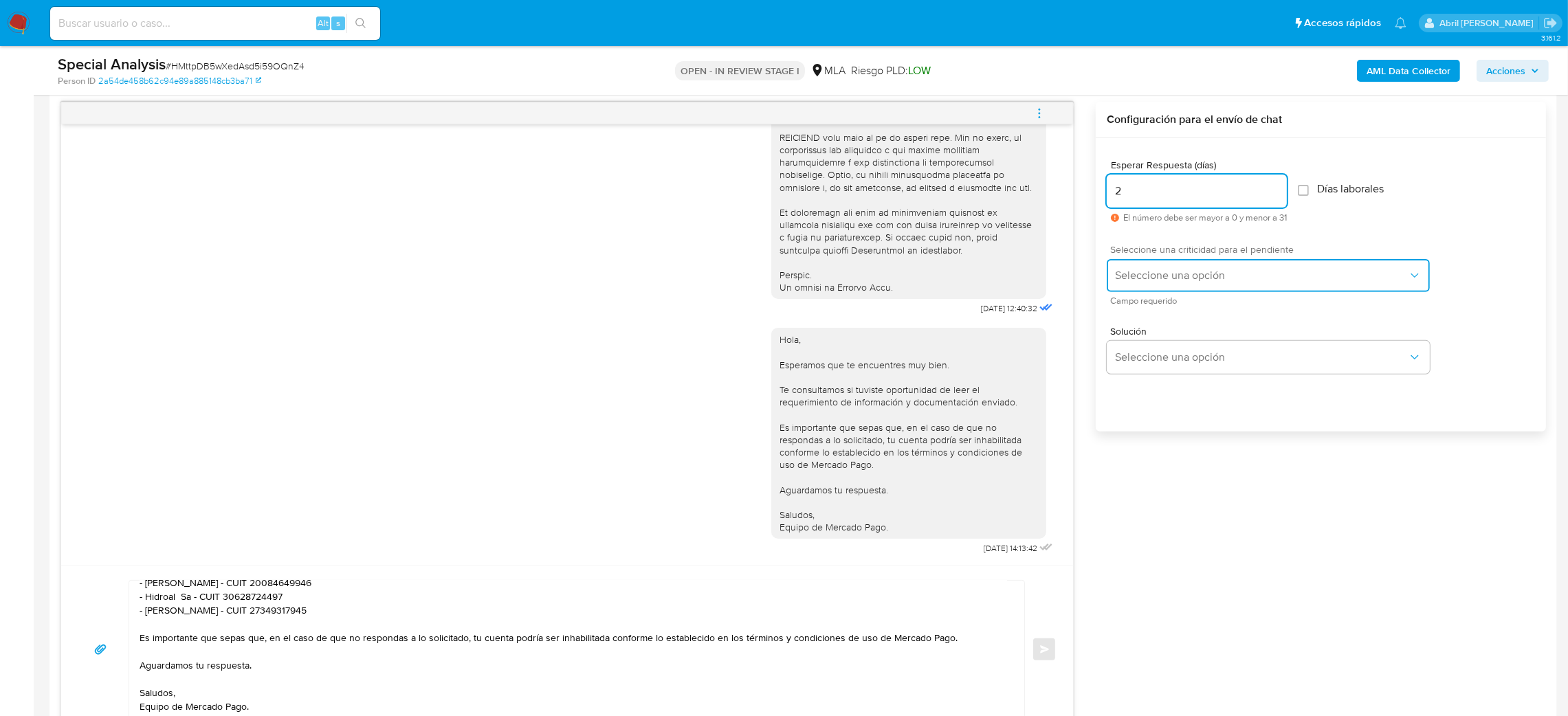
click at [1160, 274] on span "Seleccione una opción" at bounding box center [1261, 275] width 293 height 13
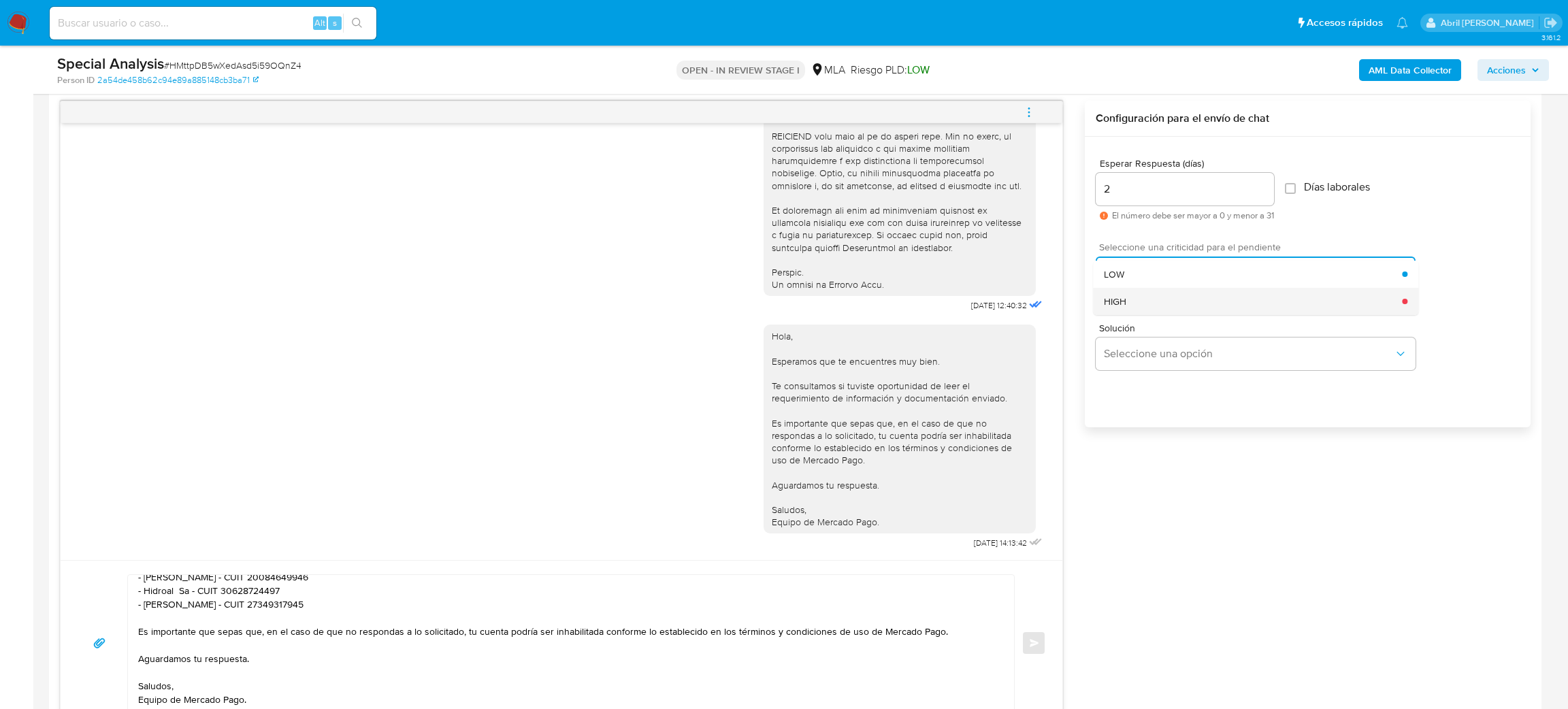
click at [1141, 301] on div "HIGH" at bounding box center [1253, 301] width 298 height 27
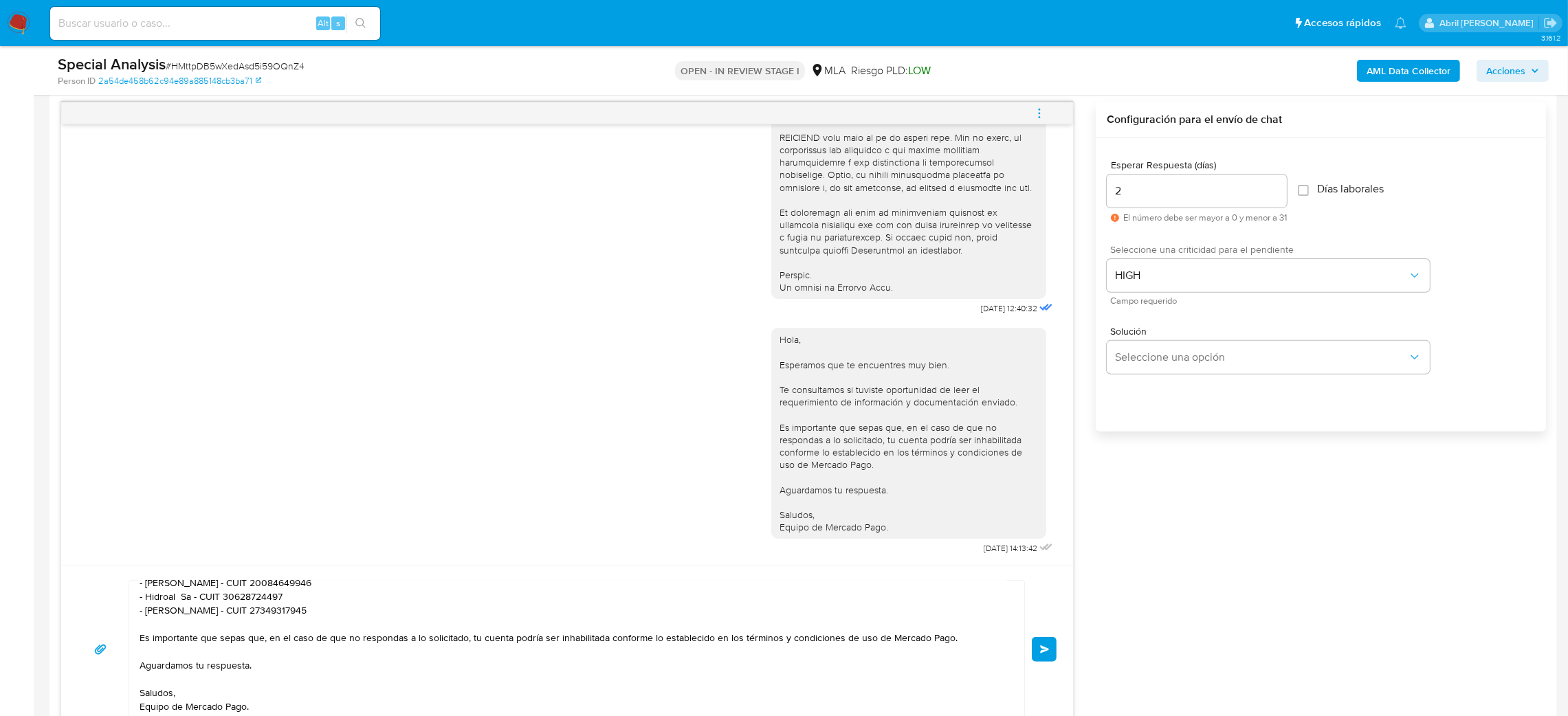
click at [1040, 646] on span "Enviar" at bounding box center [1045, 649] width 10 height 8
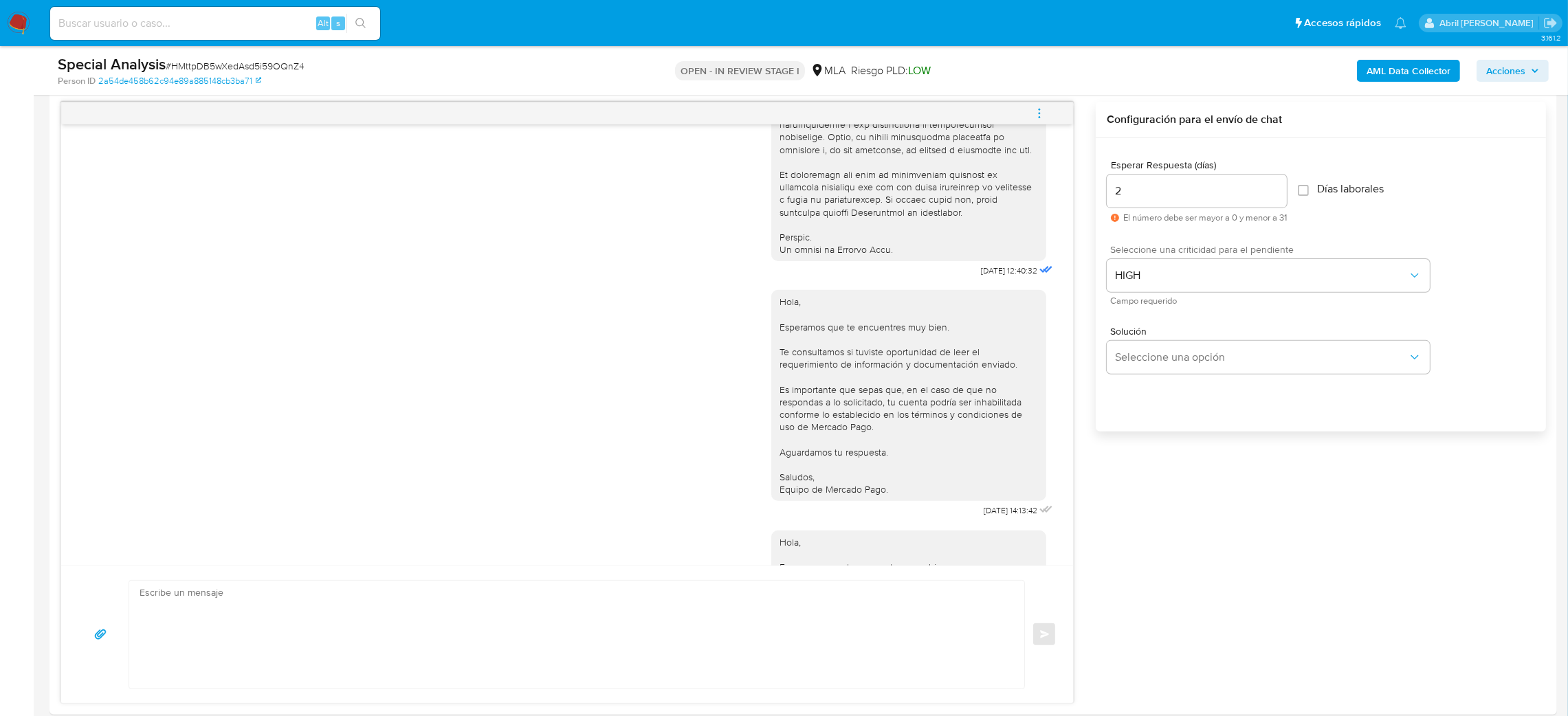
scroll to position [992, 0]
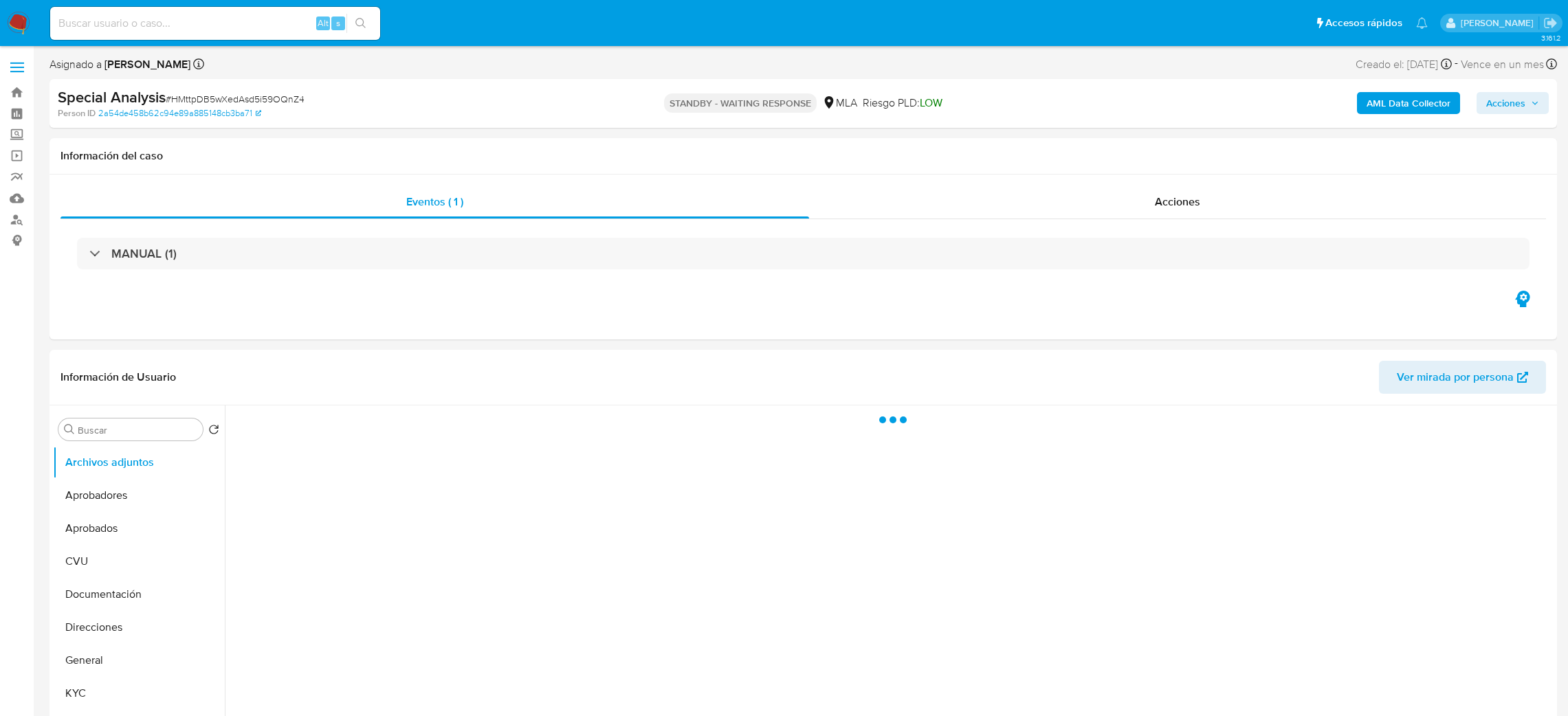
select select "10"
